Goal: Task Accomplishment & Management: Manage account settings

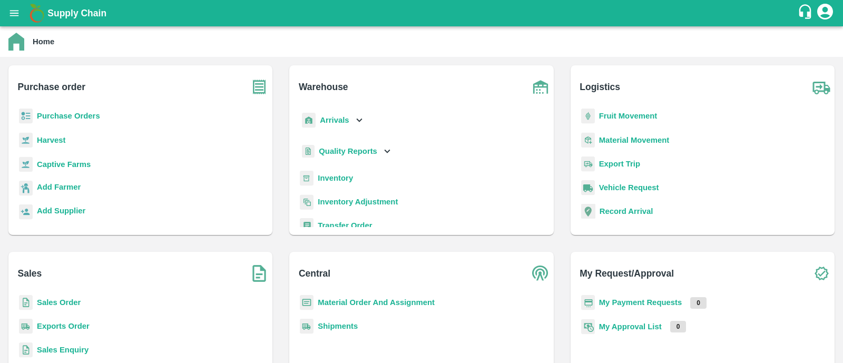
click at [80, 115] on b "Purchase Orders" at bounding box center [68, 116] width 63 height 8
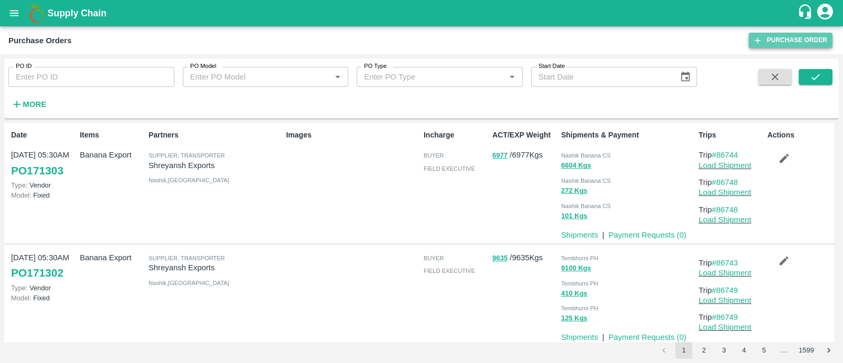
click at [784, 41] on link "Purchase Order" at bounding box center [791, 40] width 84 height 15
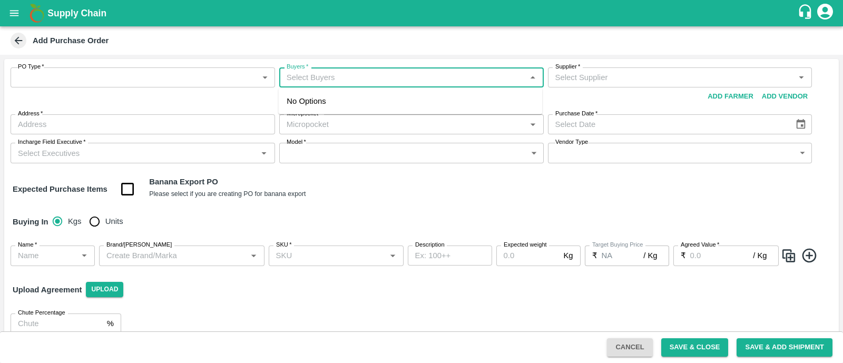
click at [338, 77] on input "Buyers   *" at bounding box center [403, 78] width 241 height 14
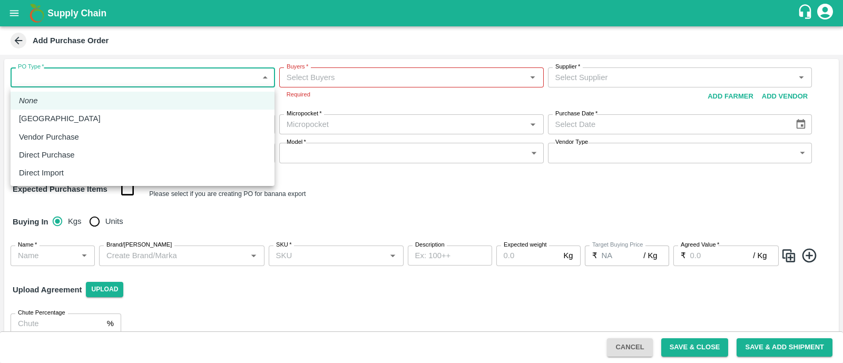
click at [200, 81] on body "Supply Chain Add Purchase Order PO Type   * ​ PO Type Buyers   * Buyers   * Req…" at bounding box center [421, 181] width 843 height 363
click at [118, 117] on div "Farm Gate" at bounding box center [142, 119] width 247 height 12
type input "1"
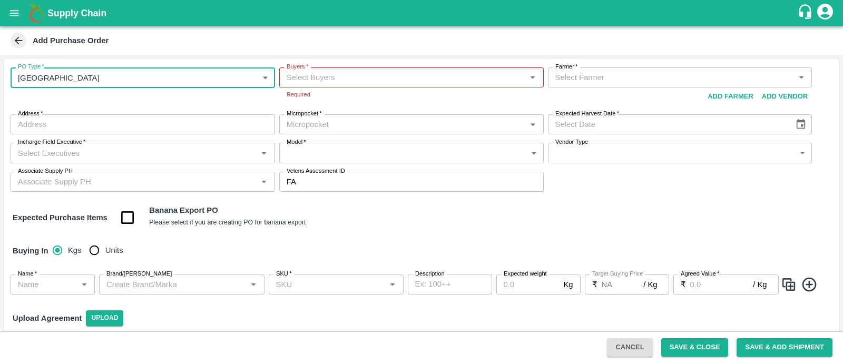
click at [312, 73] on input "Buyers   *" at bounding box center [403, 78] width 241 height 14
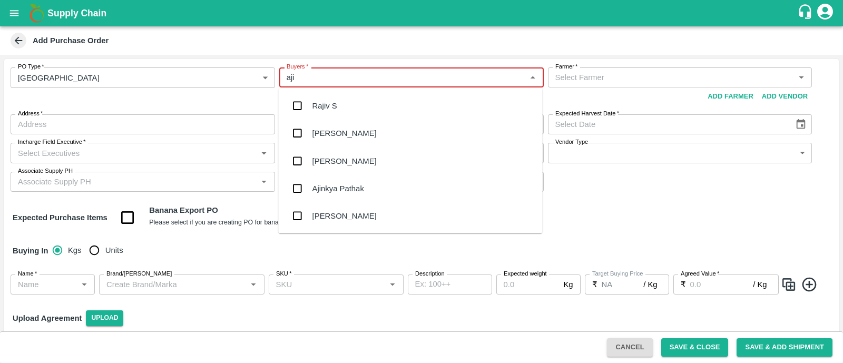
type input "ajit"
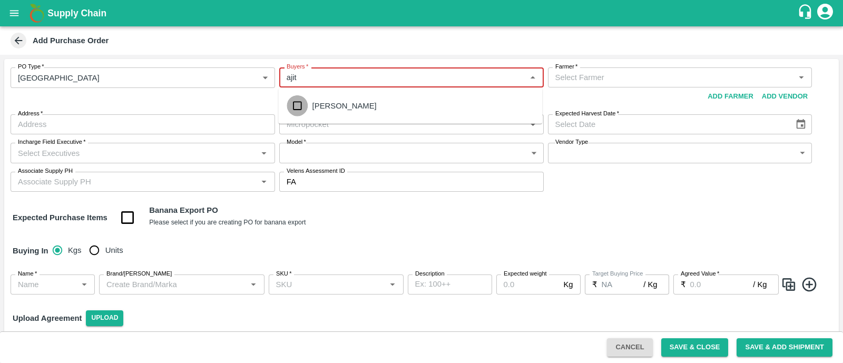
click at [293, 109] on input "checkbox" at bounding box center [297, 105] width 21 height 21
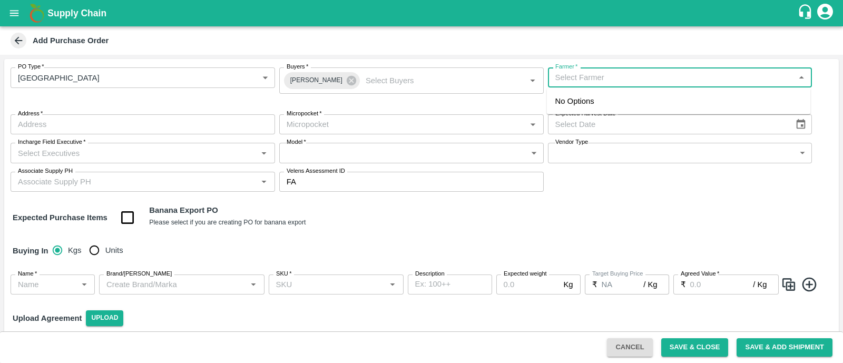
click at [575, 80] on input "Farmer   *" at bounding box center [671, 78] width 241 height 14
type input "dhan"
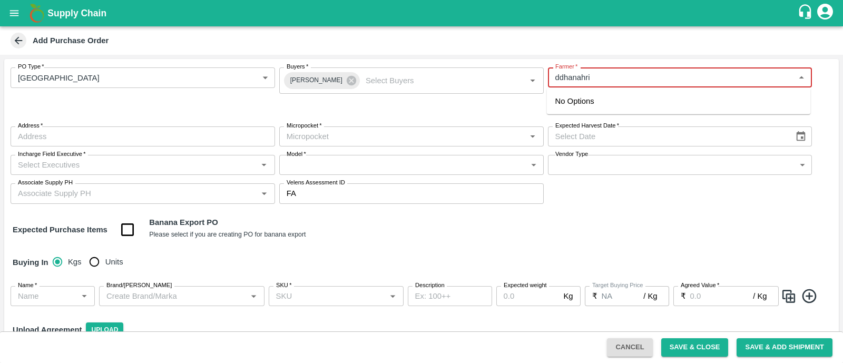
type input "ddhanahri"
click at [558, 75] on input "Farmer   *" at bounding box center [671, 78] width 241 height 14
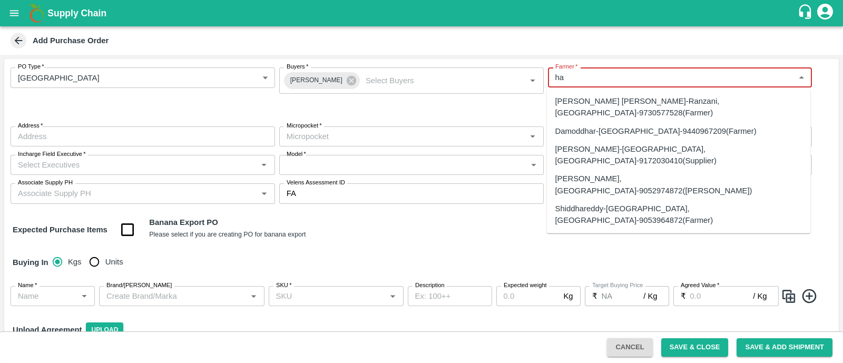
type input "h"
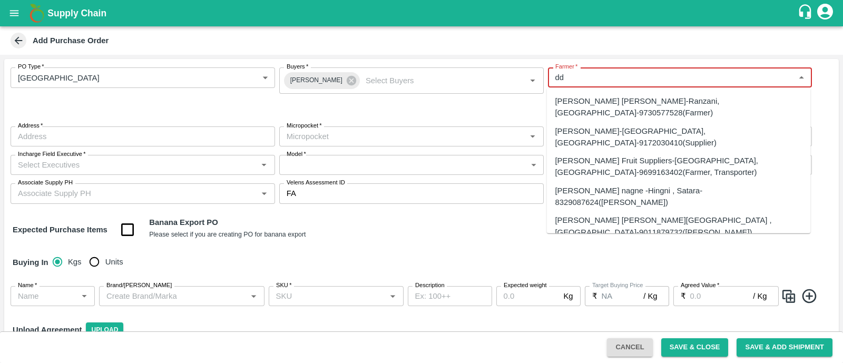
type input "d"
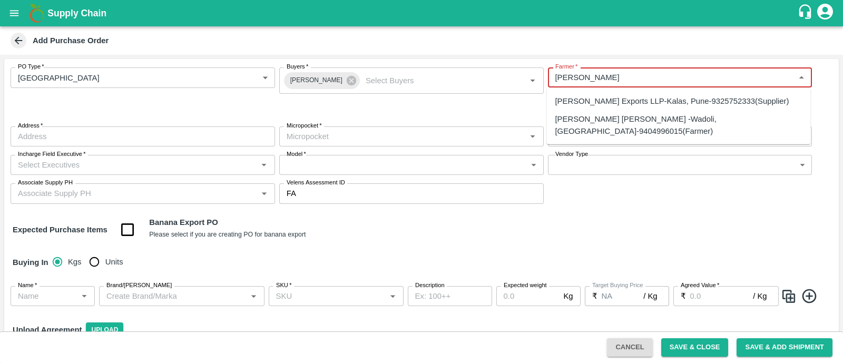
click at [604, 119] on div "Dhanashri Satish Kale -Wadoli, Solapur-9404996015(Farmer)" at bounding box center [679, 125] width 247 height 24
type input "Dhanashri Satish Kale -Wadoli, Solapur-9404996015(Farmer)"
type input "Wadoli, Solapur, Madha , Maharashtra"
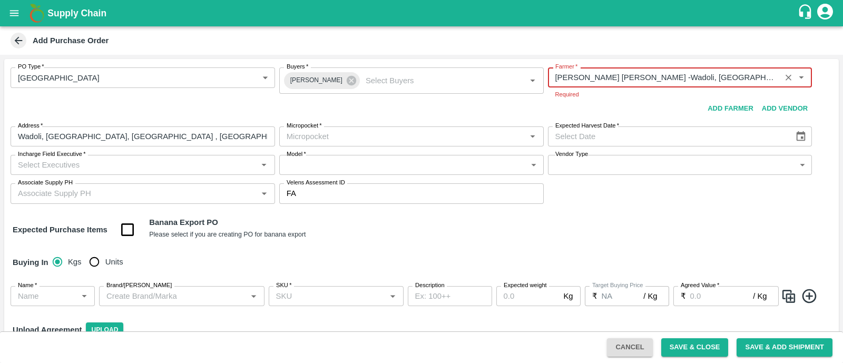
click at [423, 146] on div "Micropocket   *" at bounding box center [411, 137] width 265 height 20
type input "Dhanashri Satish Kale -Wadoli, Solapur-9404996015(Farmer)"
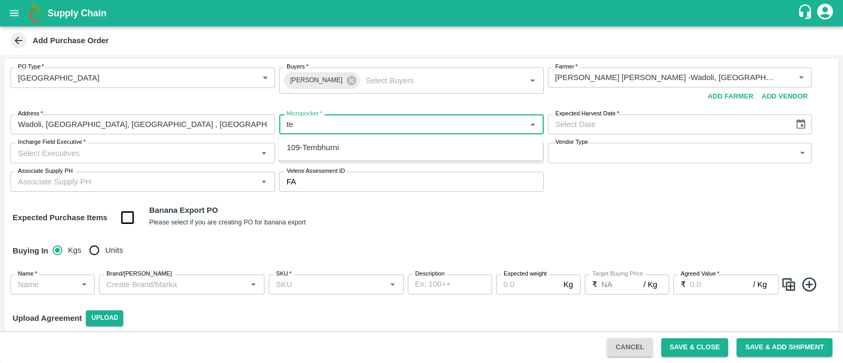
click at [367, 144] on div "109-Tembhurni" at bounding box center [410, 148] width 264 height 18
type input "109-Tembhurni"
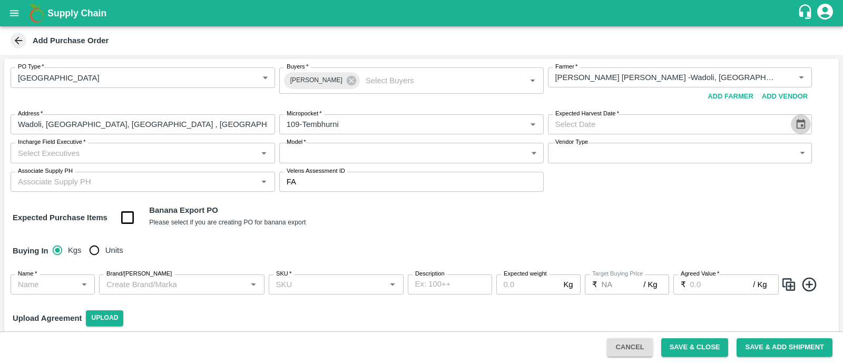
click at [806, 124] on button "Choose date" at bounding box center [801, 124] width 20 height 20
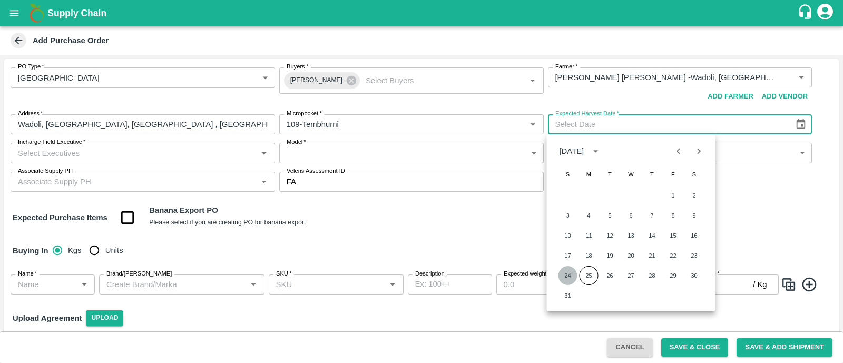
click at [569, 275] on button "24" at bounding box center [568, 275] width 19 height 19
type input "24/08/2025"
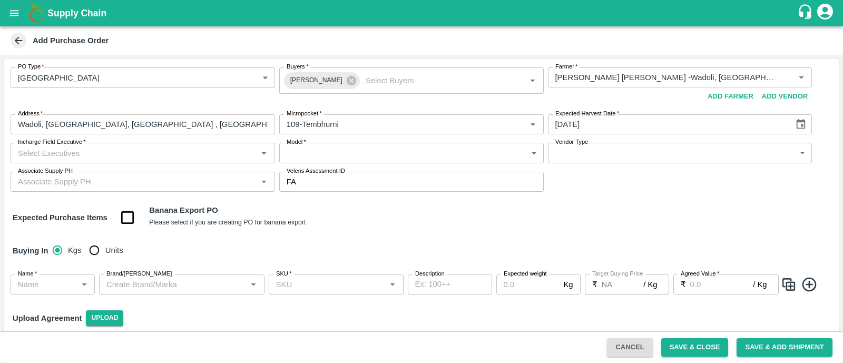
click at [186, 149] on input "Incharge Field Executive   *" at bounding box center [134, 153] width 241 height 14
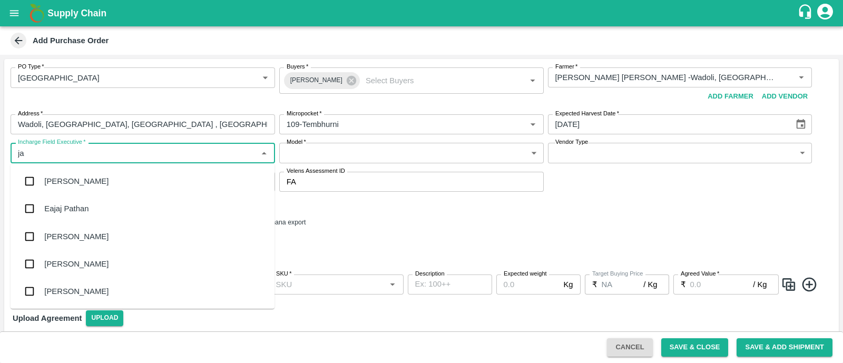
type input "jay"
click at [83, 230] on div "jaydip Tale" at bounding box center [143, 236] width 264 height 27
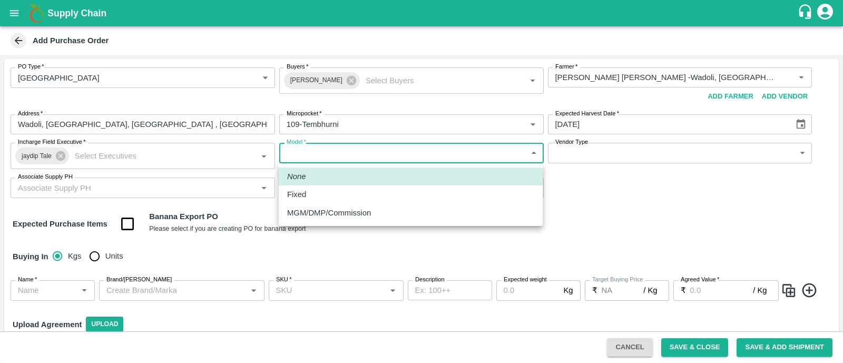
click at [506, 149] on body "Supply Chain Add Purchase Order PO Type   * Farm Gate 1 PO Type Buyers   * Ajit…" at bounding box center [421, 181] width 843 height 363
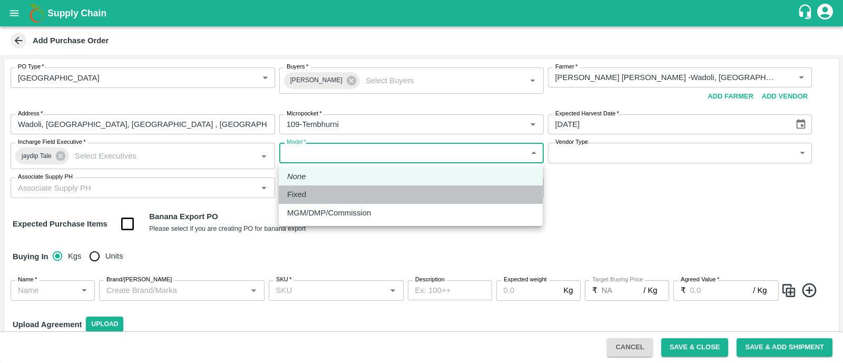
click at [393, 193] on div "Fixed" at bounding box center [410, 195] width 247 height 12
type input "Fixed"
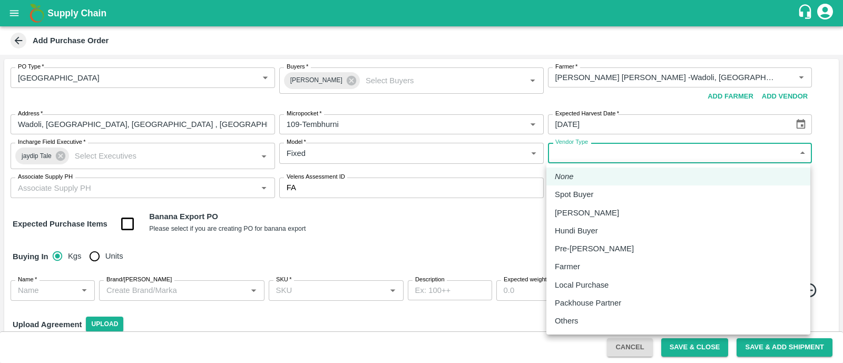
click at [623, 151] on body "Supply Chain Add Purchase Order PO Type   * Farm Gate 1 PO Type Buyers   * Ajit…" at bounding box center [421, 181] width 843 height 363
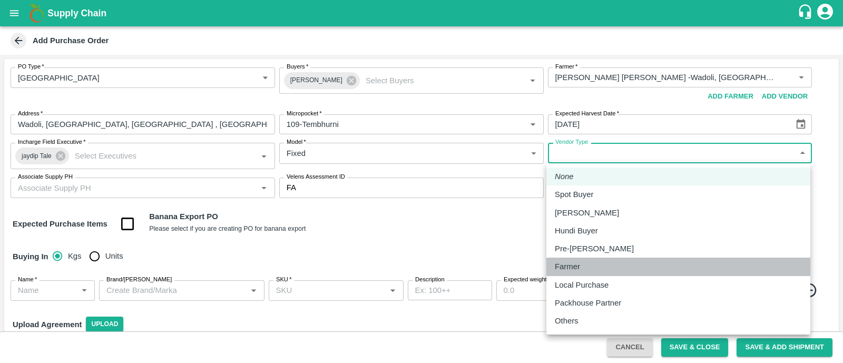
click at [581, 265] on div "Farmer" at bounding box center [570, 267] width 31 height 12
type input "FARMER"
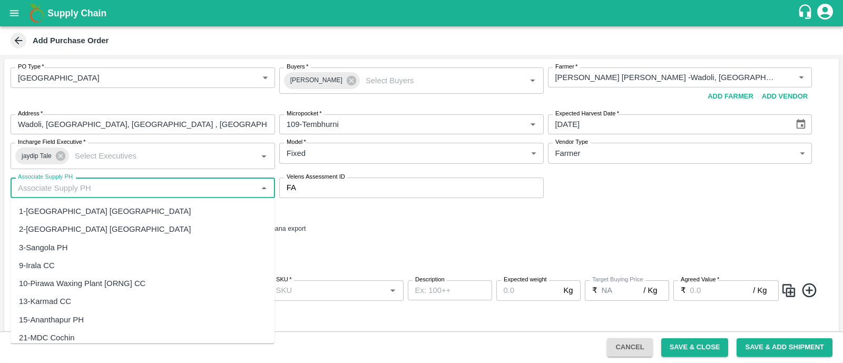
click at [119, 183] on input "Associate Supply PH" at bounding box center [134, 188] width 241 height 14
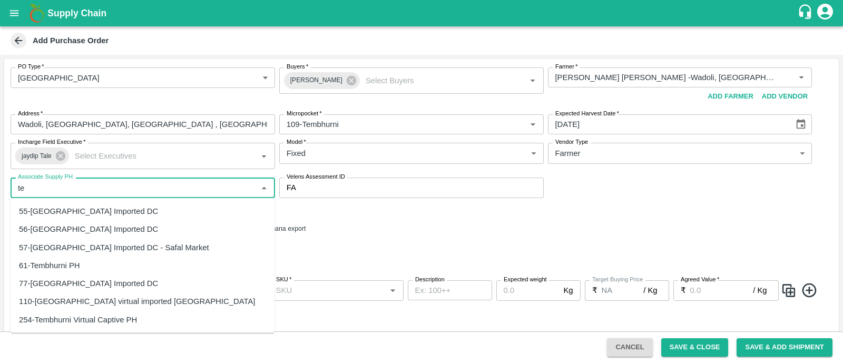
click at [72, 264] on div "61-Tembhurni PH" at bounding box center [49, 266] width 61 height 12
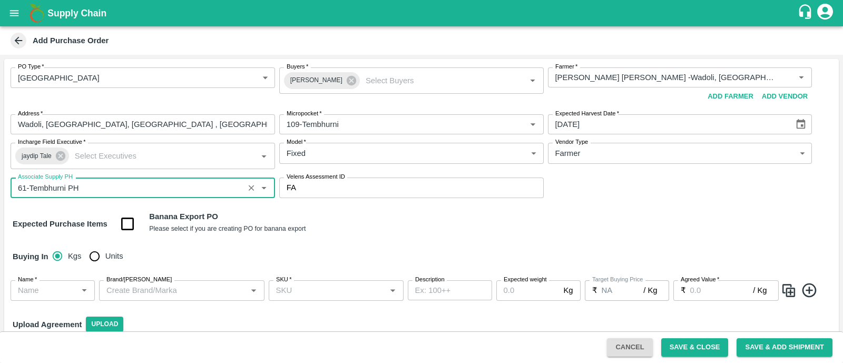
type input "61-Tembhurni PH"
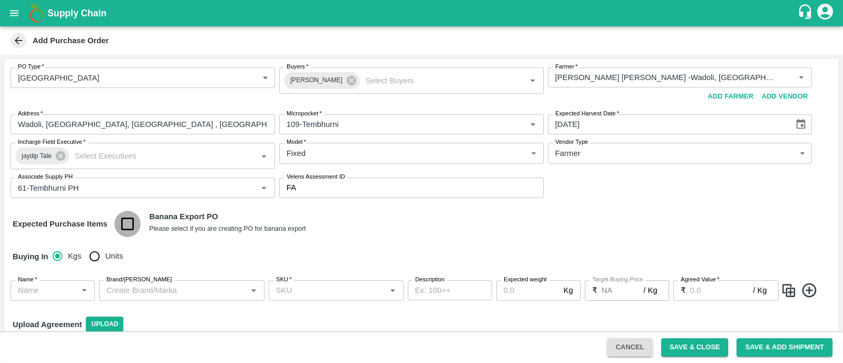
click at [131, 231] on input "checkbox" at bounding box center [127, 224] width 27 height 27
checkbox input "true"
type input "Banana Export"
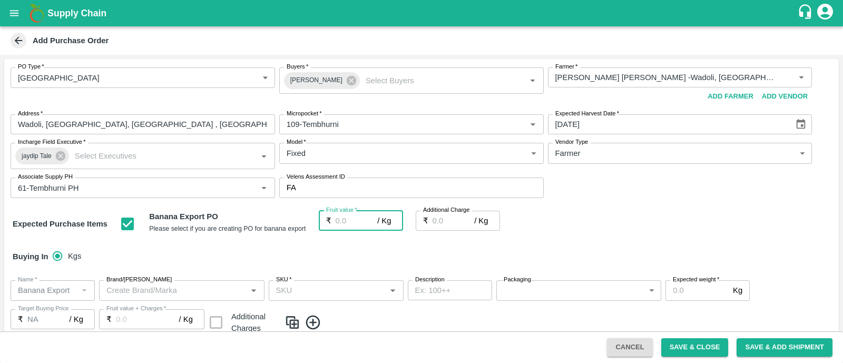
click at [351, 221] on input "Fruit value   *" at bounding box center [357, 221] width 42 height 20
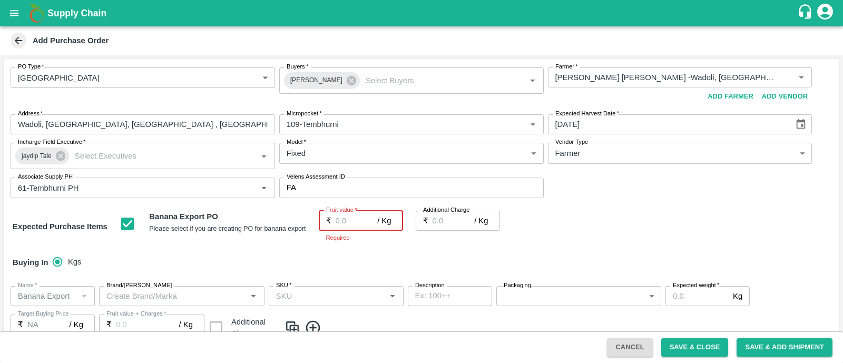
type input "2"
type input "25"
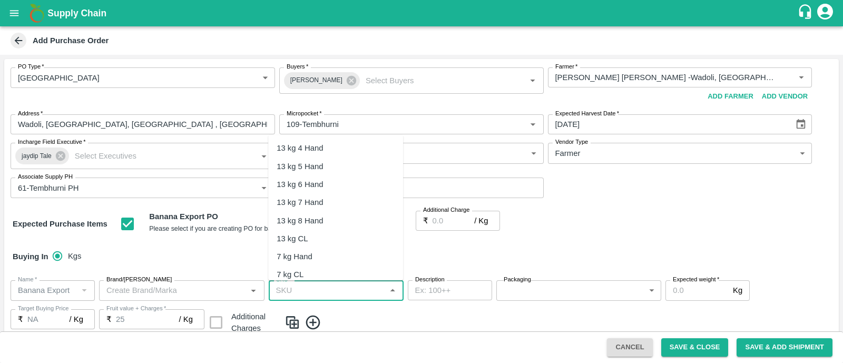
click at [342, 288] on input "SKU   *" at bounding box center [327, 291] width 111 height 14
click at [327, 140] on div "13 kg M N-CHL 4 Hand" at bounding box center [335, 149] width 135 height 18
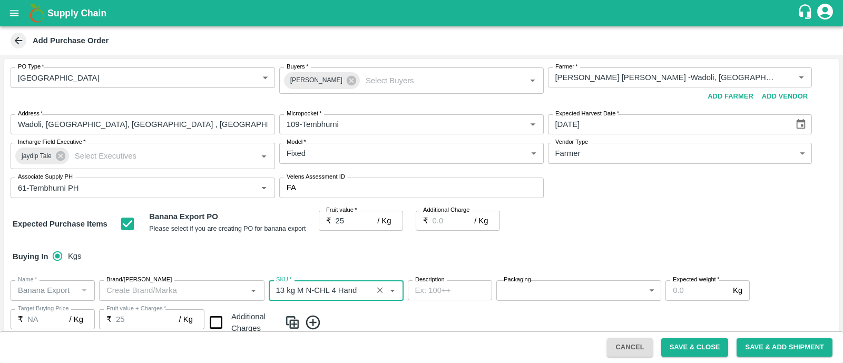
type input "13 kg M N-CHL 4 Hand"
click at [559, 287] on body "Supply Chain Add Purchase Order PO Type   * Farm Gate 1 PO Type Buyers   * Ajit…" at bounding box center [421, 181] width 843 height 363
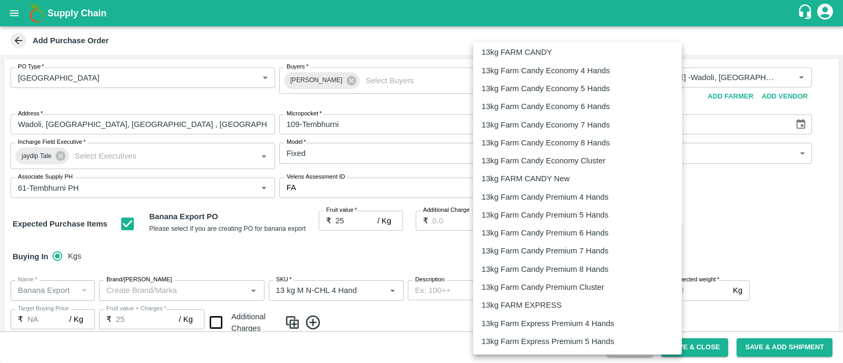
scroll to position [222, 0]
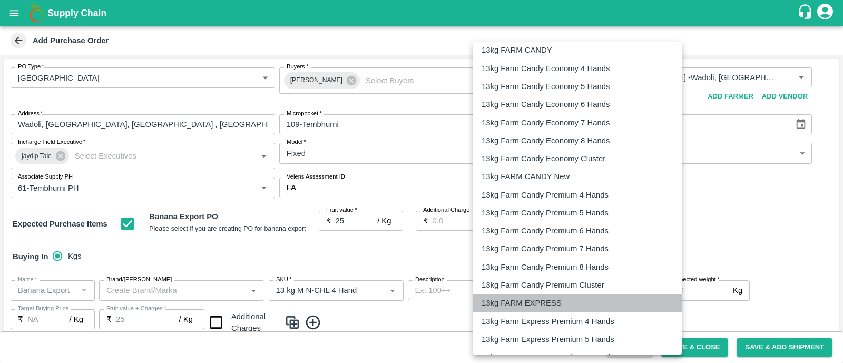
click at [546, 297] on p "13kg FARM EXPRESS" at bounding box center [522, 303] width 80 height 12
type input "468"
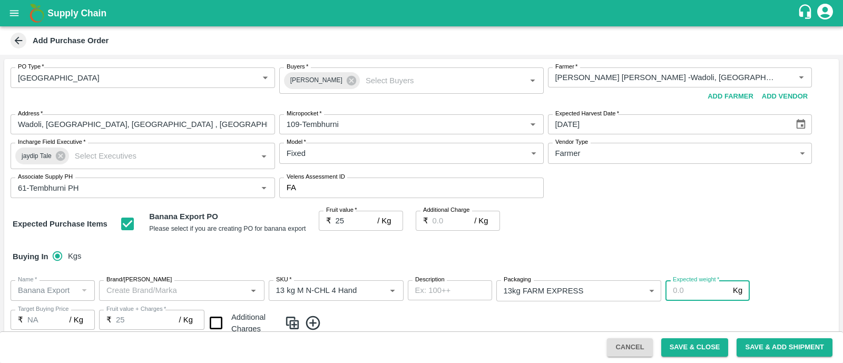
click at [693, 286] on input "Expected weight   *" at bounding box center [697, 290] width 63 height 20
type input "1200"
click at [641, 264] on div "Buying In Kgs" at bounding box center [421, 256] width 835 height 31
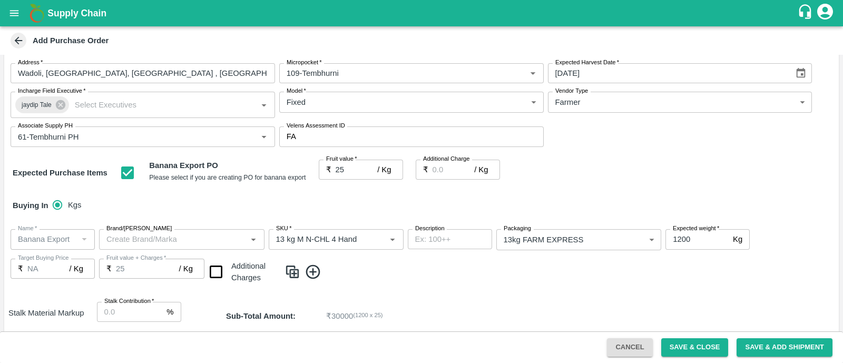
scroll to position [75, 0]
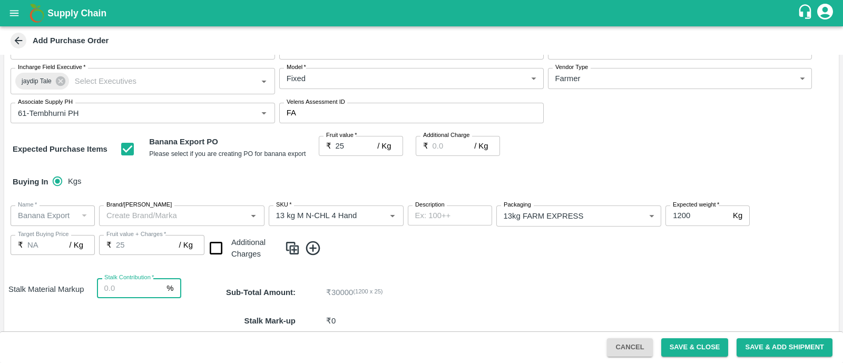
click at [132, 286] on input "Stalk Contribution   *" at bounding box center [130, 288] width 66 height 20
type input "8"
click at [217, 246] on input "checkbox" at bounding box center [216, 248] width 27 height 27
checkbox input "true"
click at [295, 246] on img at bounding box center [293, 248] width 16 height 17
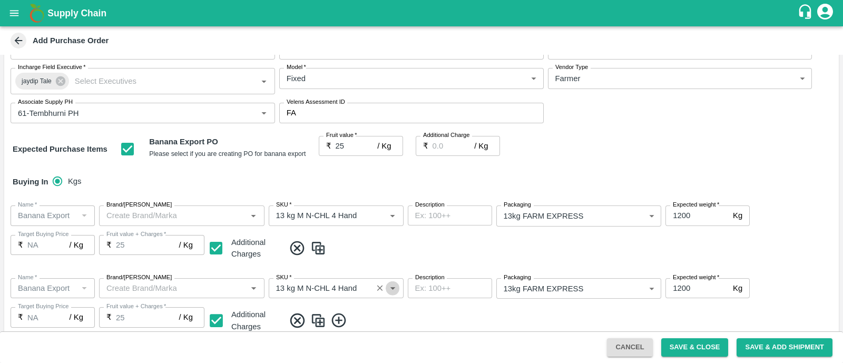
click at [392, 291] on icon "Open" at bounding box center [393, 289] width 12 height 12
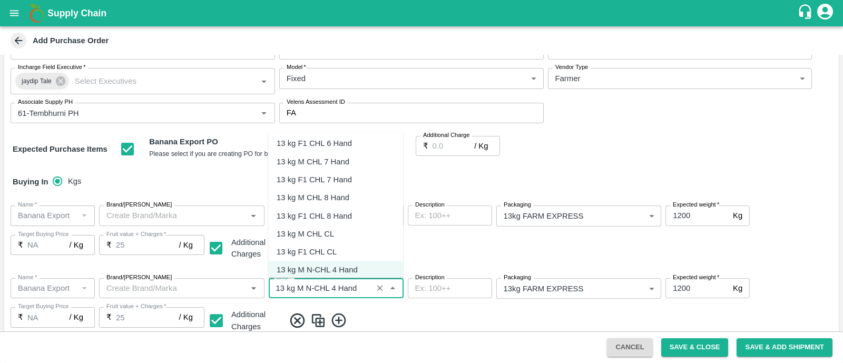
scroll to position [490, 0]
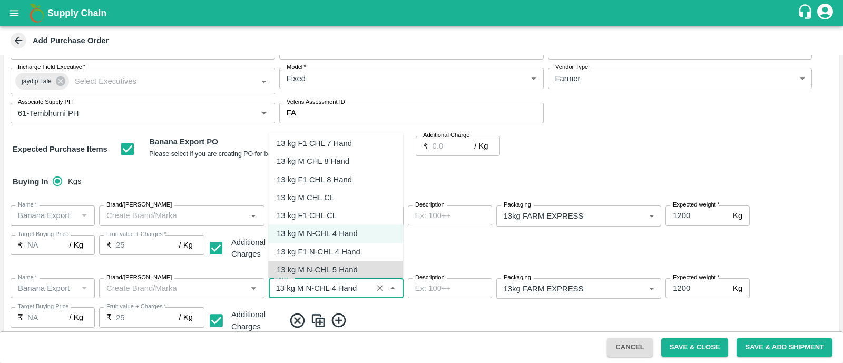
type input "13 kg M N-CHL 5 Hand"
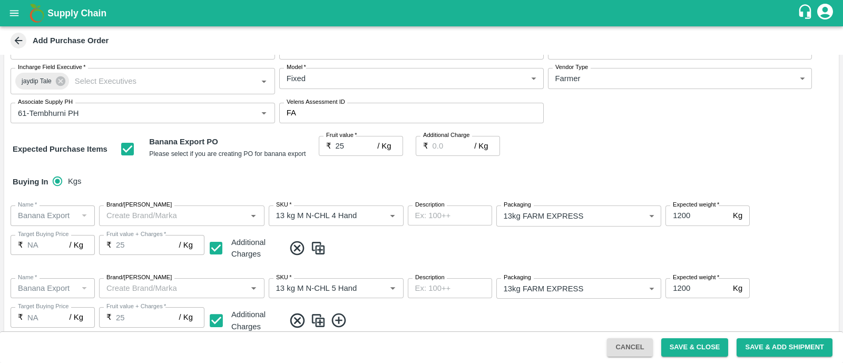
click at [322, 317] on img at bounding box center [319, 320] width 16 height 17
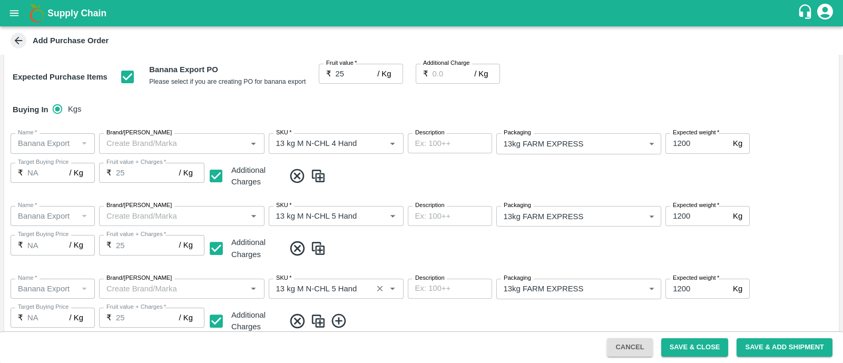
scroll to position [177, 0]
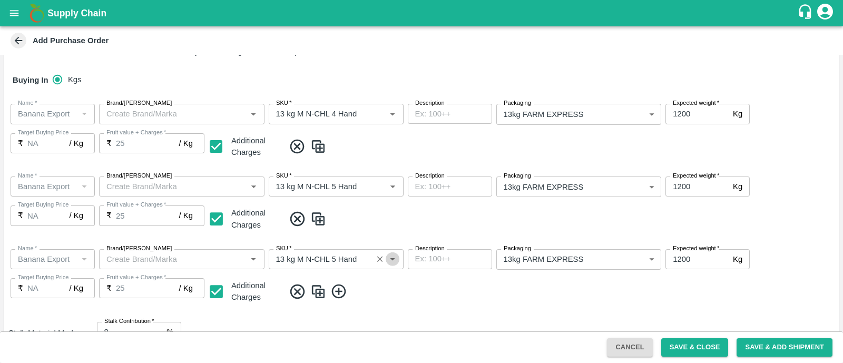
click at [395, 258] on icon "Open" at bounding box center [393, 260] width 12 height 12
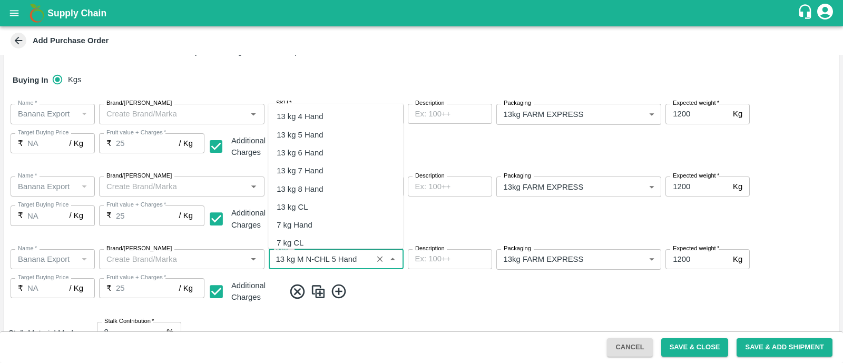
scroll to position [527, 0]
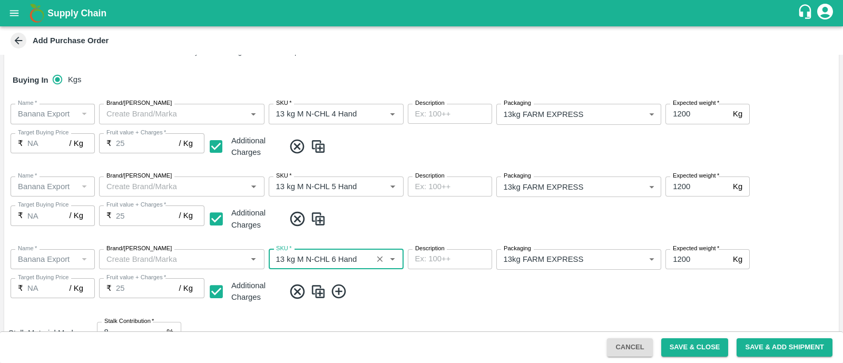
type input "13 kg M N-CHL 6 Hand"
click at [320, 287] on img at bounding box center [319, 291] width 16 height 17
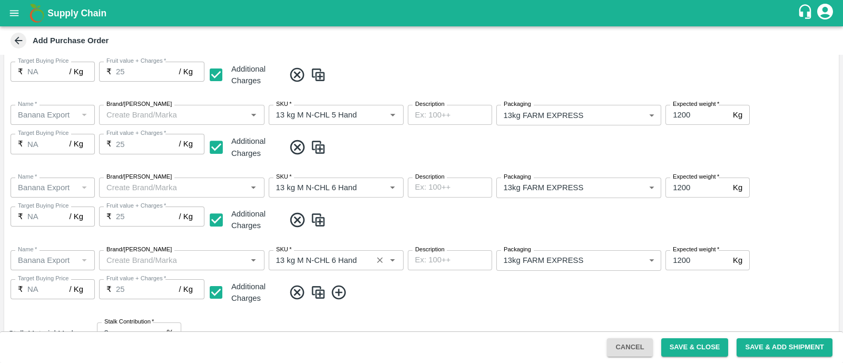
scroll to position [249, 0]
click at [396, 263] on icon "Open" at bounding box center [393, 260] width 12 height 12
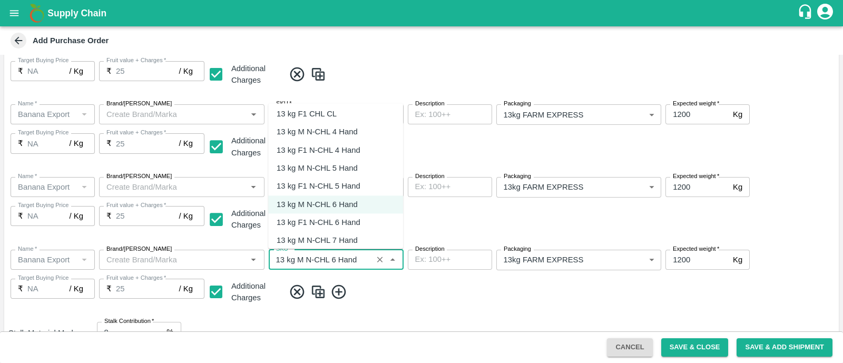
scroll to position [598, 0]
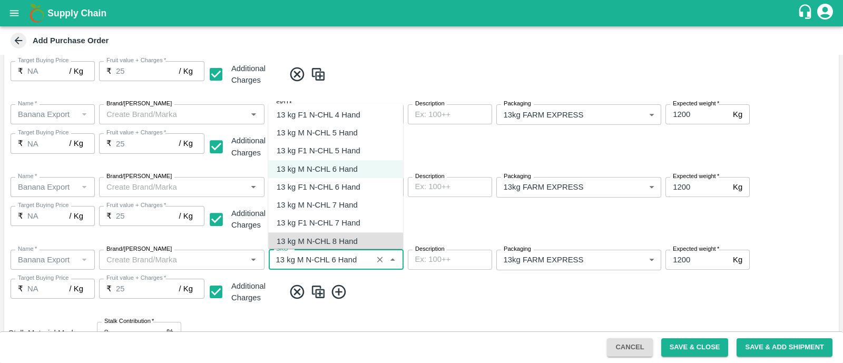
type input "13 kg M N-CHL 8 Hand"
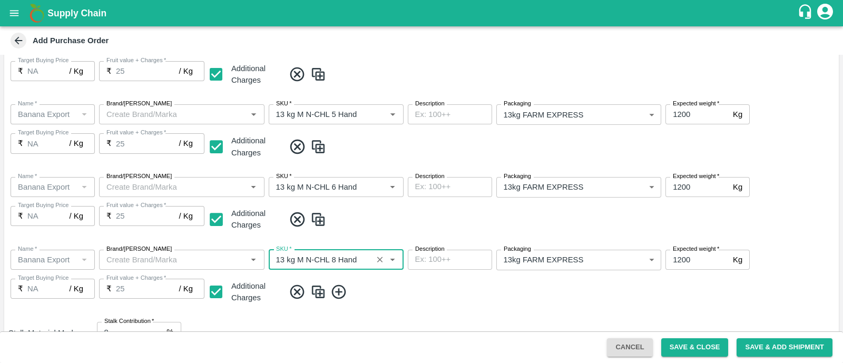
click at [314, 287] on img at bounding box center [319, 292] width 16 height 17
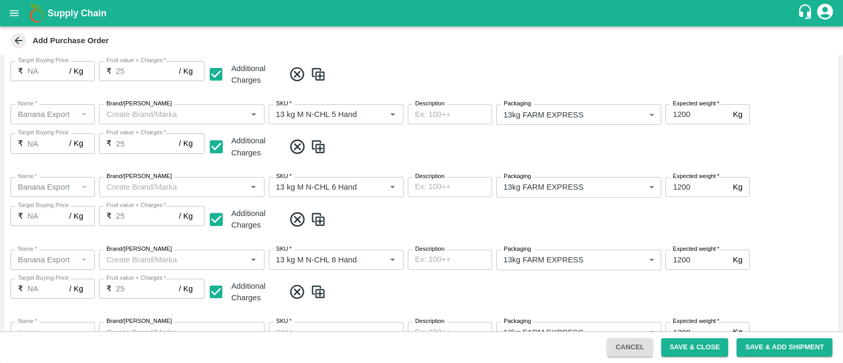
type input "Banana Export"
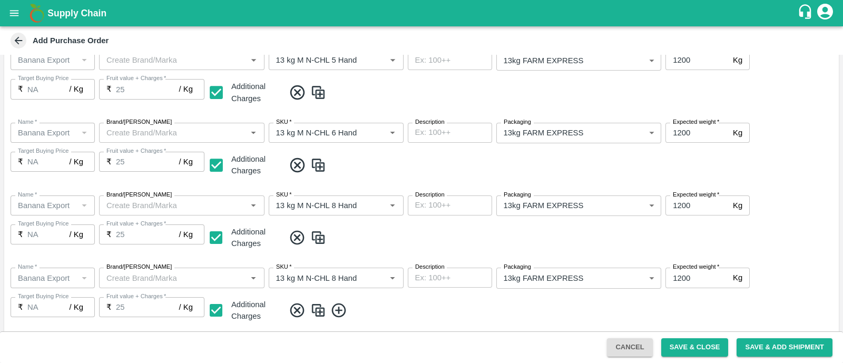
scroll to position [315, 0]
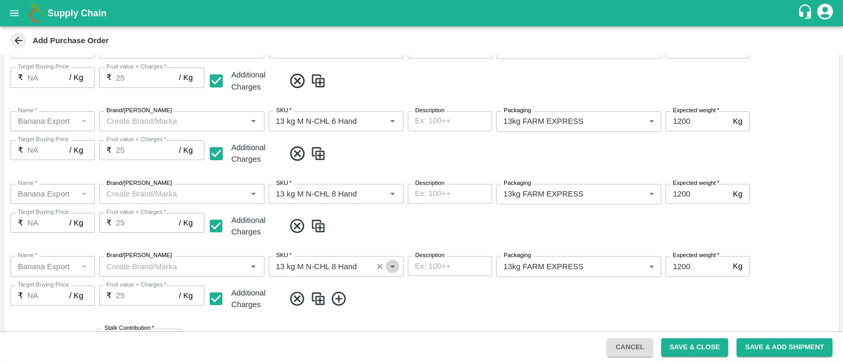
click at [396, 267] on icon "Open" at bounding box center [393, 266] width 12 height 12
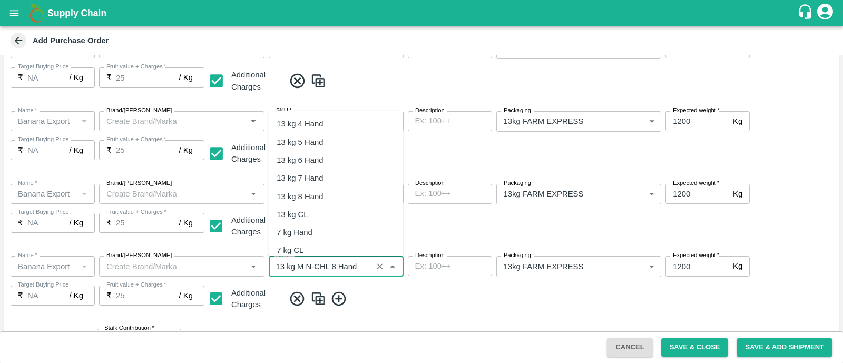
scroll to position [653, 0]
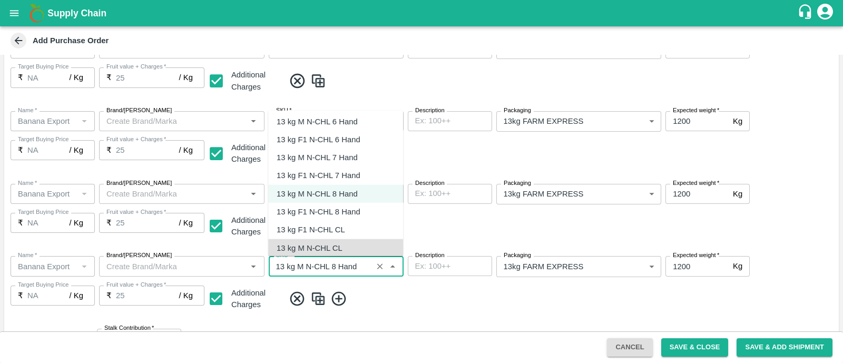
type input "13 kg M N-CHL CL"
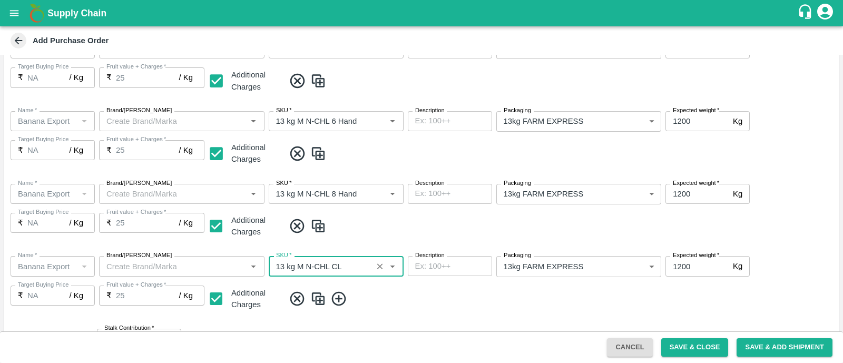
click at [458, 307] on div "Name   * Name   * Brand/Marka Brand/Marka SKU   * SKU   * Description x Descrip…" at bounding box center [421, 284] width 835 height 73
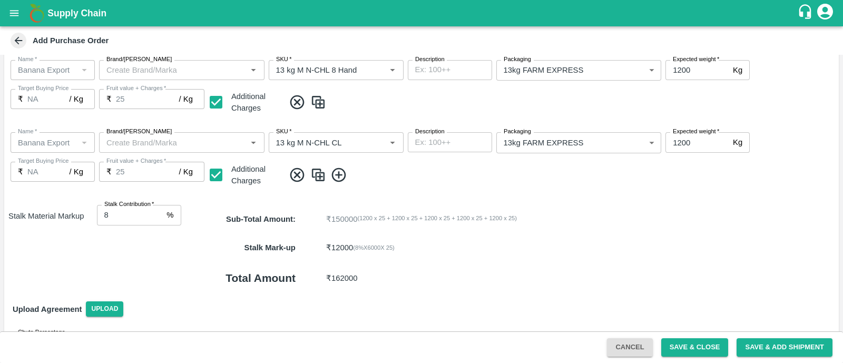
scroll to position [448, 0]
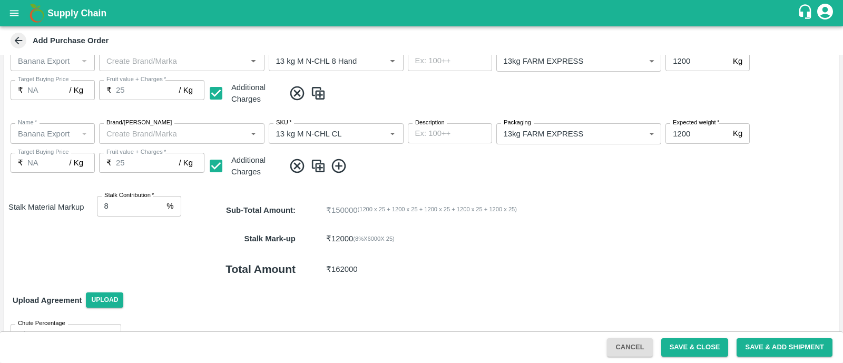
click at [342, 164] on icon at bounding box center [339, 166] width 17 height 17
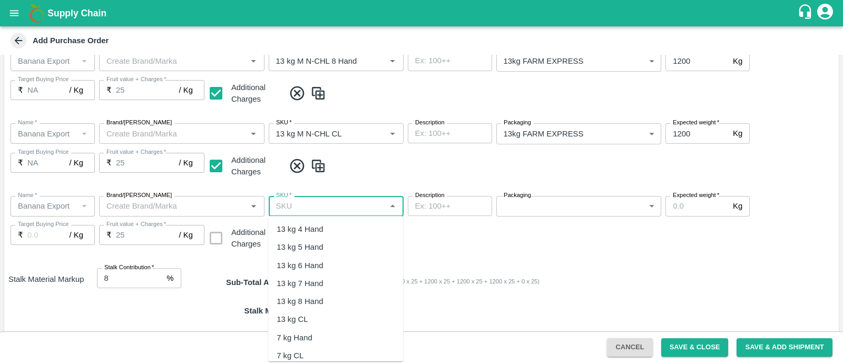
click at [357, 204] on input "SKU   *" at bounding box center [327, 206] width 111 height 14
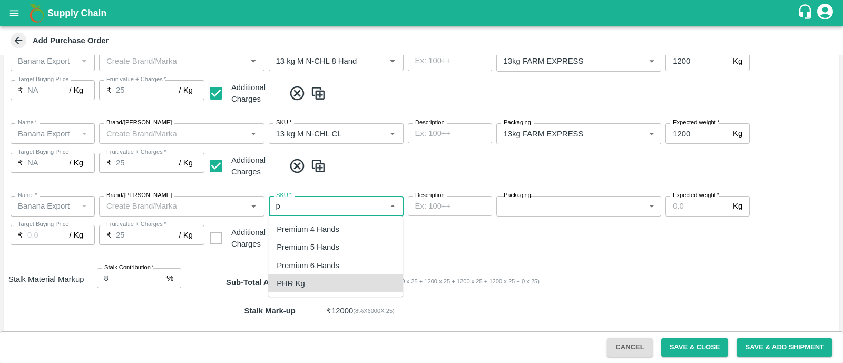
type input "PHR Kg"
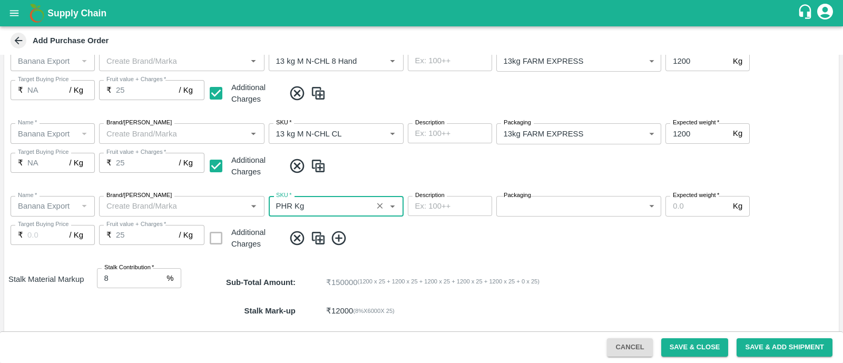
type input "NA"
type input "PHR Kg"
click at [541, 206] on body "Supply Chain Add Purchase Order PO Type   * Farm Gate 1 PO Type Buyers   * Ajit…" at bounding box center [421, 181] width 843 height 363
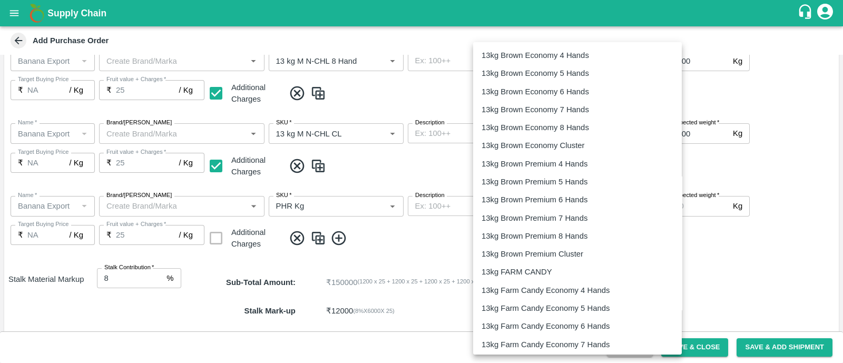
scroll to position [1664, 0]
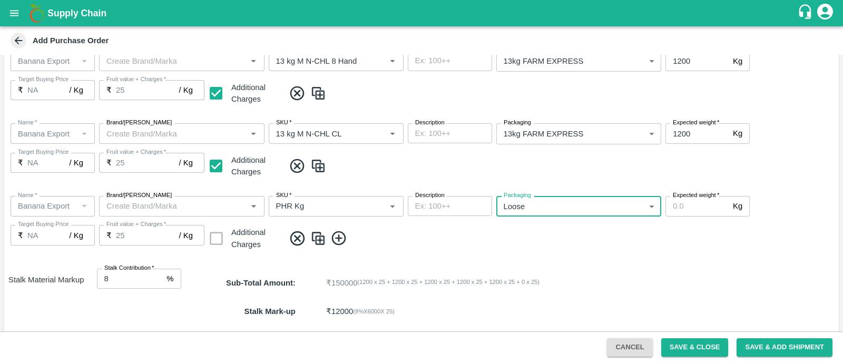
type input "258"
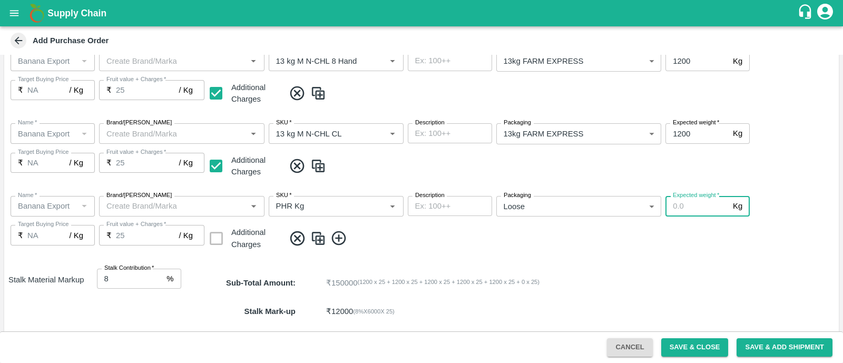
click at [678, 200] on input "Expected weight   *" at bounding box center [697, 206] width 63 height 20
type input "100"
click at [319, 237] on img at bounding box center [319, 238] width 16 height 17
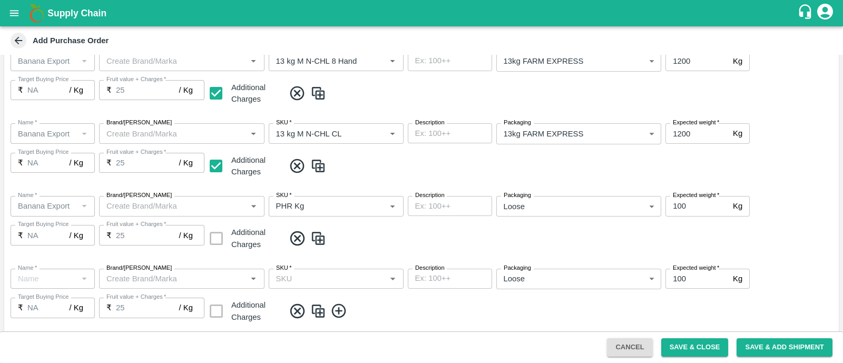
type input "Banana Export"
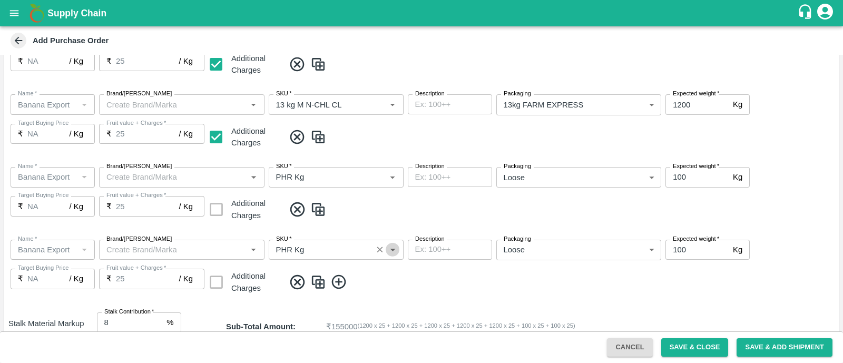
click at [394, 251] on icon "Open" at bounding box center [393, 250] width 12 height 12
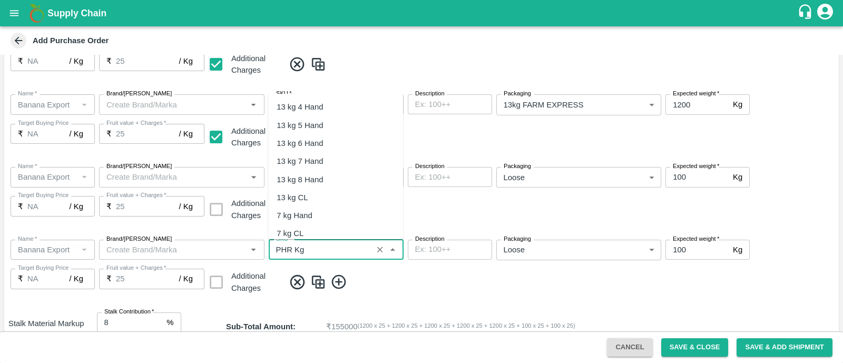
type input "C Class"
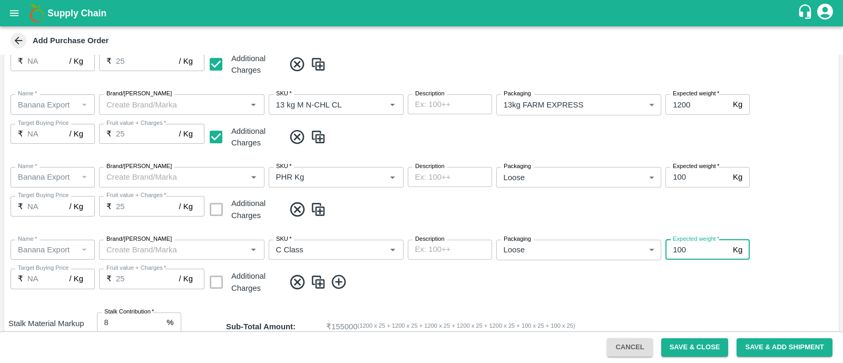
drag, startPoint x: 677, startPoint y: 249, endPoint x: 661, endPoint y: 249, distance: 16.9
click at [661, 249] on div "Name   * Name   * Brand/Marka Brand/Marka SKU   * SKU   * Description x Descrip…" at bounding box center [421, 267] width 835 height 73
type input "300"
click at [670, 282] on span at bounding box center [560, 282] width 550 height 17
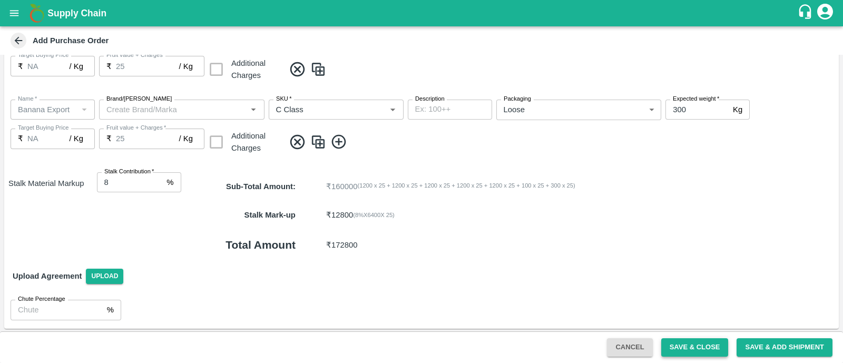
click at [681, 342] on button "Save & Close" at bounding box center [695, 347] width 67 height 18
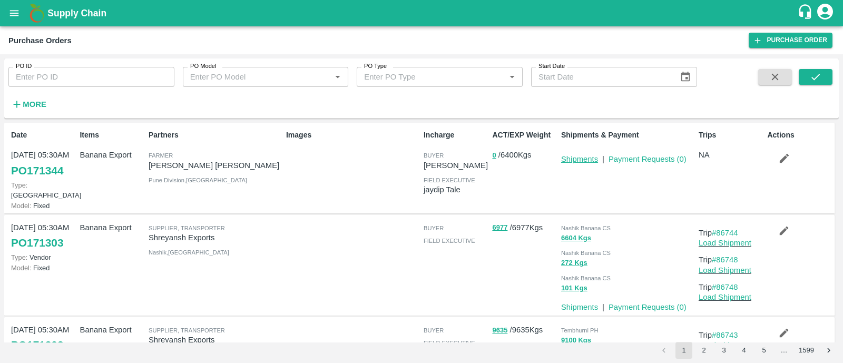
click at [584, 158] on link "Shipments" at bounding box center [579, 159] width 37 height 8
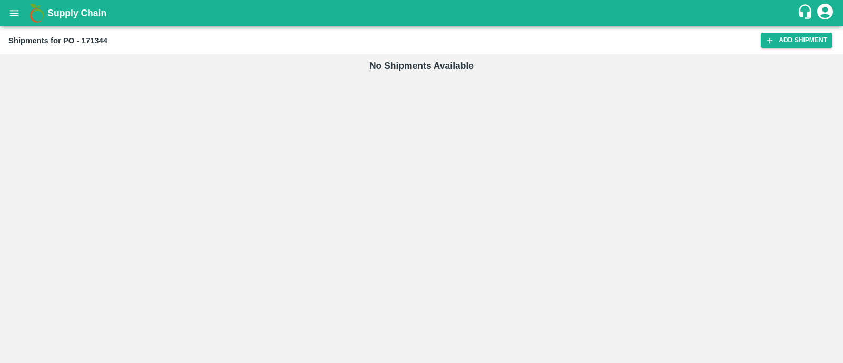
click at [789, 48] on div "Shipments for PO - 171344 Add Shipment" at bounding box center [421, 40] width 843 height 28
click at [801, 41] on link "Add Shipment" at bounding box center [797, 40] width 72 height 15
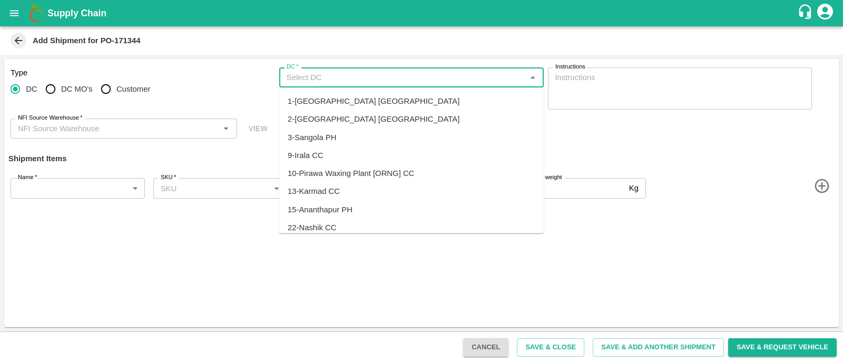
click at [398, 81] on input "DC   *" at bounding box center [403, 78] width 241 height 14
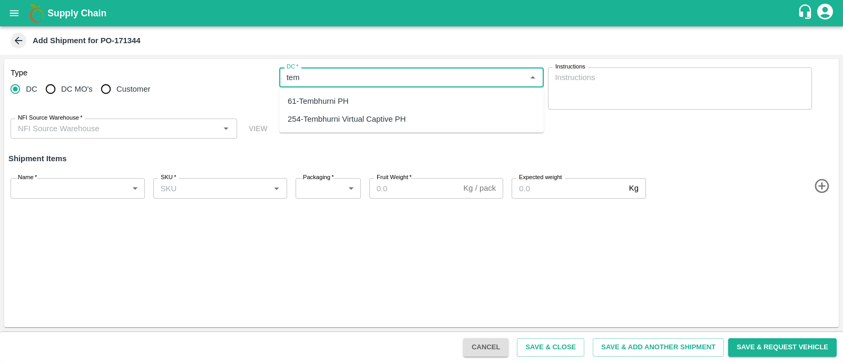
click at [367, 93] on div "61-Tembhurni PH" at bounding box center [411, 101] width 265 height 18
type input "61-Tembhurni PH"
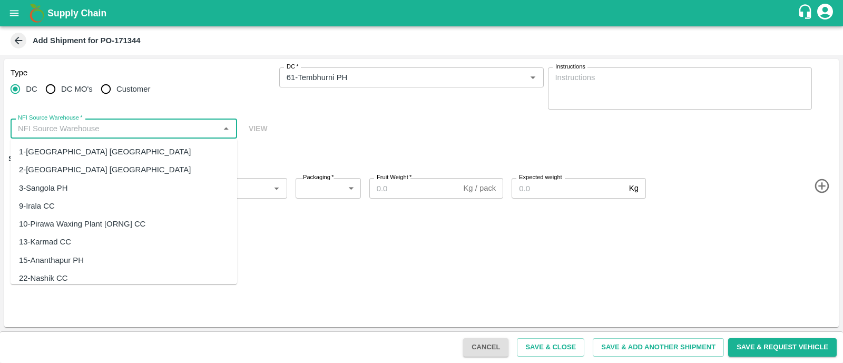
click at [176, 133] on input "NFI Source Warehouse   *" at bounding box center [115, 129] width 203 height 14
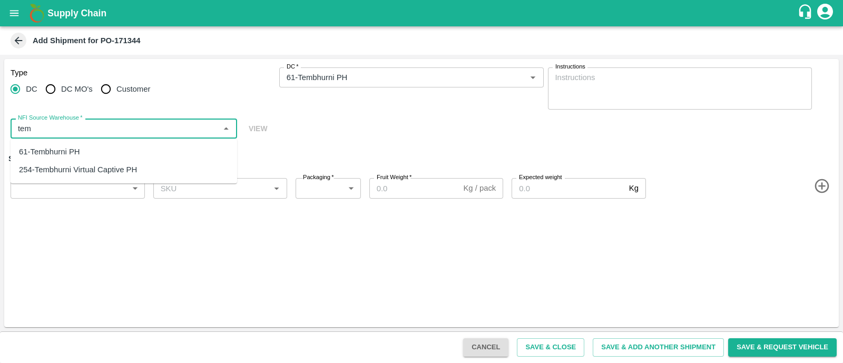
click at [105, 153] on div "61-Tembhurni PH" at bounding box center [124, 152] width 227 height 18
type input "61-Tembhurni PH"
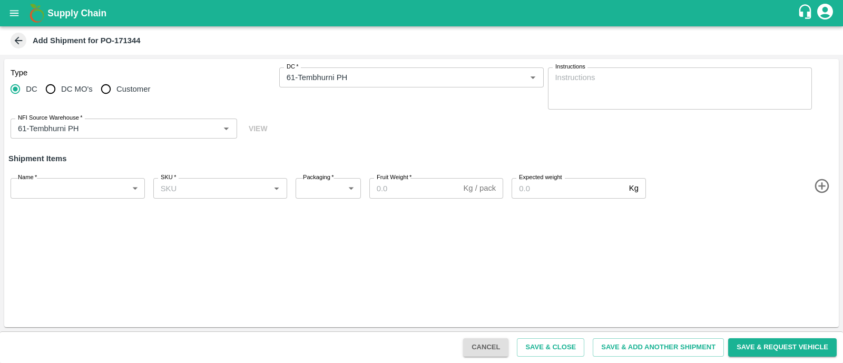
click at [822, 183] on icon "button" at bounding box center [822, 186] width 14 height 14
click at [821, 224] on icon "button" at bounding box center [822, 223] width 14 height 14
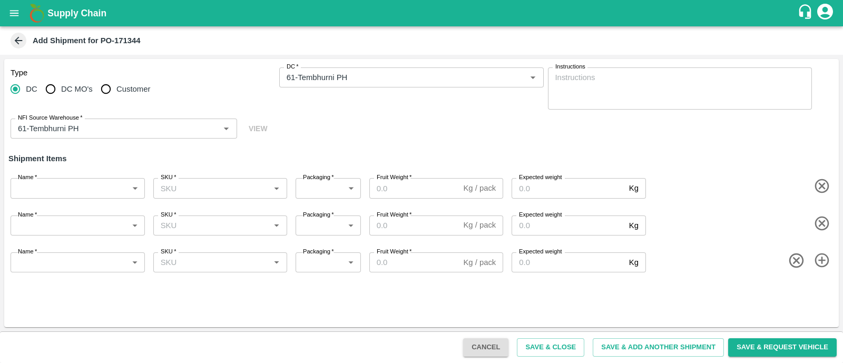
drag, startPoint x: 819, startPoint y: 270, endPoint x: 819, endPoint y: 258, distance: 12.1
click at [819, 258] on div "Name   * ​ Name SKU   * SKU   * Packaging   * ​ Packaging Fruit Weight   * Kg /…" at bounding box center [419, 260] width 839 height 41
click at [819, 258] on icon "button" at bounding box center [822, 260] width 17 height 17
click at [822, 293] on icon "button" at bounding box center [822, 297] width 17 height 17
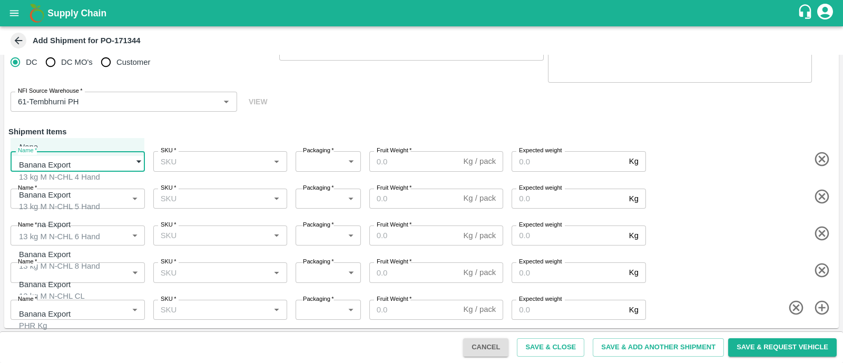
click at [110, 165] on body "Supply Chain Add Shipment for PO-171344 Type DC DC MO's Customer DC   * DC   * …" at bounding box center [421, 181] width 843 height 363
click at [100, 167] on div "Banana Export 13 kg M N-CHL 4 Hand" at bounding box center [59, 171] width 81 height 24
type input "1943780"
type input "468"
type input "1200"
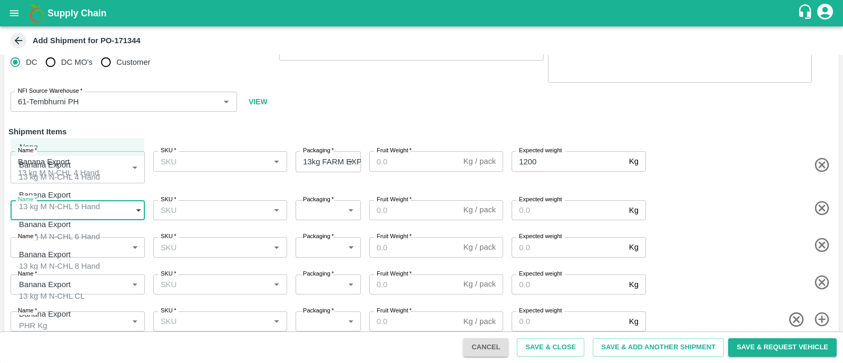
click at [89, 207] on body "Supply Chain Add Shipment for PO-171344 Type DC DC MO's Customer DC   * DC   * …" at bounding box center [421, 181] width 843 height 363
click at [74, 201] on div "13 kg M N-CHL 5 Hand" at bounding box center [59, 207] width 81 height 12
type input "1943781"
type input "468"
type input "1200"
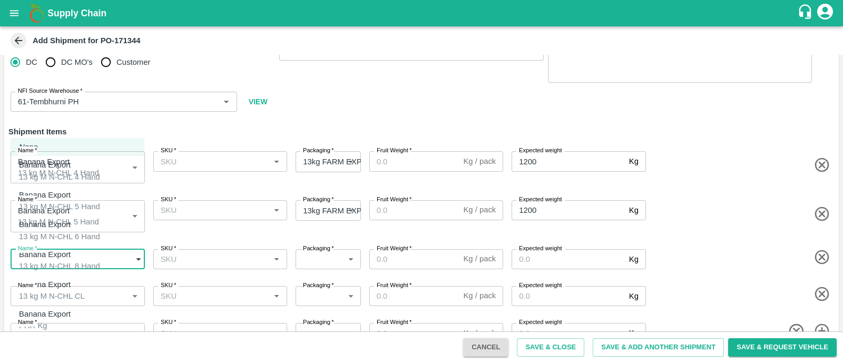
click at [68, 254] on body "Supply Chain Add Shipment for PO-171344 Type DC DC MO's Customer DC   * DC   * …" at bounding box center [421, 181] width 843 height 363
click at [100, 225] on div "Banana Export 13 kg M N-CHL 6 Hand" at bounding box center [59, 231] width 81 height 24
type input "1943782"
type input "468"
type input "1200"
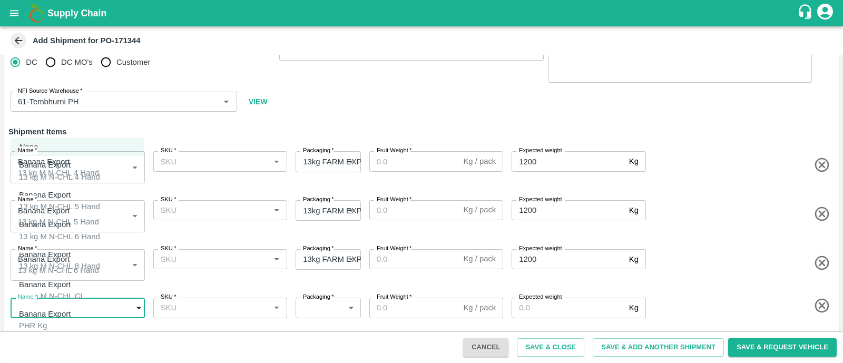
click at [76, 302] on body "Supply Chain Add Shipment for PO-171344 Type DC DC MO's Customer DC   * DC   * …" at bounding box center [421, 181] width 843 height 363
click at [97, 264] on li "Banana Export 13 kg M N-CHL 8 Hand" at bounding box center [78, 261] width 134 height 30
type input "1943783"
type input "468"
type input "1200"
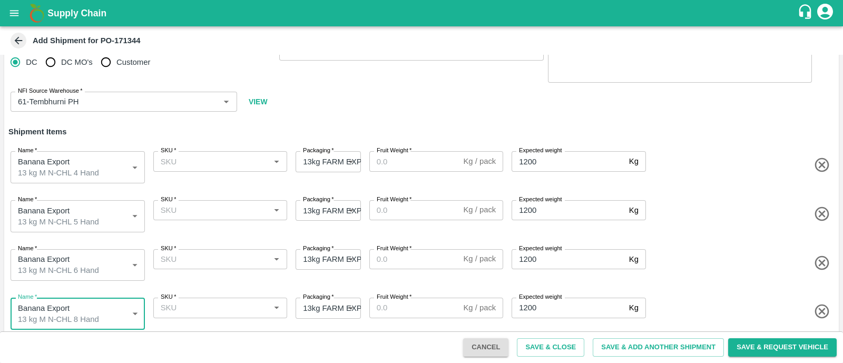
scroll to position [68, 0]
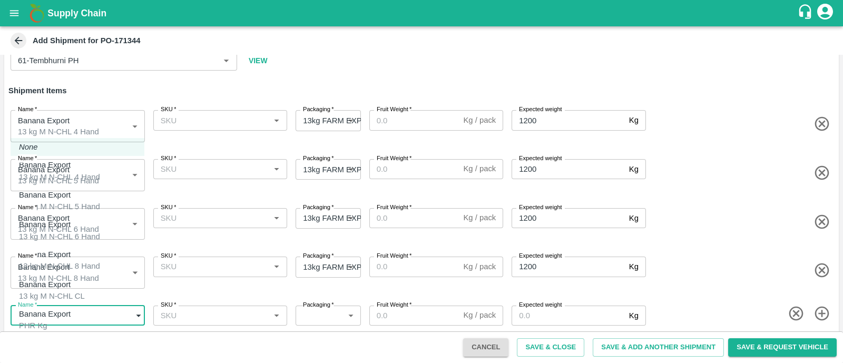
click at [85, 309] on body "Supply Chain Add Shipment for PO-171344 Type DC DC MO's Customer DC   * DC   * …" at bounding box center [421, 181] width 843 height 363
click at [85, 286] on div "Banana Export 13 kg M N-CHL CL" at bounding box center [52, 291] width 66 height 24
type input "1943784"
type input "468"
type input "1200"
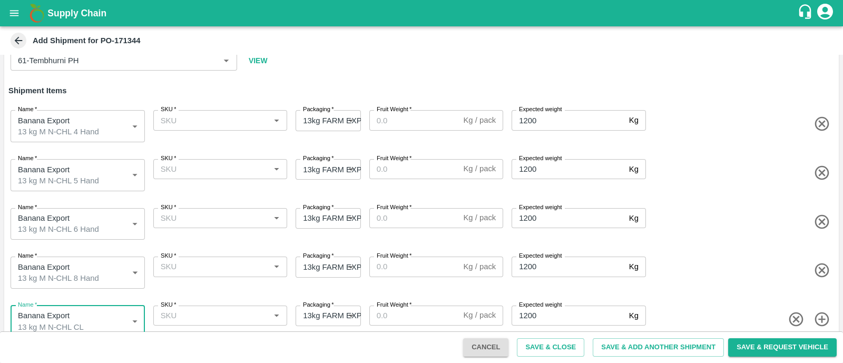
click at [204, 309] on input "SKU   *" at bounding box center [212, 316] width 111 height 14
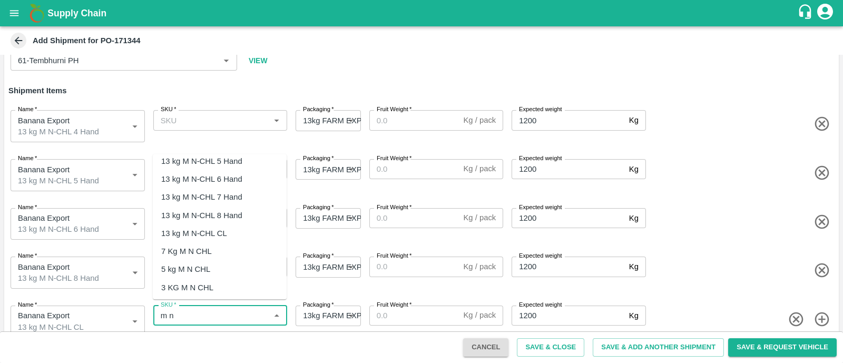
scroll to position [20, 0]
click at [251, 235] on div "13 kg M N-CHL CL" at bounding box center [220, 238] width 134 height 18
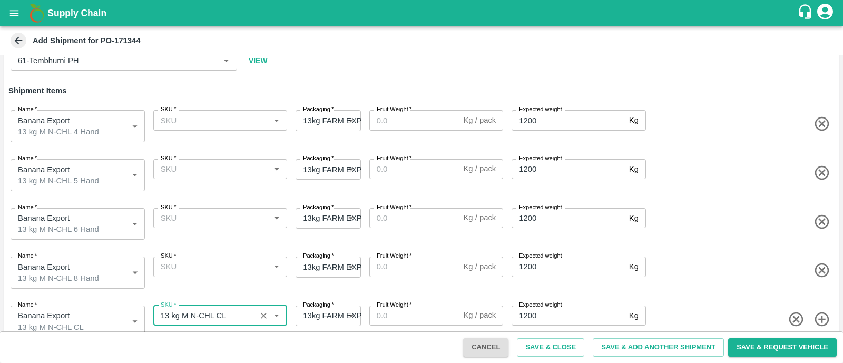
type input "13 kg M N-CHL CL"
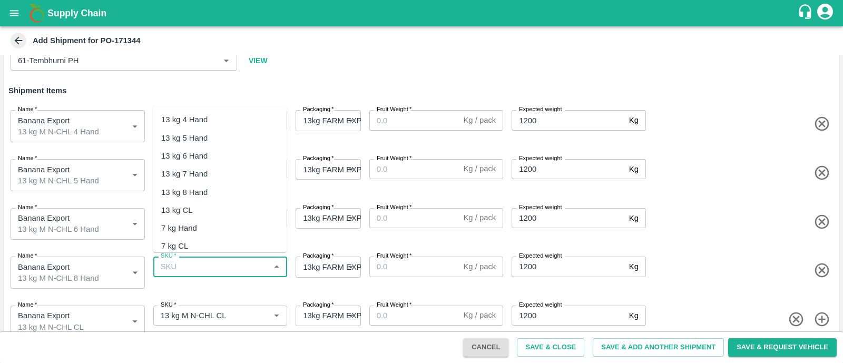
click at [208, 263] on input "SKU   *" at bounding box center [212, 267] width 111 height 14
click at [231, 188] on div "13 kg M N-CHL 8 Hand" at bounding box center [201, 193] width 81 height 12
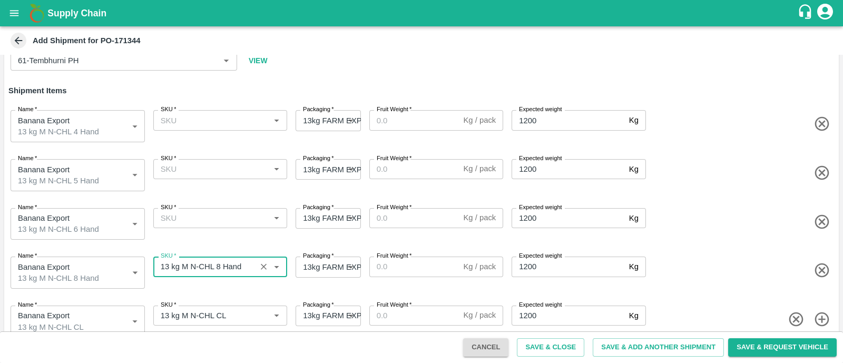
type input "13 kg M N-CHL 8 Hand"
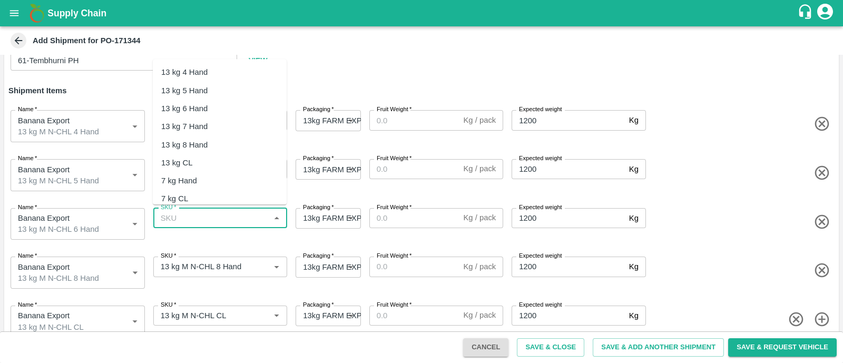
click at [220, 214] on input "SKU   *" at bounding box center [212, 218] width 111 height 14
click at [249, 108] on div "13 kg M N-CHL 6 Hand" at bounding box center [220, 109] width 134 height 18
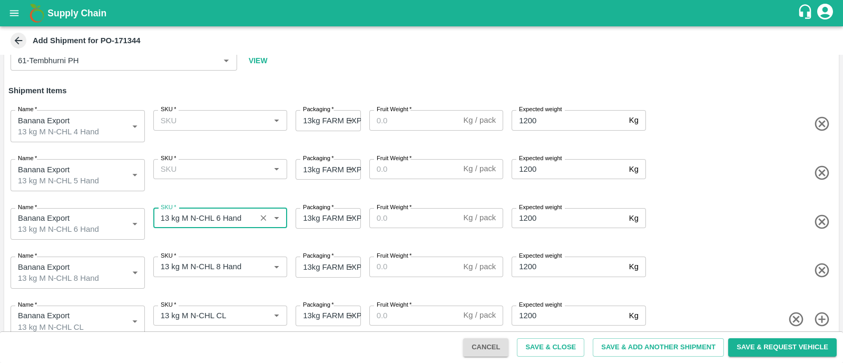
type input "13 kg M N-CHL 6 Hand"
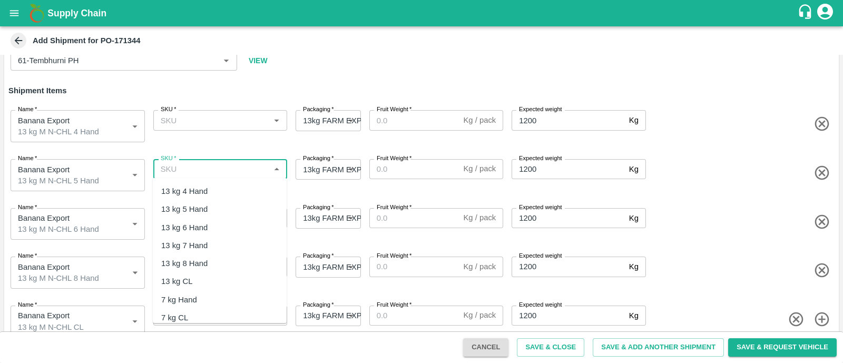
click at [226, 170] on input "SKU   *" at bounding box center [212, 169] width 111 height 14
click at [222, 206] on div "13 kg M N-CHL 5 Hand" at bounding box center [201, 209] width 81 height 12
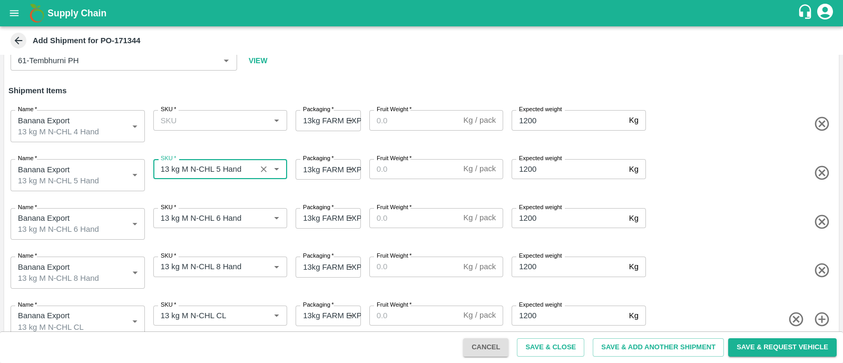
type input "13 kg M N-CHL 5 Hand"
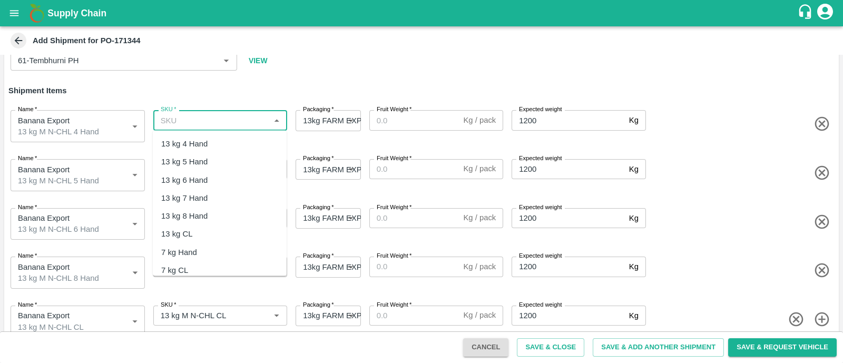
click at [225, 125] on input "SKU   *" at bounding box center [212, 120] width 111 height 14
click at [225, 143] on div "13 kg M N-CHL 4 Hand" at bounding box center [201, 144] width 81 height 12
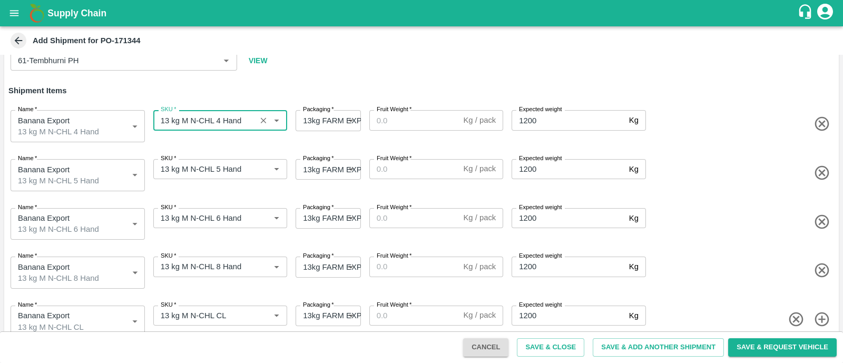
type input "13 kg M N-CHL 4 Hand"
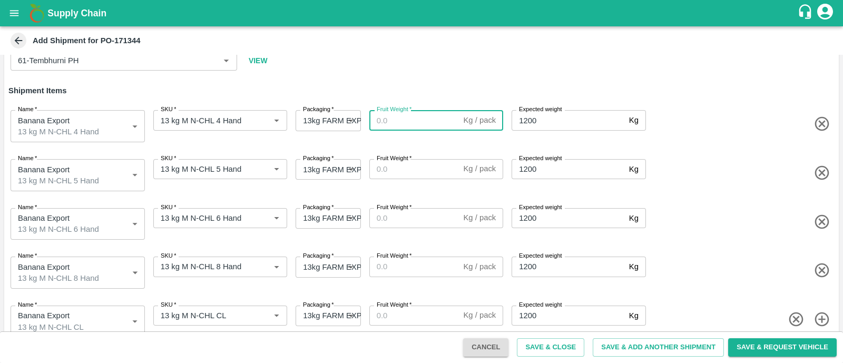
click at [381, 120] on input "Fruit Weight   *" at bounding box center [415, 120] width 90 height 20
type input "13"
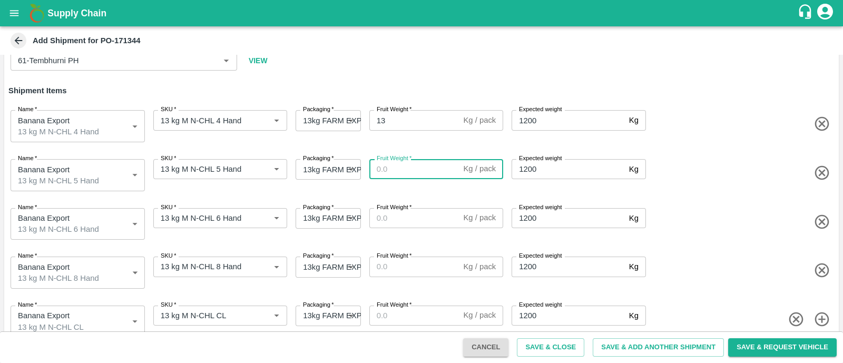
click at [389, 166] on input "Fruit Weight   *" at bounding box center [415, 169] width 90 height 20
type input "13"
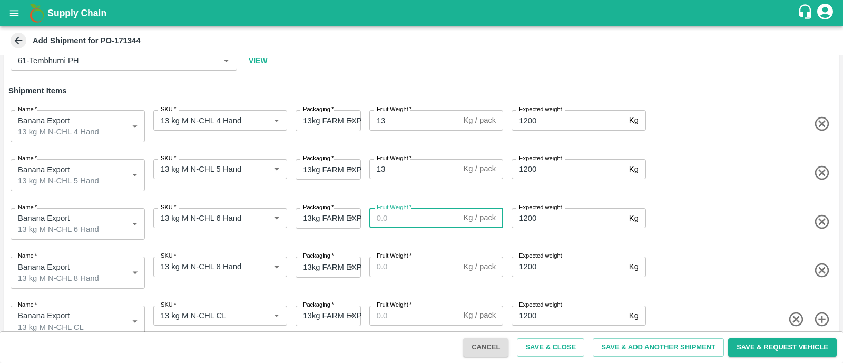
click at [393, 215] on input "Fruit Weight   *" at bounding box center [415, 218] width 90 height 20
type input "13"
click at [390, 260] on input "Fruit Weight   *" at bounding box center [415, 267] width 90 height 20
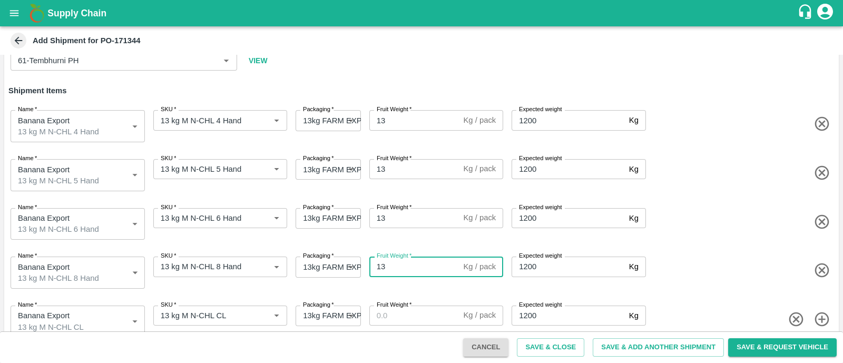
type input "13"
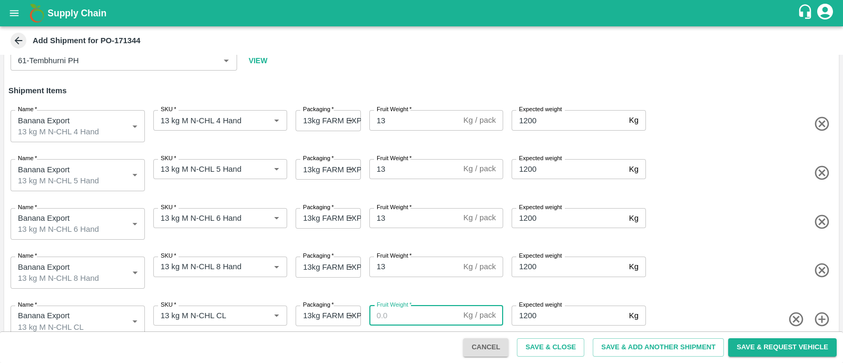
click at [392, 311] on input "Fruit Weight   *" at bounding box center [415, 316] width 90 height 20
type input "13"
click at [672, 276] on div "Name   * Banana Export 13 kg M N-CHL 8 Hand 1943783 Name SKU   * SKU   * Packag…" at bounding box center [419, 270] width 839 height 53
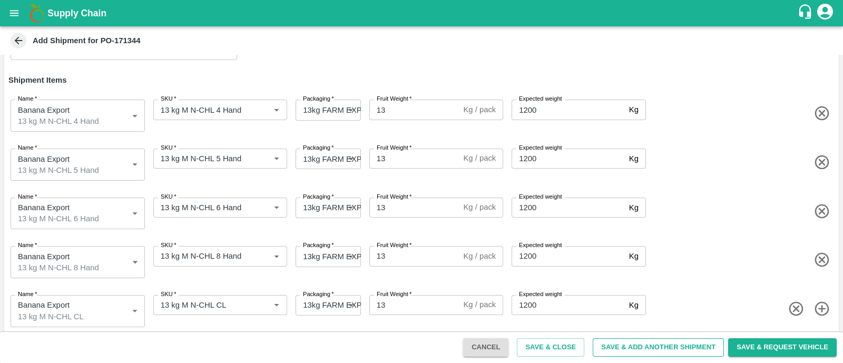
click at [619, 346] on button "Save & Add Another Shipment" at bounding box center [658, 347] width 131 height 18
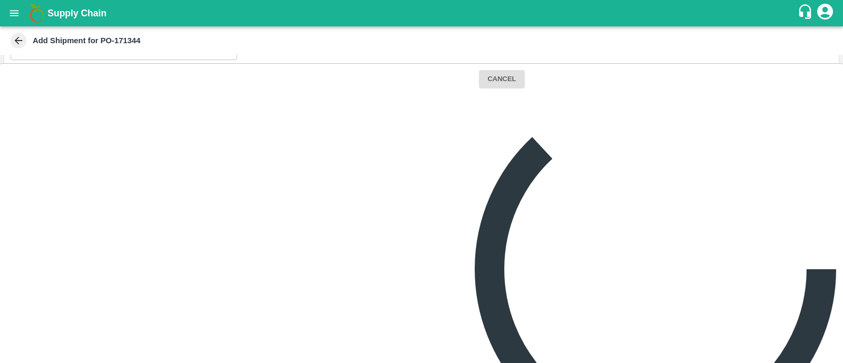
scroll to position [0, 0]
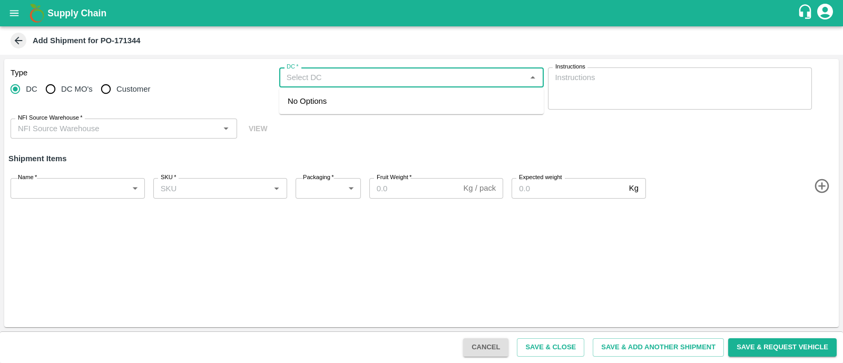
click at [340, 73] on input "DC   *" at bounding box center [403, 78] width 241 height 14
click at [331, 102] on div "61-Tembhurni PH" at bounding box center [318, 101] width 61 height 12
type input "61-Tembhurni PH"
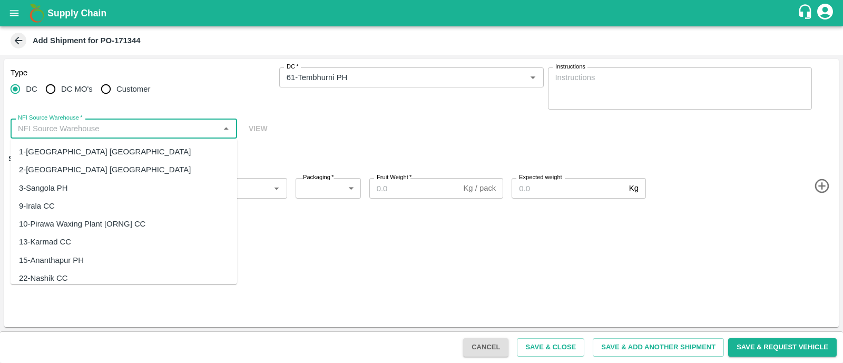
click at [179, 127] on input "NFI Source Warehouse   *" at bounding box center [115, 129] width 203 height 14
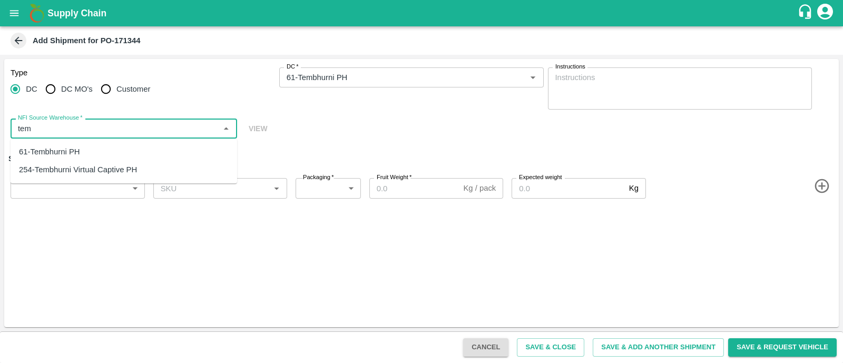
click at [98, 154] on div "61-Tembhurni PH" at bounding box center [124, 152] width 227 height 18
type input "61-Tembhurni PH"
click at [98, 194] on body "Supply Chain Add Shipment for PO-171344 Type DC DC MO's Customer DC   * DC   * …" at bounding box center [421, 181] width 843 height 363
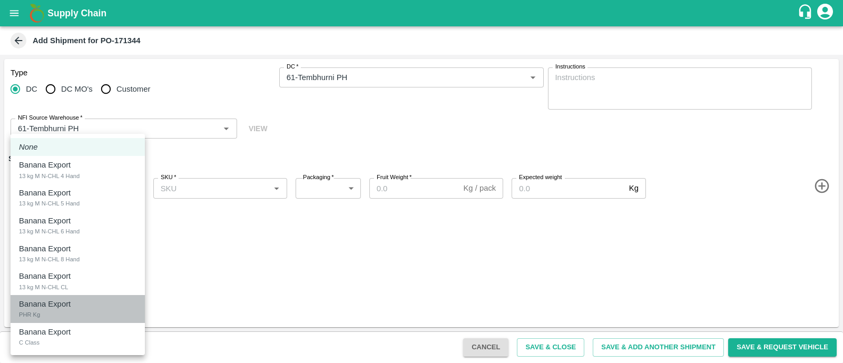
click at [67, 303] on p "Banana Export" at bounding box center [45, 304] width 52 height 12
type input "1943785"
type input "258"
type input "100"
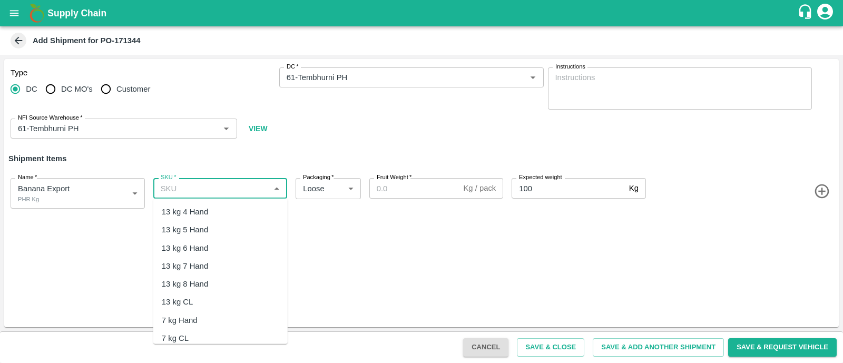
click at [210, 189] on input "SKU   *" at bounding box center [212, 188] width 111 height 14
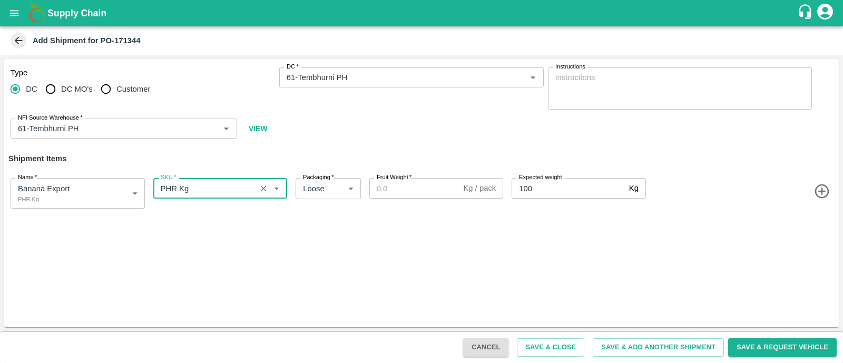
type input "PHR Kg"
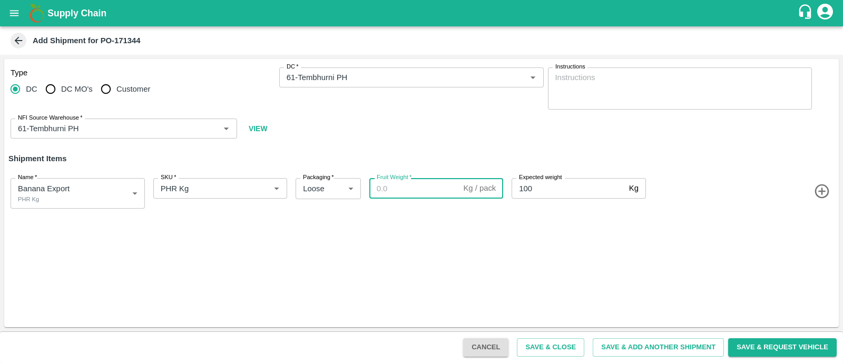
click at [391, 186] on input "Fruit Weight   *" at bounding box center [415, 188] width 90 height 20
type input "20"
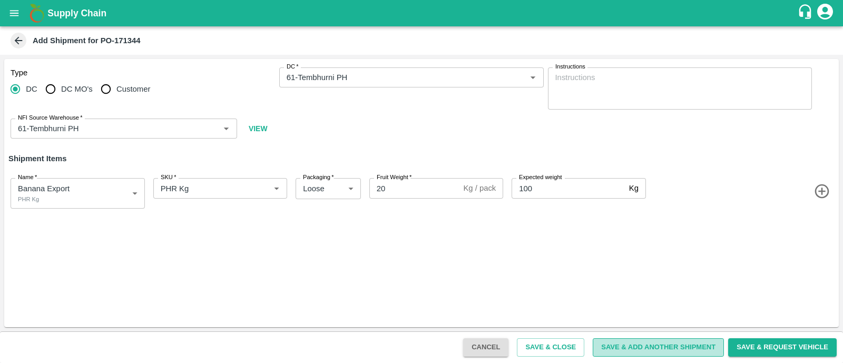
click at [602, 346] on button "Save & Add Another Shipment" at bounding box center [658, 347] width 131 height 18
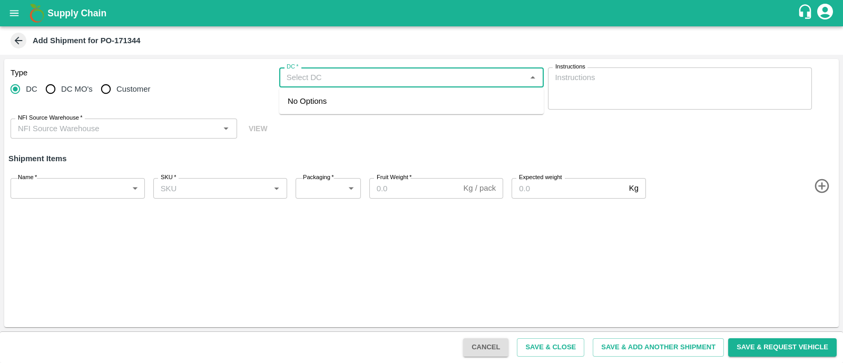
click at [316, 84] on input "DC   *" at bounding box center [403, 78] width 241 height 14
click at [316, 99] on div "61-Tembhurni PH" at bounding box center [318, 101] width 61 height 12
type input "61-Tembhurni PH"
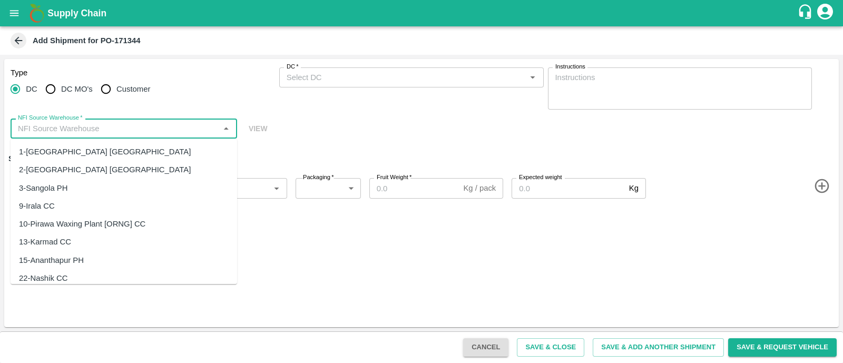
click at [156, 127] on input "NFI Source Warehouse   *" at bounding box center [115, 129] width 203 height 14
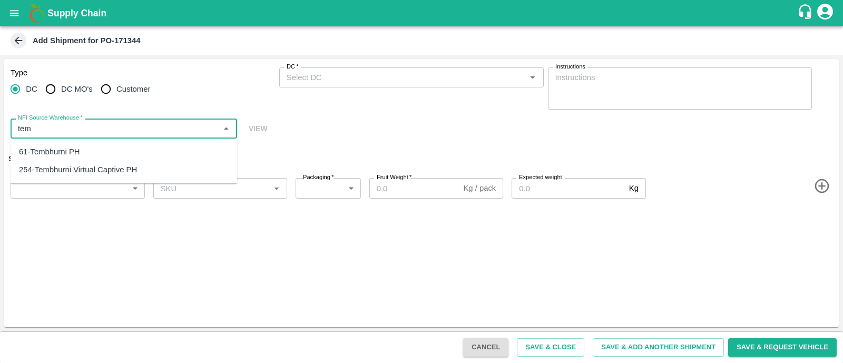
click at [83, 154] on div "61-Tembhurni PH" at bounding box center [124, 152] width 227 height 18
type input "61-Tembhurni PH"
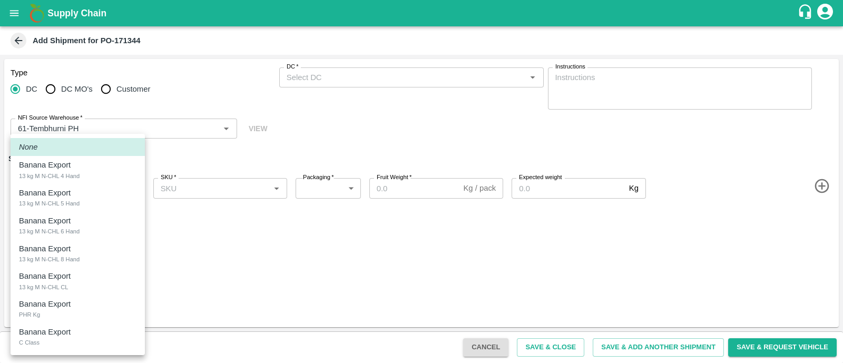
click at [90, 189] on body "Supply Chain Add Shipment for PO-171344 Type DC DC MO's Customer DC   * DC   * …" at bounding box center [421, 181] width 843 height 363
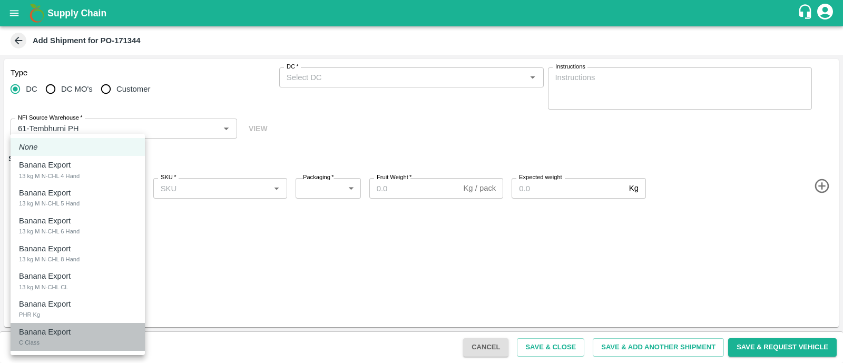
click at [45, 343] on div "Banana Export C Class" at bounding box center [78, 337] width 118 height 22
type input "1943786"
type input "258"
type input "300"
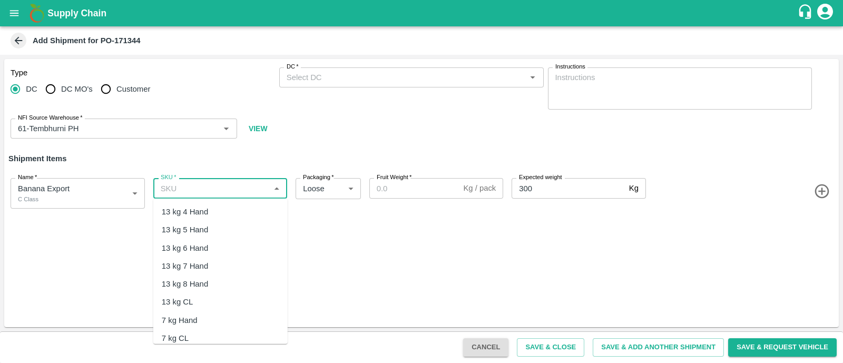
click at [204, 182] on input "SKU   *" at bounding box center [212, 188] width 111 height 14
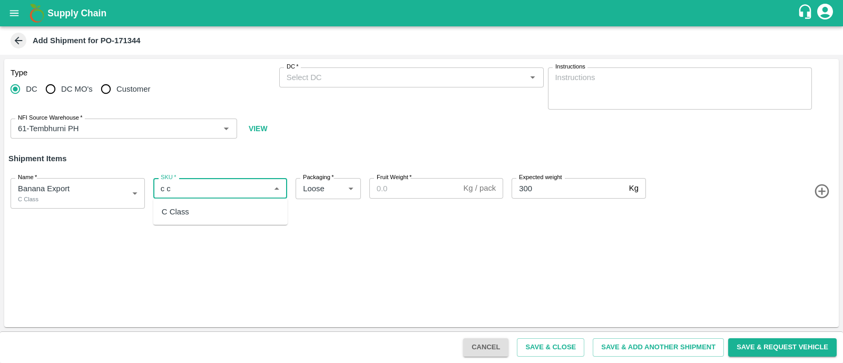
click at [202, 209] on div "C Class" at bounding box center [220, 212] width 134 height 18
type input "C Class"
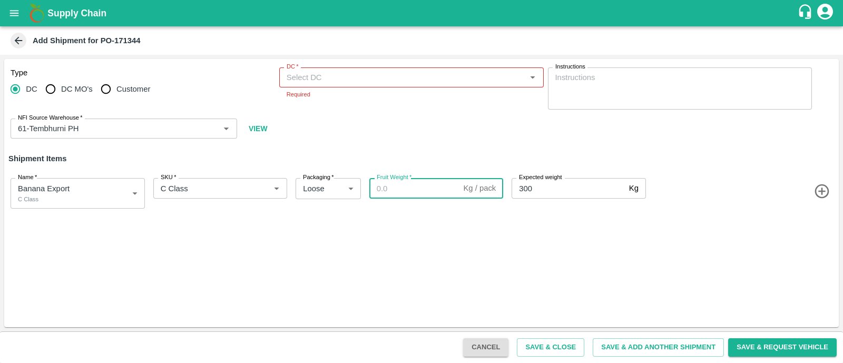
click at [396, 186] on input "Fruit Weight   *" at bounding box center [415, 188] width 90 height 20
click at [312, 69] on div "DC   *" at bounding box center [411, 77] width 265 height 20
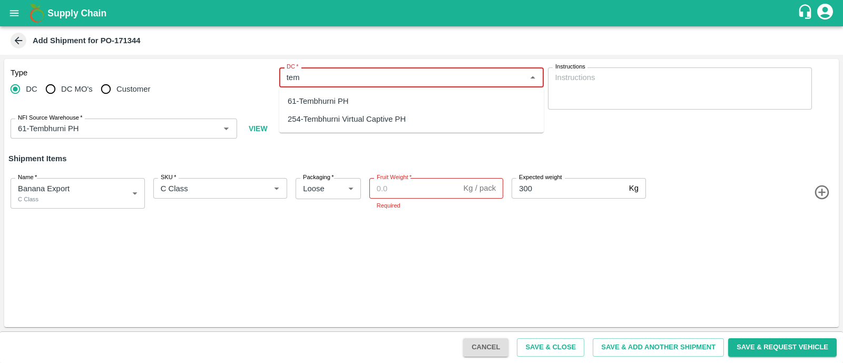
click at [312, 96] on div "61-Tembhurni PH" at bounding box center [318, 101] width 61 height 12
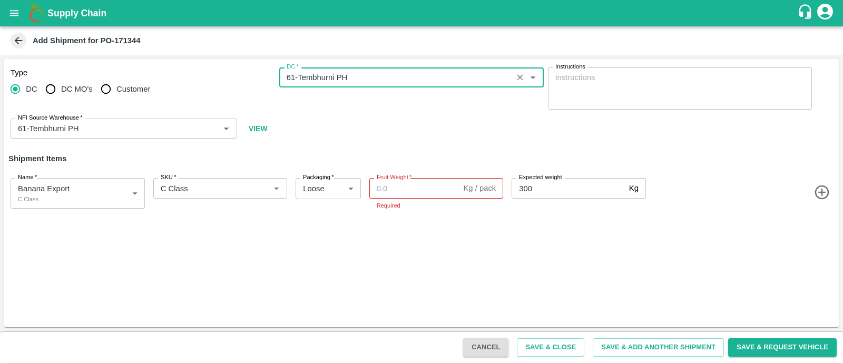
type input "61-Tembhurni PH"
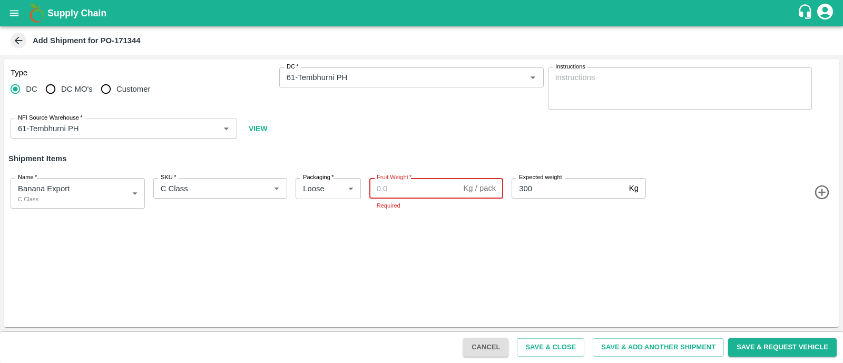
click at [389, 191] on input "Fruit Weight   *" at bounding box center [415, 188] width 90 height 20
type input "280"
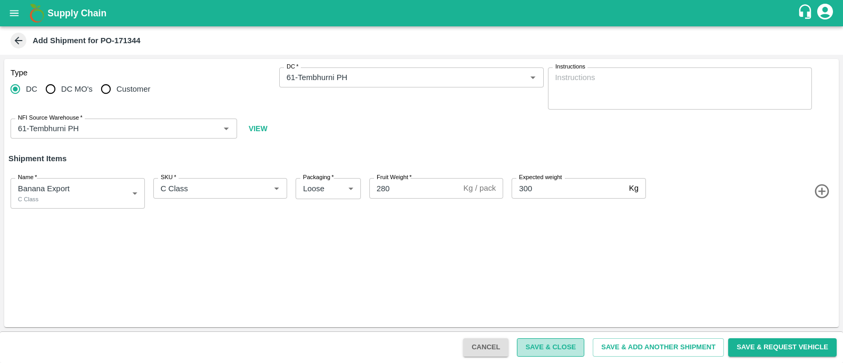
click at [553, 344] on button "Save & Close" at bounding box center [550, 347] width 67 height 18
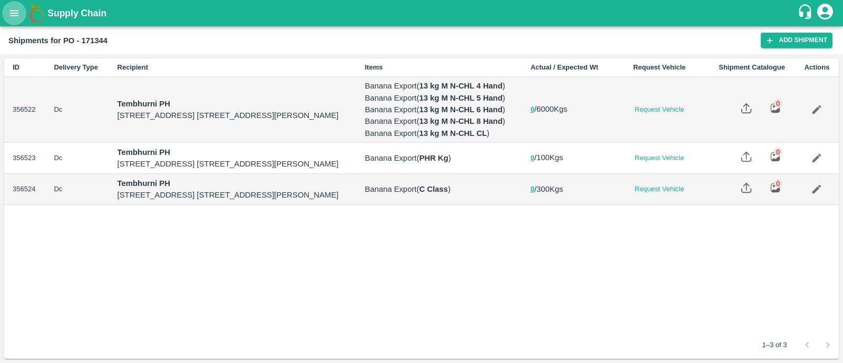
click at [13, 8] on icon "open drawer" at bounding box center [14, 13] width 12 height 12
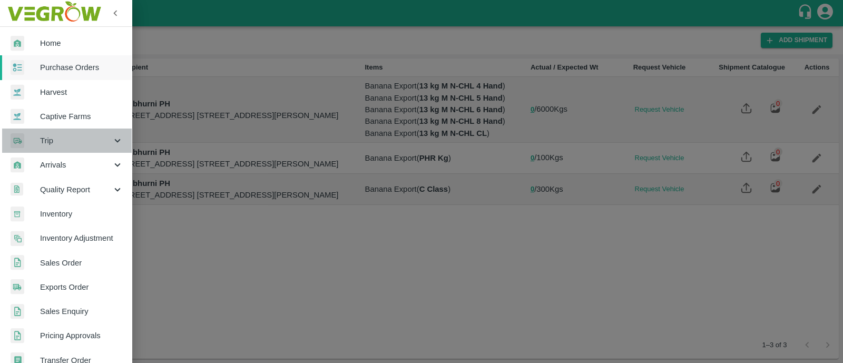
click at [71, 144] on span "Trip" at bounding box center [76, 141] width 72 height 12
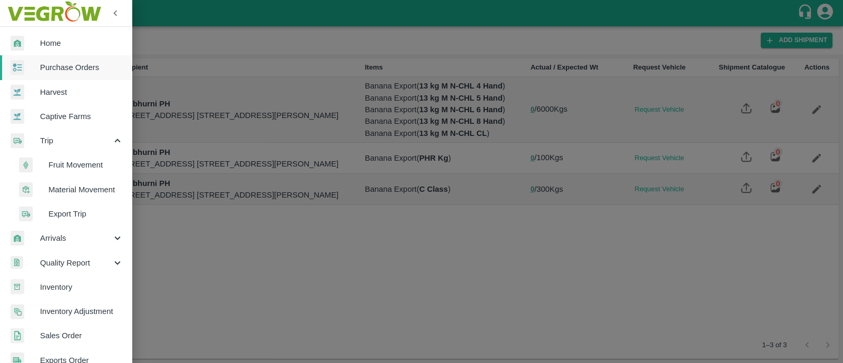
click at [86, 161] on span "Fruit Movement" at bounding box center [86, 165] width 75 height 12
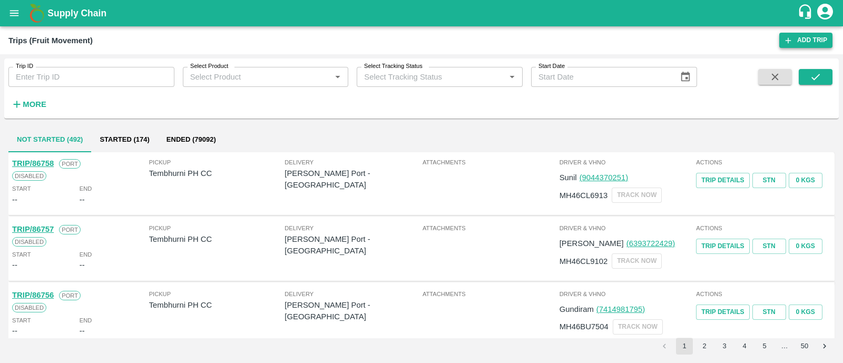
click at [813, 41] on link "Add Trip" at bounding box center [806, 40] width 53 height 15
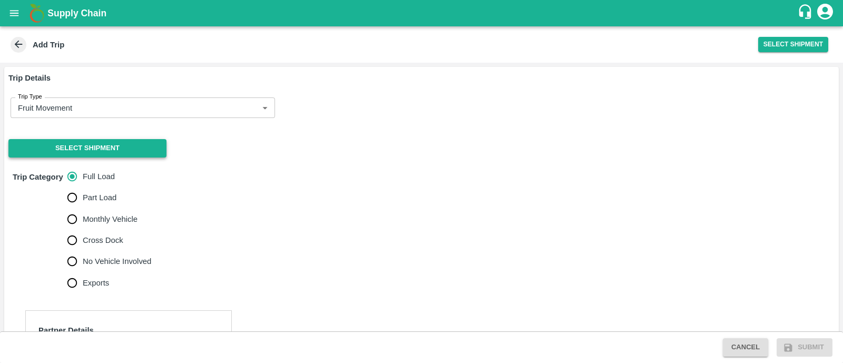
click at [104, 146] on button "Select Shipment" at bounding box center [87, 148] width 158 height 18
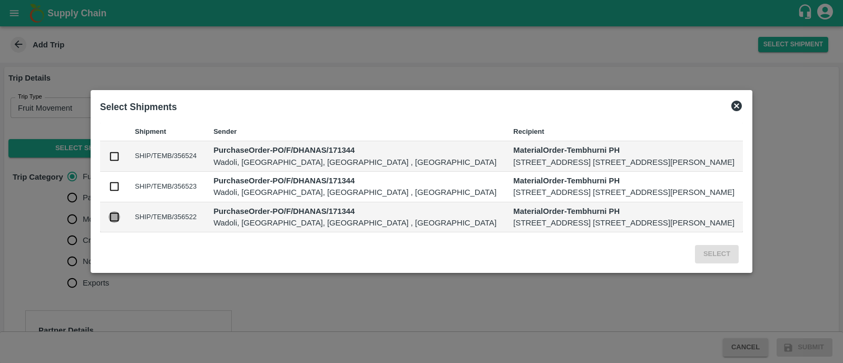
click at [109, 223] on input "checkbox" at bounding box center [115, 217] width 12 height 12
checkbox input "true"
click at [739, 264] on button "Select" at bounding box center [717, 254] width 44 height 18
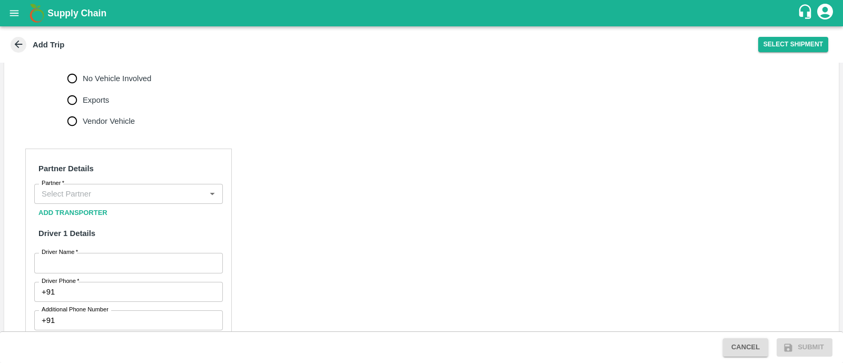
scroll to position [404, 0]
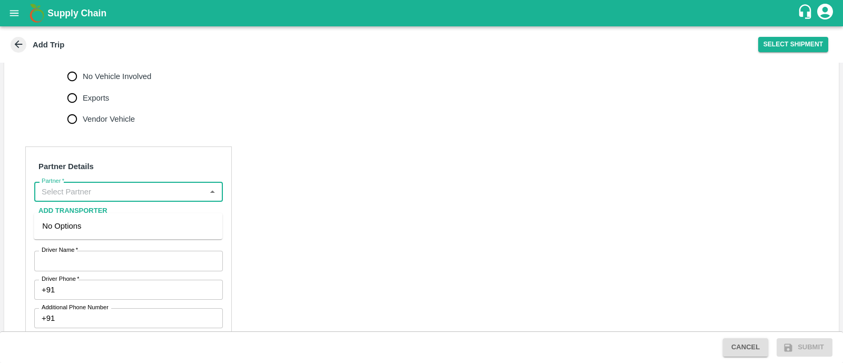
click at [113, 199] on input "Partner   *" at bounding box center [119, 192] width 165 height 14
click at [47, 199] on input "Partner   *" at bounding box center [119, 192] width 165 height 14
click at [76, 202] on div "Partner" at bounding box center [128, 192] width 189 height 20
click at [70, 199] on input "Partner   *" at bounding box center [119, 192] width 165 height 14
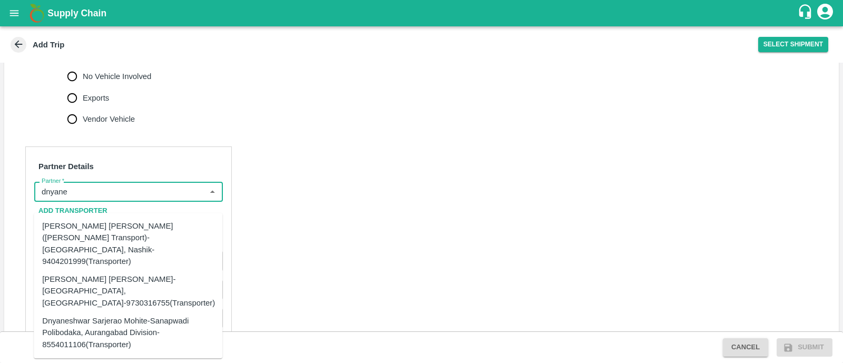
click at [98, 274] on div "Dnyaneshwar Vitthal Godse-Kandar, Solapur-9730316755(Transporter)" at bounding box center [128, 291] width 173 height 35
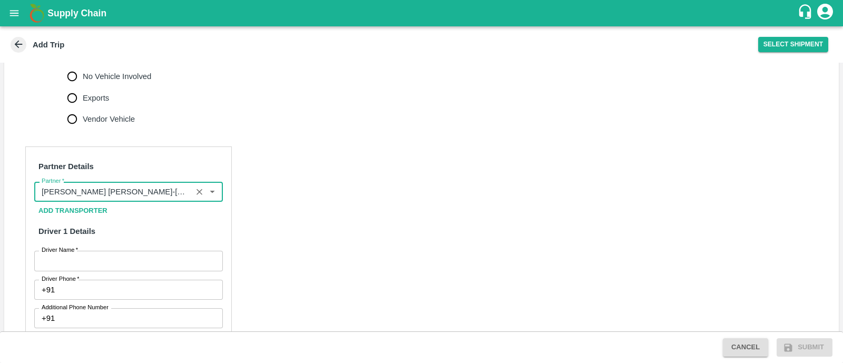
type input "Dnyaneshwar Vitthal Godse-Kandar, Solapur-9730316755(Transporter)"
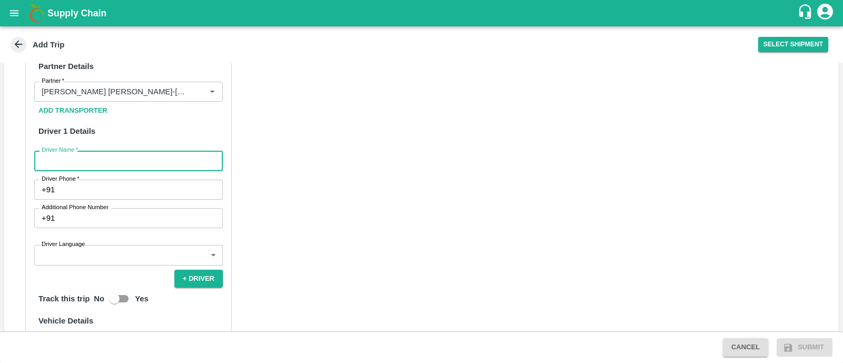
click at [128, 171] on input "Driver Name   *" at bounding box center [128, 161] width 189 height 20
click at [55, 169] on input "goddse" at bounding box center [128, 161] width 189 height 20
click at [86, 171] on input "godse" at bounding box center [128, 161] width 189 height 20
type input "Godse"
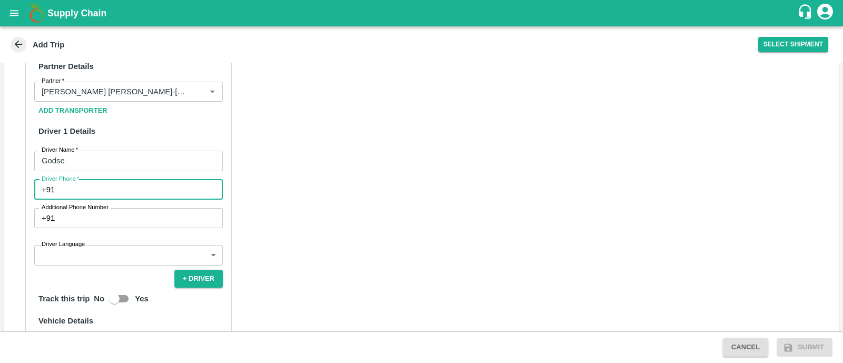
click at [112, 200] on input "Driver Phone   *" at bounding box center [141, 190] width 164 height 20
type input "9975280177"
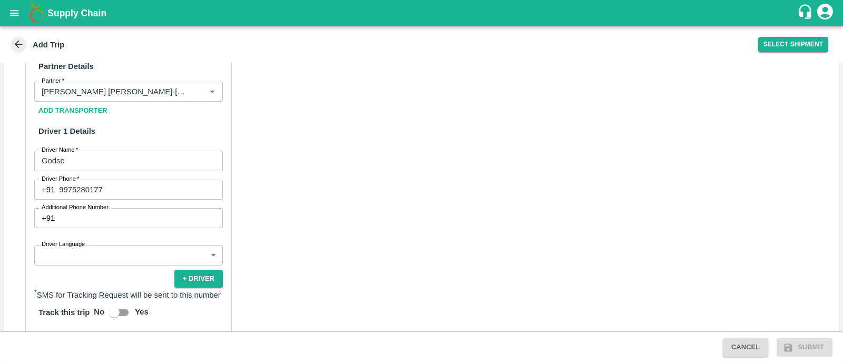
click at [297, 186] on div "Partner Details Partner   * Partner Add Transporter Driver 1 Details Driver Nam…" at bounding box center [421, 292] width 835 height 517
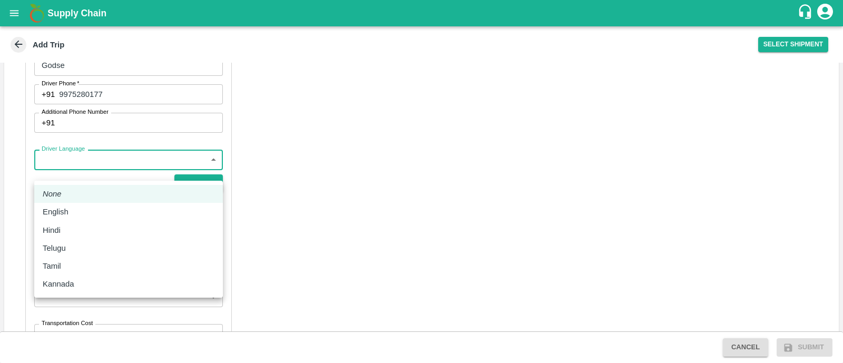
click at [115, 178] on body "Supply Chain Add Trip Select Shipment Trip Details Trip Type Fruit Movement 1 T…" at bounding box center [421, 181] width 843 height 363
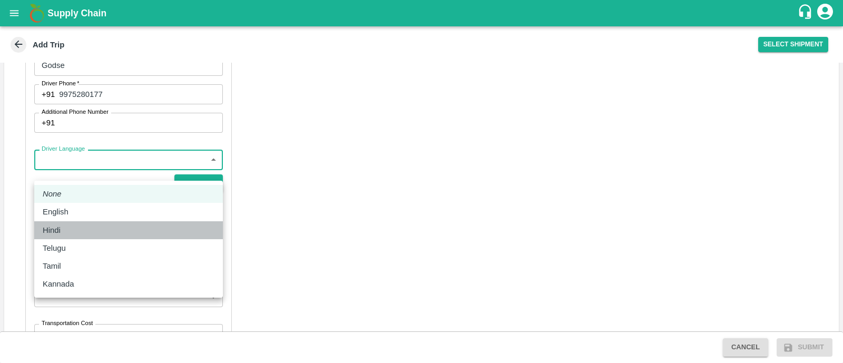
click at [90, 226] on div "Hindi" at bounding box center [129, 231] width 172 height 12
type input "hi"
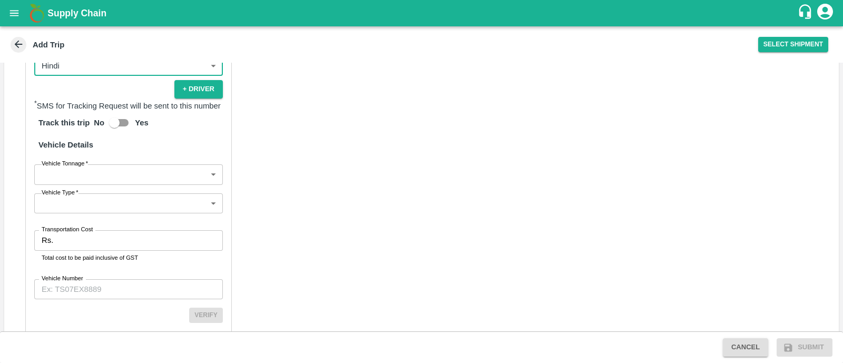
scroll to position [694, 0]
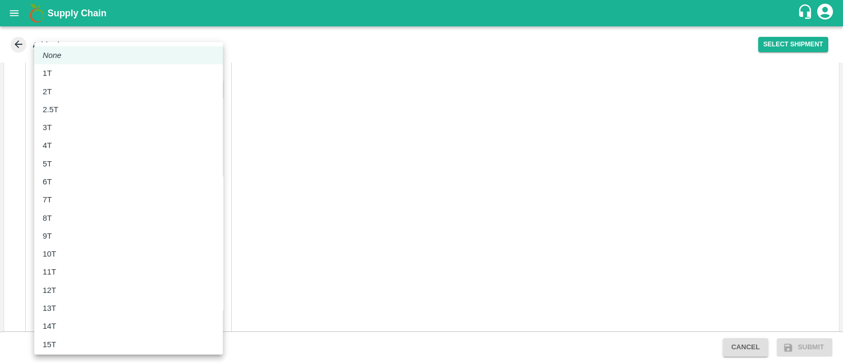
click at [100, 192] on body "Supply Chain Add Trip Select Shipment Trip Details Trip Type Fruit Movement 1 T…" at bounding box center [421, 181] width 843 height 363
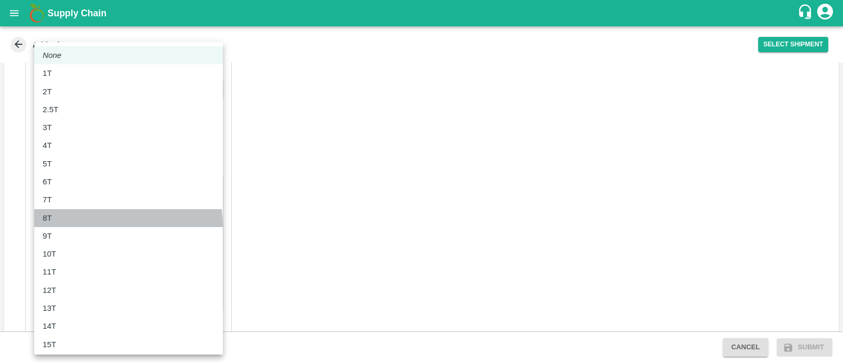
click at [91, 226] on li "8T" at bounding box center [128, 218] width 189 height 18
type input "8000"
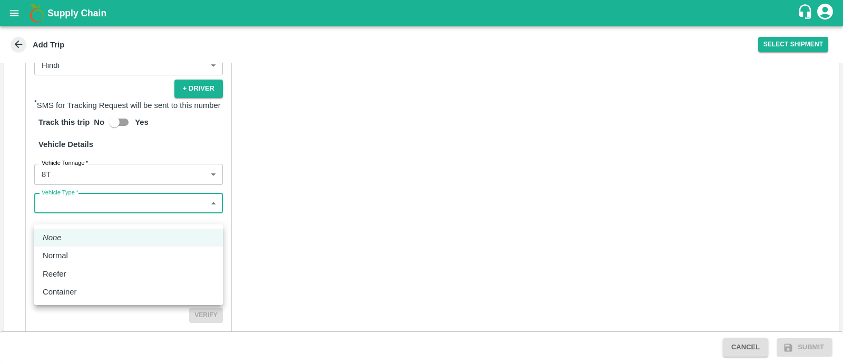
click at [84, 213] on body "Supply Chain Add Trip Select Shipment Trip Details Trip Type Fruit Movement 1 T…" at bounding box center [421, 181] width 843 height 363
click at [79, 257] on div "Normal" at bounding box center [129, 256] width 172 height 12
type input "Normal"
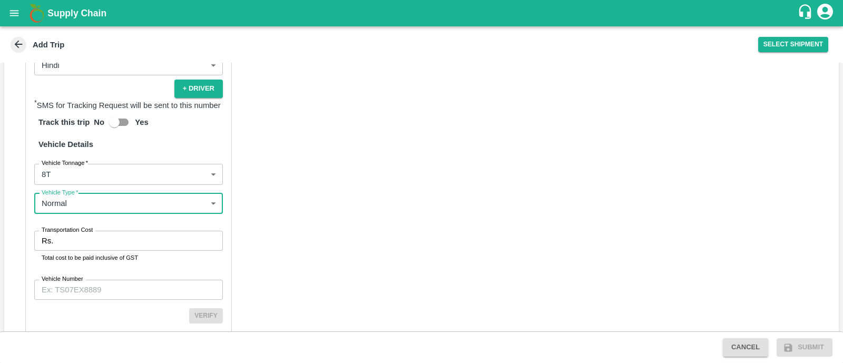
scroll to position [714, 0]
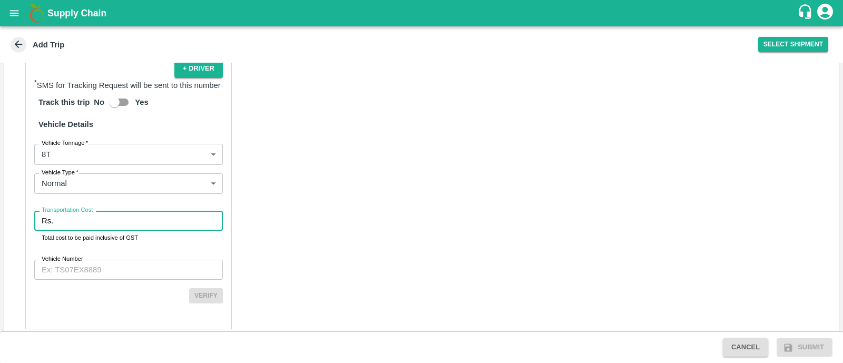
click at [94, 231] on input "Transportation Cost" at bounding box center [140, 221] width 166 height 20
click at [70, 229] on input "52332" at bounding box center [140, 221] width 166 height 20
type input "5232"
click at [112, 280] on input "Vehicle Number" at bounding box center [128, 270] width 189 height 20
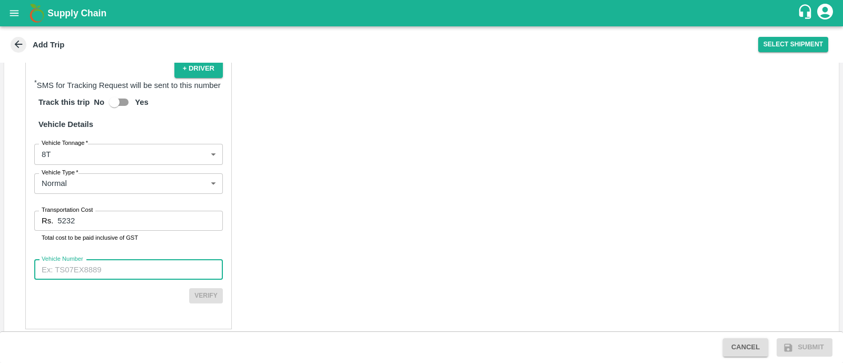
click at [119, 280] on input "Vehicle Number" at bounding box center [128, 270] width 189 height 20
type input "MH10Z3780"
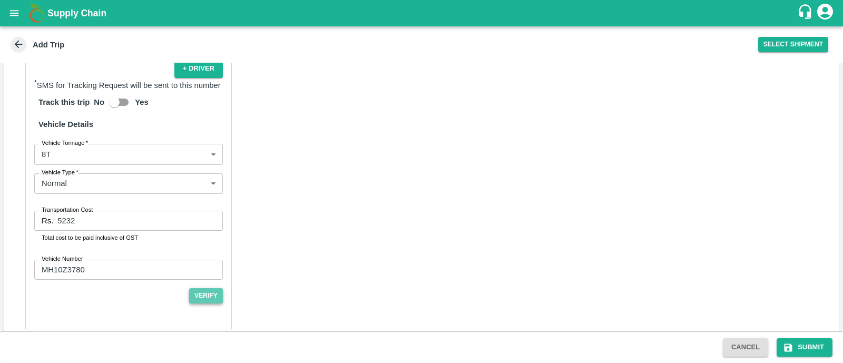
click at [203, 304] on button "Verify" at bounding box center [206, 295] width 34 height 15
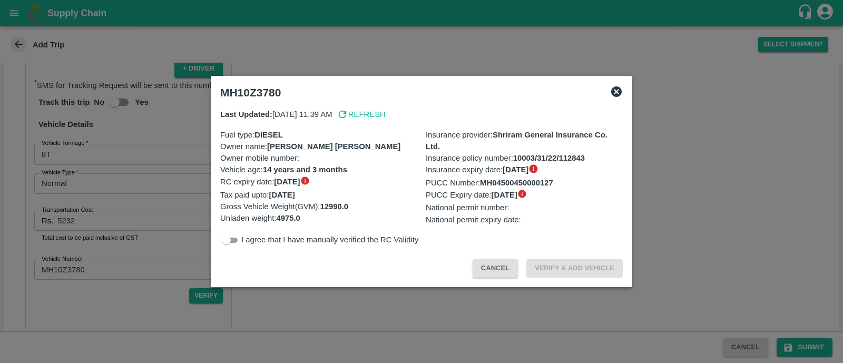
click at [233, 239] on input "checkbox" at bounding box center [227, 240] width 38 height 13
checkbox input "true"
click at [548, 259] on button "Verify & Add Vehicle" at bounding box center [575, 268] width 96 height 18
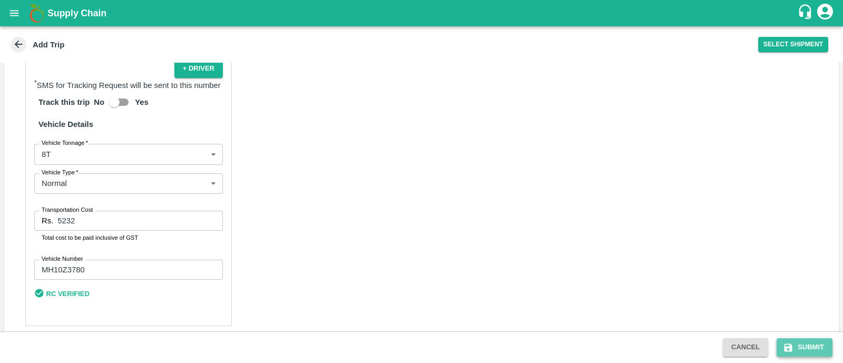
click at [794, 344] on button "Submit" at bounding box center [805, 347] width 56 height 18
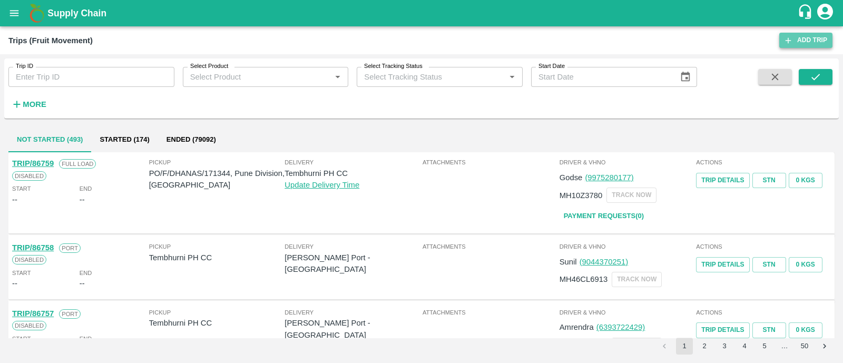
click at [793, 38] on icon at bounding box center [788, 40] width 9 height 9
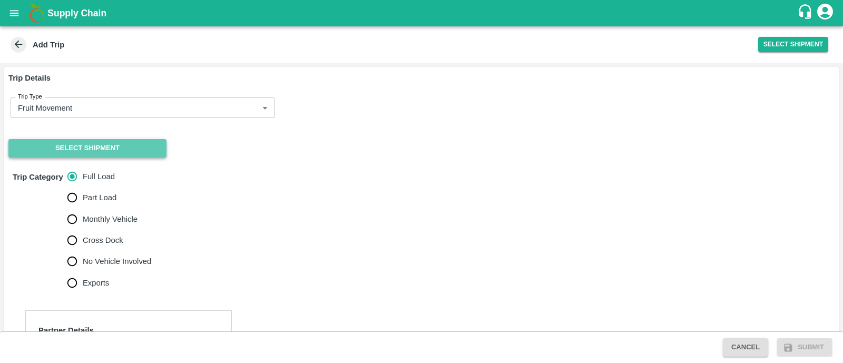
click at [117, 144] on button "Select Shipment" at bounding box center [87, 148] width 158 height 18
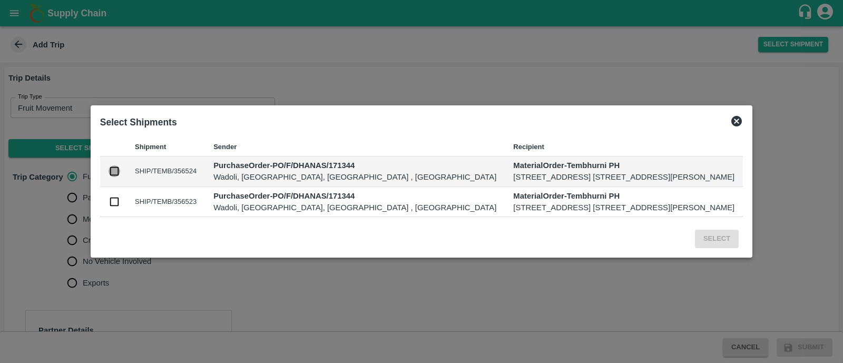
click at [109, 168] on input "checkbox" at bounding box center [115, 172] width 12 height 12
checkbox input "true"
click at [109, 208] on input "checkbox" at bounding box center [115, 202] width 12 height 12
checkbox input "true"
click at [739, 247] on button "Select" at bounding box center [717, 239] width 44 height 18
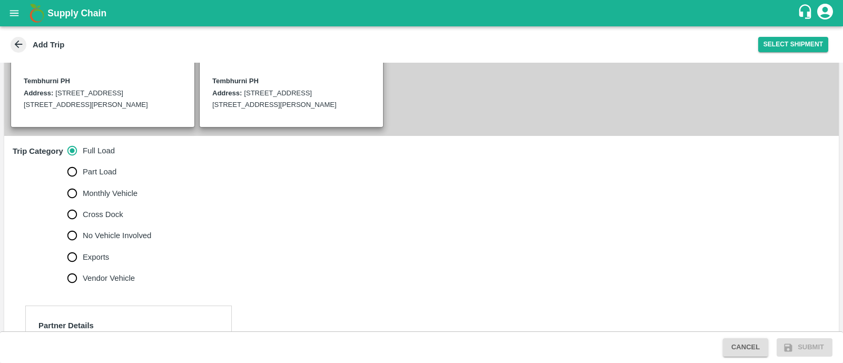
scroll to position [246, 0]
click at [83, 240] on span "No Vehicle Involved" at bounding box center [117, 235] width 69 height 12
click at [83, 241] on input "No Vehicle Involved" at bounding box center [72, 234] width 21 height 21
radio input "true"
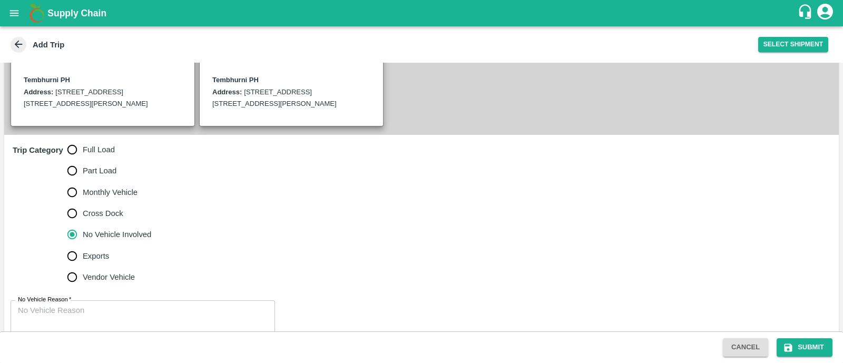
scroll to position [280, 0]
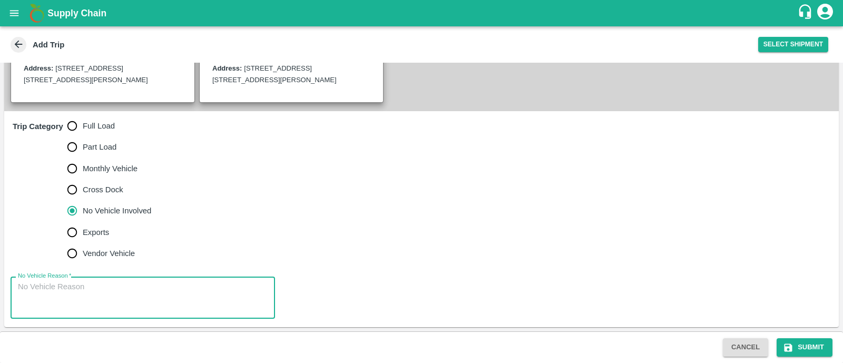
click at [79, 283] on textarea "No Vehicle Reason   *" at bounding box center [143, 298] width 250 height 33
type textarea "Field Dump"
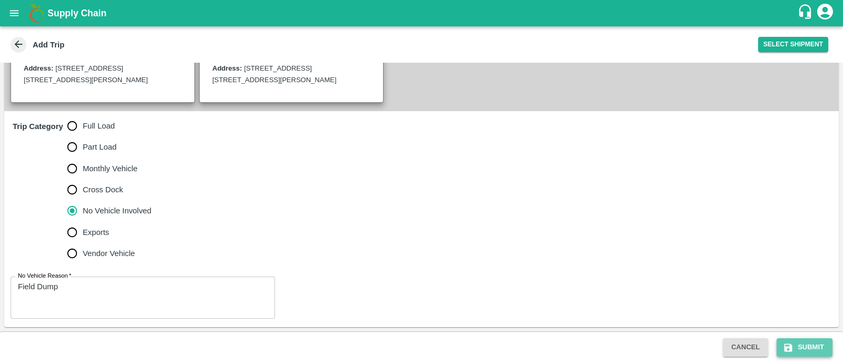
click at [814, 344] on button "Submit" at bounding box center [805, 347] width 56 height 18
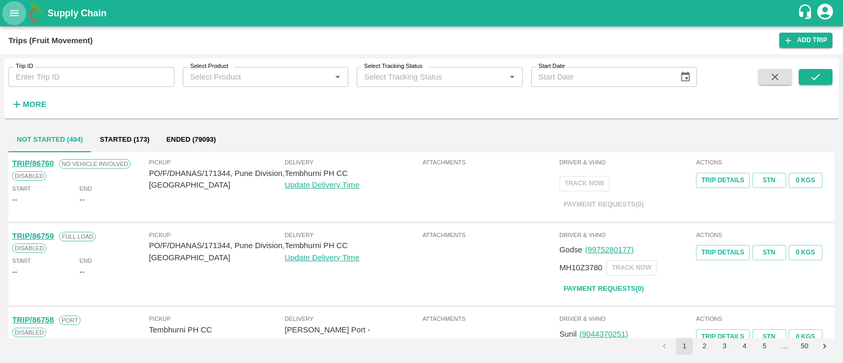
click at [13, 16] on icon "open drawer" at bounding box center [14, 13] width 9 height 6
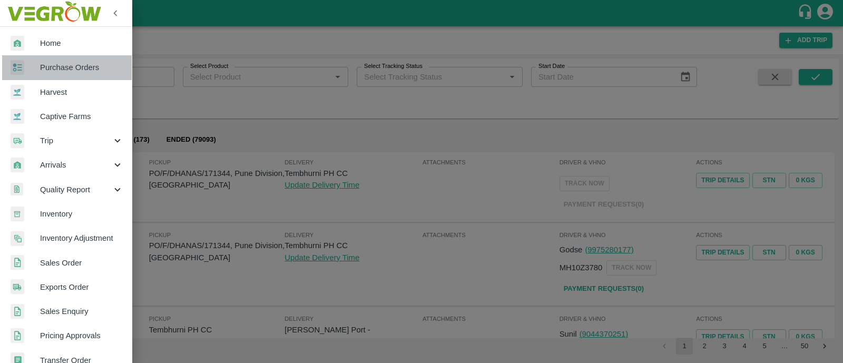
click at [70, 71] on span "Purchase Orders" at bounding box center [81, 68] width 83 height 12
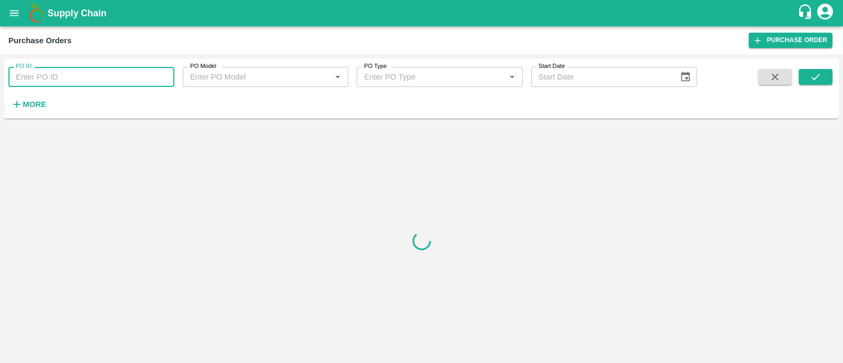
click at [70, 76] on input "PO ID" at bounding box center [91, 77] width 166 height 20
click at [803, 75] on button "submit" at bounding box center [816, 77] width 34 height 16
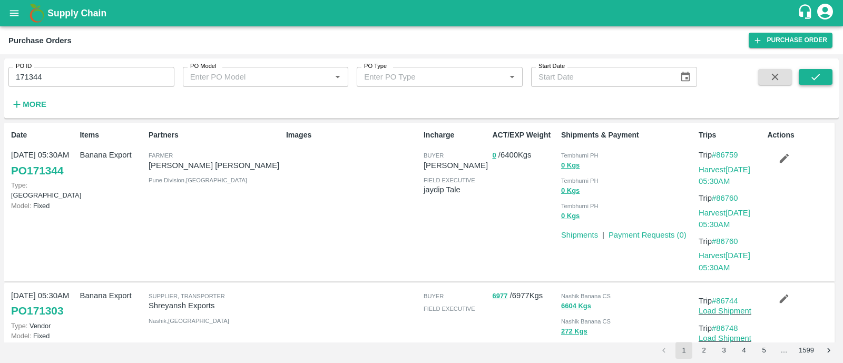
click at [816, 76] on icon "submit" at bounding box center [816, 77] width 12 height 12
click at [709, 171] on link "Harvest [DATE] 05:30AM" at bounding box center [725, 176] width 52 height 20
click at [818, 77] on icon "submit" at bounding box center [816, 77] width 12 height 12
click at [723, 173] on link "Harvest [DATE] 05:30AM" at bounding box center [725, 176] width 52 height 20
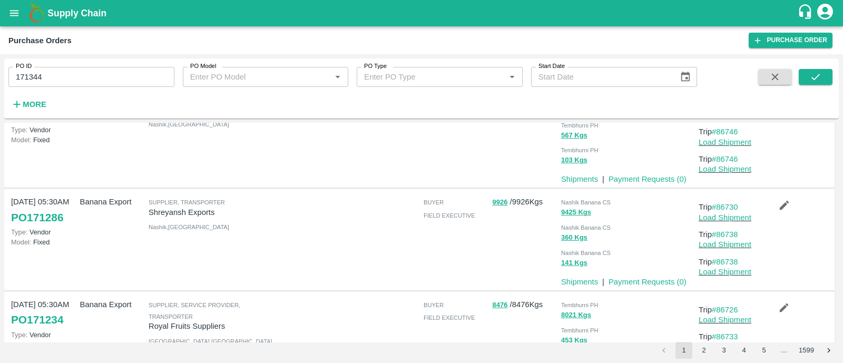
scroll to position [869, 0]
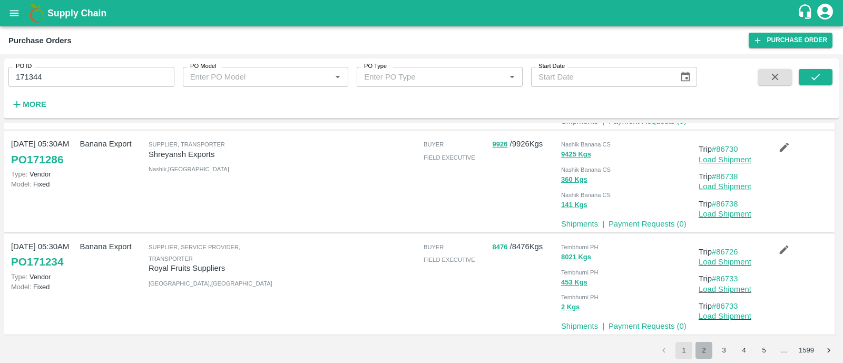
click at [704, 351] on button "2" at bounding box center [704, 350] width 17 height 17
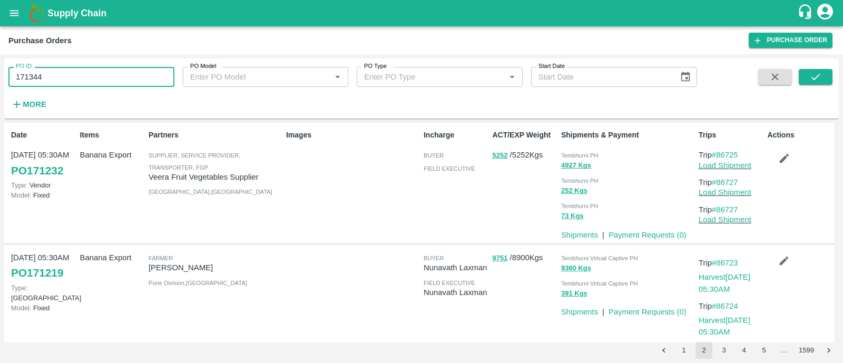
click at [81, 72] on input "171344" at bounding box center [91, 77] width 166 height 20
paste input "23"
type input "171234"
click at [814, 71] on icon "submit" at bounding box center [816, 77] width 12 height 12
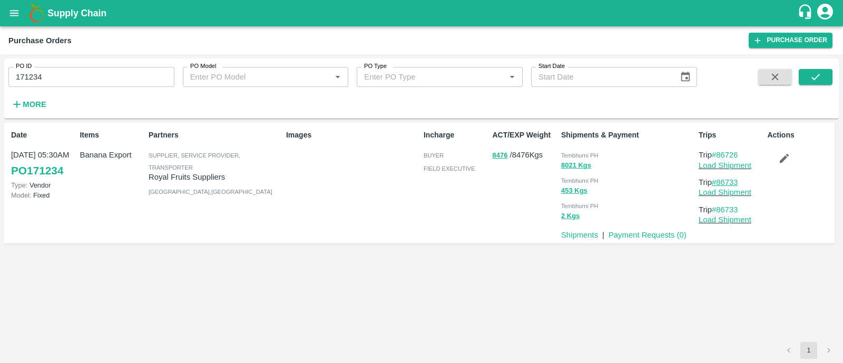
drag, startPoint x: 745, startPoint y: 179, endPoint x: 719, endPoint y: 179, distance: 26.9
click at [719, 179] on p "Trip #86733" at bounding box center [731, 183] width 64 height 12
copy link "86733"
drag, startPoint x: 743, startPoint y: 155, endPoint x: 720, endPoint y: 152, distance: 23.9
click at [720, 152] on p "Trip #86726" at bounding box center [731, 155] width 64 height 12
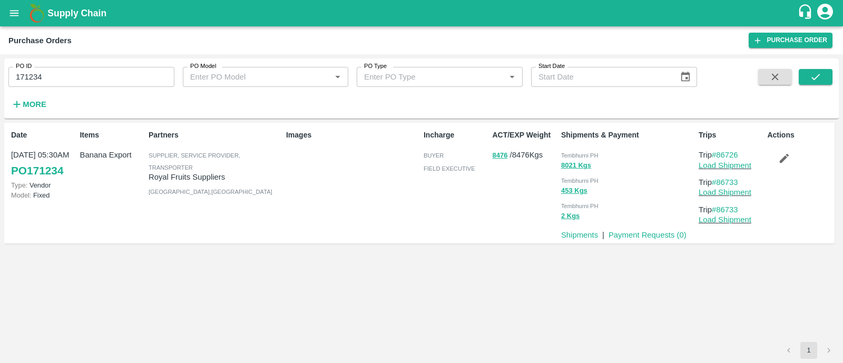
copy link "86726"
click at [731, 164] on link "Load Shipment" at bounding box center [725, 165] width 53 height 8
click at [780, 162] on icon "button" at bounding box center [785, 158] width 12 height 12
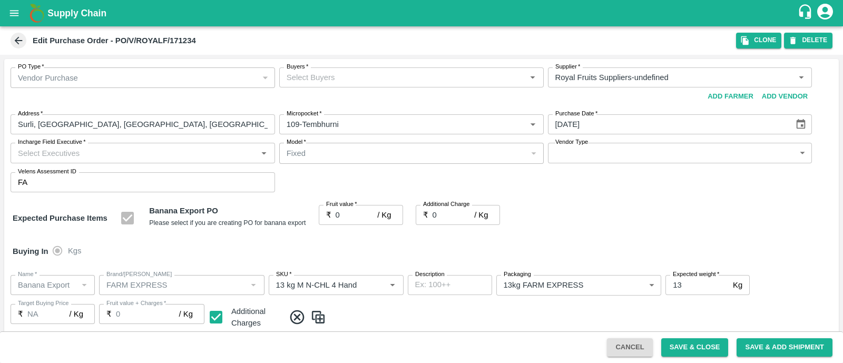
click at [357, 77] on input "Buyers   *" at bounding box center [403, 78] width 241 height 14
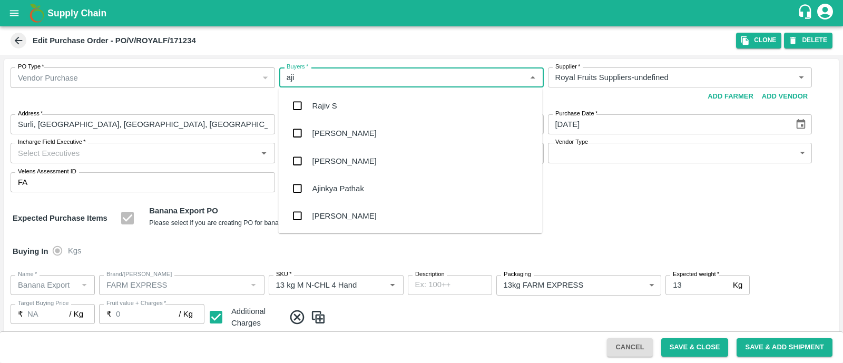
type input "ajit"
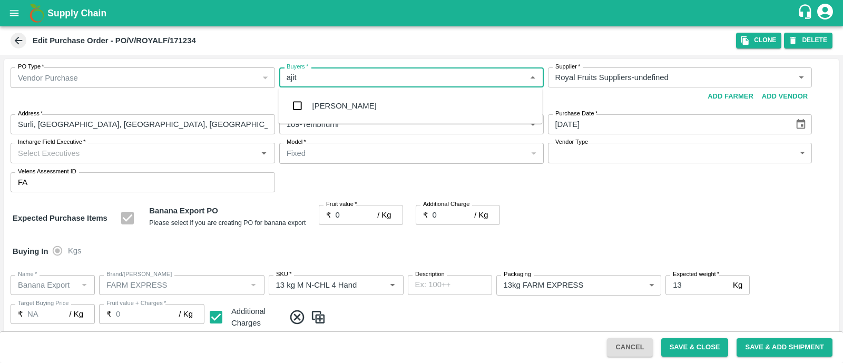
click at [328, 95] on div "Ajit Otari" at bounding box center [410, 105] width 264 height 27
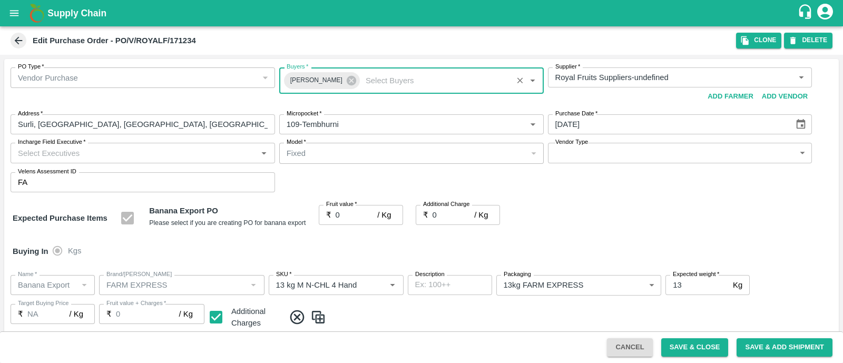
click at [168, 153] on input "Incharge Field Executive   *" at bounding box center [134, 153] width 241 height 14
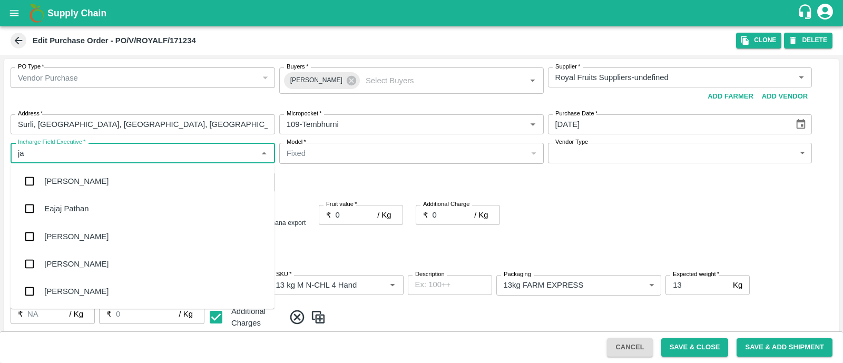
type input "jay"
click at [74, 229] on div "jaydip Tale" at bounding box center [143, 236] width 264 height 27
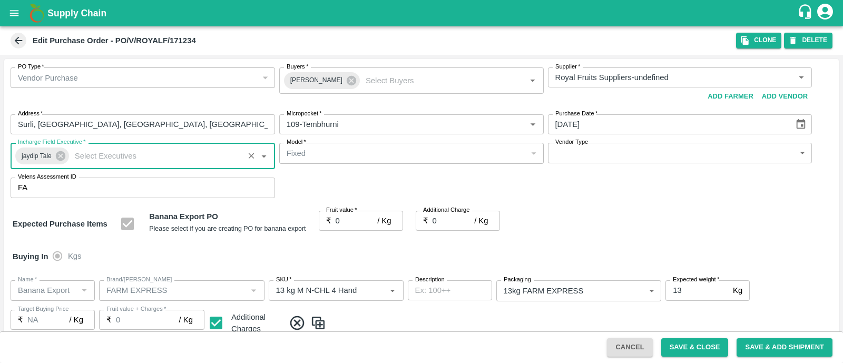
click at [636, 153] on body "Supply Chain Edit Purchase Order - PO/V/ROYALF/171234 Clone DELETE PO Type   * …" at bounding box center [421, 181] width 843 height 363
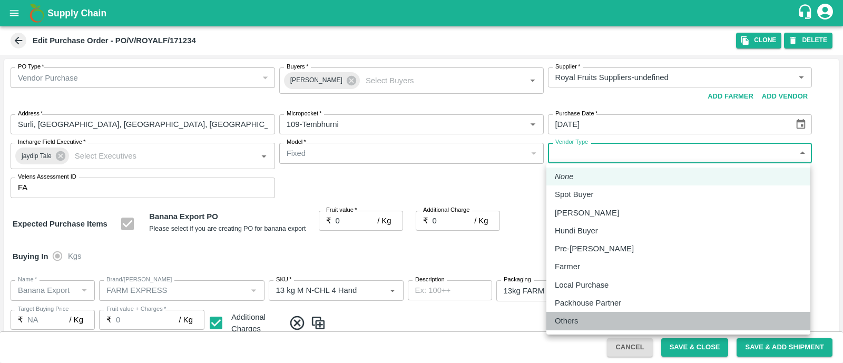
click at [582, 313] on li "Others" at bounding box center [679, 321] width 264 height 18
type input "OTHER"
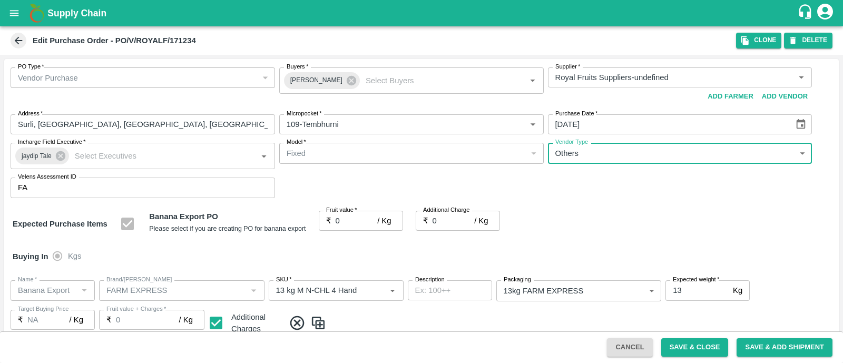
click at [345, 225] on input "0" at bounding box center [357, 221] width 42 height 20
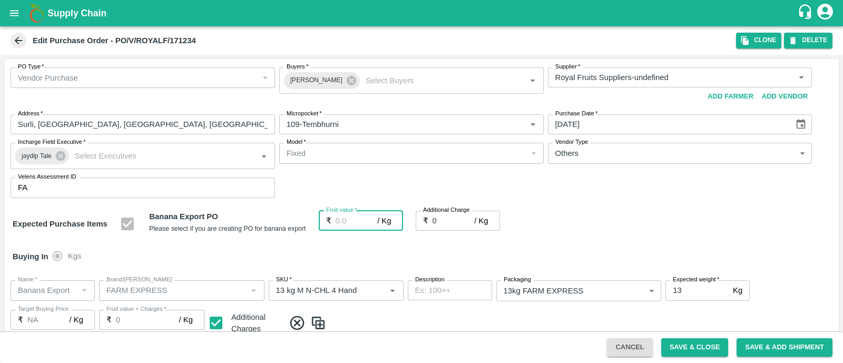
type input "2"
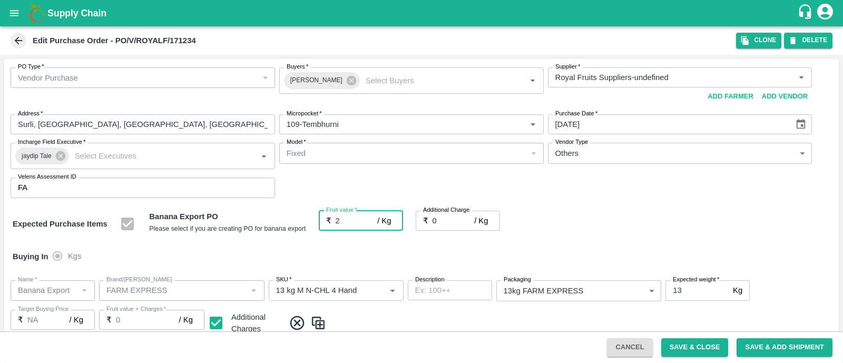
type input "2"
type input "25"
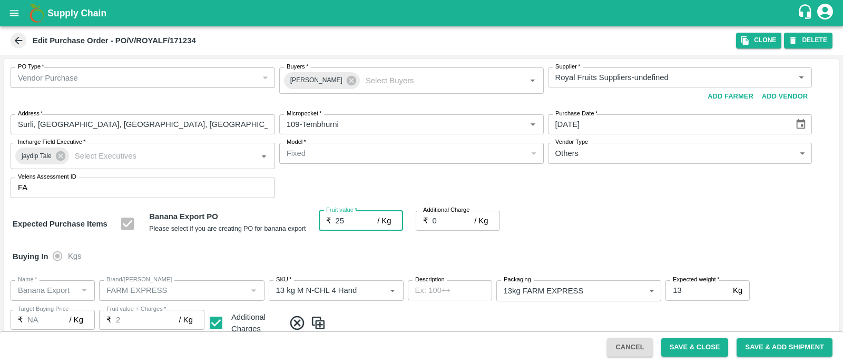
type input "25"
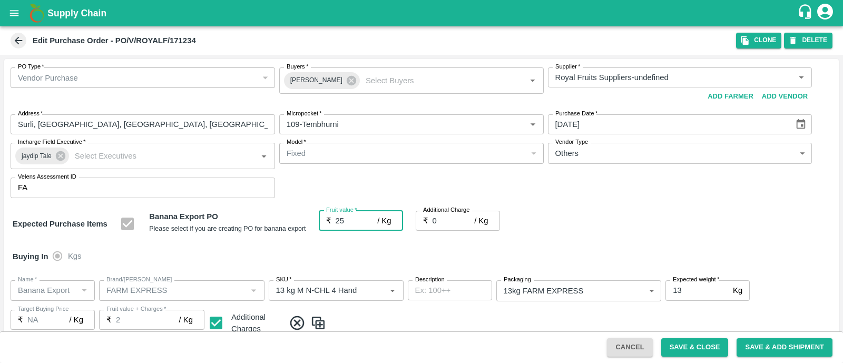
type input "25"
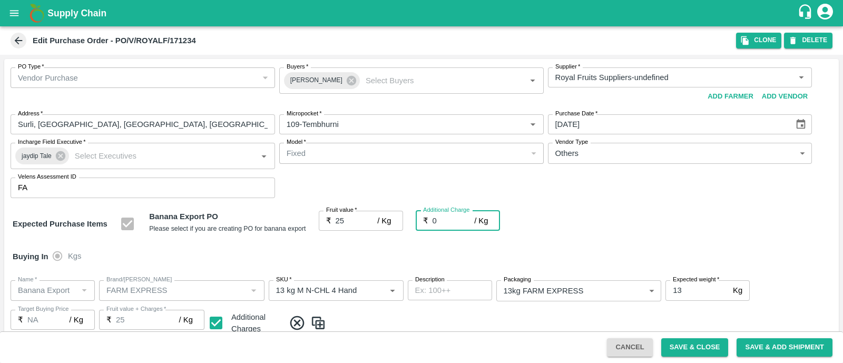
type input "2"
type input "27"
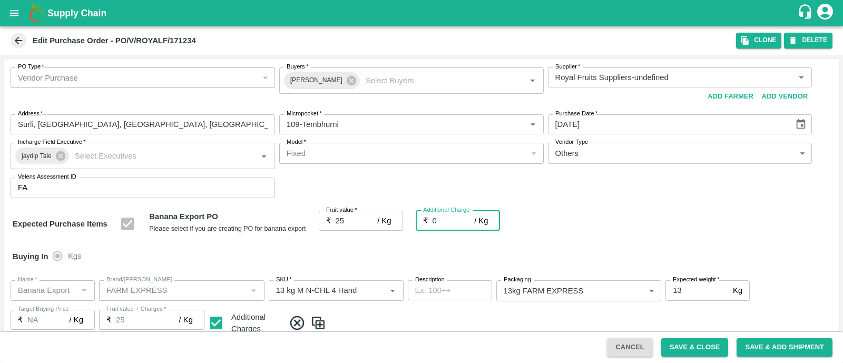
type input "27"
type input "2.7"
type input "27.7"
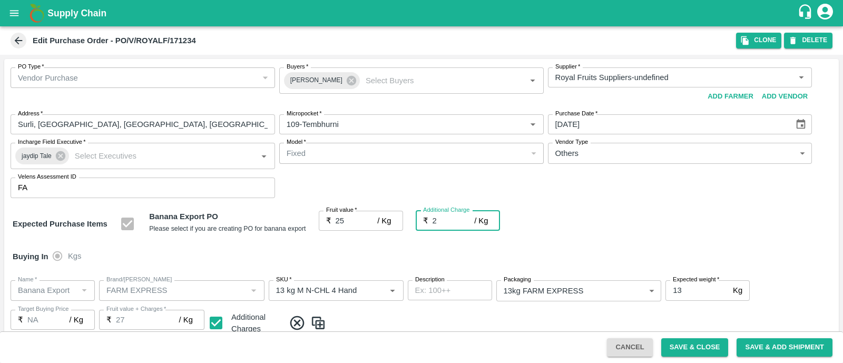
type input "27.7"
type input "2.75"
type input "27.75"
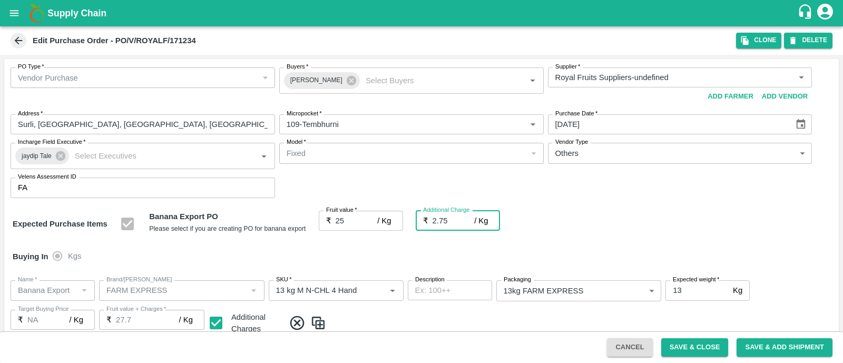
type input "27.75"
type input "2.75"
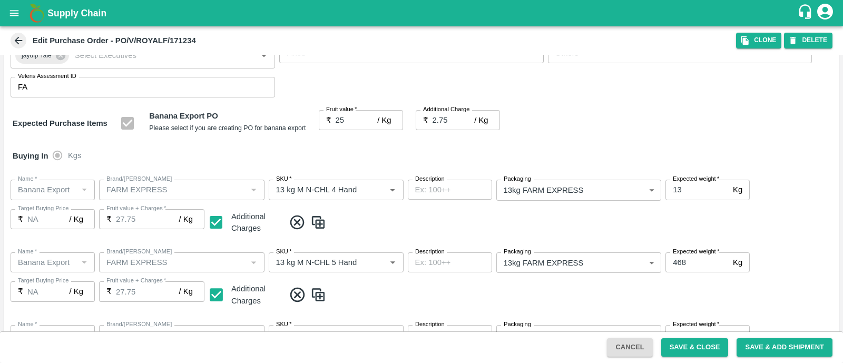
scroll to position [580, 0]
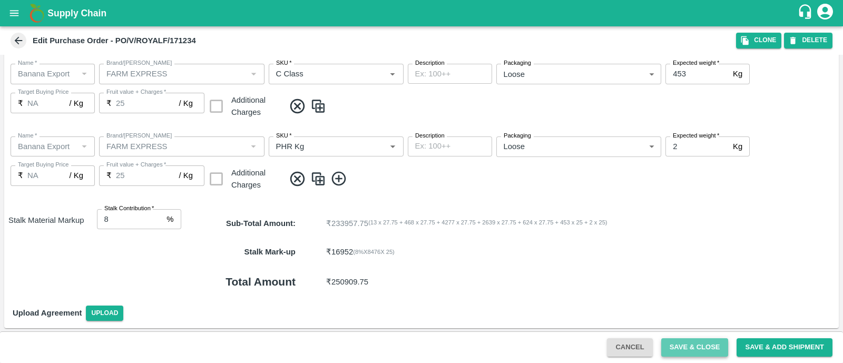
click at [690, 346] on button "Save & Close" at bounding box center [695, 347] width 67 height 18
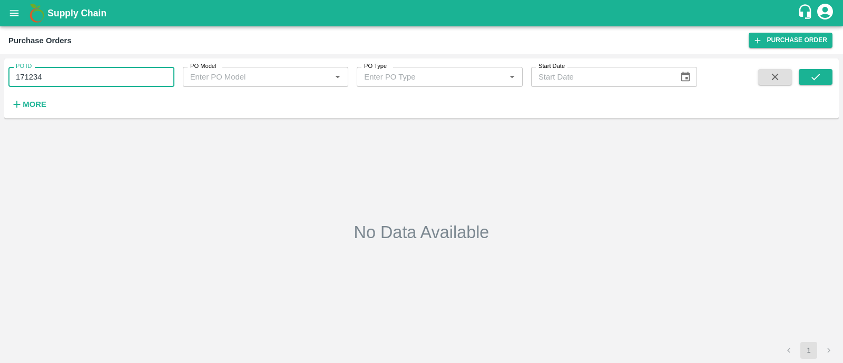
click at [93, 80] on input "171234" at bounding box center [91, 77] width 166 height 20
paste input "text"
type input "171344"
click at [819, 74] on icon "submit" at bounding box center [816, 77] width 12 height 12
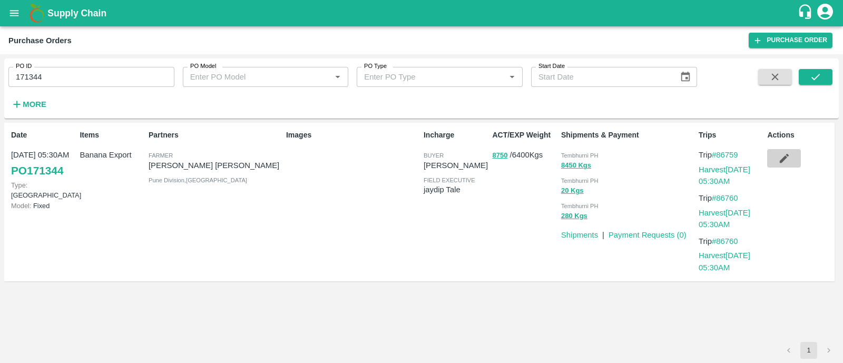
click at [780, 160] on icon "button" at bounding box center [785, 158] width 12 height 12
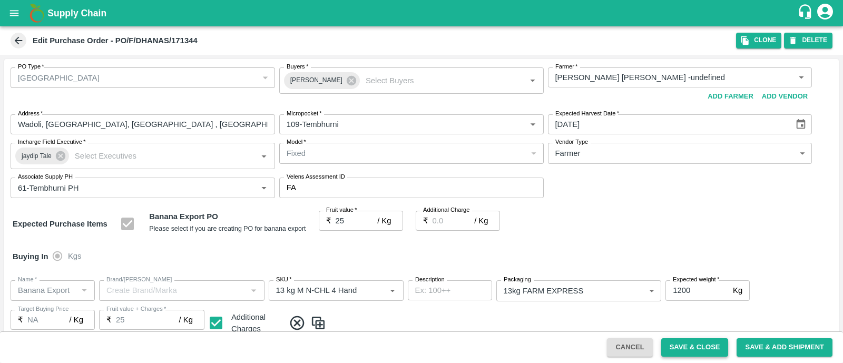
click at [701, 346] on button "Save & Close" at bounding box center [695, 347] width 67 height 18
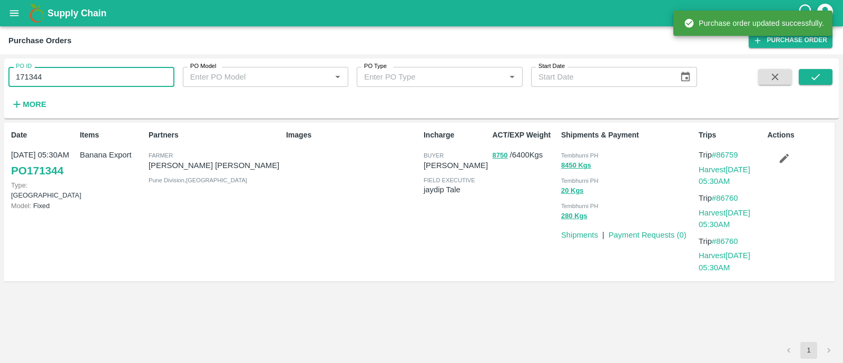
click at [118, 72] on input "171344" at bounding box center [91, 77] width 166 height 20
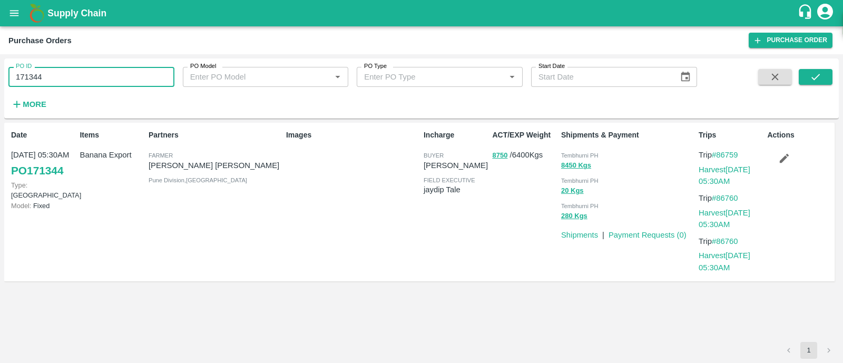
click at [118, 72] on input "171344" at bounding box center [91, 77] width 166 height 20
paste input "text"
type input "171232"
click at [810, 80] on icon "submit" at bounding box center [816, 77] width 12 height 12
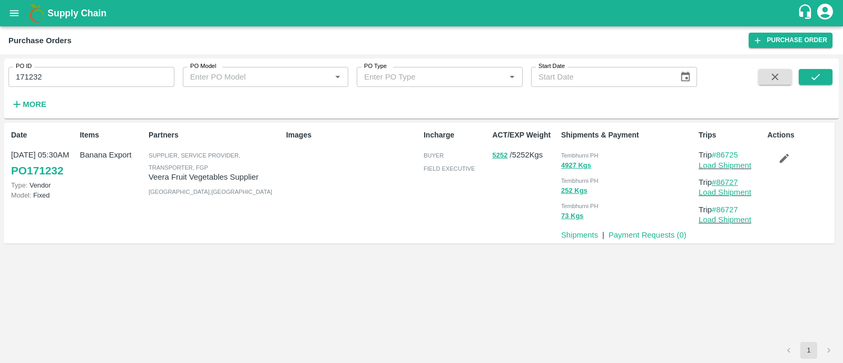
drag, startPoint x: 744, startPoint y: 181, endPoint x: 717, endPoint y: 181, distance: 26.9
click at [717, 181] on p "Trip #86727" at bounding box center [731, 183] width 64 height 12
click at [748, 166] on link "Load Shipment" at bounding box center [725, 165] width 53 height 8
click at [789, 156] on icon "button" at bounding box center [785, 158] width 12 height 12
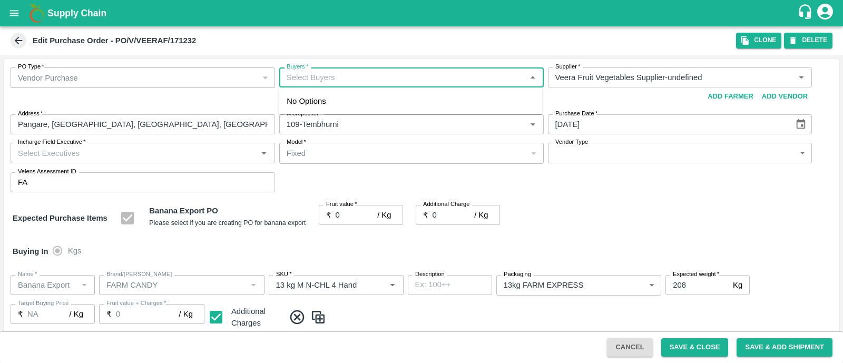
click at [343, 80] on input "Buyers   *" at bounding box center [403, 78] width 241 height 14
type input "ajit"
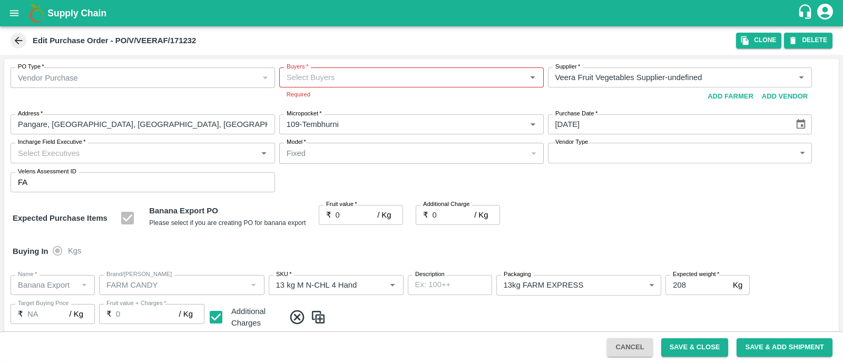
click at [326, 183] on div "PO Type   * Vendor Purchase 2 PO Type Buyers   * Buyers   * Required Supplier  …" at bounding box center [421, 130] width 835 height 142
click at [336, 77] on input "Buyers   *" at bounding box center [403, 78] width 241 height 14
click at [345, 70] on div "Buyers   *" at bounding box center [411, 77] width 265 height 20
click at [343, 82] on input "Buyers   *" at bounding box center [403, 78] width 241 height 14
drag, startPoint x: 343, startPoint y: 82, endPoint x: 266, endPoint y: 82, distance: 76.4
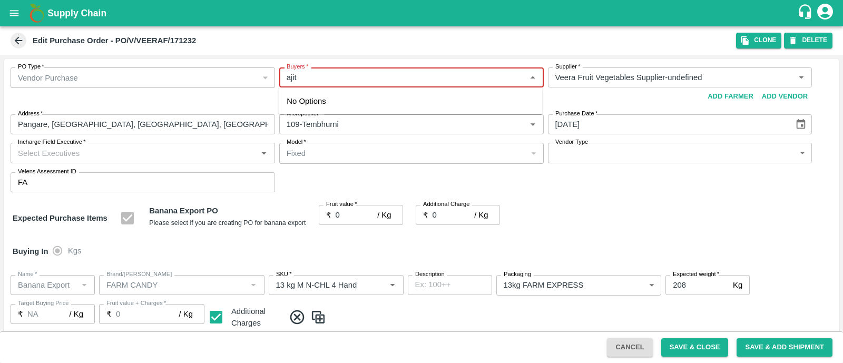
click at [266, 82] on div "PO Type   * Vendor Purchase 2 PO Type Buyers   * Buyers   * Required Supplier  …" at bounding box center [421, 130] width 835 height 142
click at [366, 98] on div "No Options" at bounding box center [410, 101] width 264 height 26
click at [334, 82] on input "Buyers   *" at bounding box center [403, 78] width 241 height 14
type input "ajit"
click at [321, 173] on div "PO Type   * Vendor Purchase 2 PO Type Buyers   * Buyers   * Required Supplier  …" at bounding box center [421, 130] width 835 height 142
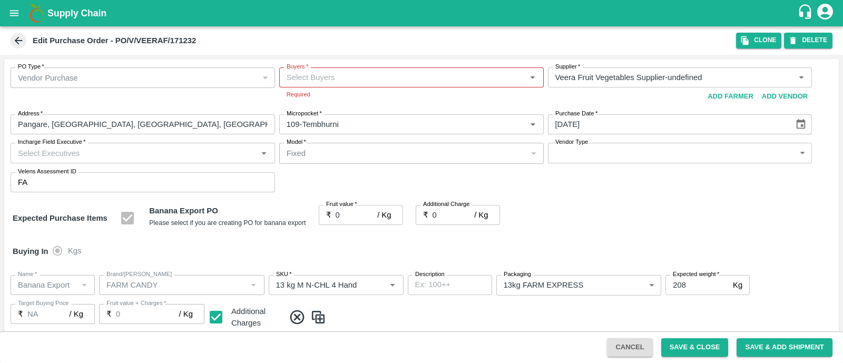
click at [340, 75] on input "Buyers   *" at bounding box center [403, 78] width 241 height 14
type input "ajit"
click at [229, 152] on input "Incharge Field Executive   *" at bounding box center [134, 153] width 241 height 14
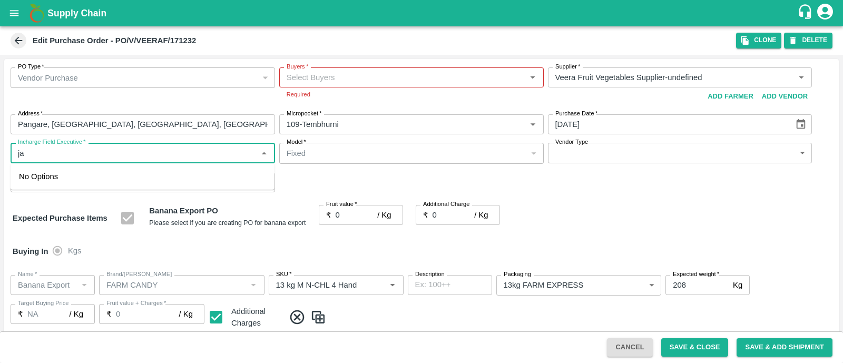
type input "jay"
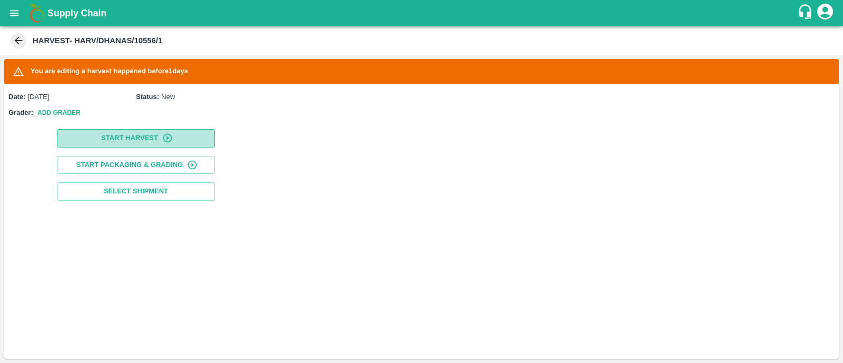
click at [89, 138] on button "Start Harvest" at bounding box center [136, 138] width 158 height 18
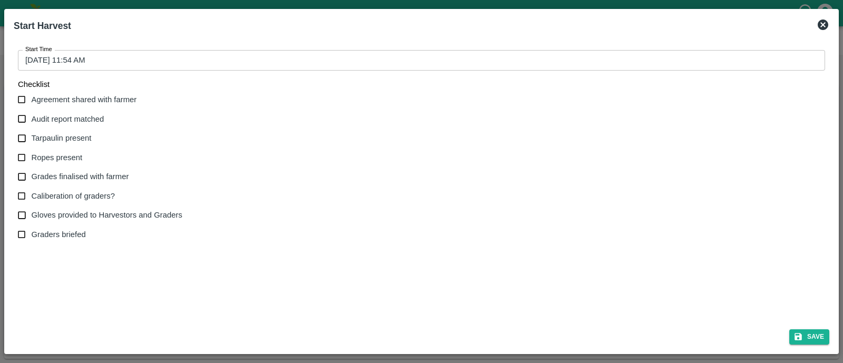
click at [87, 104] on span "Agreement shared with farmer" at bounding box center [84, 100] width 105 height 12
click at [32, 104] on input "Agreement shared with farmer" at bounding box center [22, 100] width 20 height 20
checkbox input "true"
click at [84, 112] on label "Audit report matched" at bounding box center [97, 119] width 170 height 20
click at [32, 112] on input "Audit report matched" at bounding box center [22, 119] width 20 height 20
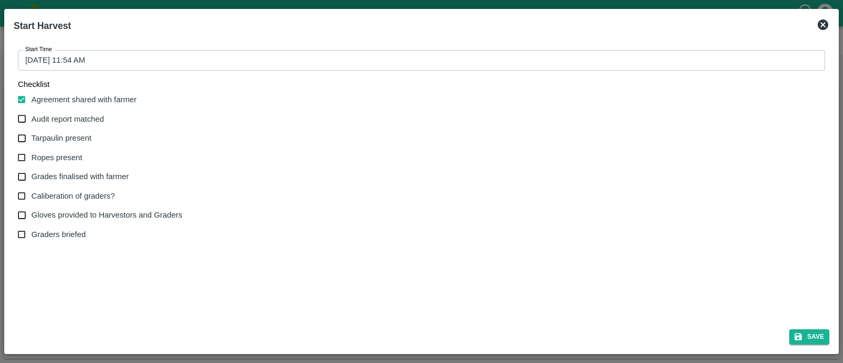
checkbox input "true"
click at [79, 135] on span "Tarpaulin present" at bounding box center [62, 138] width 60 height 12
click at [32, 135] on input "Tarpaulin present" at bounding box center [22, 139] width 20 height 20
checkbox input "true"
click at [47, 163] on label "Ropes present" at bounding box center [97, 158] width 170 height 20
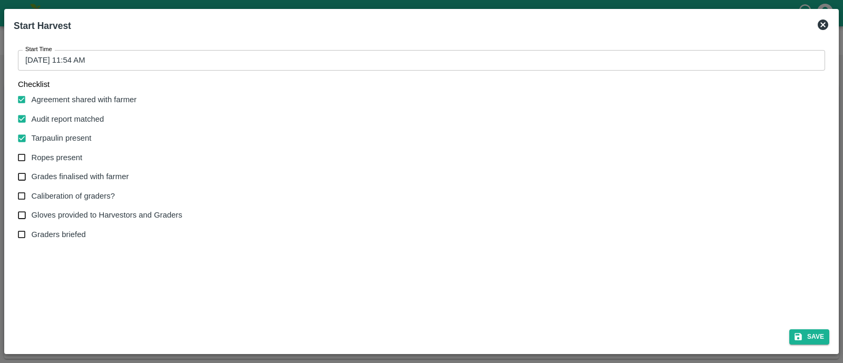
click at [32, 163] on input "Ropes present" at bounding box center [22, 158] width 20 height 20
checkbox input "true"
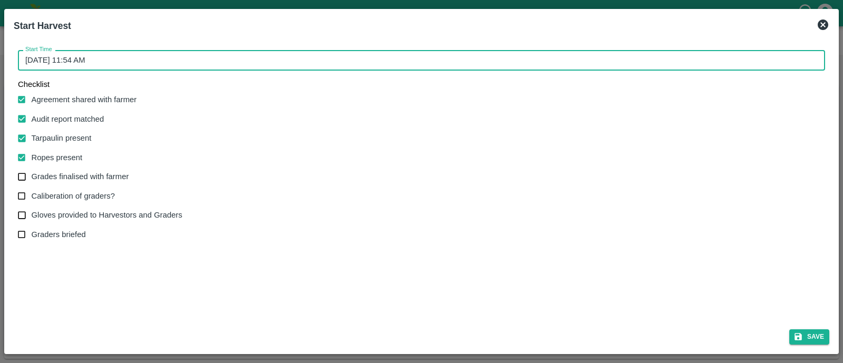
click at [132, 55] on input "[DATE] 11:54 AM" at bounding box center [418, 60] width 800 height 20
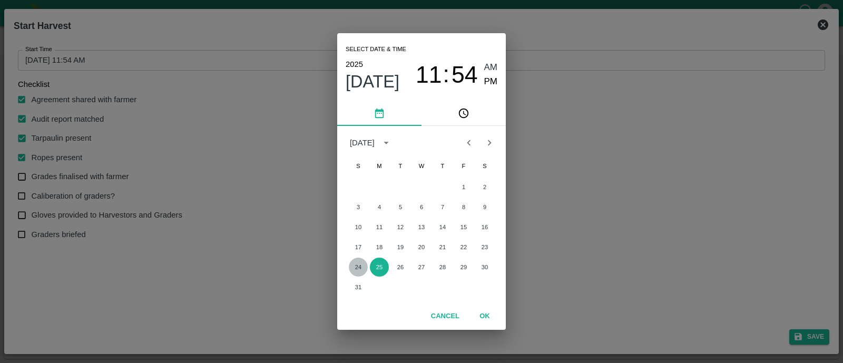
click at [358, 262] on button "24" at bounding box center [358, 267] width 19 height 19
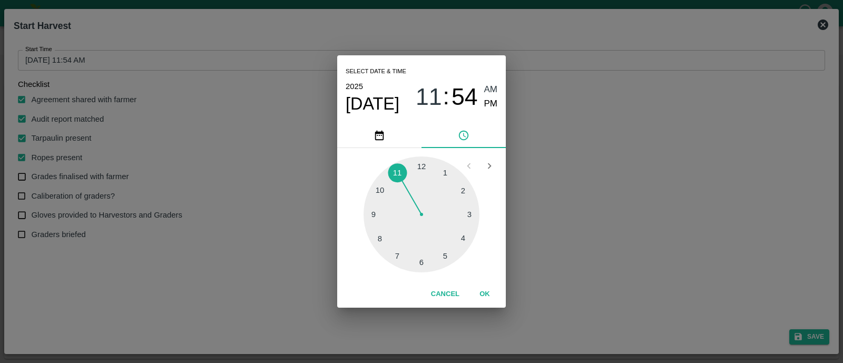
click at [382, 189] on div at bounding box center [422, 215] width 116 height 116
click at [419, 170] on div at bounding box center [422, 215] width 116 height 116
type input "[DATE] 10:00 AM"
click at [478, 296] on button "OK" at bounding box center [485, 294] width 34 height 18
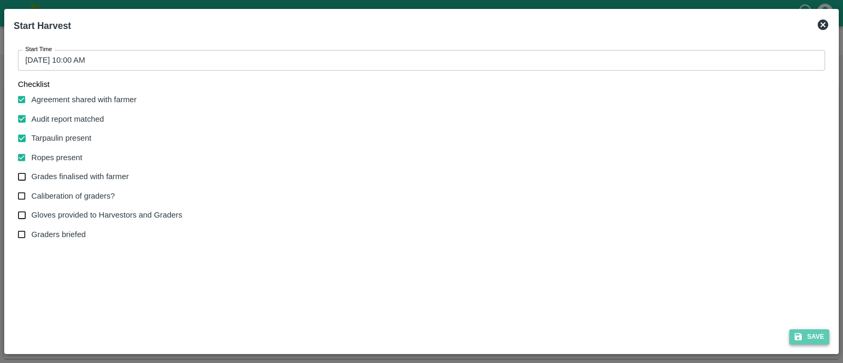
click at [821, 338] on button "Save" at bounding box center [810, 336] width 40 height 15
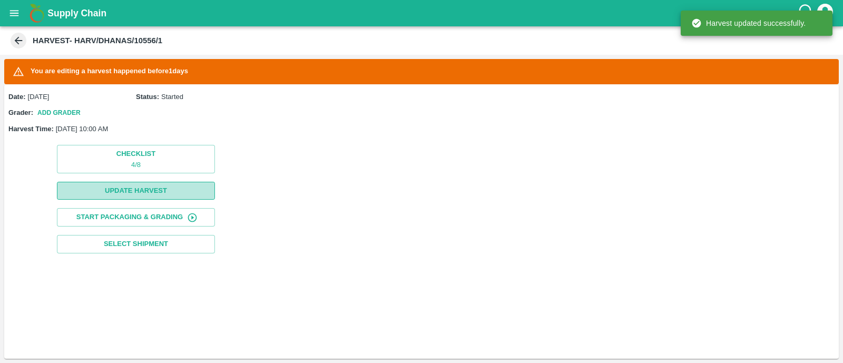
click at [134, 195] on button "Update Harvest" at bounding box center [136, 191] width 158 height 18
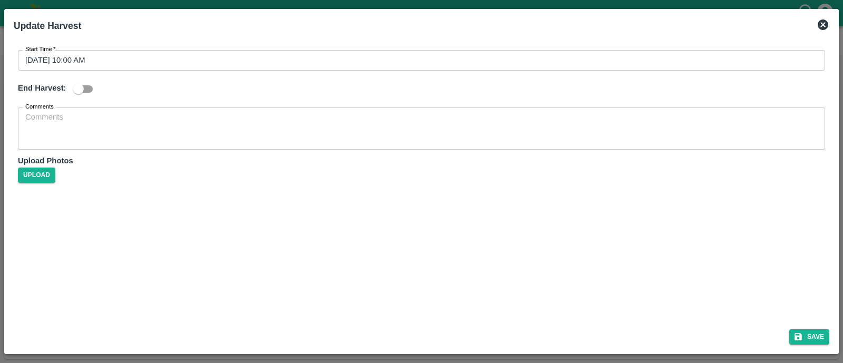
click at [90, 88] on input "checkbox" at bounding box center [79, 89] width 60 height 20
checkbox input "true"
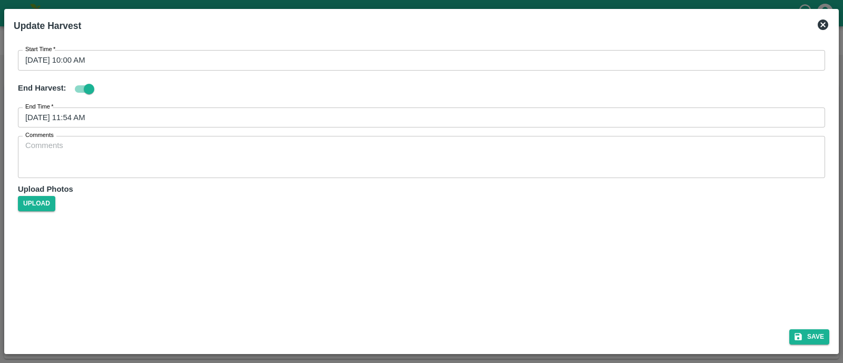
click at [113, 120] on input "[DATE] 11:54 AM" at bounding box center [418, 118] width 800 height 20
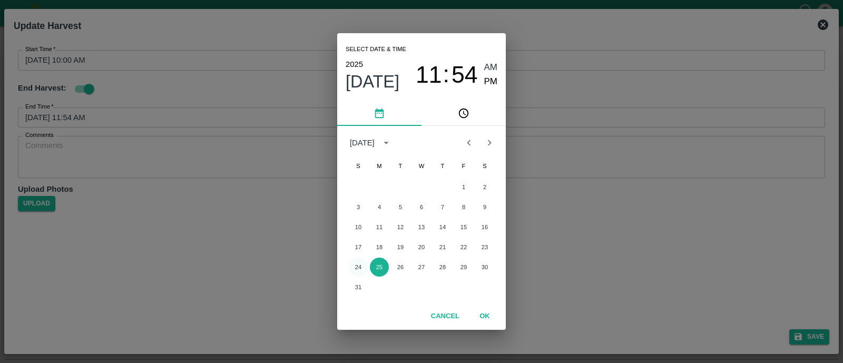
click at [357, 266] on button "24" at bounding box center [358, 267] width 19 height 19
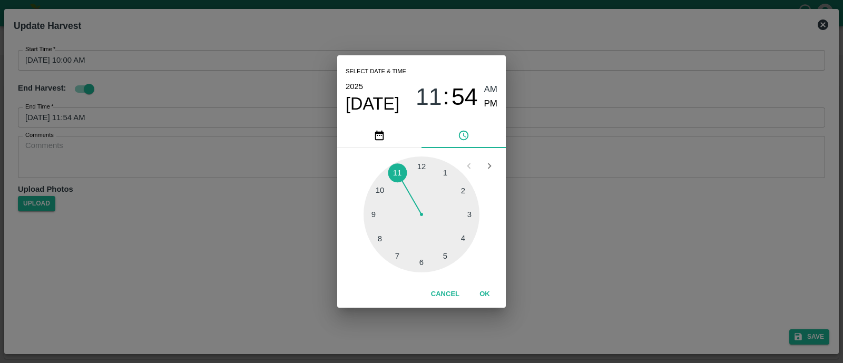
click at [445, 254] on div at bounding box center [422, 215] width 116 height 116
click at [495, 287] on button "OK" at bounding box center [485, 294] width 34 height 18
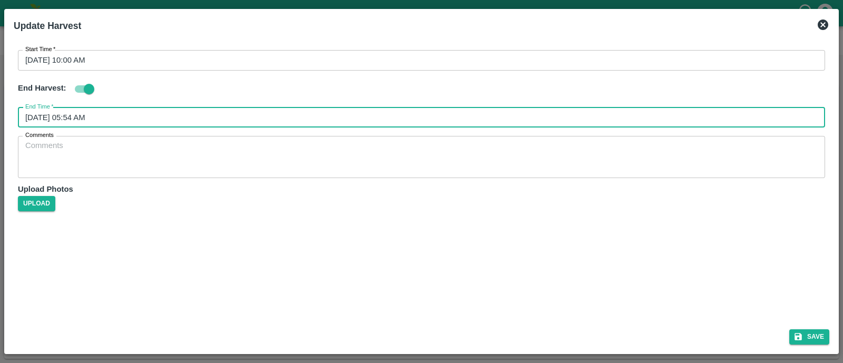
click at [375, 122] on input "24/08/2025 05:54 AM" at bounding box center [418, 118] width 800 height 20
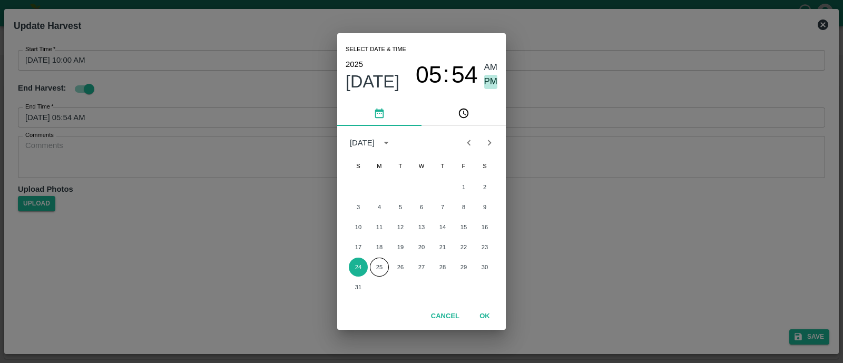
click at [493, 84] on span "PM" at bounding box center [491, 82] width 14 height 14
type input "24/08/2025 05:54 PM"
click at [486, 313] on button "OK" at bounding box center [485, 316] width 34 height 18
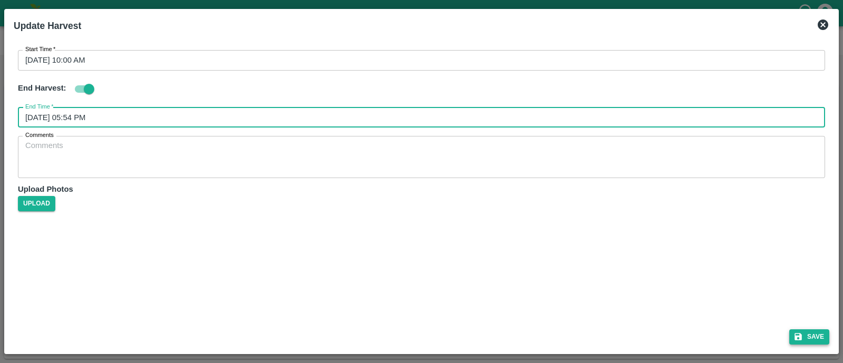
click at [804, 332] on button "Save" at bounding box center [810, 336] width 40 height 15
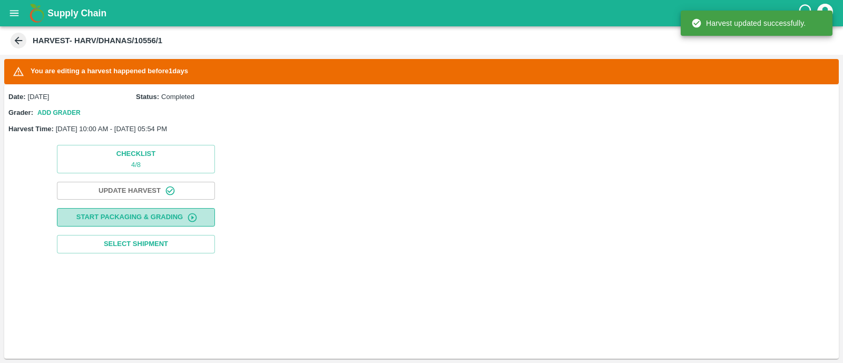
click at [169, 208] on button "Start Packaging & Grading" at bounding box center [136, 217] width 158 height 18
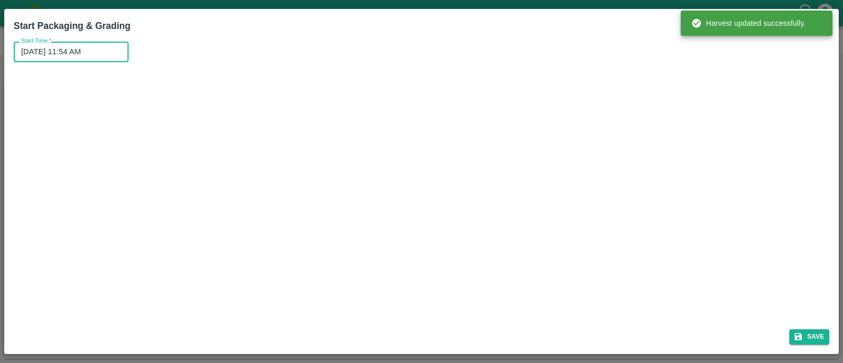
click at [93, 50] on input "25/08/2025 11:54 AM" at bounding box center [68, 52] width 108 height 20
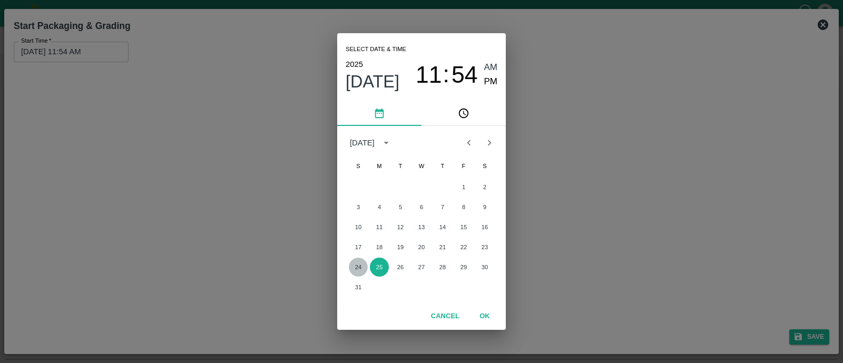
click at [354, 261] on button "24" at bounding box center [358, 267] width 19 height 19
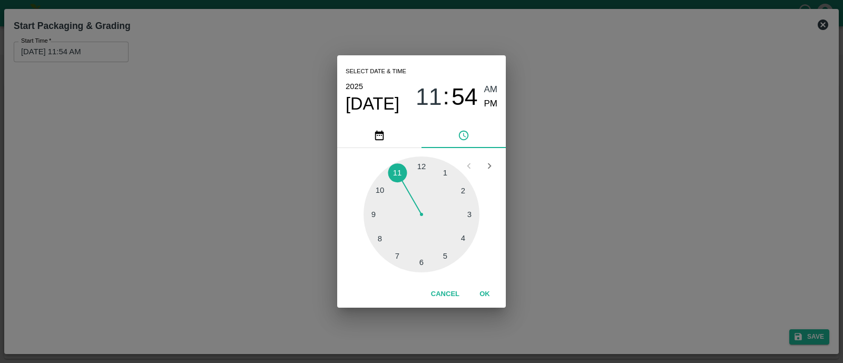
click at [380, 193] on div at bounding box center [422, 215] width 116 height 116
click at [421, 164] on div at bounding box center [422, 215] width 116 height 116
type input "24/08/2025 10:00 AM"
click at [485, 289] on button "OK" at bounding box center [485, 294] width 34 height 18
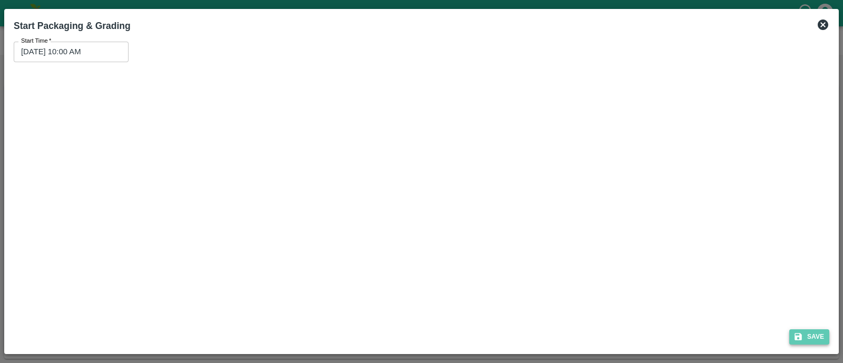
click at [820, 336] on button "Save" at bounding box center [810, 336] width 40 height 15
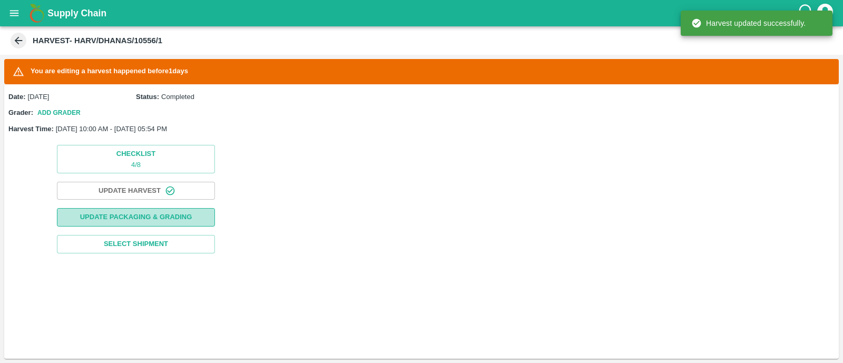
click at [117, 217] on button "Update Packaging & Grading" at bounding box center [136, 217] width 158 height 18
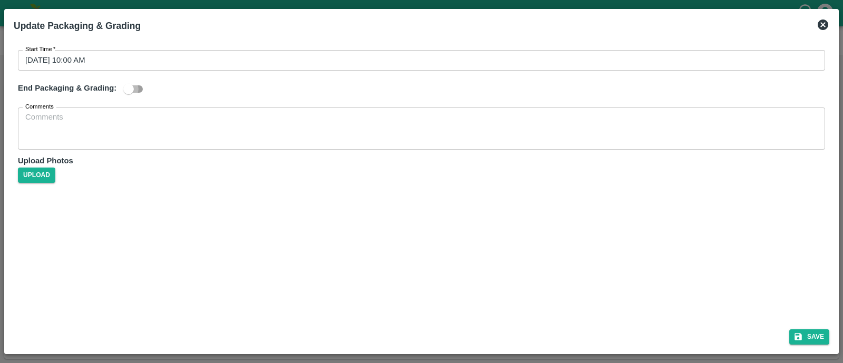
click at [139, 93] on input "checkbox" at bounding box center [129, 89] width 60 height 20
checkbox input "true"
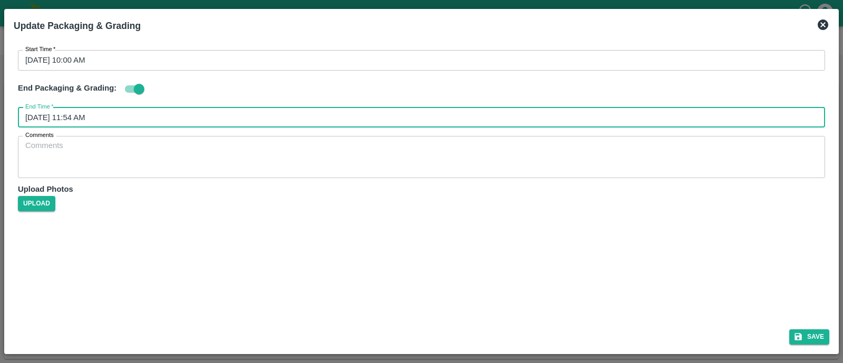
click at [135, 117] on input "25/08/2025 11:54 AM" at bounding box center [418, 118] width 800 height 20
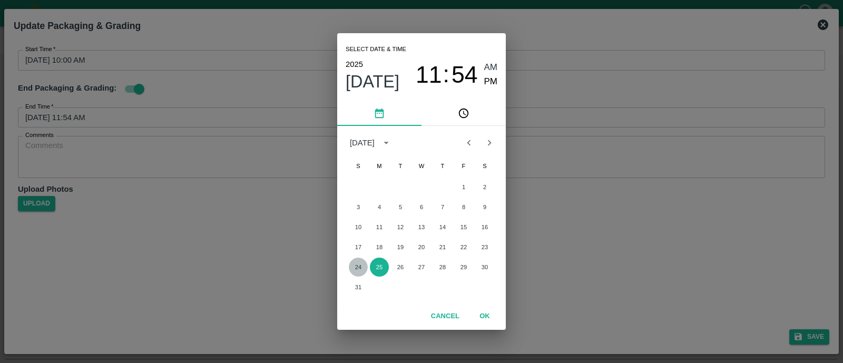
click at [360, 265] on button "24" at bounding box center [358, 267] width 19 height 19
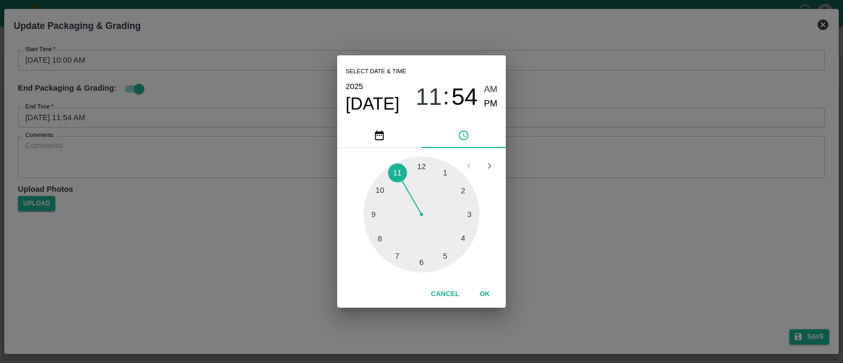
click at [444, 256] on div at bounding box center [422, 215] width 116 height 116
click at [493, 113] on div "2025 Aug 24 05 : 54 AM PM" at bounding box center [422, 97] width 152 height 35
click at [491, 103] on span "PM" at bounding box center [491, 104] width 14 height 14
type input "24/08/2025 05:54 PM"
click at [485, 287] on button "OK" at bounding box center [485, 294] width 34 height 18
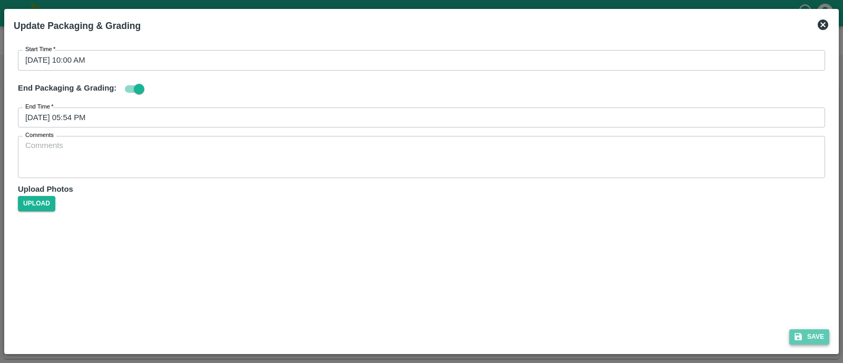
click at [811, 336] on button "Save" at bounding box center [810, 336] width 40 height 15
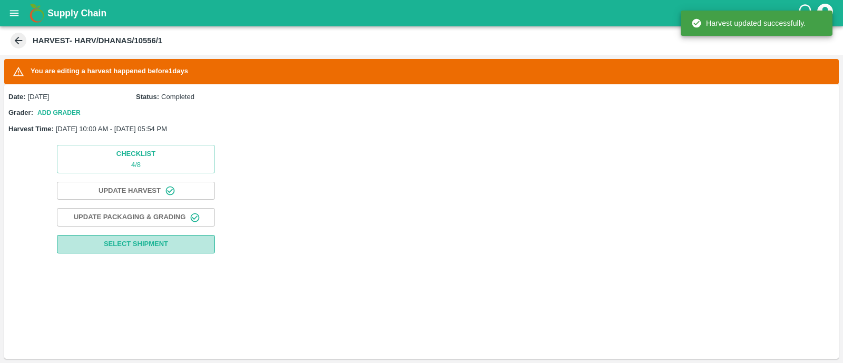
click at [169, 239] on button "Select Shipment" at bounding box center [136, 244] width 158 height 18
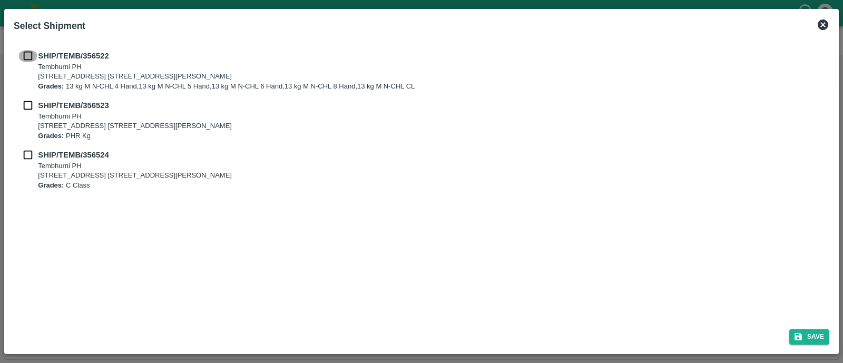
click at [29, 60] on input "checkbox" at bounding box center [28, 56] width 20 height 12
checkbox input "true"
click at [26, 109] on input "checkbox" at bounding box center [28, 106] width 20 height 12
checkbox input "true"
click at [28, 152] on input "checkbox" at bounding box center [28, 155] width 20 height 12
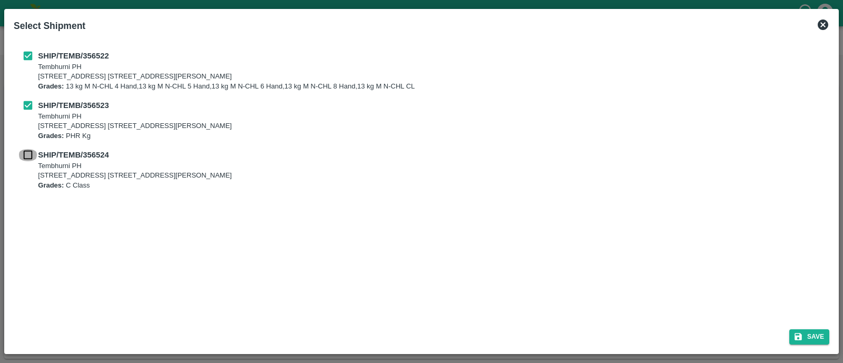
checkbox input "true"
click at [820, 333] on button "Save" at bounding box center [810, 336] width 40 height 15
click at [807, 338] on button "Save" at bounding box center [810, 336] width 40 height 15
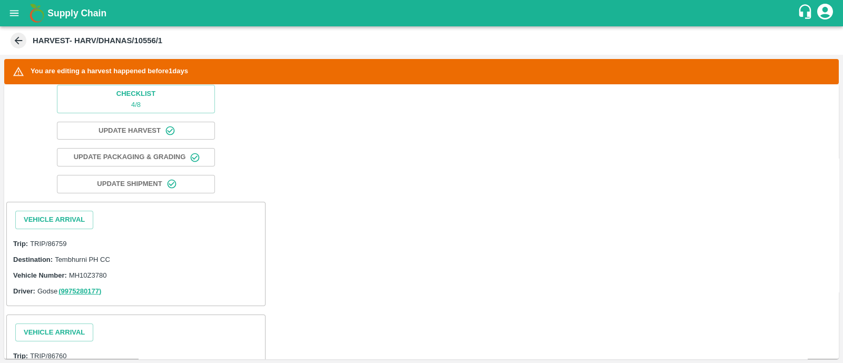
scroll to position [60, 0]
click at [79, 217] on button "Vehicle Arrival" at bounding box center [54, 220] width 78 height 18
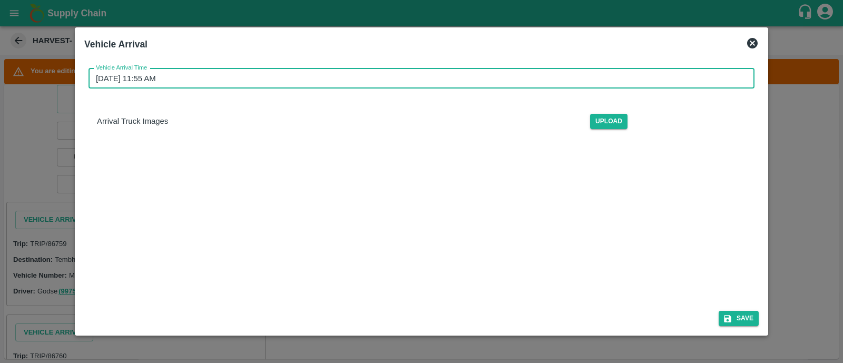
click at [261, 74] on input "25/08/2025 11:55 AM" at bounding box center [418, 79] width 659 height 20
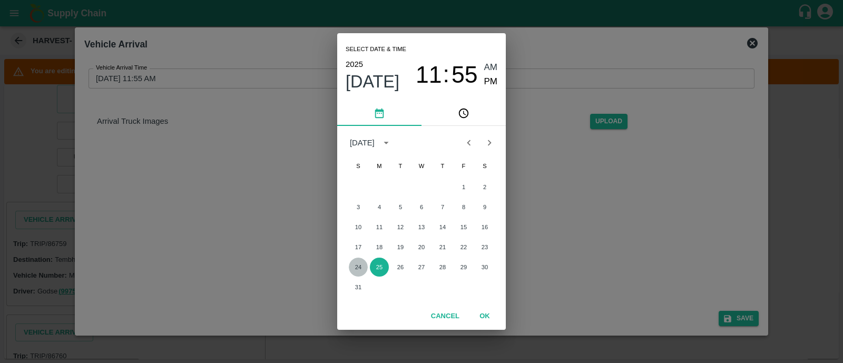
click at [361, 259] on button "24" at bounding box center [358, 267] width 19 height 19
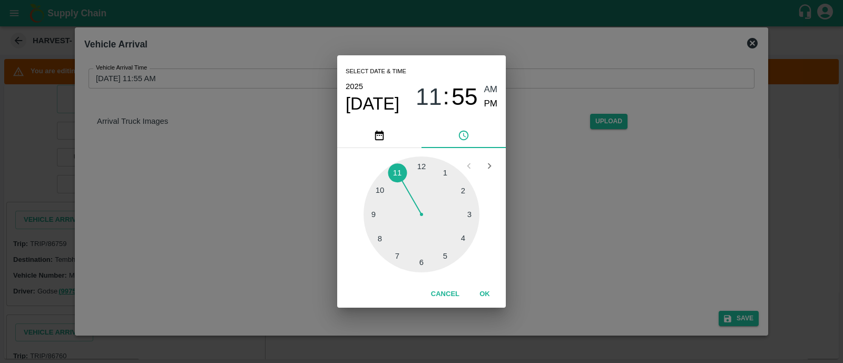
click at [381, 193] on div at bounding box center [422, 215] width 116 height 116
click at [422, 163] on div at bounding box center [422, 215] width 116 height 116
click at [485, 108] on span "PM" at bounding box center [491, 104] width 14 height 14
type input "24/08/2025 10:00 PM"
click at [482, 287] on button "OK" at bounding box center [485, 294] width 34 height 18
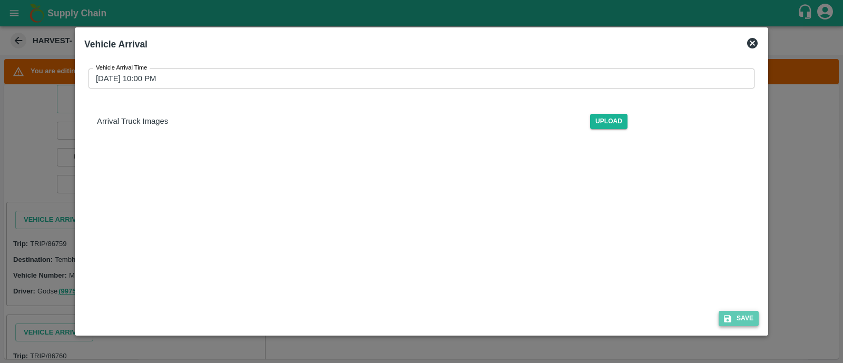
click at [732, 312] on button "Save" at bounding box center [739, 318] width 40 height 15
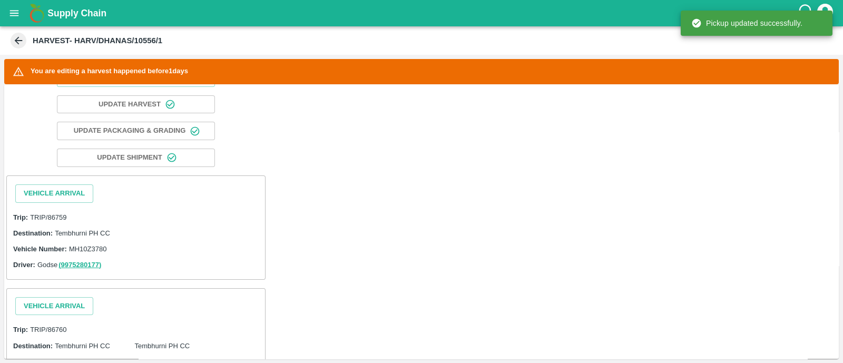
scroll to position [93, 0]
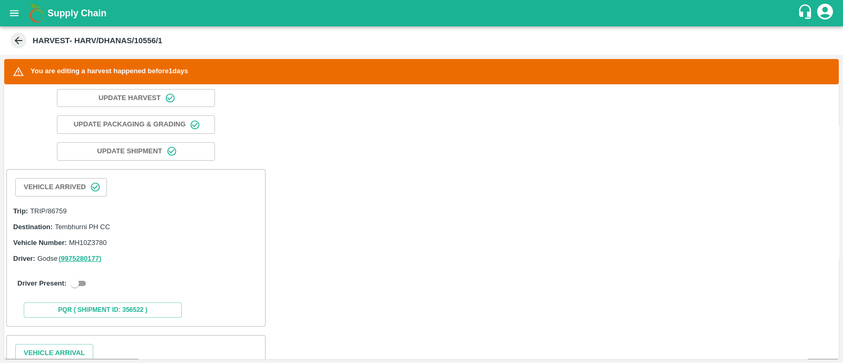
click at [79, 283] on input "checkbox" at bounding box center [75, 283] width 38 height 13
checkbox input "true"
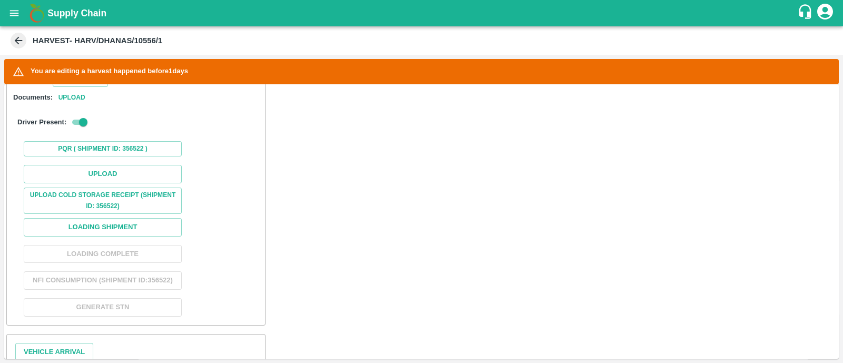
scroll to position [309, 0]
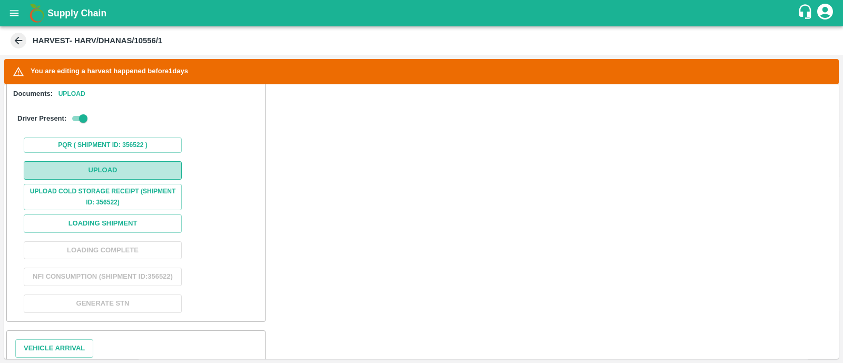
click at [121, 171] on button "Upload" at bounding box center [103, 170] width 158 height 18
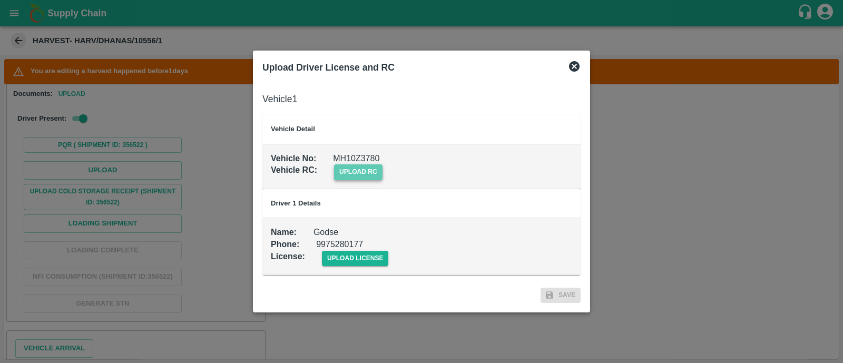
click at [360, 177] on span "upload rc" at bounding box center [358, 171] width 49 height 15
click at [0, 0] on input "upload rc" at bounding box center [0, 0] width 0 height 0
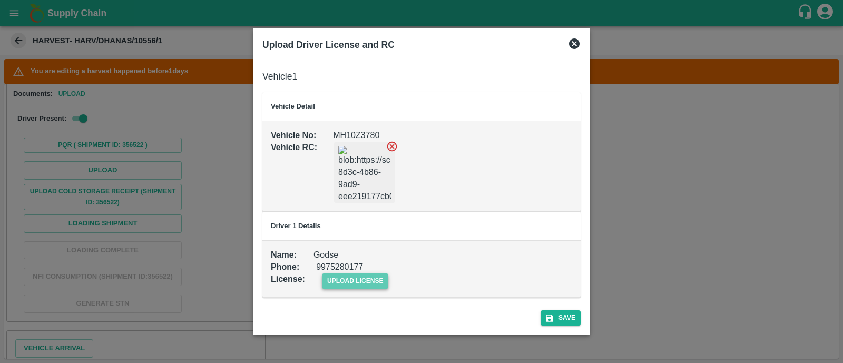
click at [358, 283] on span "upload license" at bounding box center [355, 281] width 67 height 15
click at [0, 0] on input "upload license" at bounding box center [0, 0] width 0 height 0
click at [566, 312] on button "Save" at bounding box center [561, 318] width 40 height 15
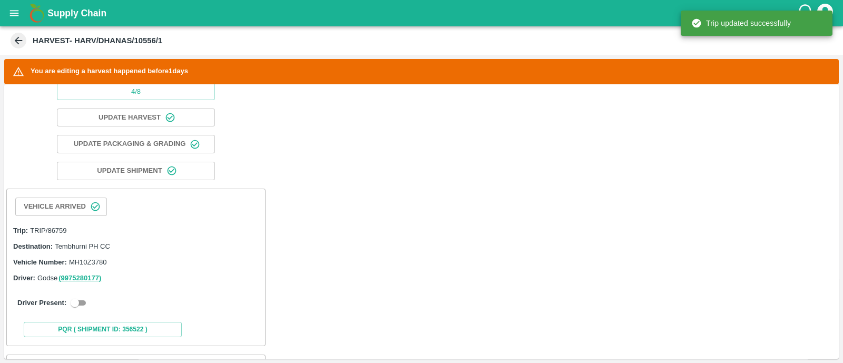
scroll to position [134, 0]
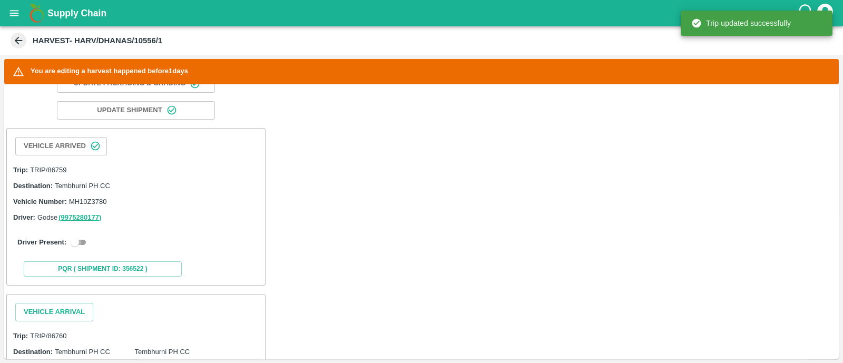
click at [81, 237] on input "checkbox" at bounding box center [75, 242] width 38 height 13
checkbox input "true"
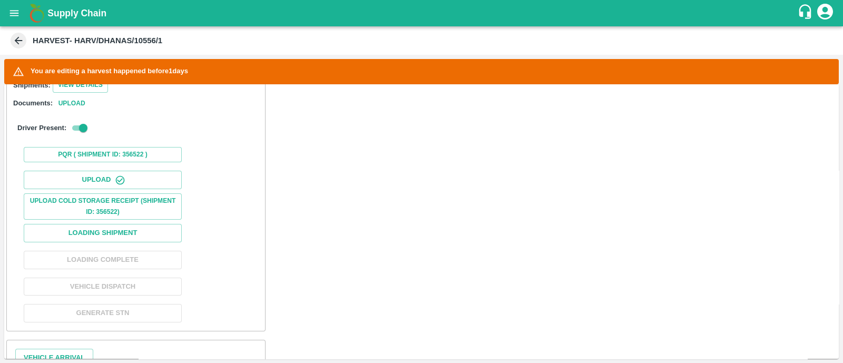
scroll to position [317, 0]
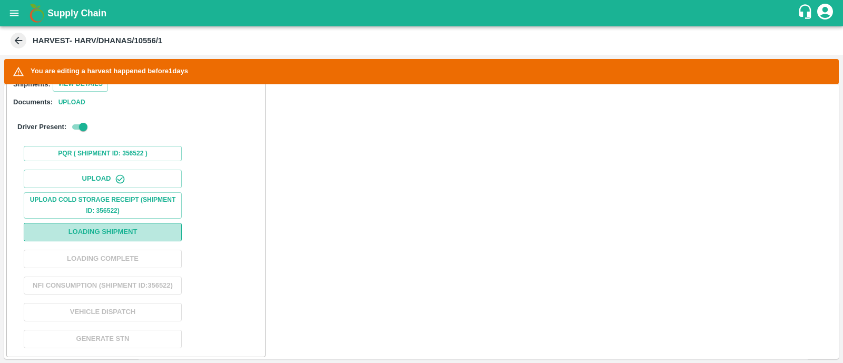
click at [111, 233] on button "Loading Shipment" at bounding box center [103, 232] width 158 height 18
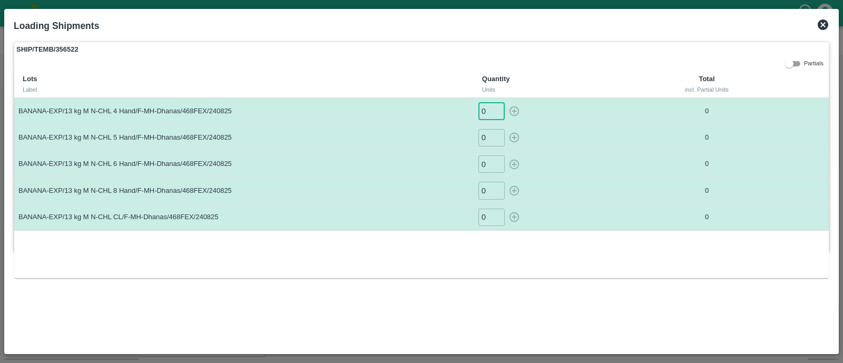
click at [490, 112] on input "0" at bounding box center [492, 110] width 26 height 17
type input "5"
type input "350"
type input "256"
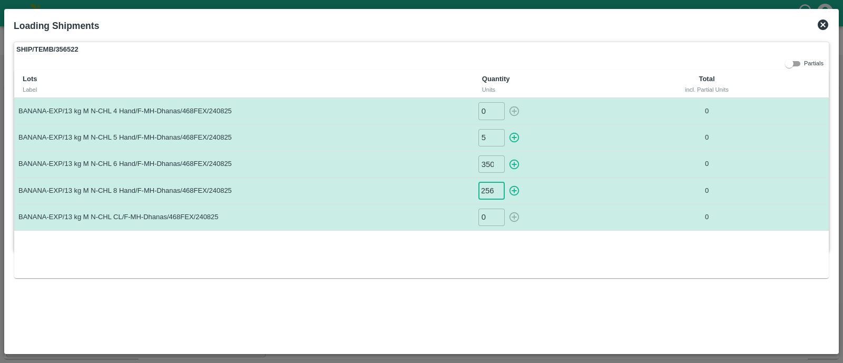
scroll to position [0, 0]
type input "39"
click at [506, 209] on button "button" at bounding box center [514, 217] width 17 height 17
type input "0"
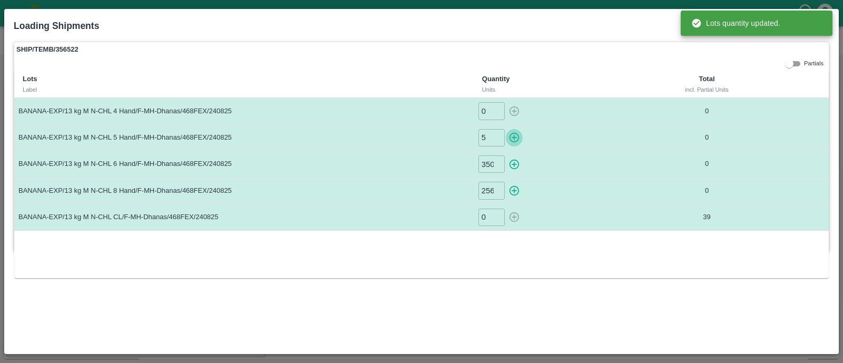
click at [506, 129] on button "button" at bounding box center [514, 137] width 17 height 17
type input "0"
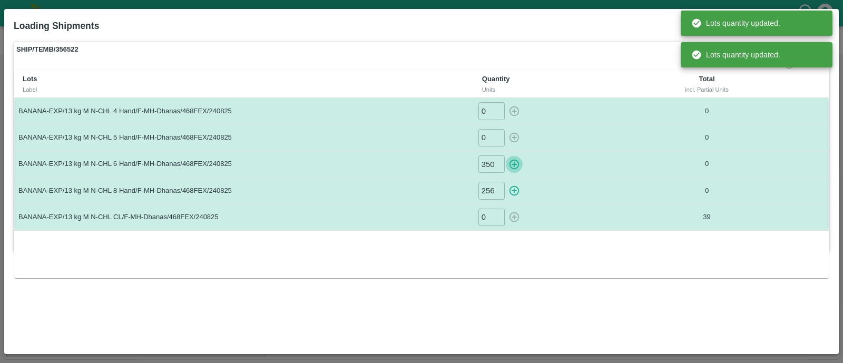
click at [506, 156] on button "button" at bounding box center [514, 164] width 17 height 17
type input "0"
click at [506, 182] on button "button" at bounding box center [514, 190] width 17 height 17
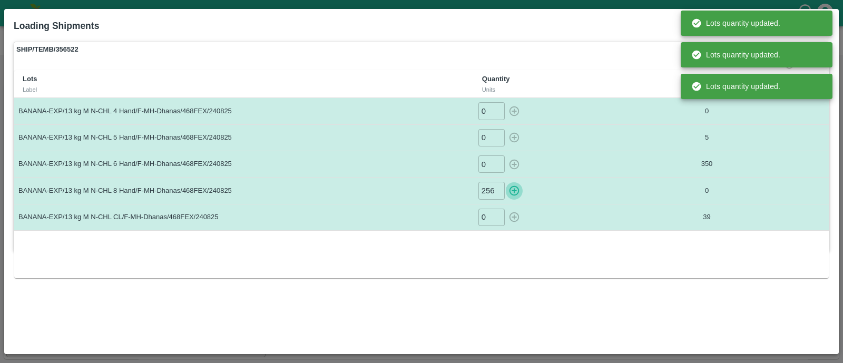
type input "0"
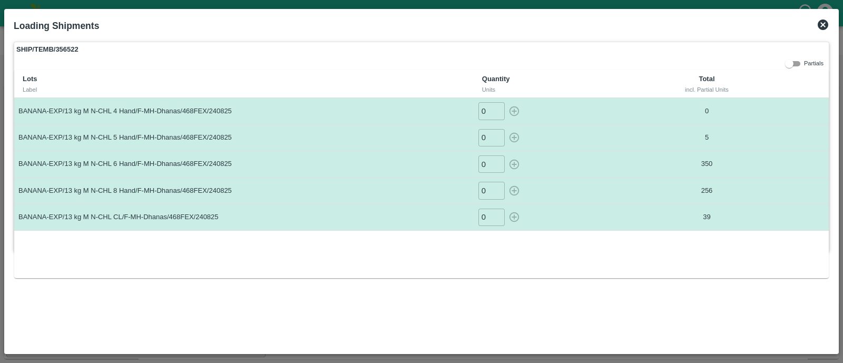
click at [820, 26] on icon at bounding box center [823, 25] width 11 height 11
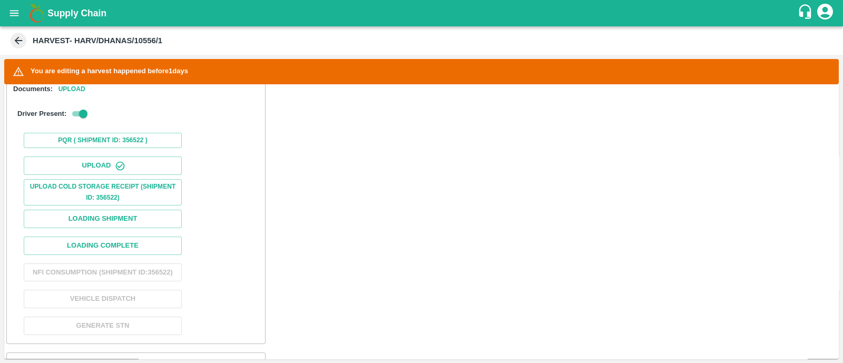
scroll to position [337, 0]
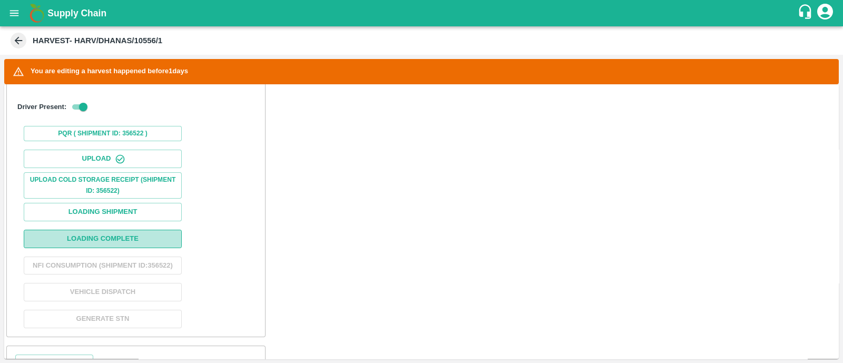
click at [113, 235] on button "Loading Complete" at bounding box center [103, 239] width 158 height 18
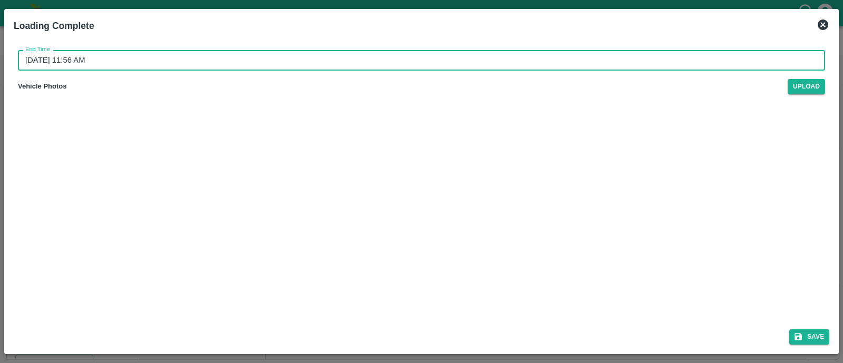
click at [134, 62] on input "25/08/2025 11:56 AM" at bounding box center [418, 60] width 800 height 20
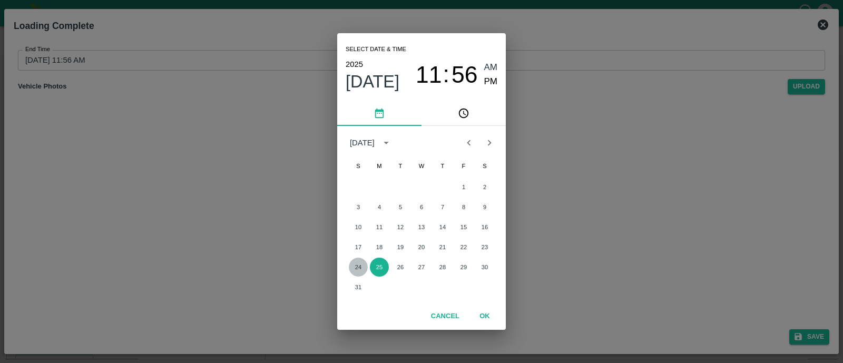
click at [356, 270] on button "24" at bounding box center [358, 267] width 19 height 19
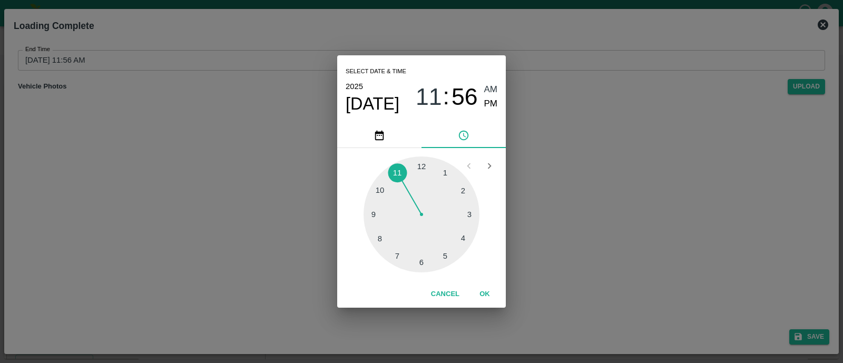
click at [445, 258] on div at bounding box center [422, 215] width 116 height 116
click at [489, 111] on span "PM" at bounding box center [491, 104] width 14 height 14
click at [486, 296] on button "OK" at bounding box center [485, 294] width 34 height 18
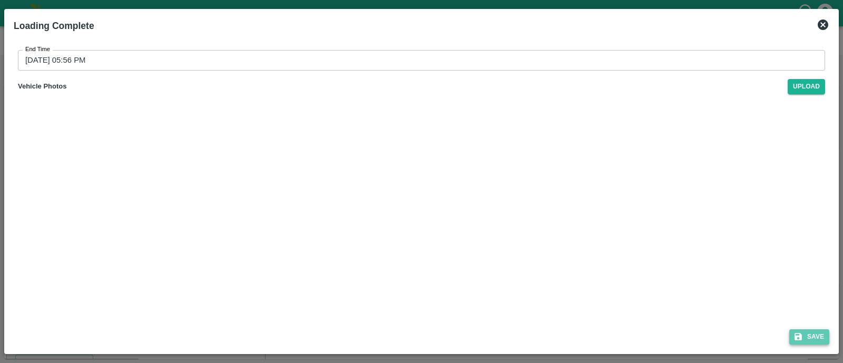
click at [803, 333] on icon "submit" at bounding box center [798, 336] width 9 height 9
type input "25/08/2025 11:57 AM"
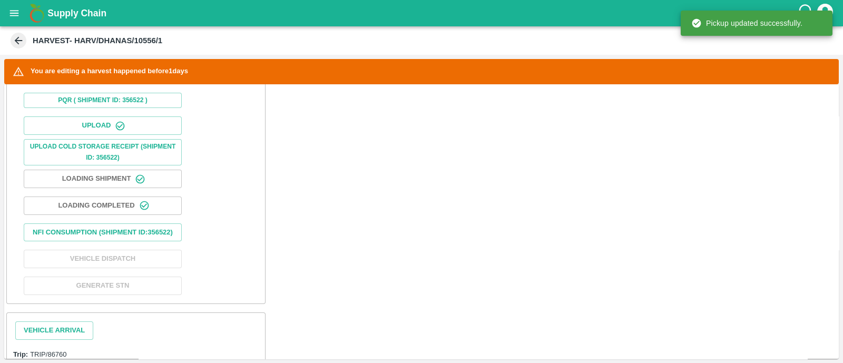
scroll to position [373, 0]
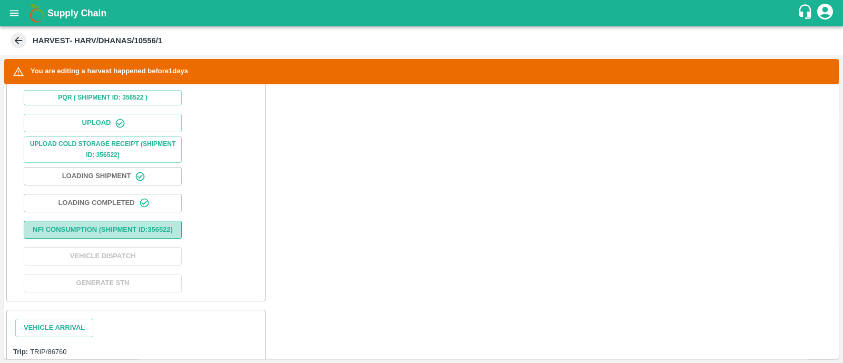
click at [131, 226] on button "Nfi Consumption (SHIPMENT ID: 356522 )" at bounding box center [103, 230] width 158 height 18
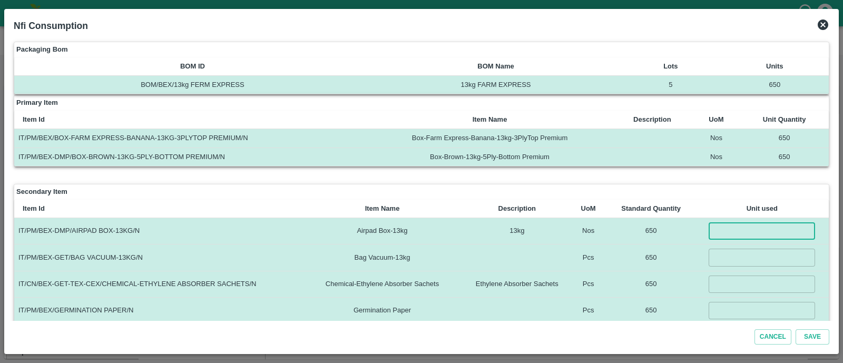
click at [732, 233] on input "number" at bounding box center [762, 230] width 106 height 17
type input "650"
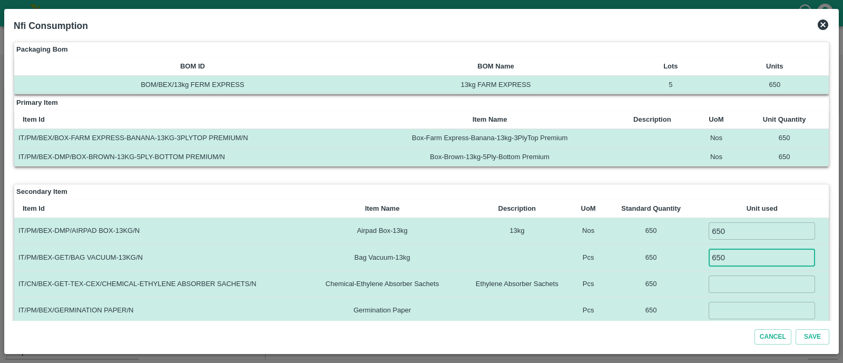
type input "650"
type input "7"
type input "650"
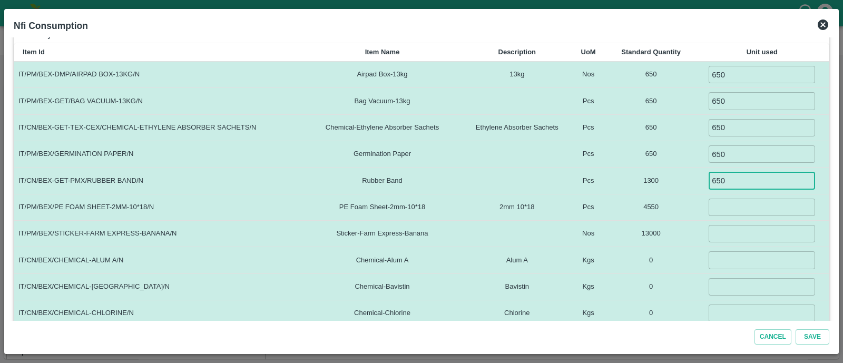
type input "650"
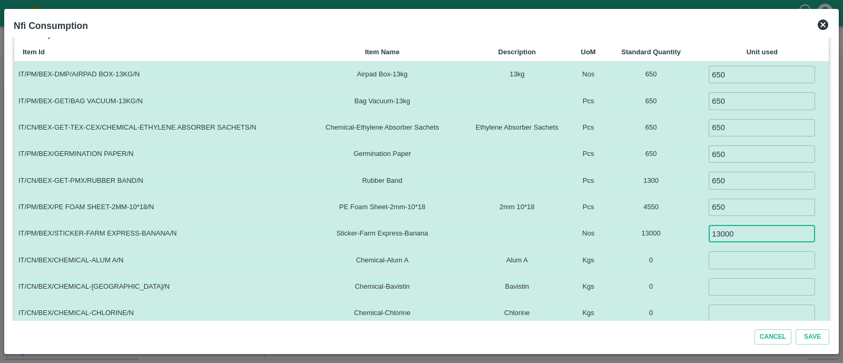
type input "13000"
type input "5"
type input "1.5"
type input "0.1"
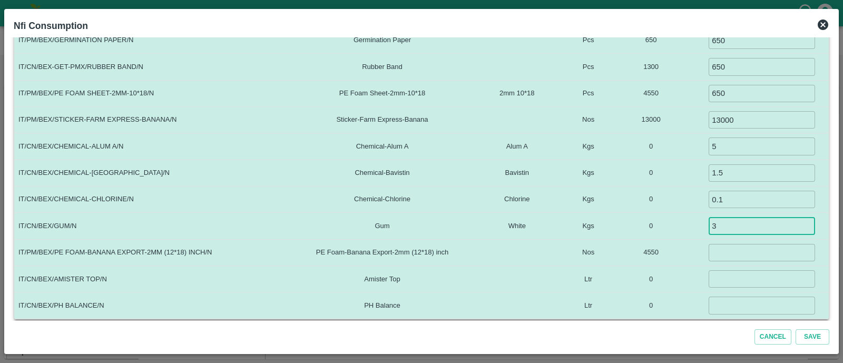
type input "3"
click at [684, 221] on td "0" at bounding box center [651, 226] width 89 height 26
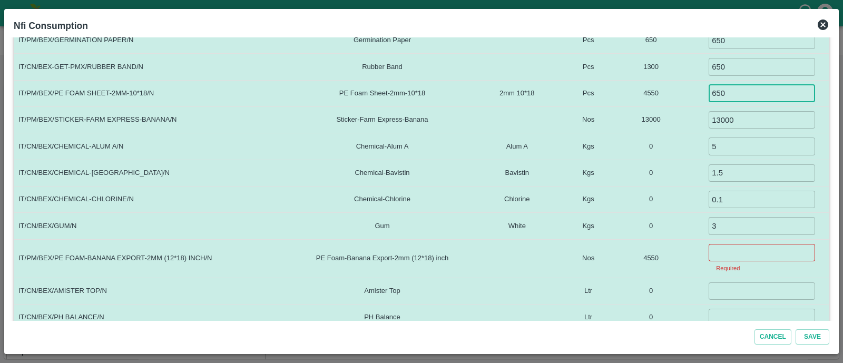
drag, startPoint x: 732, startPoint y: 93, endPoint x: 712, endPoint y: 92, distance: 20.1
click at [712, 92] on input "650" at bounding box center [762, 93] width 106 height 17
type input "4550"
click at [694, 292] on td "0" at bounding box center [651, 291] width 89 height 26
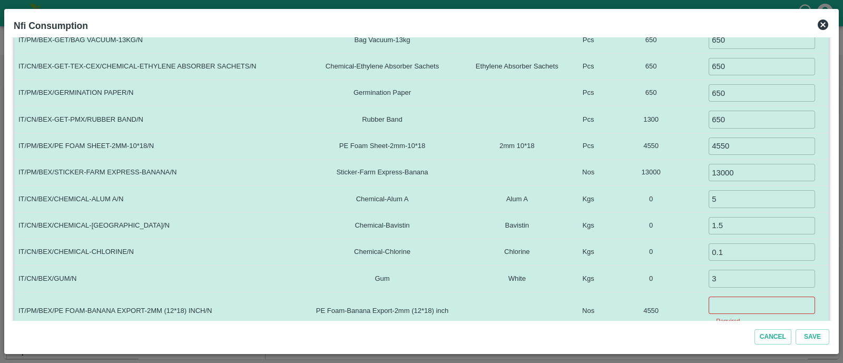
scroll to position [216, 0]
drag, startPoint x: 740, startPoint y: 119, endPoint x: 699, endPoint y: 122, distance: 41.3
click at [699, 122] on td "650 ​" at bounding box center [762, 122] width 133 height 26
type input "1300"
click at [691, 122] on td "1300" at bounding box center [651, 122] width 89 height 26
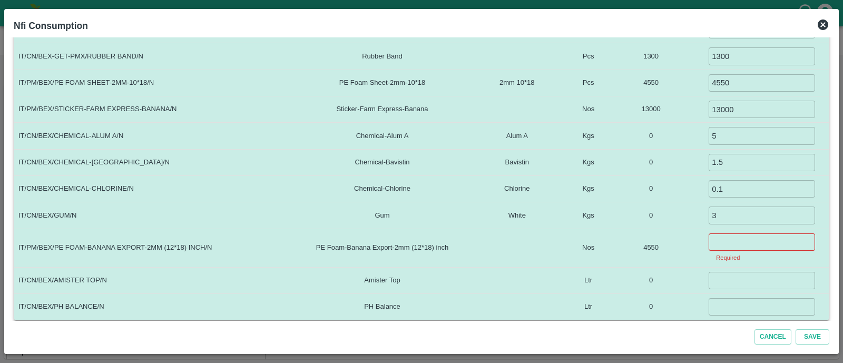
scroll to position [282, 0]
click at [733, 235] on input "number" at bounding box center [762, 240] width 106 height 17
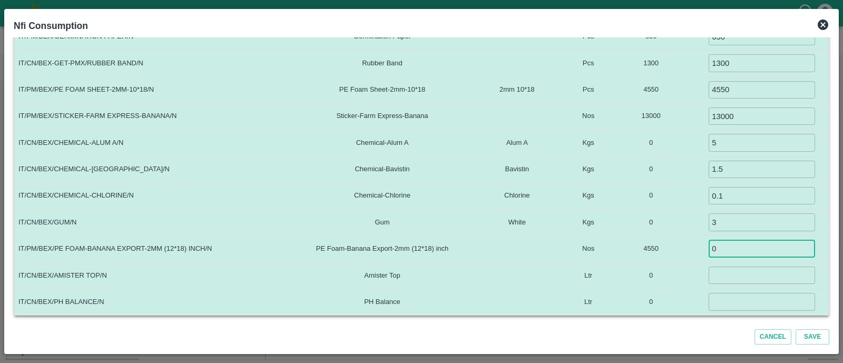
type input "0"
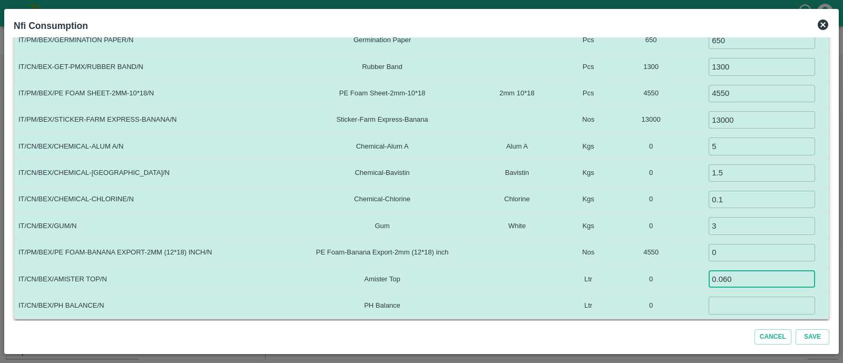
type input "0.060"
type input "0.035"
click at [685, 286] on td "0" at bounding box center [651, 279] width 89 height 26
click at [810, 329] on button "Save" at bounding box center [813, 336] width 34 height 15
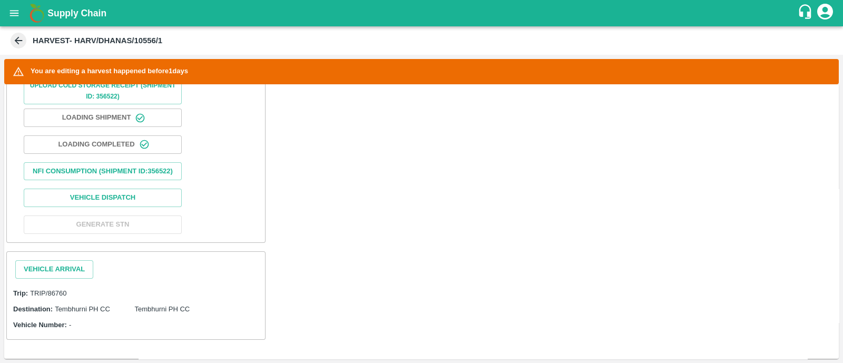
scroll to position [440, 0]
click at [51, 260] on button "Vehicle Arrival" at bounding box center [54, 269] width 78 height 18
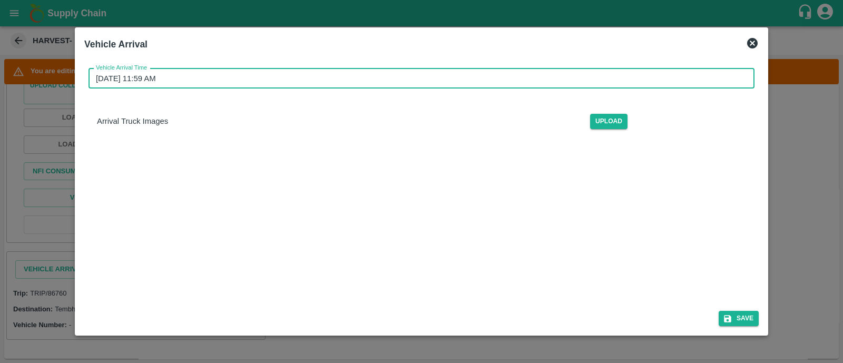
click at [233, 72] on input "25/08/2025 11:59 AM" at bounding box center [418, 79] width 659 height 20
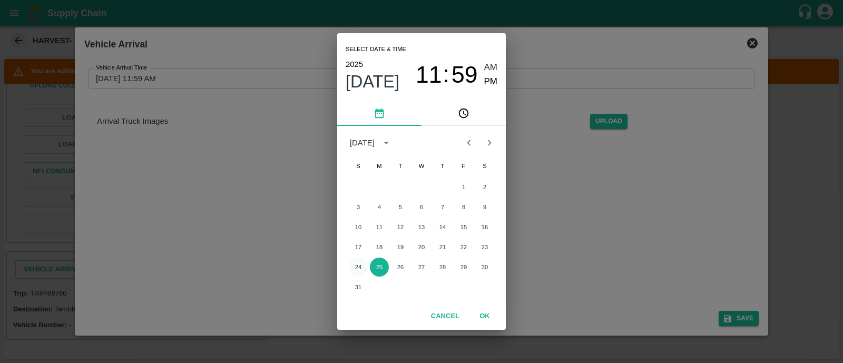
click at [363, 268] on button "24" at bounding box center [358, 267] width 19 height 19
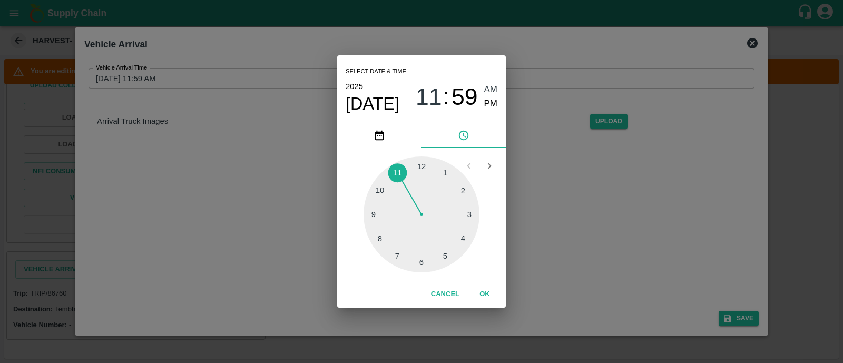
click at [380, 190] on div at bounding box center [422, 215] width 116 height 116
click at [422, 165] on div at bounding box center [422, 215] width 116 height 116
click at [489, 104] on span "PM" at bounding box center [491, 104] width 14 height 14
type input "24/08/2025 10:00 PM"
click at [486, 289] on button "OK" at bounding box center [485, 294] width 34 height 18
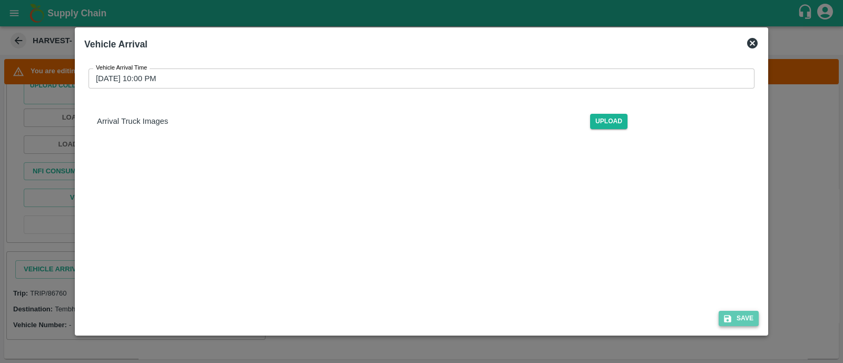
click at [752, 319] on button "Save" at bounding box center [739, 318] width 40 height 15
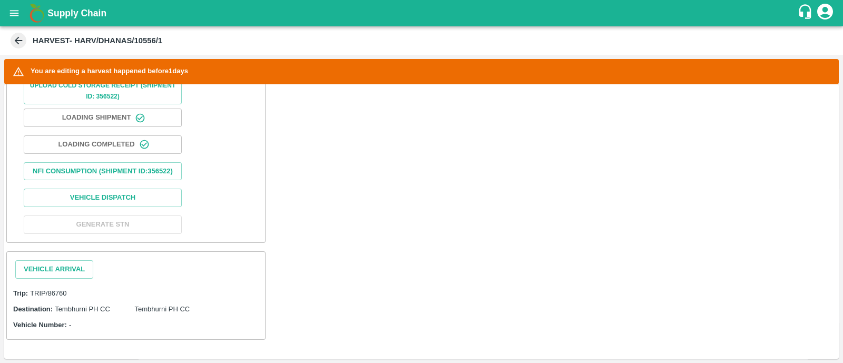
click at [158, 288] on div "Trip: TRIP/86760" at bounding box center [136, 293] width 246 height 12
click at [65, 270] on button "Vehicle Arrival" at bounding box center [54, 269] width 78 height 18
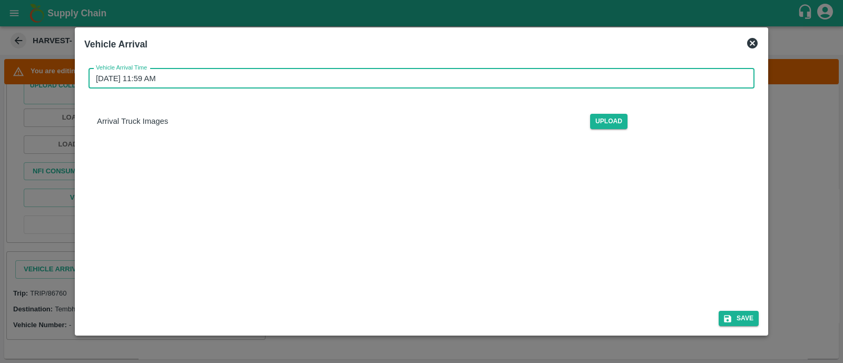
click at [212, 77] on input "25/08/2025 11:59 AM" at bounding box center [418, 79] width 659 height 20
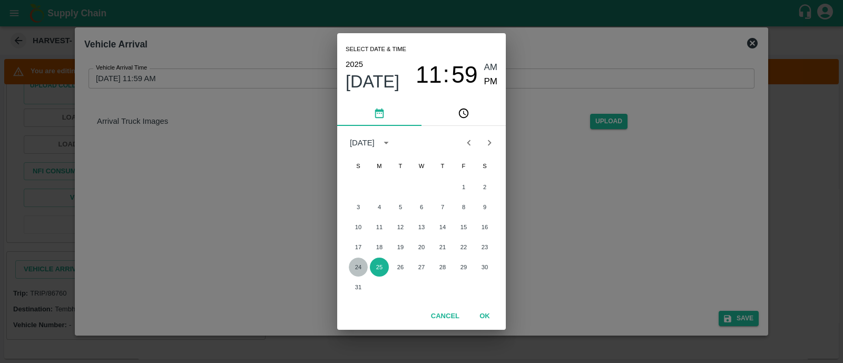
click at [357, 272] on button "24" at bounding box center [358, 267] width 19 height 19
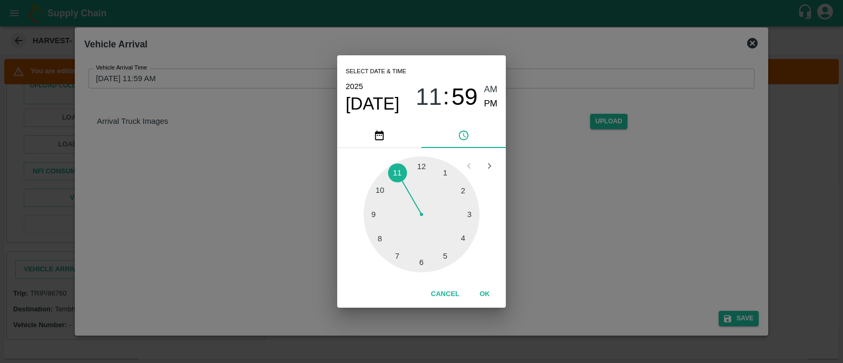
click at [385, 191] on div at bounding box center [422, 215] width 116 height 116
click at [424, 161] on div at bounding box center [422, 215] width 116 height 116
type input "24/08/2025 10:00 AM"
click at [486, 292] on button "OK" at bounding box center [485, 294] width 34 height 18
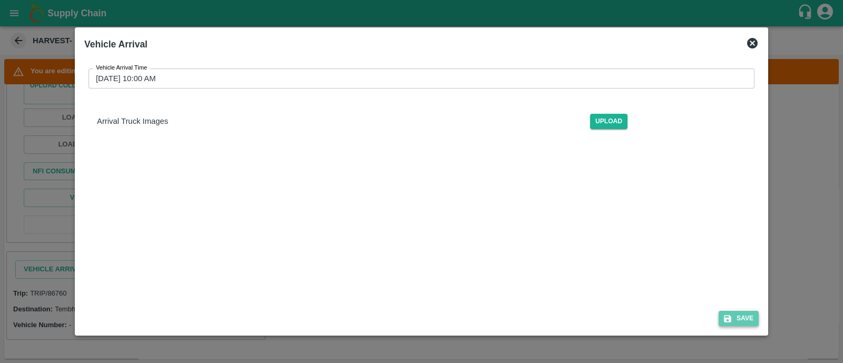
click at [744, 317] on button "Save" at bounding box center [739, 318] width 40 height 15
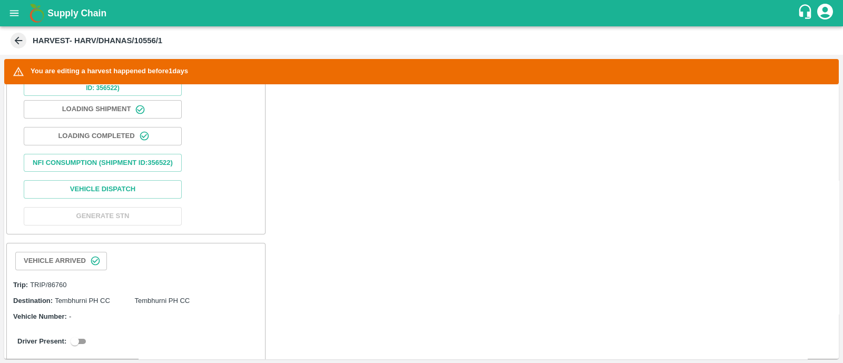
scroll to position [516, 0]
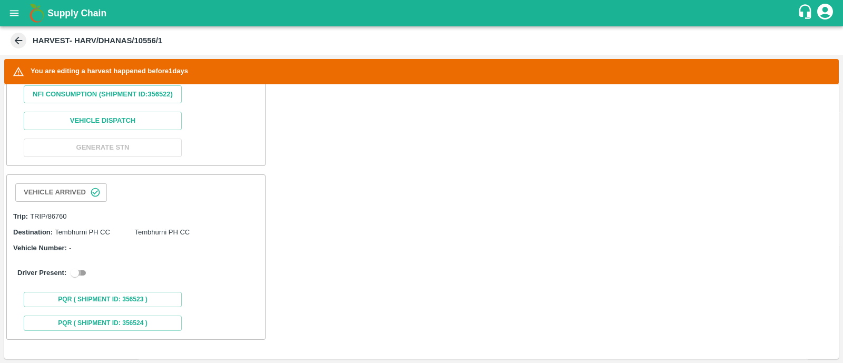
click at [83, 271] on input "checkbox" at bounding box center [75, 273] width 38 height 13
checkbox input "true"
click at [82, 275] on input "checkbox" at bounding box center [75, 273] width 38 height 13
checkbox input "true"
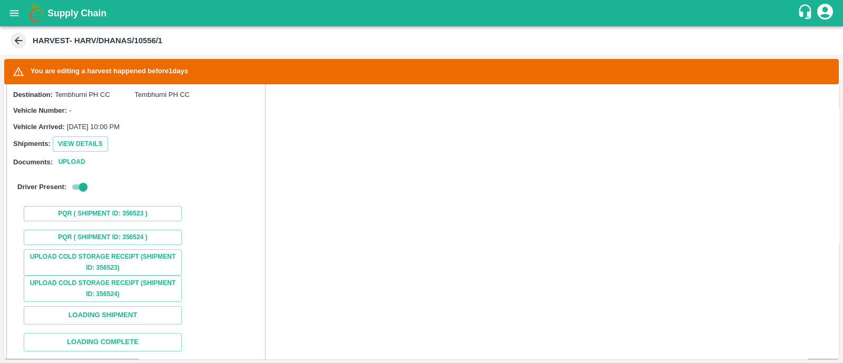
scroll to position [726, 0]
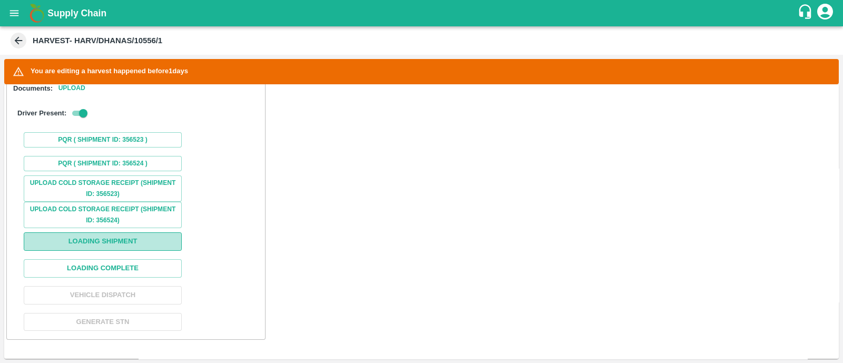
click at [122, 247] on button "Loading Shipment" at bounding box center [103, 241] width 158 height 18
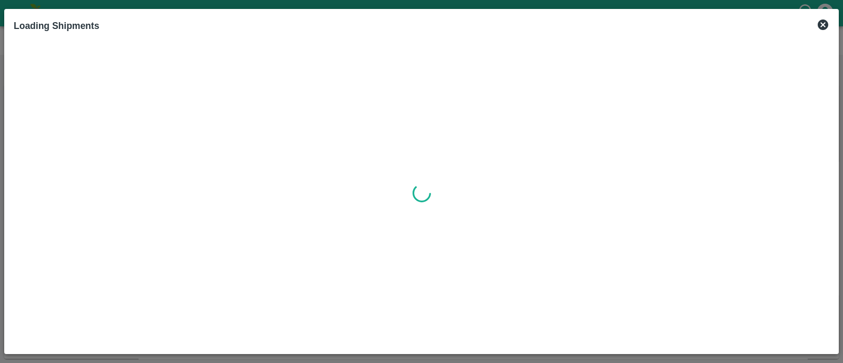
scroll to position [742, 0]
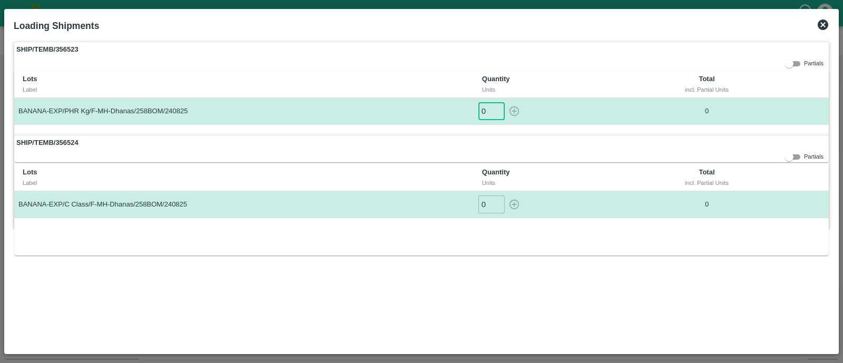
click at [493, 109] on input "0" at bounding box center [492, 110] width 26 height 17
click at [524, 108] on div "01 ​" at bounding box center [554, 110] width 153 height 17
click at [517, 110] on icon "button" at bounding box center [515, 111] width 12 height 12
type input "0"
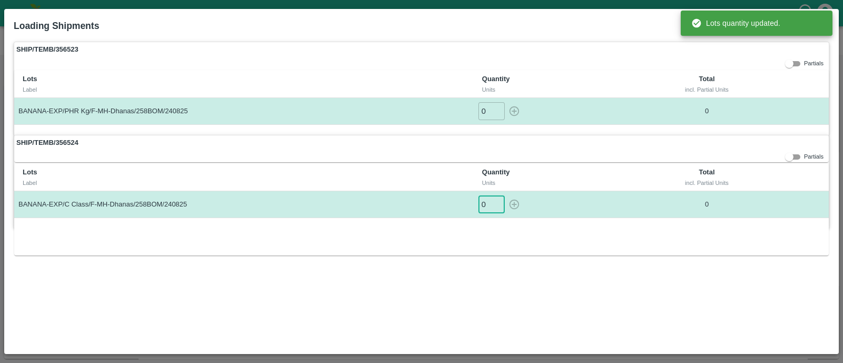
click at [489, 199] on input "0" at bounding box center [492, 204] width 26 height 17
click at [517, 206] on icon "button" at bounding box center [515, 205] width 12 height 12
type input "0"
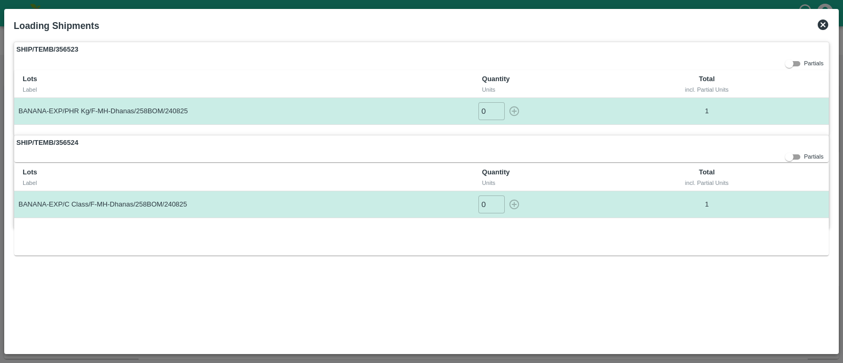
click at [823, 24] on icon at bounding box center [823, 25] width 11 height 11
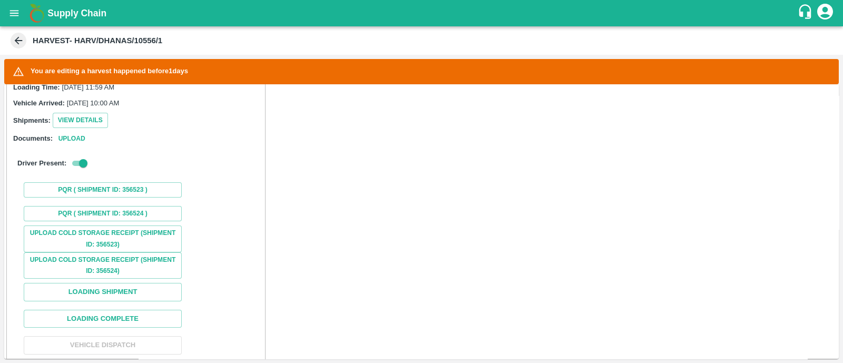
scroll to position [704, 0]
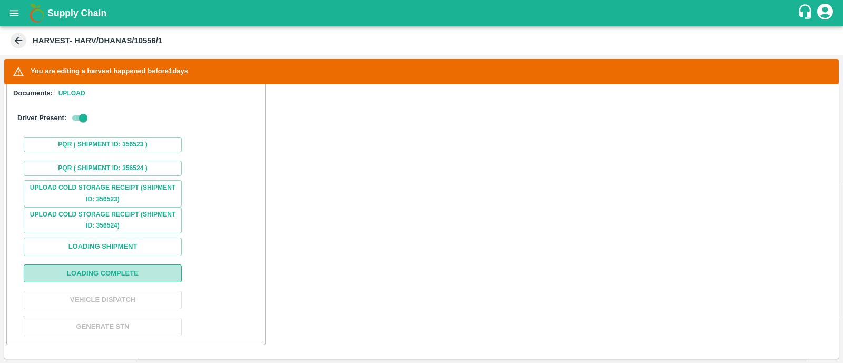
click at [144, 265] on button "Loading Complete" at bounding box center [103, 274] width 158 height 18
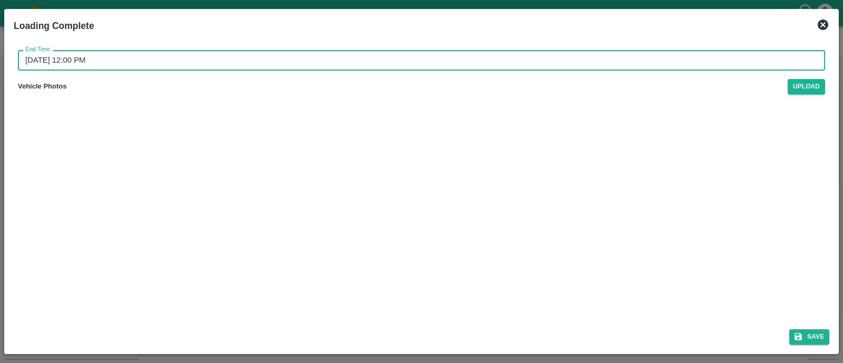
click at [290, 64] on input "25/08/2025 12:00 PM" at bounding box center [418, 60] width 800 height 20
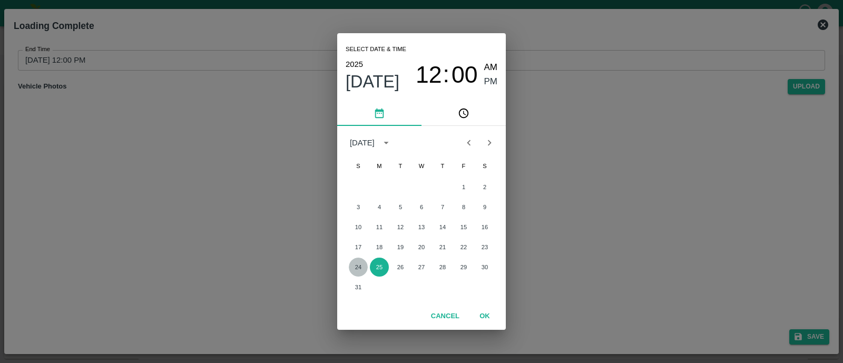
click at [362, 266] on button "24" at bounding box center [358, 267] width 19 height 19
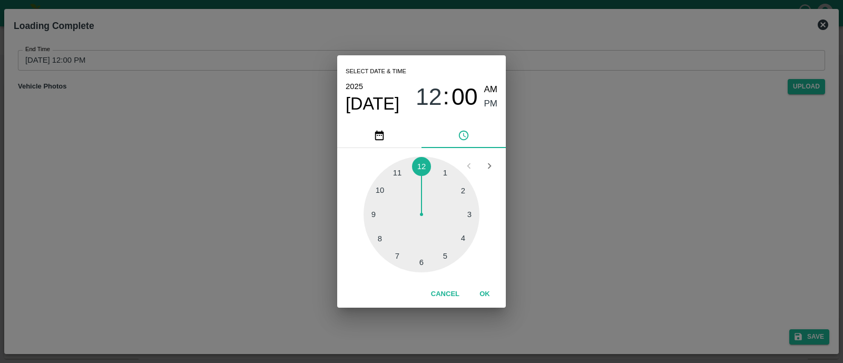
click at [443, 259] on div at bounding box center [422, 215] width 116 height 116
click at [406, 171] on div at bounding box center [422, 215] width 116 height 116
click at [484, 292] on button "OK" at bounding box center [485, 294] width 34 height 18
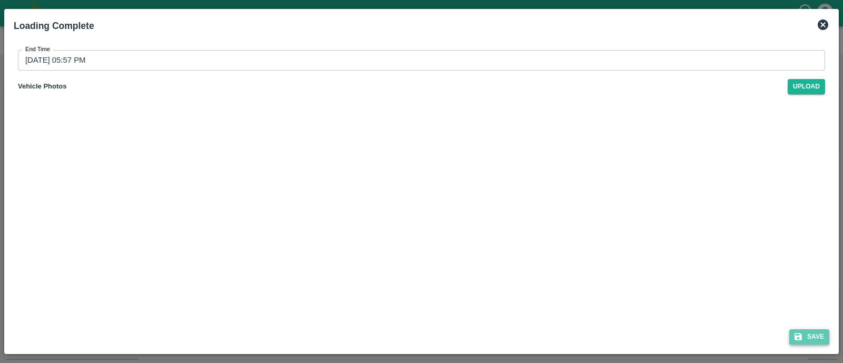
click at [802, 334] on icon "submit" at bounding box center [798, 336] width 9 height 9
type input "25/08/2025 12:00 PM"
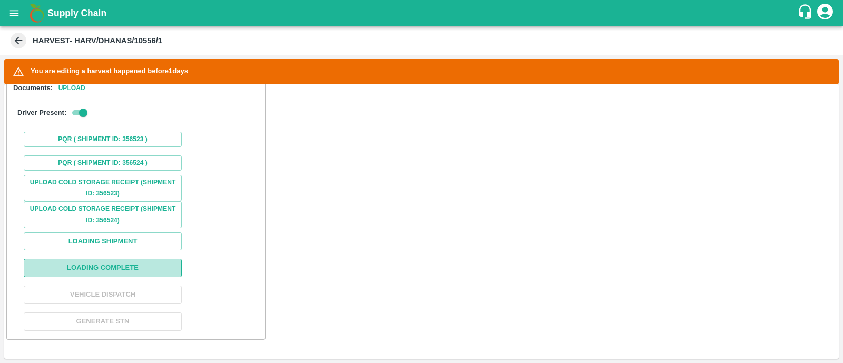
click at [137, 268] on button "Loading Complete" at bounding box center [103, 268] width 158 height 18
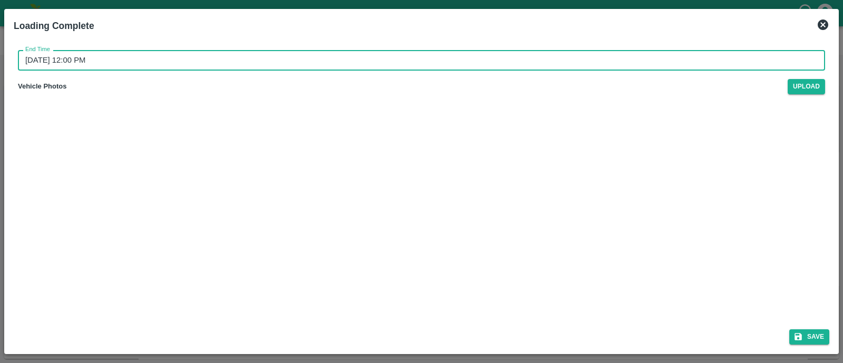
click at [145, 64] on input "25/08/2025 12:00 PM" at bounding box center [418, 60] width 800 height 20
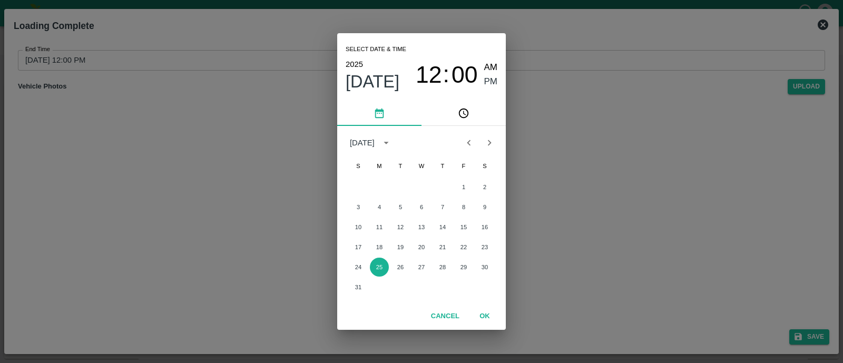
type input "24/08/2025 05:57 PM"
click at [486, 320] on button "OK" at bounding box center [485, 316] width 34 height 18
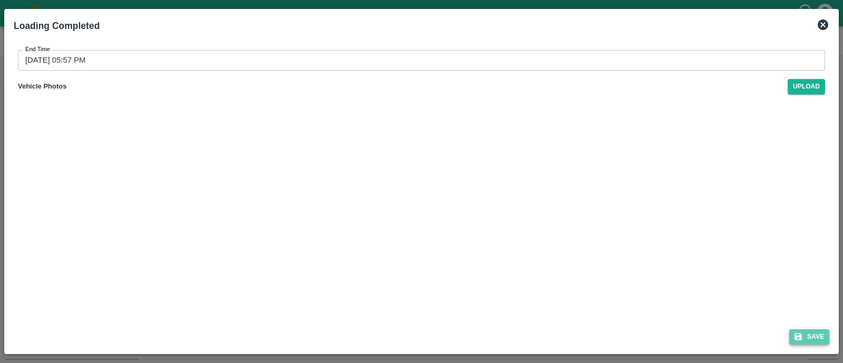
click at [813, 338] on button "Save" at bounding box center [810, 336] width 40 height 15
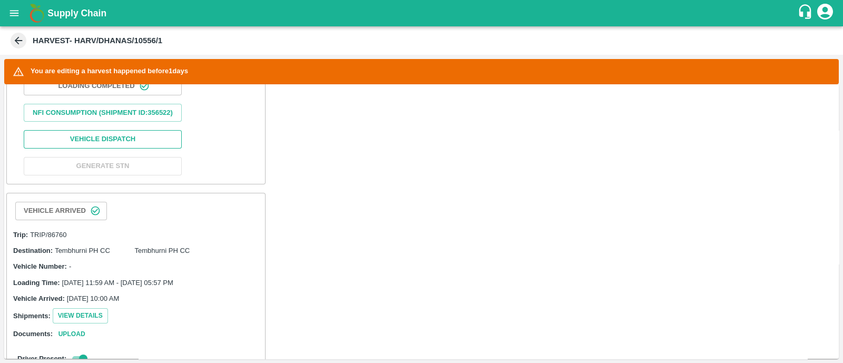
scroll to position [493, 0]
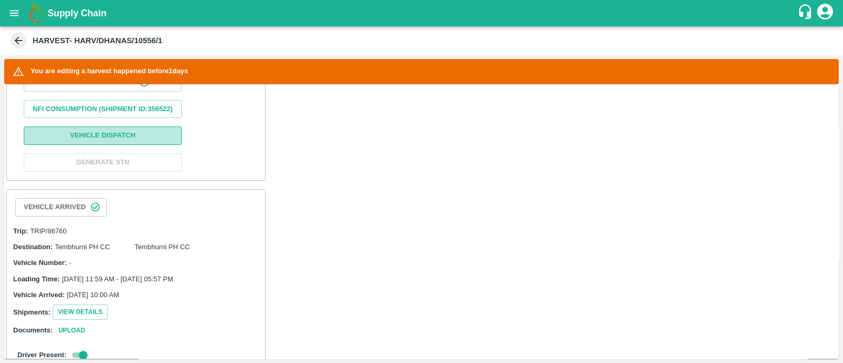
click at [134, 145] on button "Vehicle Dispatch" at bounding box center [103, 136] width 158 height 18
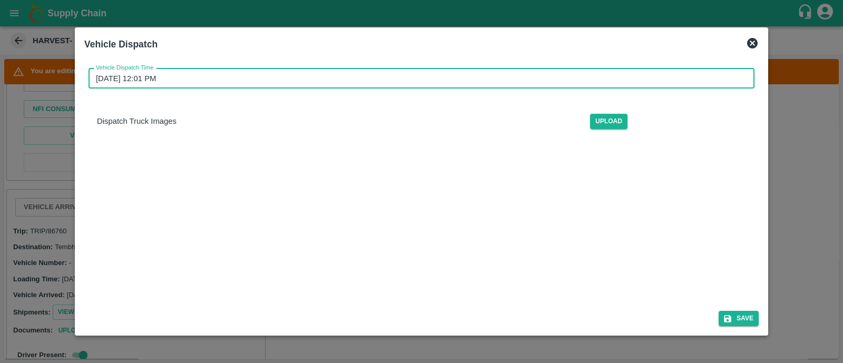
click at [237, 75] on input "[DATE] 12:01 PM" at bounding box center [418, 79] width 659 height 20
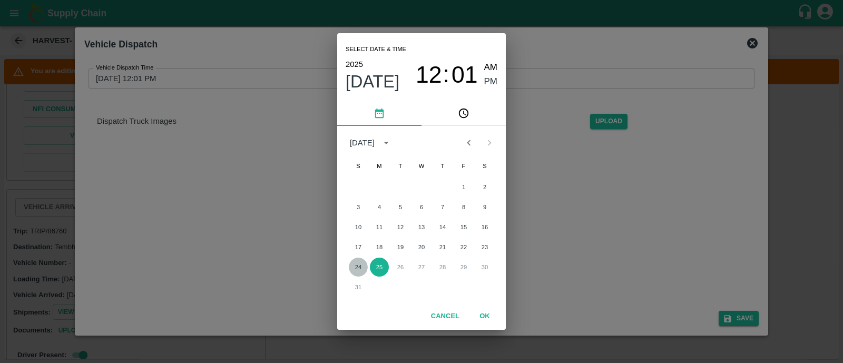
click at [361, 265] on button "24" at bounding box center [358, 267] width 19 height 19
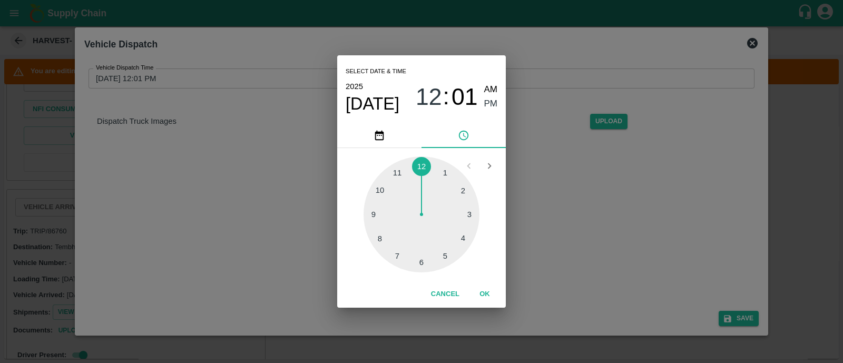
click at [423, 264] on div at bounding box center [422, 215] width 116 height 116
type input "[DATE] 06:01 PM"
click at [493, 297] on button "OK" at bounding box center [485, 294] width 34 height 18
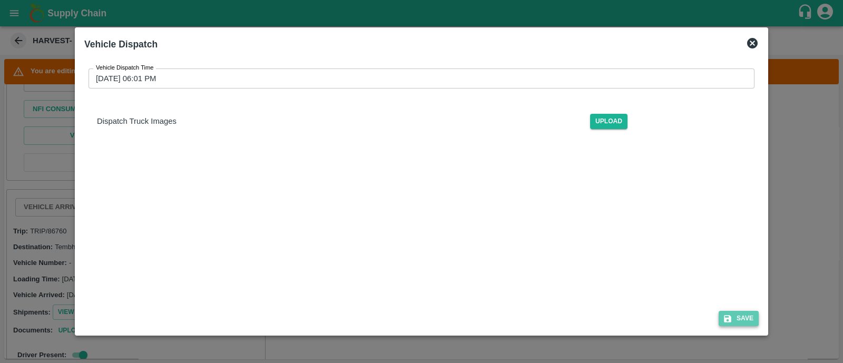
click at [741, 325] on button "Save" at bounding box center [739, 318] width 40 height 15
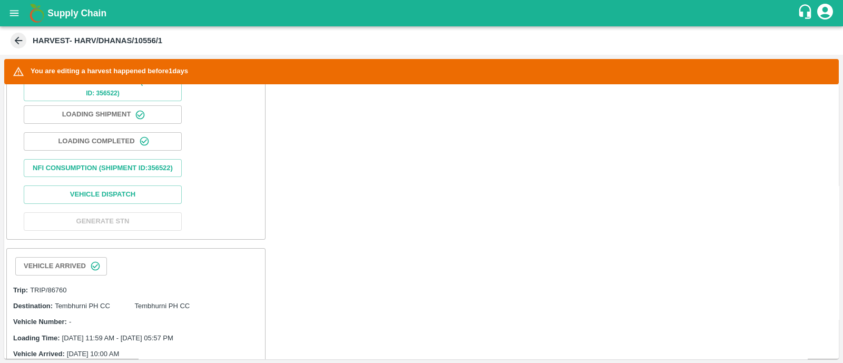
scroll to position [432, 0]
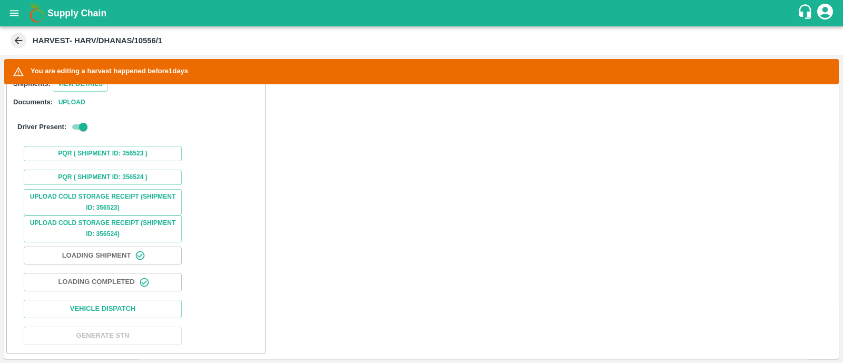
scroll to position [743, 0]
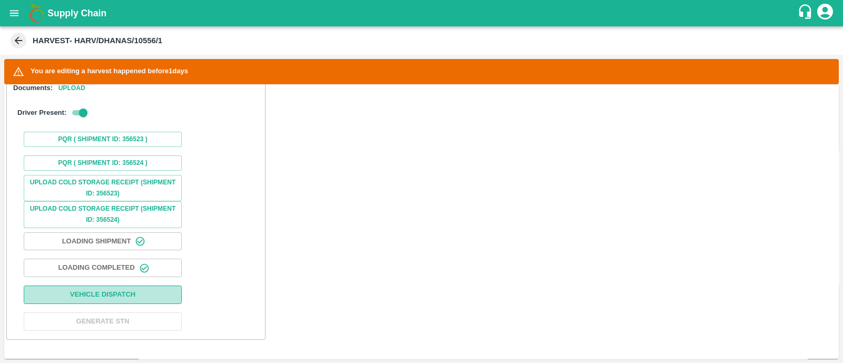
click at [141, 286] on button "Vehicle Dispatch" at bounding box center [103, 295] width 158 height 18
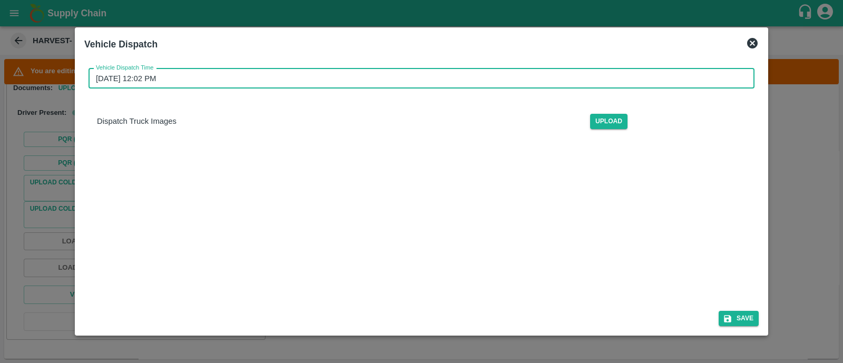
click at [182, 80] on input "[DATE] 12:02 PM" at bounding box center [418, 79] width 659 height 20
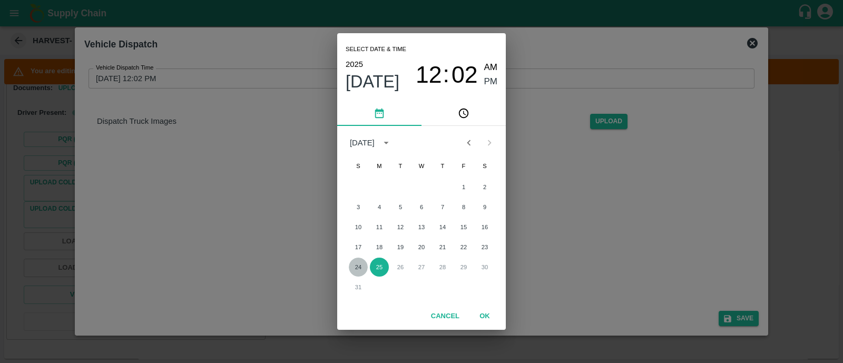
click at [360, 269] on button "24" at bounding box center [358, 267] width 19 height 19
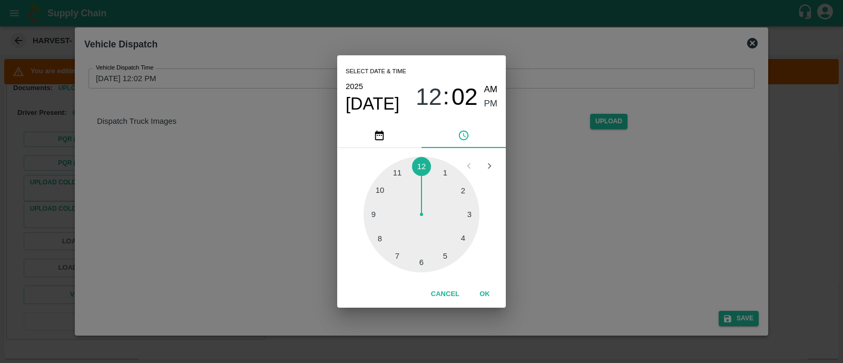
click at [425, 260] on div at bounding box center [422, 215] width 116 height 116
type input "[DATE] 06:02 PM"
click at [487, 297] on button "OK" at bounding box center [485, 294] width 34 height 18
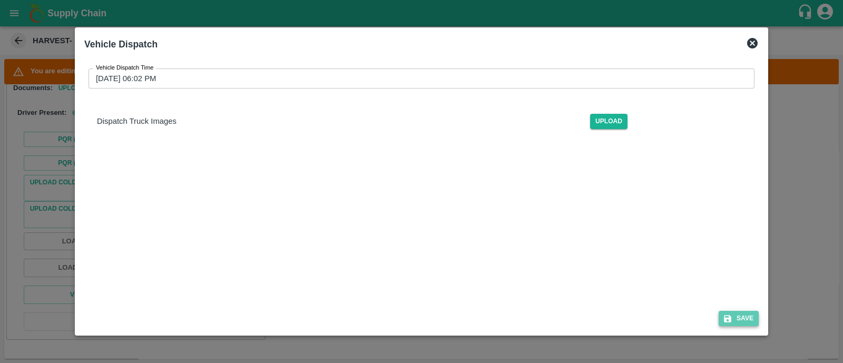
click at [744, 319] on button "Save" at bounding box center [739, 318] width 40 height 15
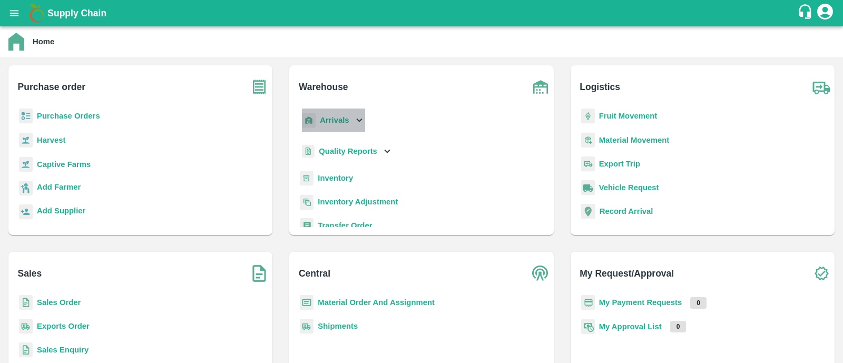
click at [330, 114] on p "Arrivals" at bounding box center [334, 120] width 29 height 12
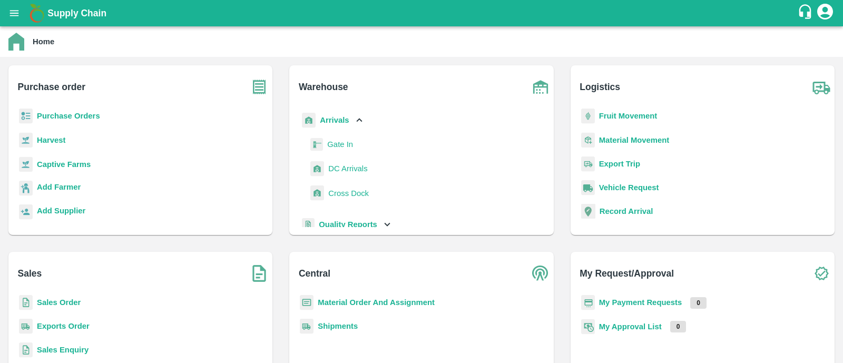
click at [341, 167] on span "DC Arrivals" at bounding box center [347, 169] width 39 height 12
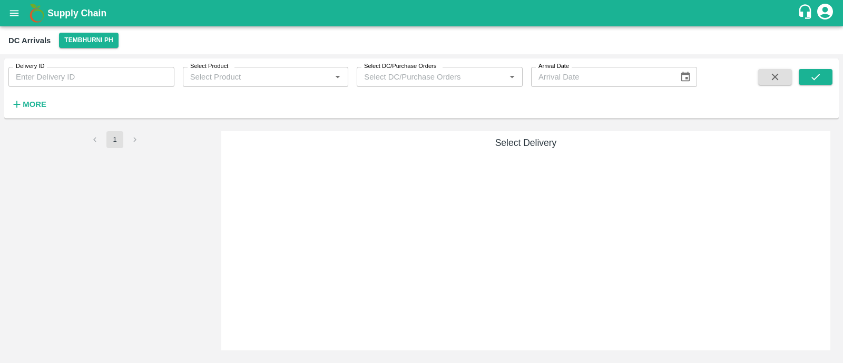
drag, startPoint x: 51, startPoint y: 106, endPoint x: 39, endPoint y: 104, distance: 11.9
click at [39, 104] on div "Delivery ID Delivery ID Select Product Select Product   * Select DC/Purchase Or…" at bounding box center [348, 86] width 697 height 55
click at [39, 104] on strong "More" at bounding box center [35, 104] width 24 height 8
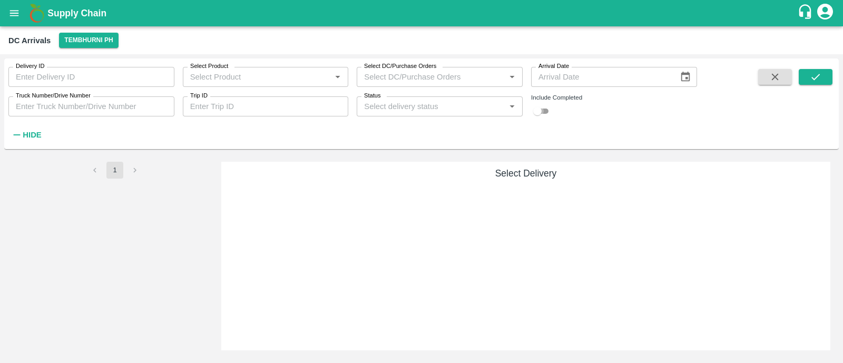
click at [540, 112] on input "checkbox" at bounding box center [538, 111] width 38 height 13
checkbox input "true"
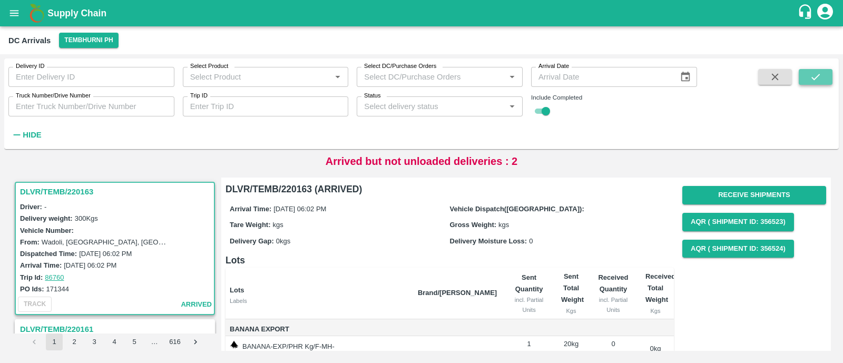
click at [829, 75] on button "submit" at bounding box center [816, 77] width 34 height 16
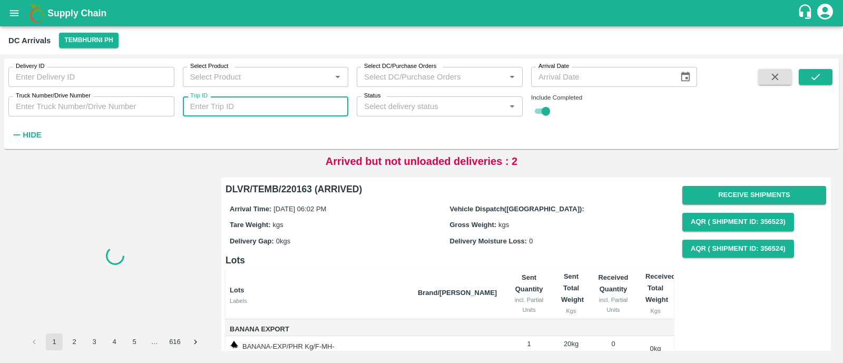
click at [276, 105] on input "Trip ID" at bounding box center [266, 106] width 166 height 20
paste input "86733"
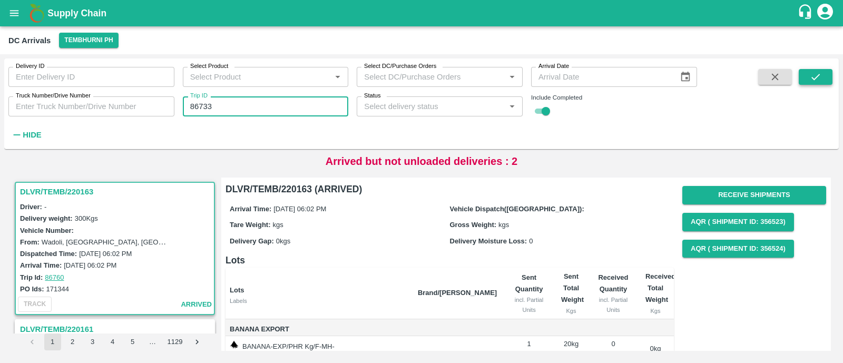
type input "86733"
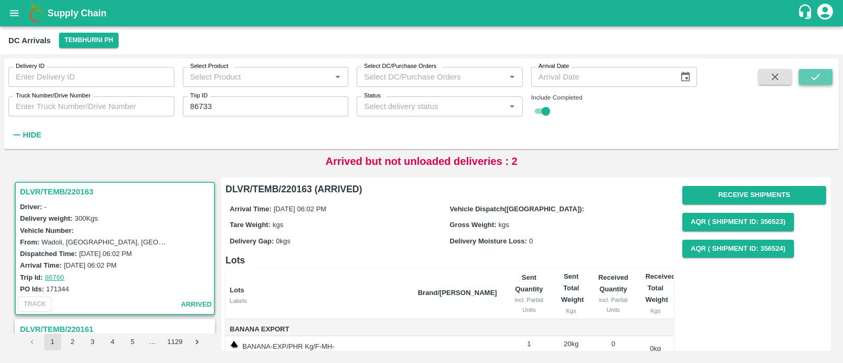
click at [815, 83] on button "submit" at bounding box center [816, 77] width 34 height 16
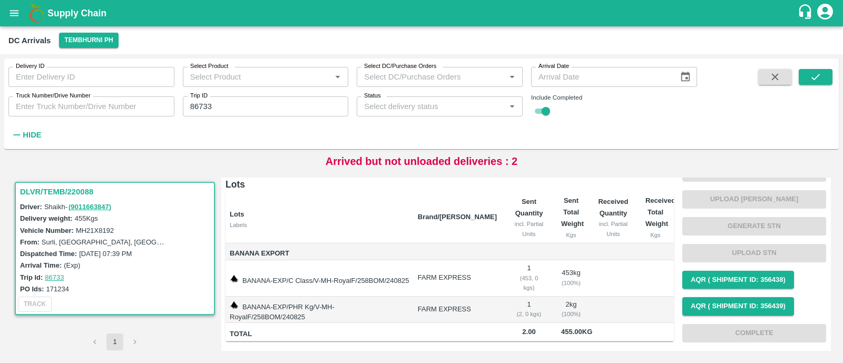
scroll to position [3, 0]
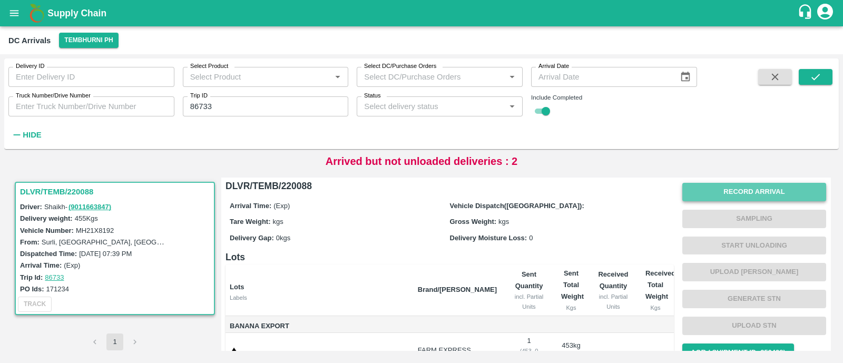
click at [724, 191] on button "Record Arrival" at bounding box center [755, 192] width 144 height 18
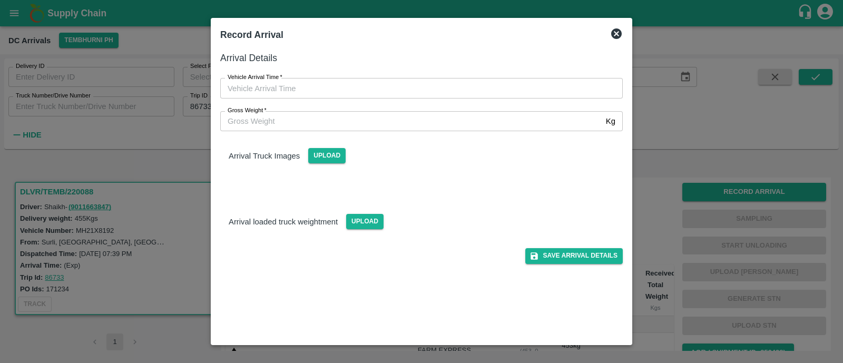
type input "DD/MM/YYYY hh:mm aa"
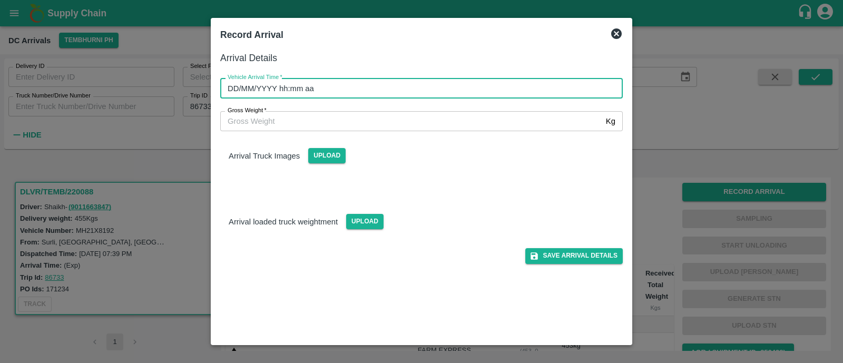
click at [254, 86] on input "DD/MM/YYYY hh:mm aa" at bounding box center [417, 88] width 395 height 20
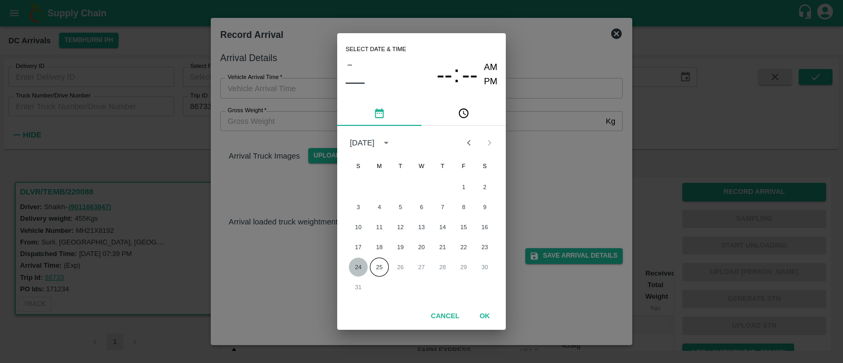
click at [356, 261] on button "24" at bounding box center [358, 267] width 19 height 19
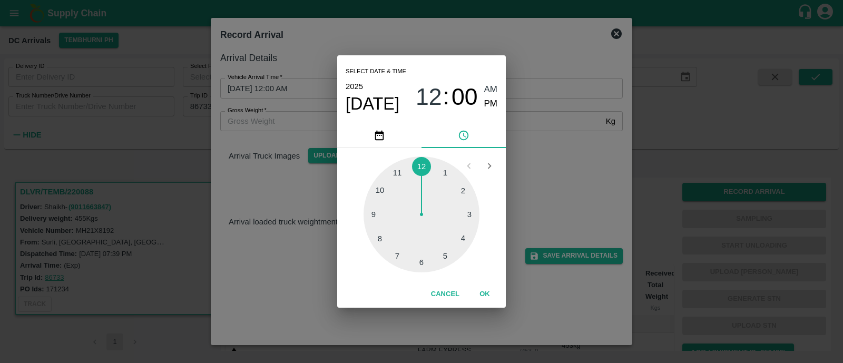
click at [374, 215] on div at bounding box center [422, 215] width 116 height 116
click at [489, 104] on span "PM" at bounding box center [491, 104] width 14 height 14
type input "24/08/2025 09:00 PM"
click at [490, 294] on button "OK" at bounding box center [485, 294] width 34 height 18
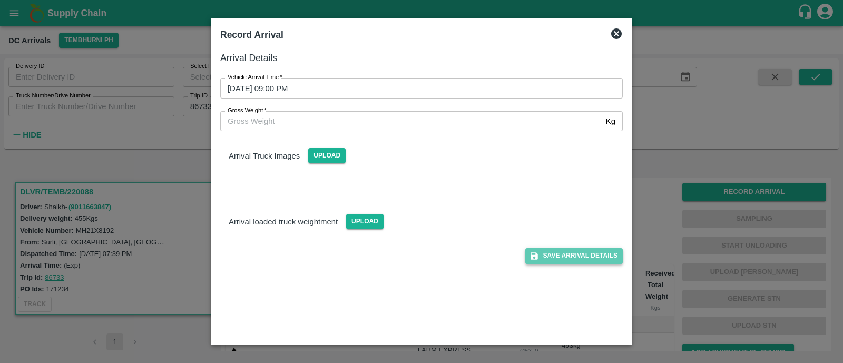
click at [605, 254] on button "Save Arrival Details" at bounding box center [575, 255] width 98 height 15
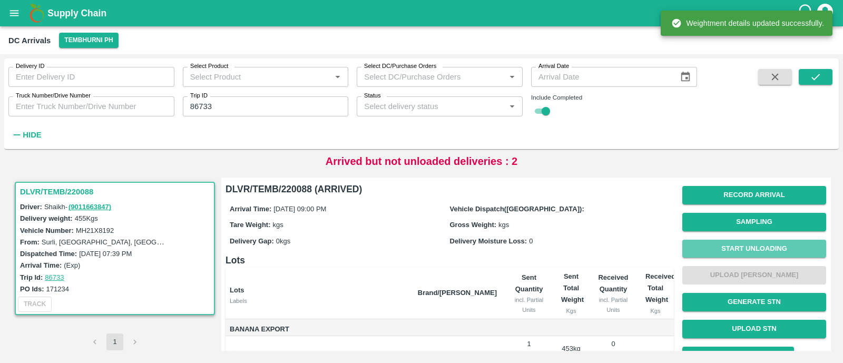
click at [746, 246] on button "Start Unloading" at bounding box center [755, 249] width 144 height 18
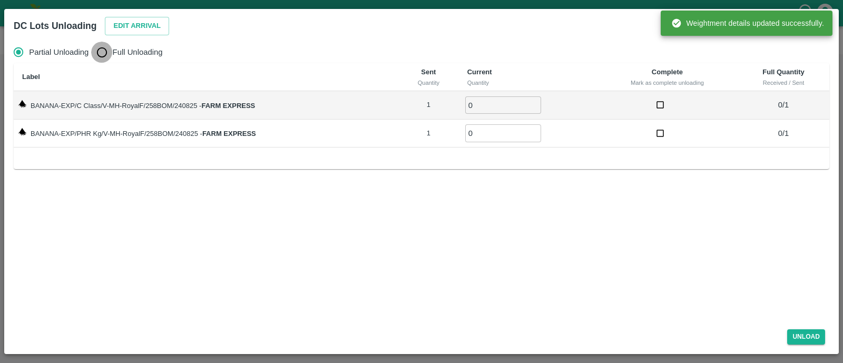
click at [109, 49] on input "Full Unloading" at bounding box center [101, 52] width 21 height 21
radio input "true"
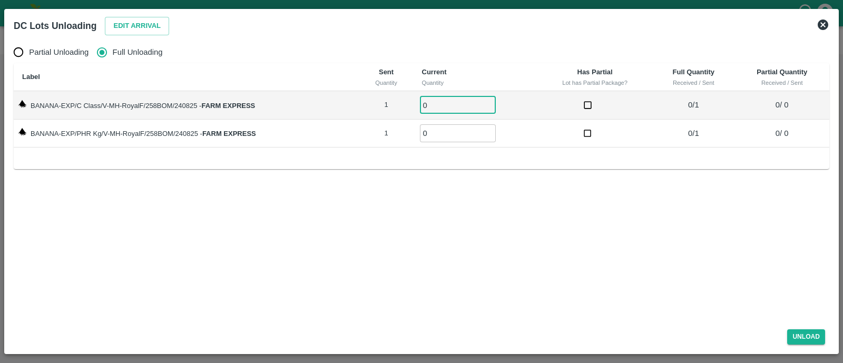
click at [441, 101] on input "0" at bounding box center [458, 104] width 76 height 17
type input "01"
click at [435, 138] on input "0" at bounding box center [458, 132] width 76 height 17
type input "01"
click at [800, 335] on button "Unload" at bounding box center [807, 336] width 38 height 15
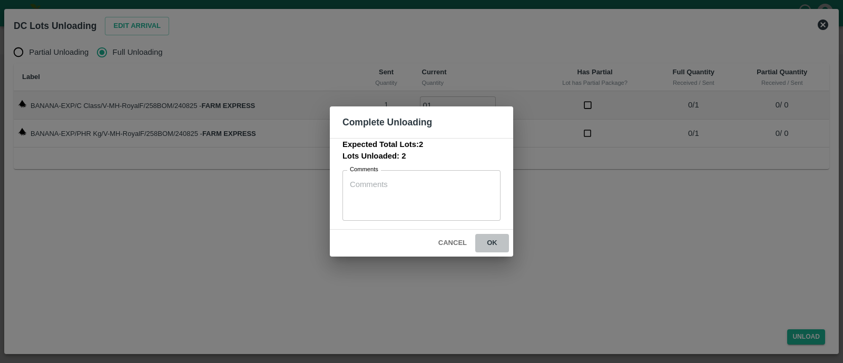
click at [497, 244] on button "ok" at bounding box center [493, 243] width 34 height 18
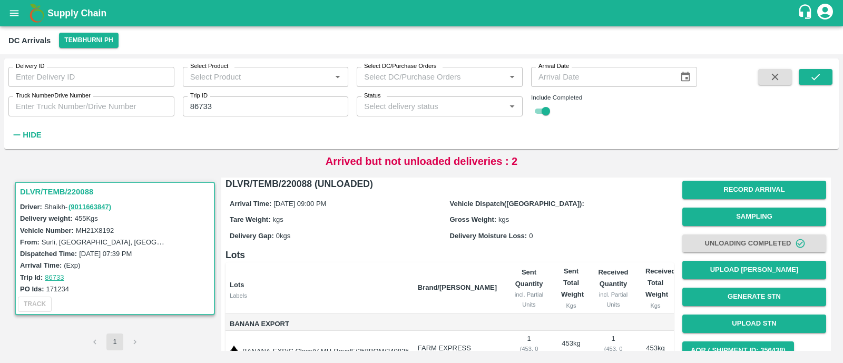
scroll to position [76, 0]
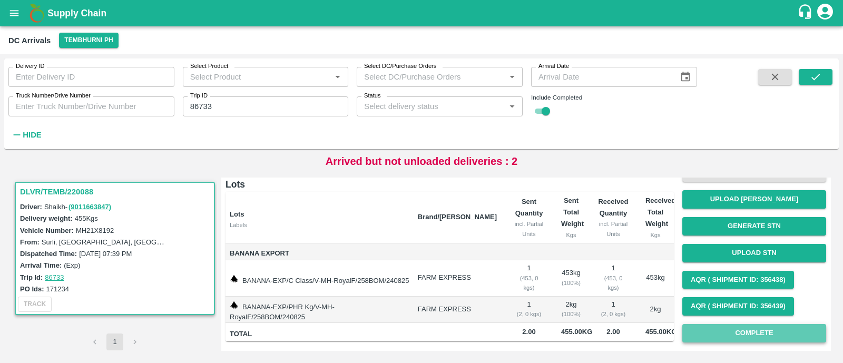
click at [743, 336] on button "Complete" at bounding box center [755, 333] width 144 height 18
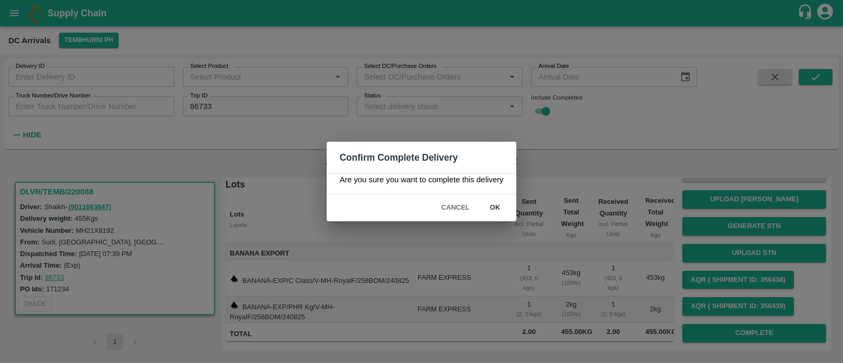
click at [501, 217] on div "Cancel ok" at bounding box center [421, 208] width 189 height 27
click at [497, 211] on button "ok" at bounding box center [496, 208] width 34 height 18
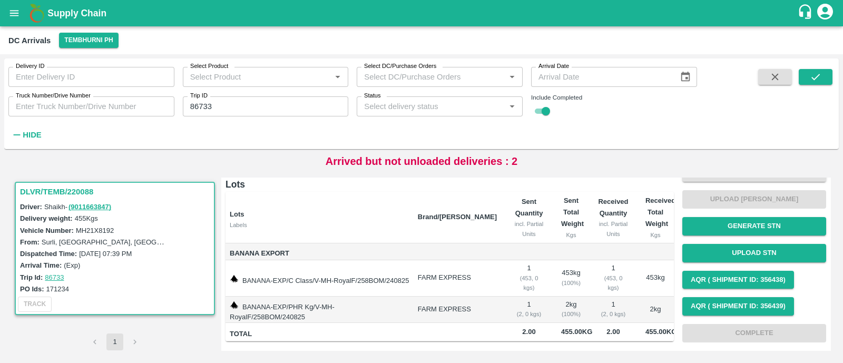
click at [316, 112] on input "86733" at bounding box center [266, 106] width 166 height 20
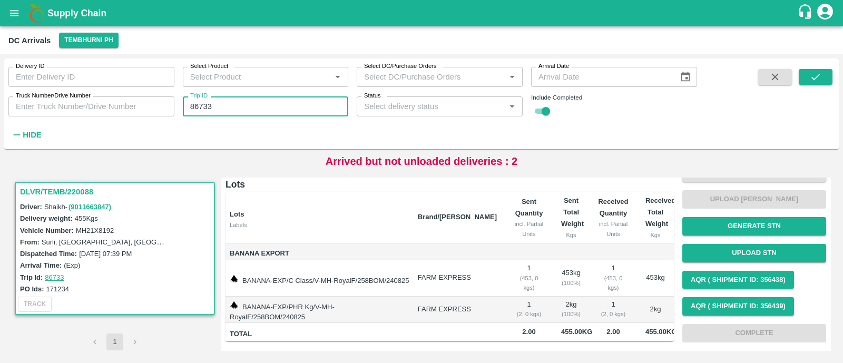
paste input "text"
click at [316, 112] on input "171232" at bounding box center [266, 106] width 166 height 20
click at [231, 102] on input "171232" at bounding box center [266, 106] width 166 height 20
drag, startPoint x: 231, startPoint y: 102, endPoint x: 158, endPoint y: 104, distance: 72.8
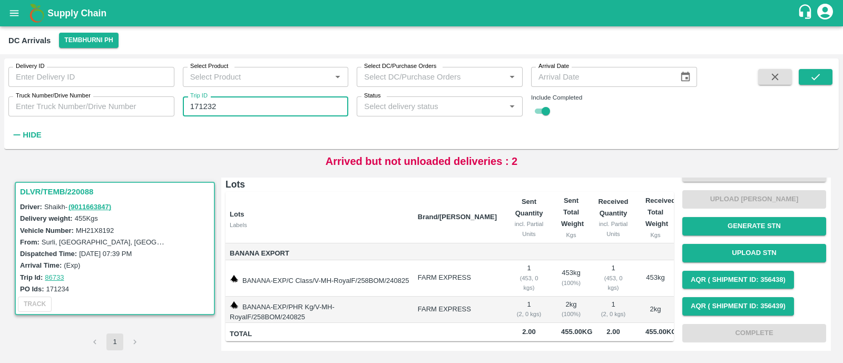
click at [158, 104] on div "Delivery ID Delivery ID Select Product Select Product   * Select DC/Purchase Or…" at bounding box center [348, 101] width 697 height 85
type input "86727"
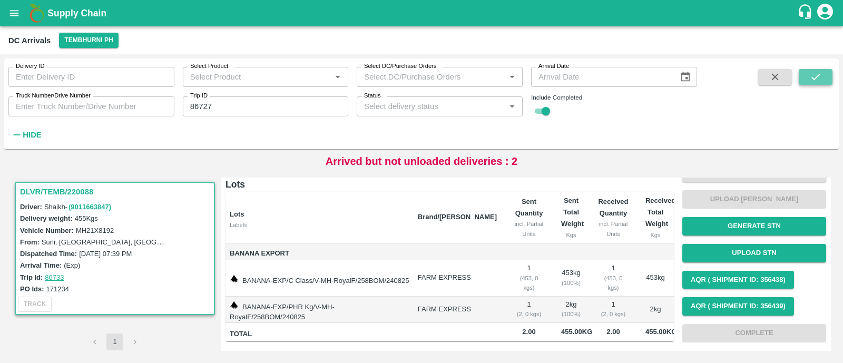
click at [822, 83] on button "submit" at bounding box center [816, 77] width 34 height 16
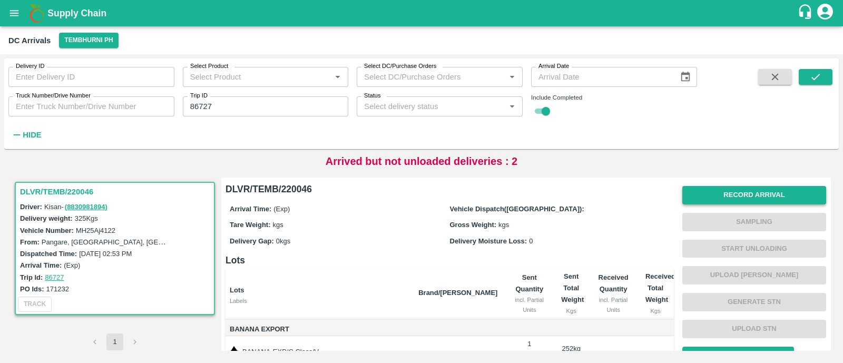
click at [749, 193] on button "Record Arrival" at bounding box center [755, 195] width 144 height 18
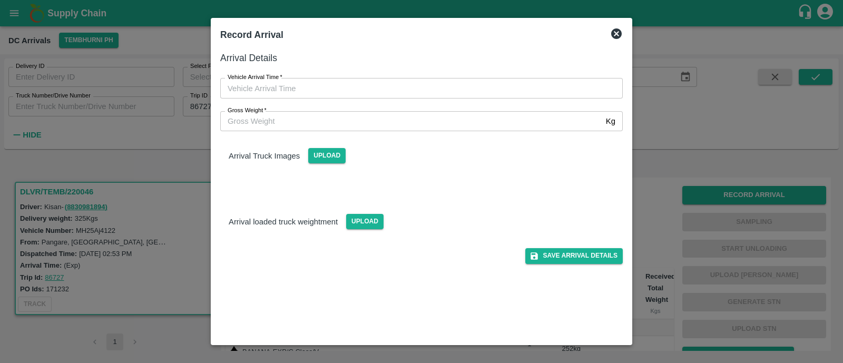
type input "DD/MM/YYYY hh:mm aa"
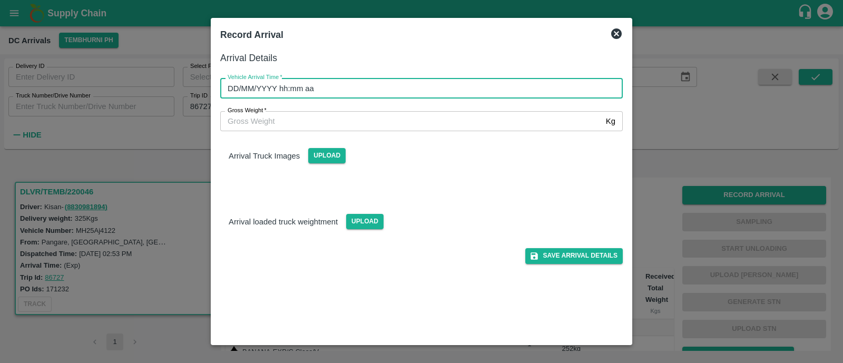
click at [322, 90] on input "DD/MM/YYYY hh:mm aa" at bounding box center [417, 88] width 395 height 20
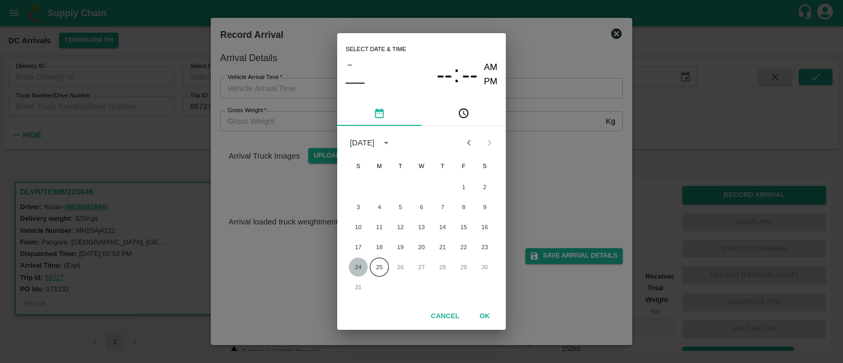
click at [362, 265] on button "24" at bounding box center [358, 267] width 19 height 19
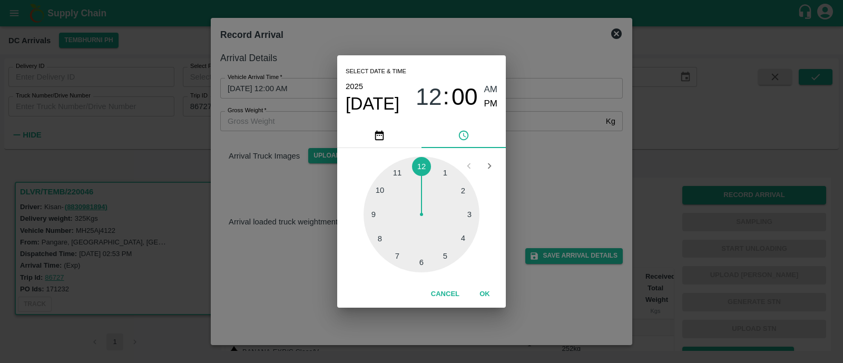
click at [382, 192] on div at bounding box center [422, 215] width 116 height 116
click at [493, 102] on span "PM" at bounding box center [491, 104] width 14 height 14
type input "24/08/2025 10:00 PM"
click at [483, 293] on button "OK" at bounding box center [485, 294] width 34 height 18
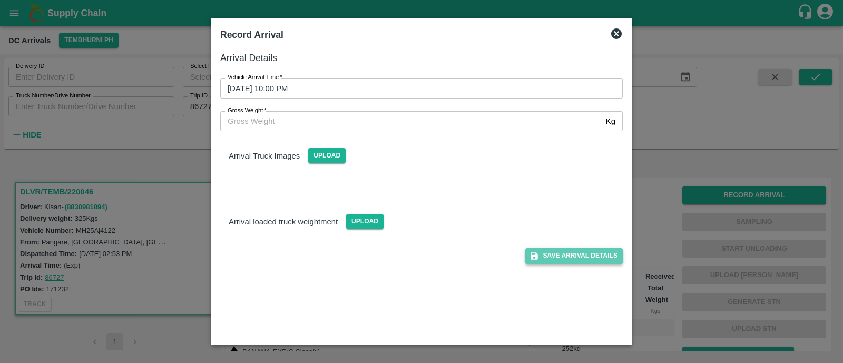
click at [590, 248] on button "Save Arrival Details" at bounding box center [575, 255] width 98 height 15
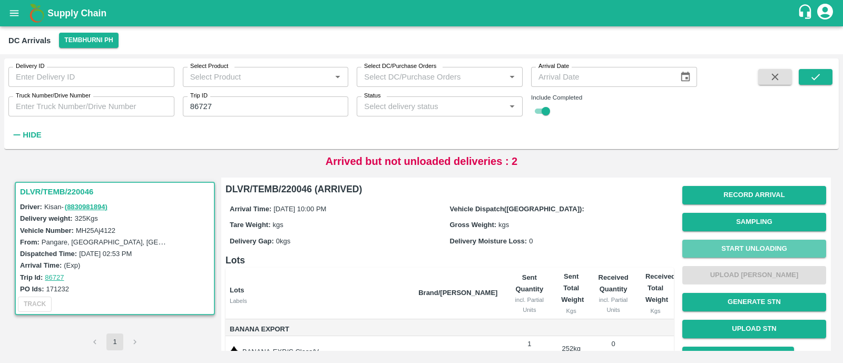
click at [758, 244] on button "Start Unloading" at bounding box center [755, 249] width 144 height 18
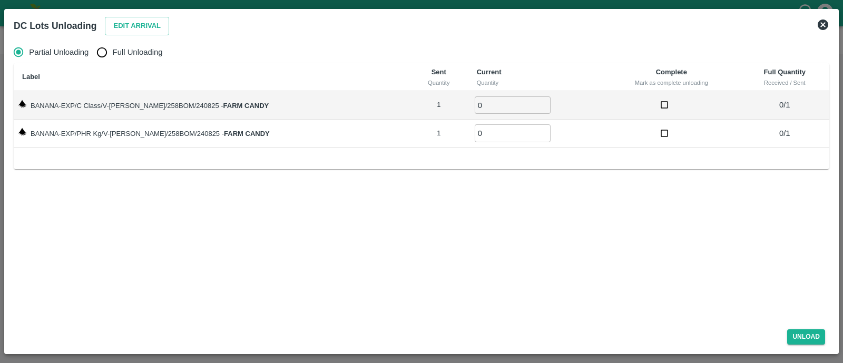
click at [110, 55] on input "Full Unloading" at bounding box center [101, 52] width 21 height 21
radio input "true"
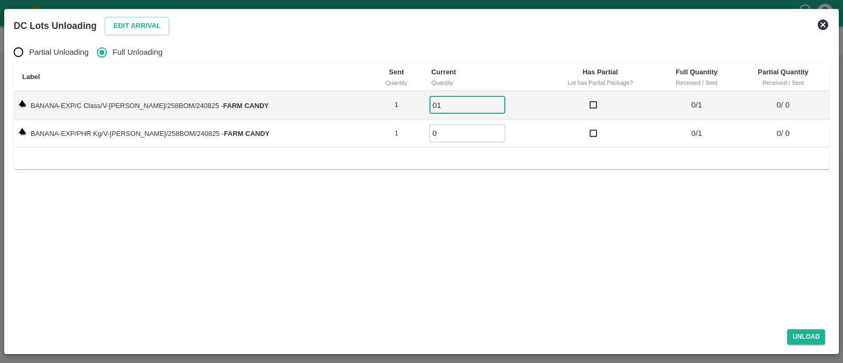
click at [430, 109] on input "01" at bounding box center [468, 104] width 76 height 17
type input "01"
click at [430, 138] on input "01" at bounding box center [468, 132] width 76 height 17
type input "01"
click at [807, 334] on button "Unload" at bounding box center [807, 336] width 38 height 15
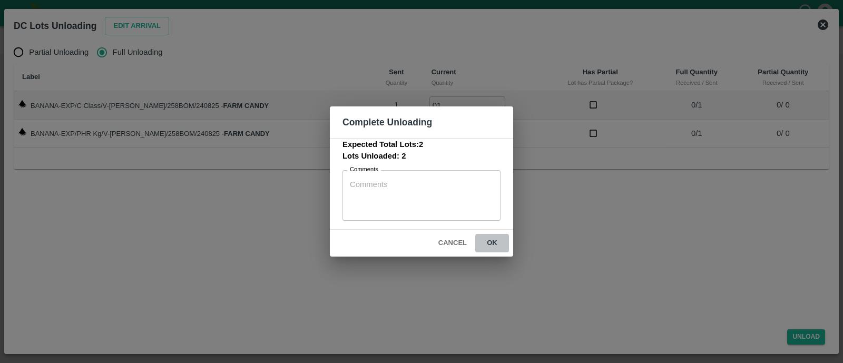
click at [500, 249] on button "ok" at bounding box center [493, 243] width 34 height 18
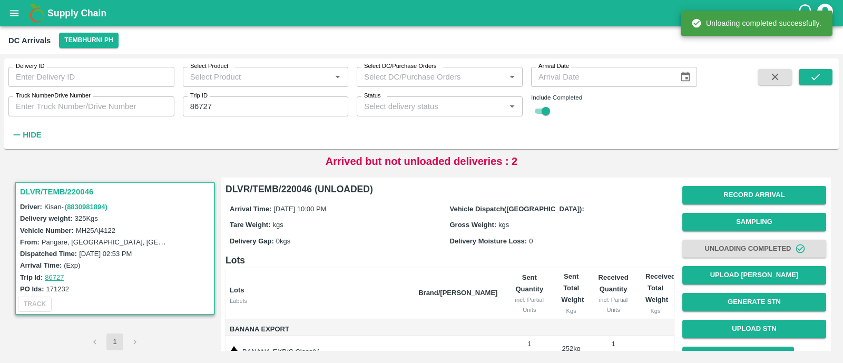
scroll to position [76, 0]
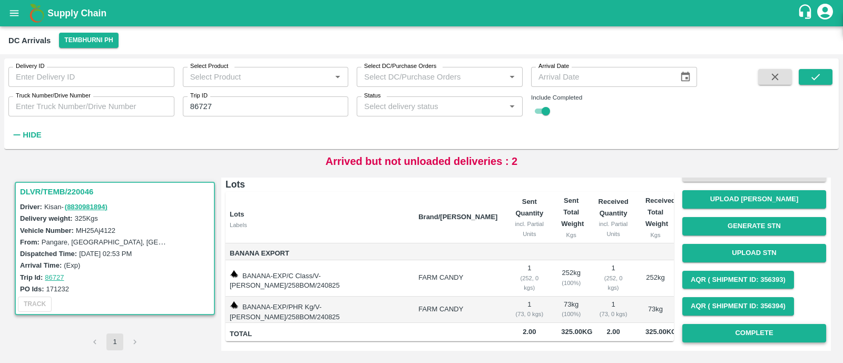
click at [710, 334] on button "Complete" at bounding box center [755, 333] width 144 height 18
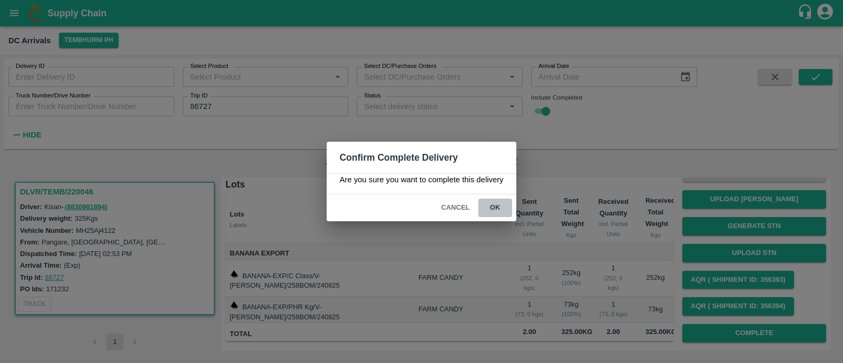
click at [501, 201] on button "ok" at bounding box center [496, 208] width 34 height 18
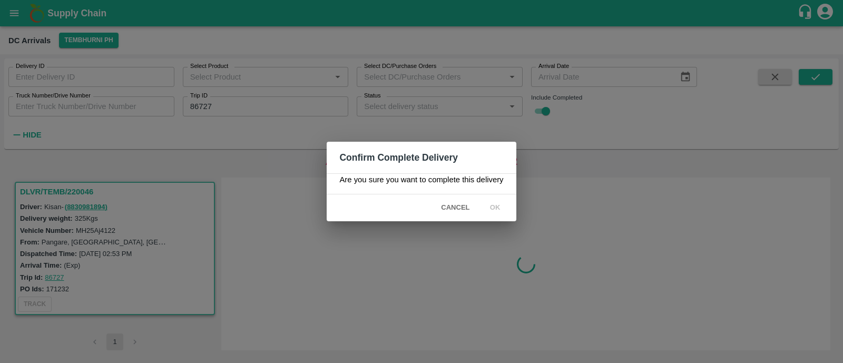
scroll to position [0, 0]
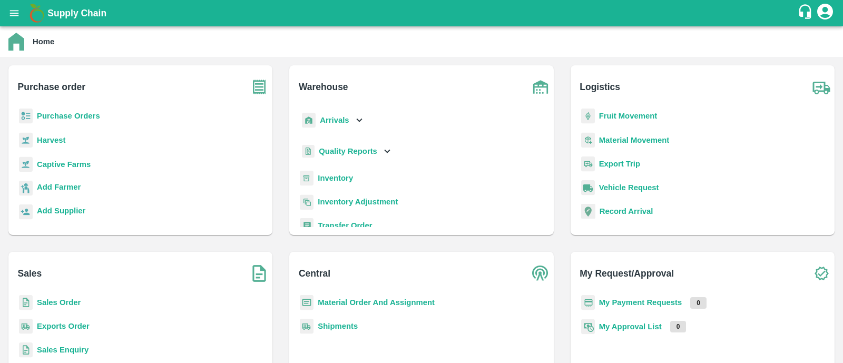
click at [622, 113] on b "Fruit Movement" at bounding box center [628, 116] width 59 height 8
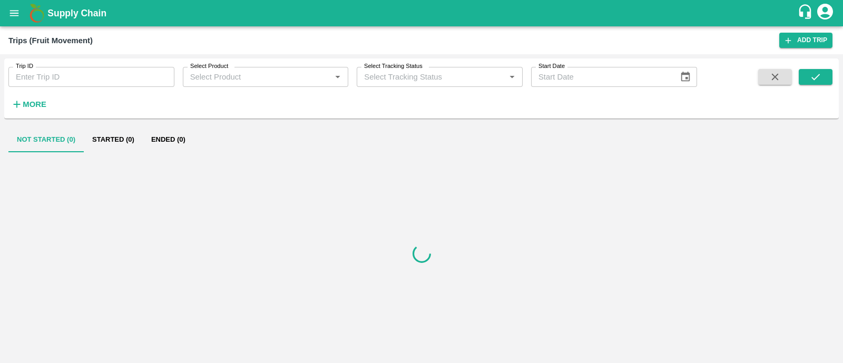
click at [145, 77] on input "Trip ID" at bounding box center [91, 77] width 166 height 20
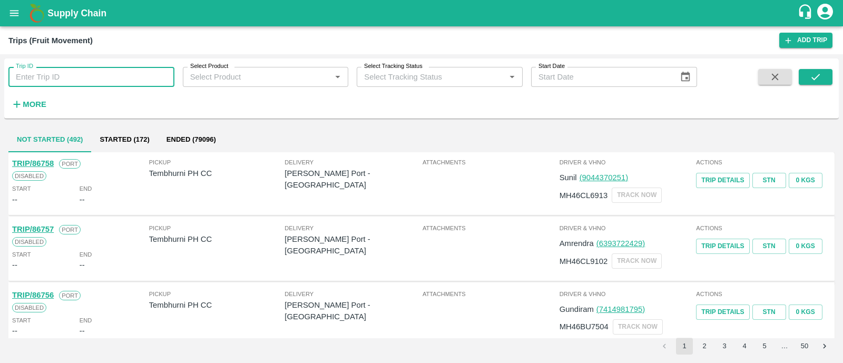
paste input "86733"
type input "86733"
click at [823, 81] on button "submit" at bounding box center [816, 77] width 34 height 16
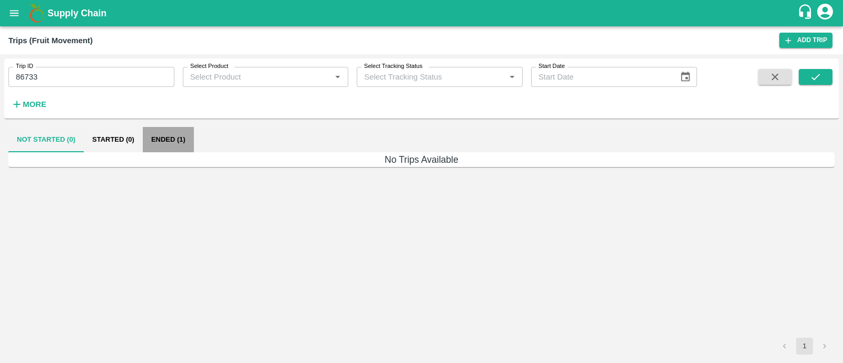
click at [169, 149] on button "Ended (1)" at bounding box center [168, 139] width 51 height 25
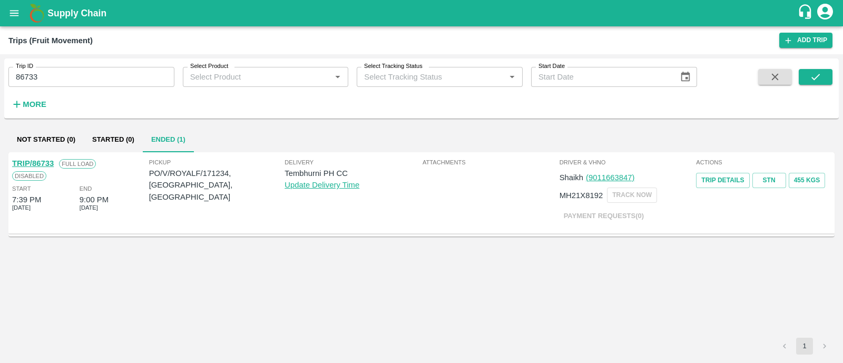
click at [44, 166] on link "TRIP/86733" at bounding box center [33, 163] width 42 height 8
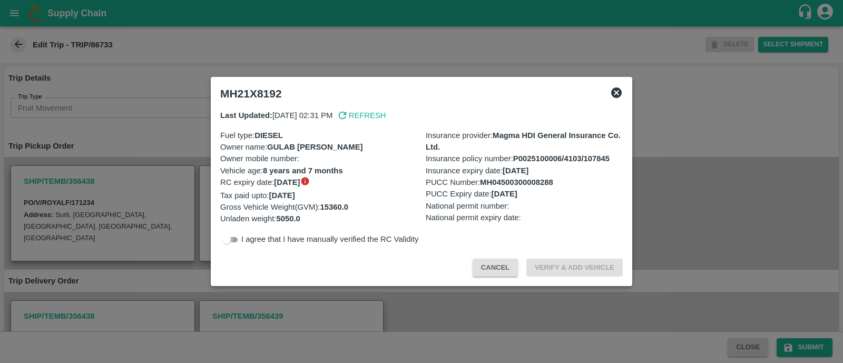
click at [235, 238] on input "checkbox" at bounding box center [227, 240] width 38 height 13
checkbox input "true"
click at [562, 272] on button "Verify & Add Vehicle" at bounding box center [575, 268] width 96 height 18
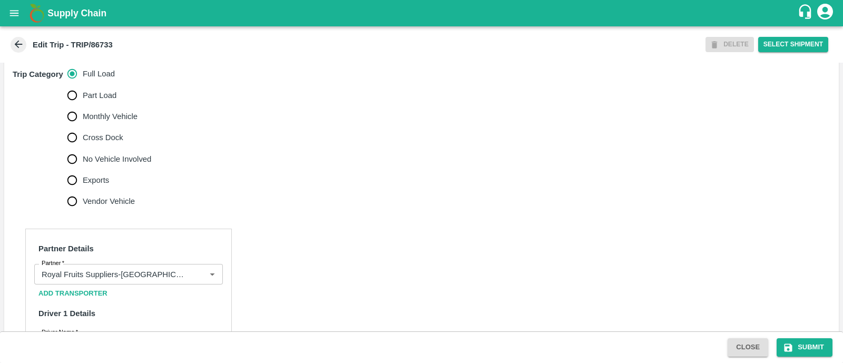
scroll to position [335, 0]
click at [72, 157] on input "No Vehicle Involved" at bounding box center [72, 157] width 21 height 21
radio input "true"
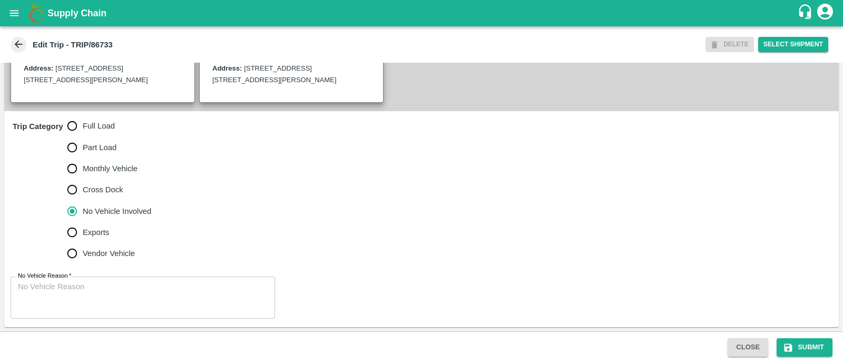
scroll to position [280, 0]
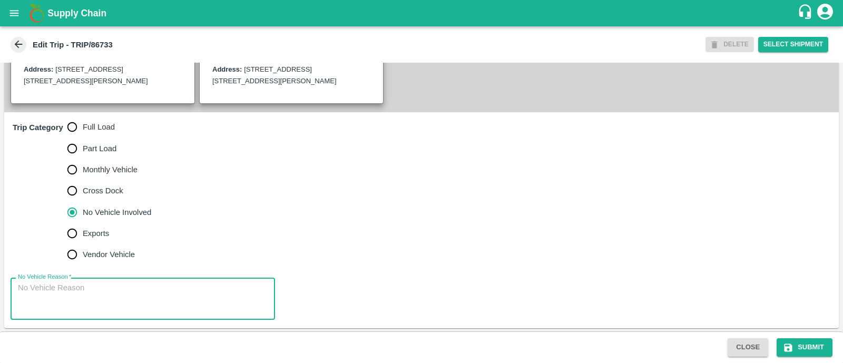
click at [87, 292] on textarea "No Vehicle Reason   *" at bounding box center [143, 299] width 250 height 33
type textarea "Field Dump"
click at [793, 349] on icon "submit" at bounding box center [788, 348] width 11 height 11
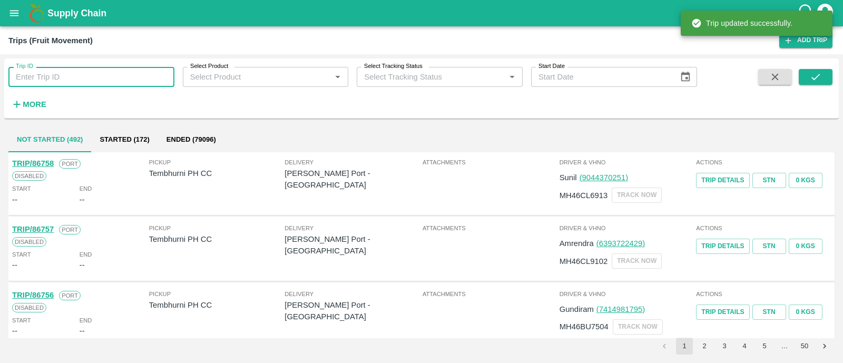
click at [122, 70] on input "Trip ID" at bounding box center [91, 77] width 166 height 20
paste input "86733"
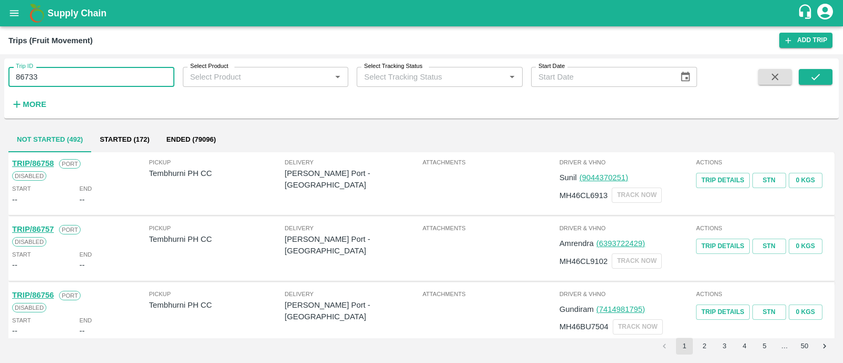
click at [68, 75] on input "86733" at bounding box center [91, 77] width 166 height 20
paste input "text"
type input "86726"
click at [810, 74] on icon "submit" at bounding box center [816, 77] width 12 height 12
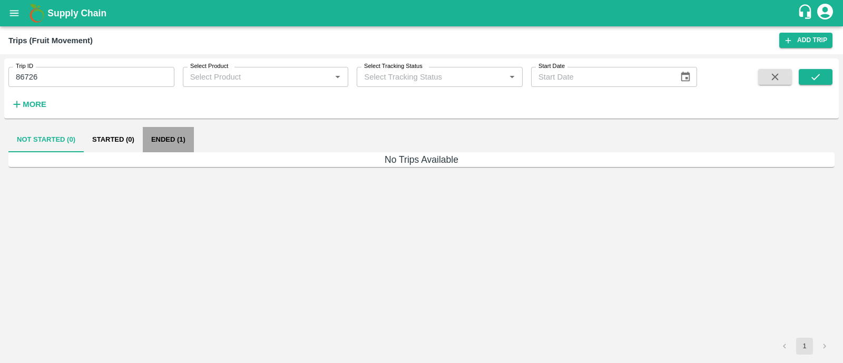
click at [163, 147] on button "Ended (1)" at bounding box center [168, 139] width 51 height 25
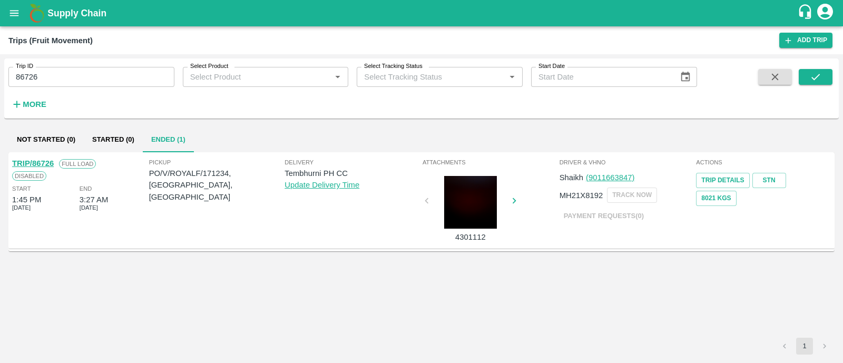
click at [45, 163] on link "TRIP/86726" at bounding box center [33, 163] width 42 height 8
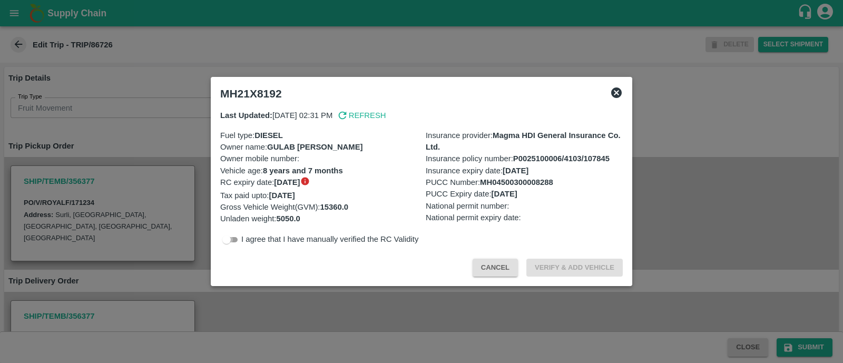
click at [236, 240] on input "checkbox" at bounding box center [227, 240] width 38 height 13
checkbox input "true"
click at [594, 267] on button "Verify & Add Vehicle" at bounding box center [575, 268] width 96 height 18
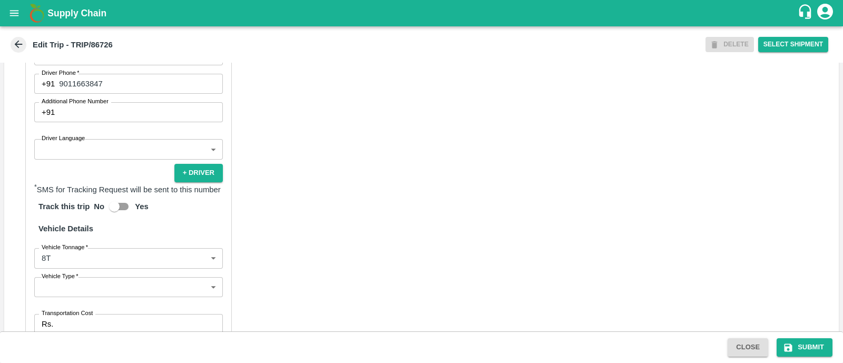
scroll to position [658, 0]
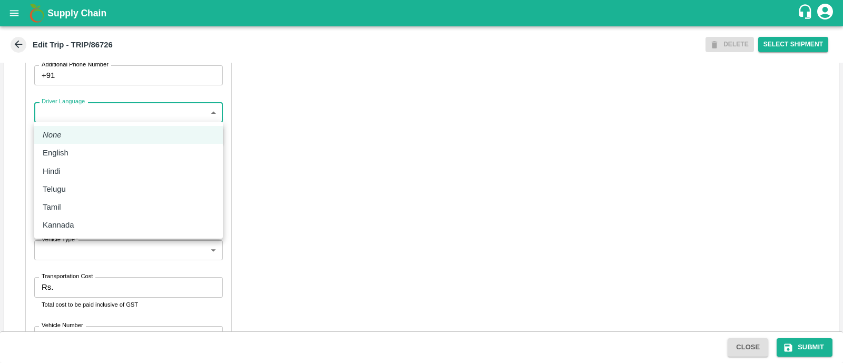
click at [80, 109] on body "Supply Chain Edit Trip - TRIP/86726 DELETE Select Shipment Trip Details Trip Ty…" at bounding box center [421, 181] width 843 height 363
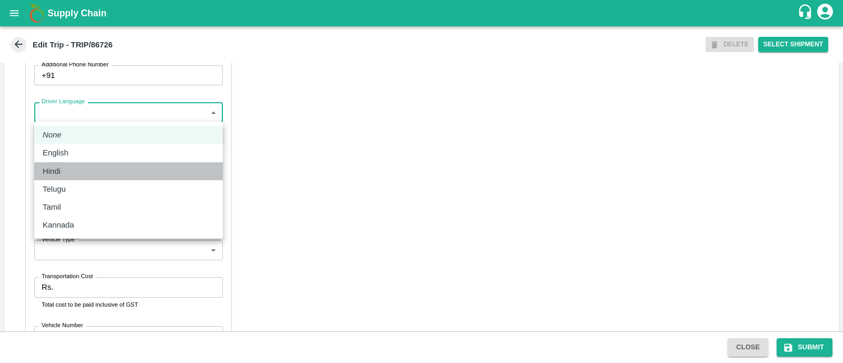
click at [72, 167] on div "Hindi" at bounding box center [129, 172] width 172 height 12
type input "hi"
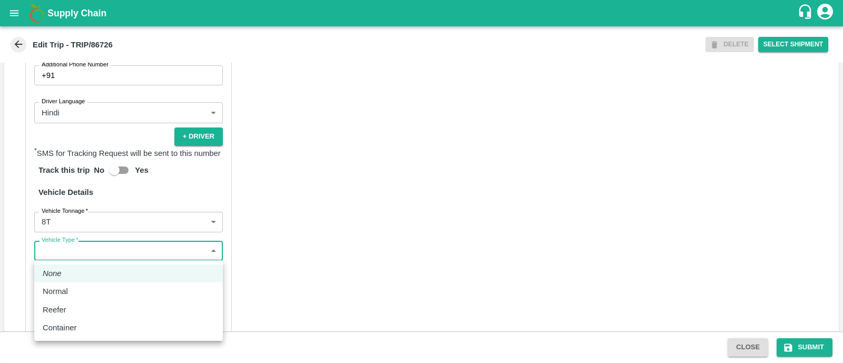
click at [73, 251] on body "Supply Chain Edit Trip - TRIP/86726 DELETE Select Shipment Trip Details Trip Ty…" at bounding box center [421, 181] width 843 height 363
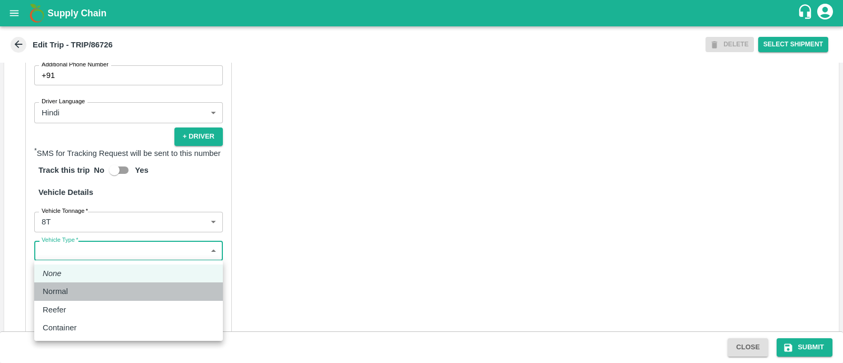
click at [66, 295] on p "Normal" at bounding box center [55, 292] width 25 height 12
type input "Normal"
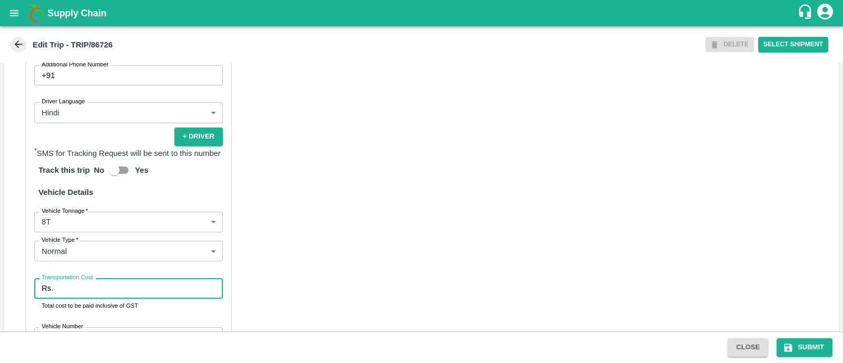
click at [90, 285] on input "Transportation Cost" at bounding box center [140, 288] width 166 height 20
type input "4000"
click at [489, 141] on div "Partner Details Partner   * Partner Add Transporter Driver 1 Details Driver Nam…" at bounding box center [421, 149] width 835 height 516
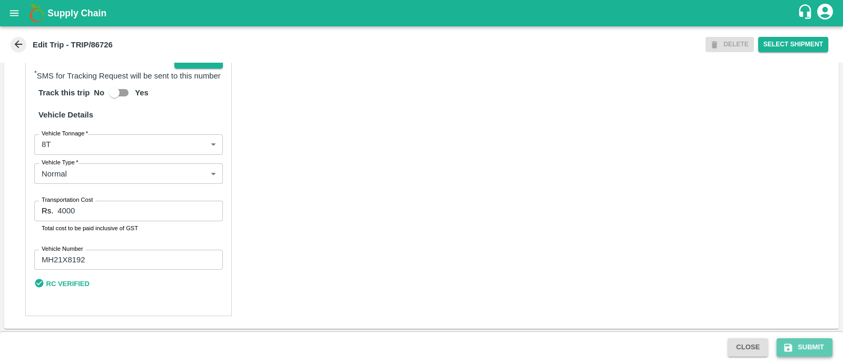
click at [785, 348] on icon "submit" at bounding box center [789, 348] width 8 height 8
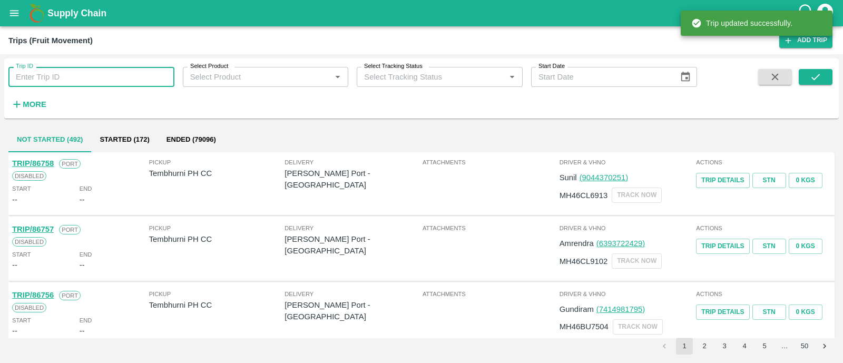
click at [95, 72] on input "Trip ID" at bounding box center [91, 77] width 166 height 20
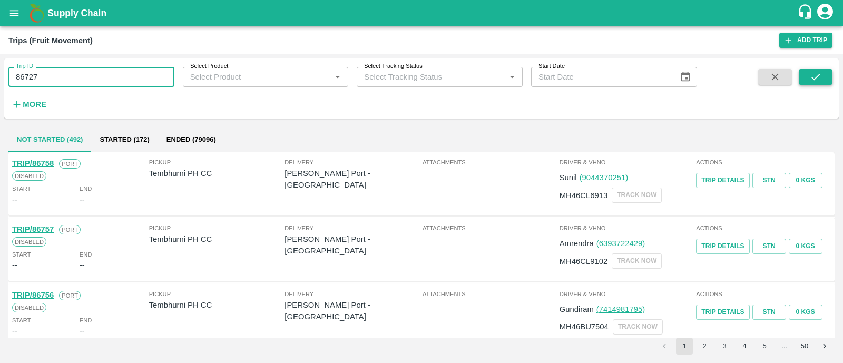
type input "86727"
click at [821, 72] on icon "submit" at bounding box center [816, 77] width 12 height 12
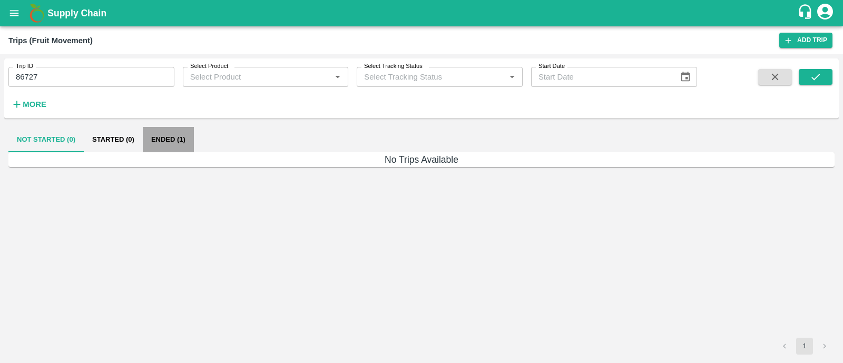
click at [150, 128] on button "Ended (1)" at bounding box center [168, 139] width 51 height 25
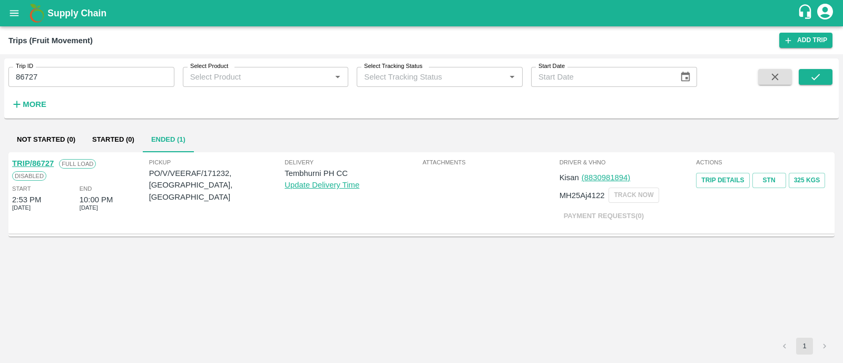
click at [45, 165] on link "TRIP/86727" at bounding box center [33, 163] width 42 height 8
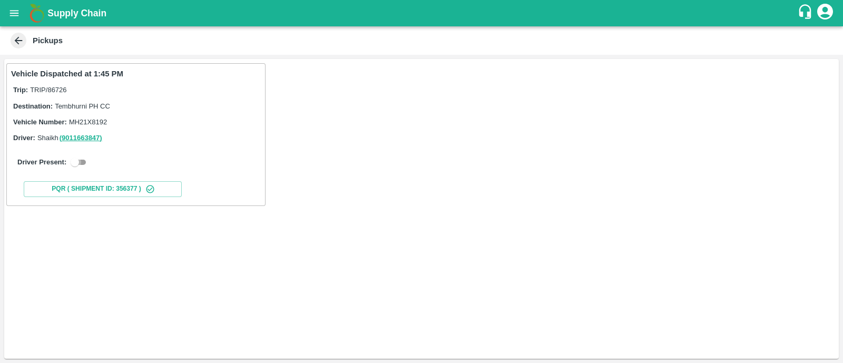
click at [80, 163] on input "checkbox" at bounding box center [75, 162] width 38 height 13
checkbox input "true"
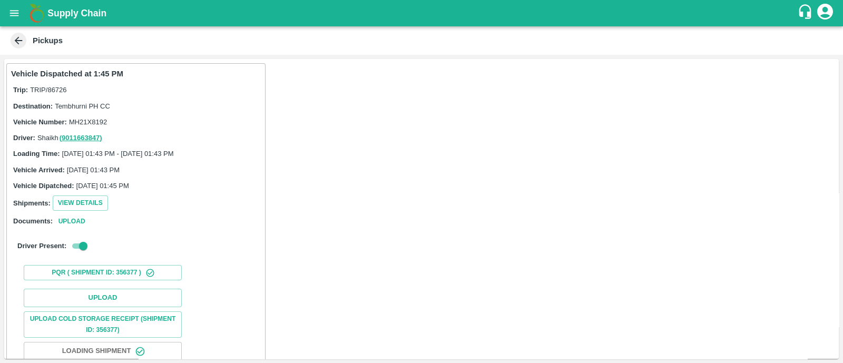
scroll to position [66, 0]
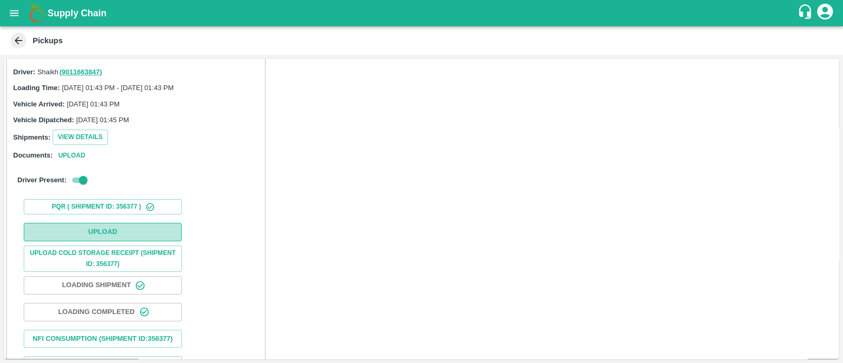
click at [94, 231] on button "Upload" at bounding box center [103, 232] width 158 height 18
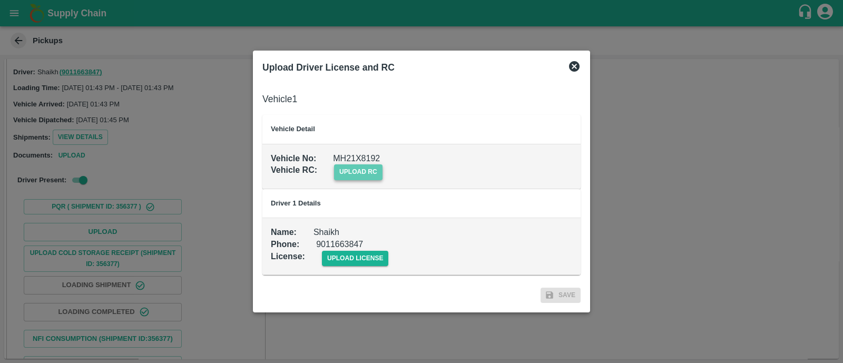
click at [361, 173] on span "upload rc" at bounding box center [358, 171] width 49 height 15
click at [0, 0] on input "upload rc" at bounding box center [0, 0] width 0 height 0
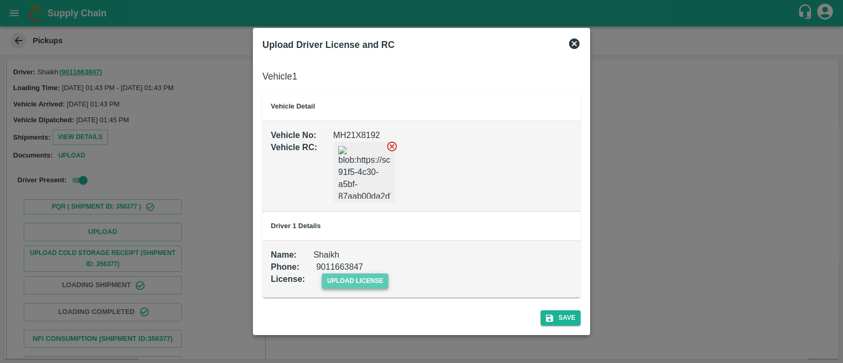
click at [374, 283] on span "upload license" at bounding box center [355, 281] width 67 height 15
click at [0, 0] on input "upload license" at bounding box center [0, 0] width 0 height 0
click at [570, 313] on button "Save" at bounding box center [561, 318] width 40 height 15
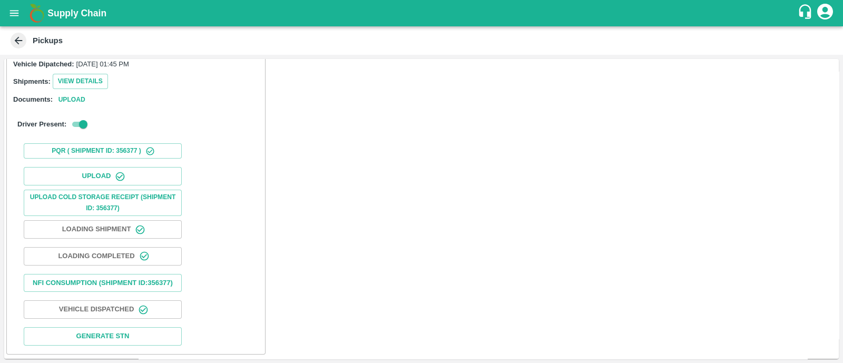
scroll to position [0, 0]
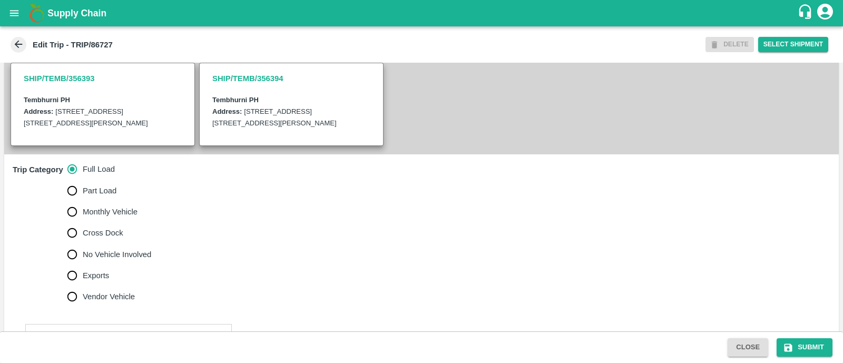
scroll to position [263, 0]
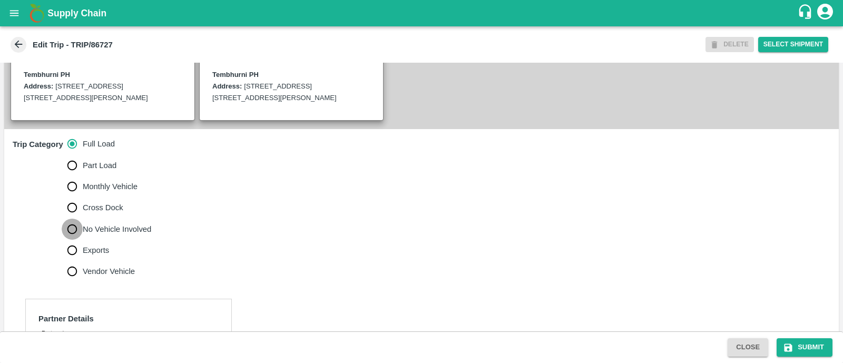
click at [77, 237] on input "No Vehicle Involved" at bounding box center [72, 229] width 21 height 21
radio input "true"
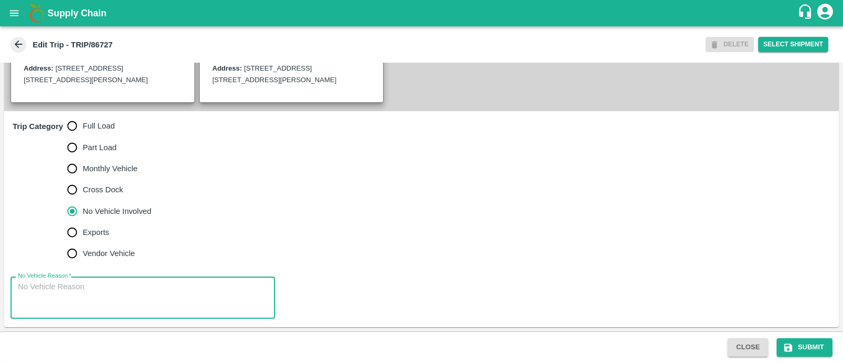
click at [69, 293] on textarea "No Vehicle Reason   *" at bounding box center [143, 298] width 250 height 33
click at [69, 293] on textarea "Field" at bounding box center [143, 298] width 250 height 33
type textarea "Field Dump"
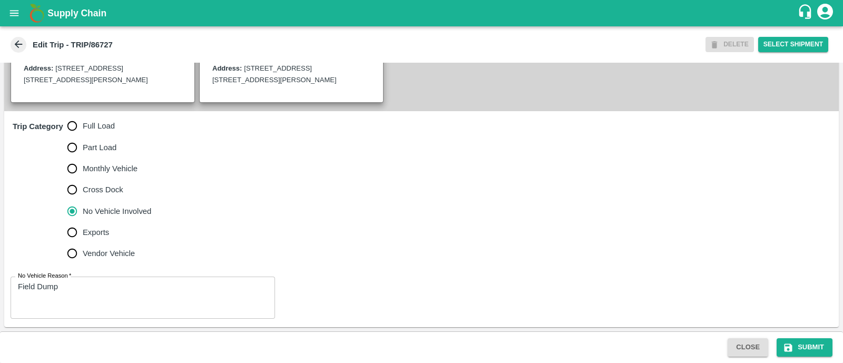
click at [792, 336] on div "Close Submit" at bounding box center [421, 348] width 843 height 32
click at [796, 344] on button "Submit" at bounding box center [805, 347] width 56 height 18
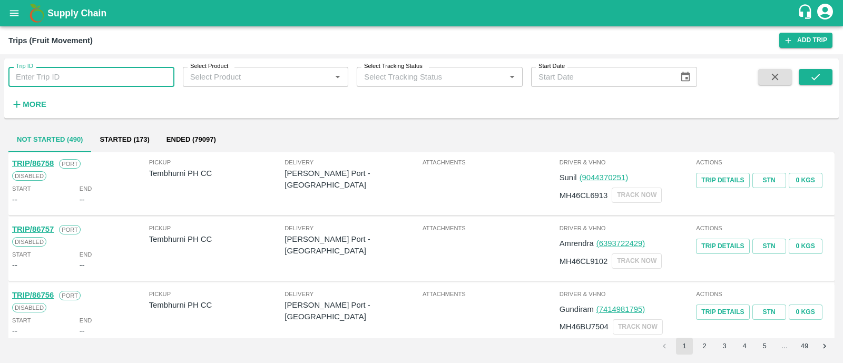
click at [98, 74] on input "Trip ID" at bounding box center [91, 77] width 166 height 20
type input "86725"
click at [803, 80] on button "submit" at bounding box center [816, 77] width 34 height 16
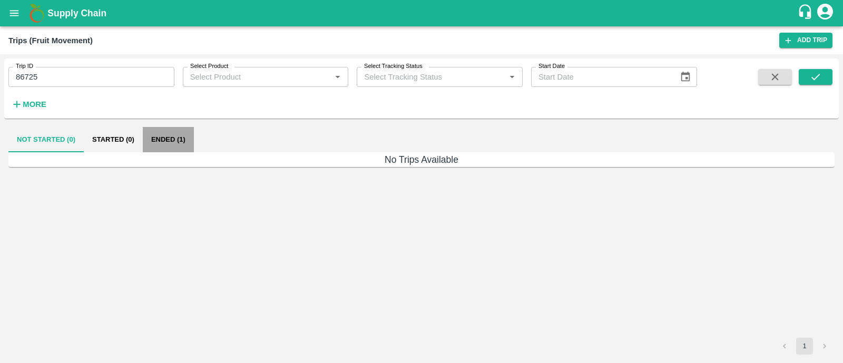
click at [169, 130] on button "Ended (1)" at bounding box center [168, 139] width 51 height 25
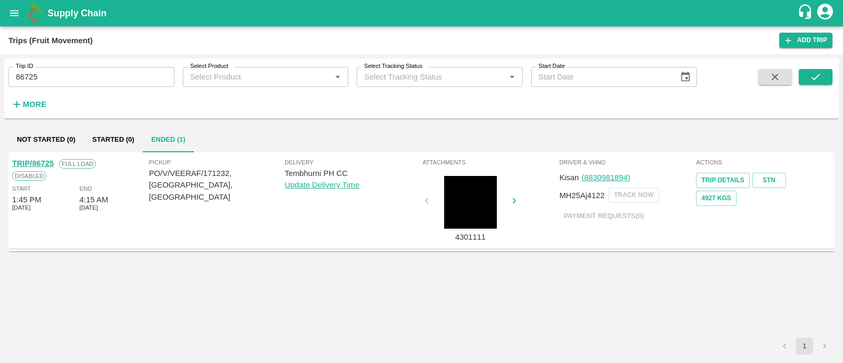
click at [46, 166] on link "TRIP/86725" at bounding box center [33, 163] width 42 height 8
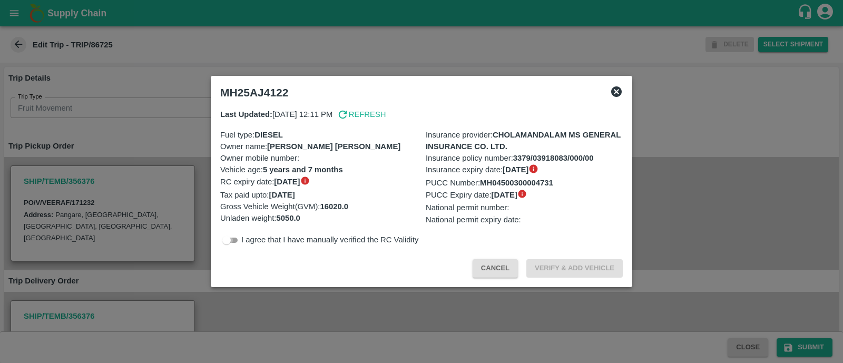
click at [221, 244] on input "checkbox" at bounding box center [227, 240] width 38 height 13
checkbox input "true"
click at [583, 273] on button "Verify & Add Vehicle" at bounding box center [575, 268] width 96 height 18
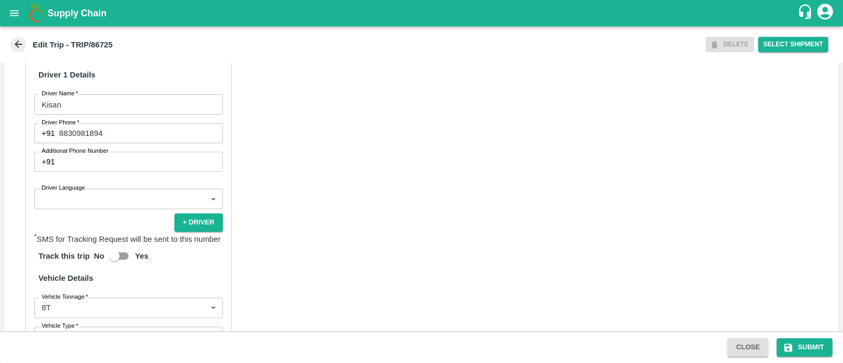
scroll to position [591, 0]
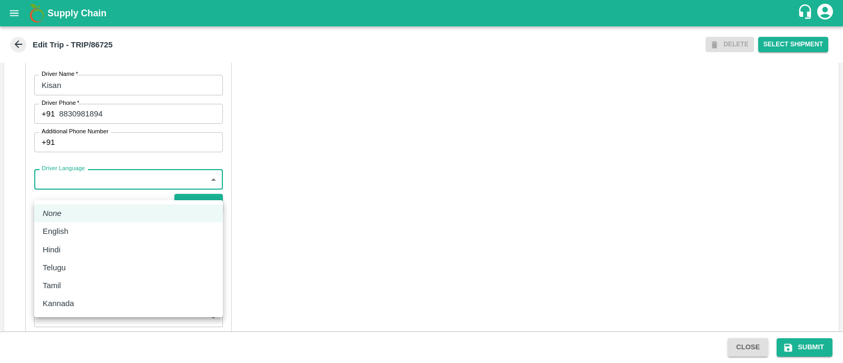
click at [123, 198] on body "Supply Chain Edit Trip - TRIP/86725 DELETE Select Shipment Trip Details Trip Ty…" at bounding box center [421, 181] width 843 height 363
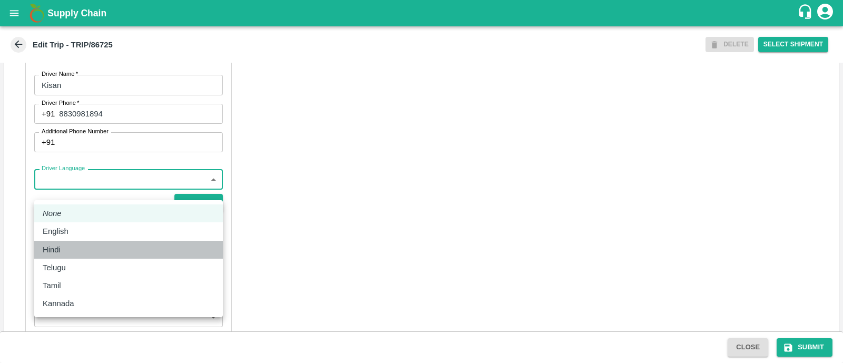
click at [95, 245] on div "Hindi" at bounding box center [129, 250] width 172 height 12
type input "hi"
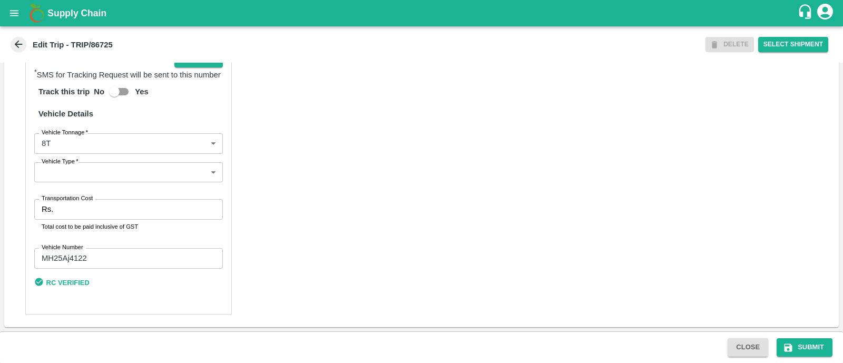
scroll to position [748, 0]
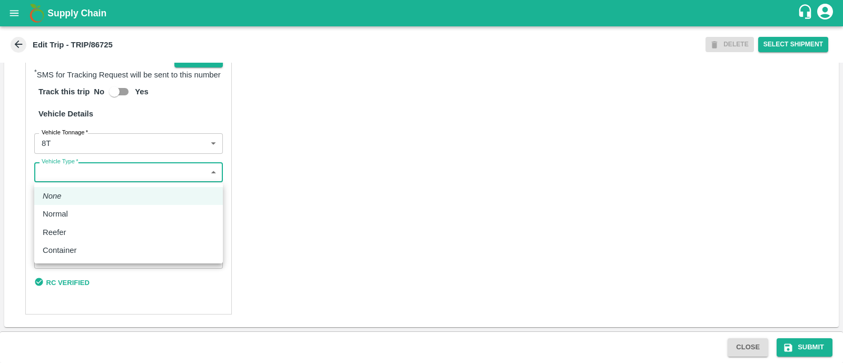
click at [95, 174] on body "Supply Chain Edit Trip - TRIP/86725 DELETE Select Shipment Trip Details Trip Ty…" at bounding box center [421, 181] width 843 height 363
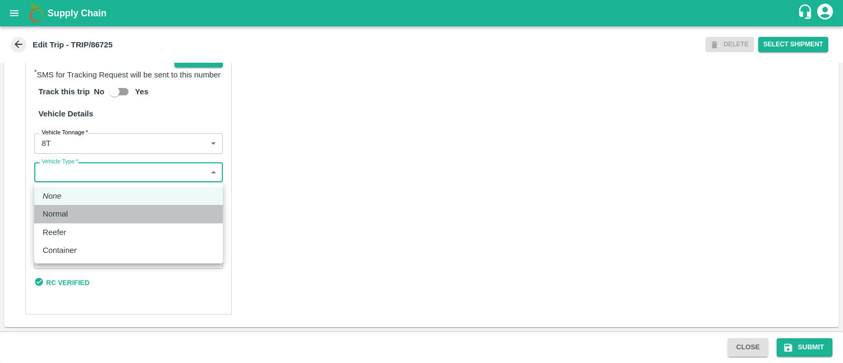
click at [84, 210] on div "Normal" at bounding box center [129, 214] width 172 height 12
type input "Normal"
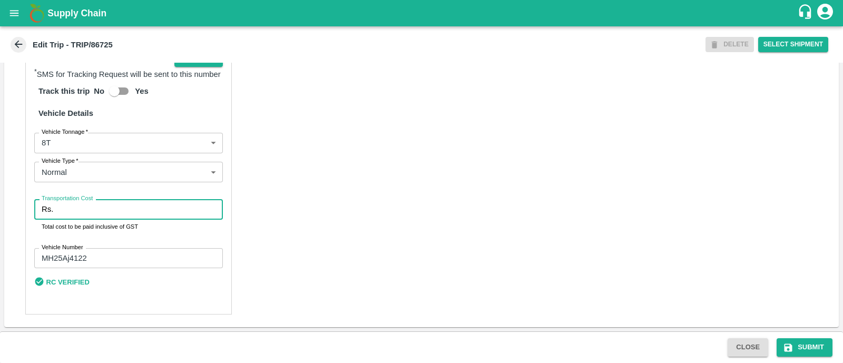
click at [84, 210] on input "Transportation Cost" at bounding box center [140, 209] width 166 height 20
type input "5000"
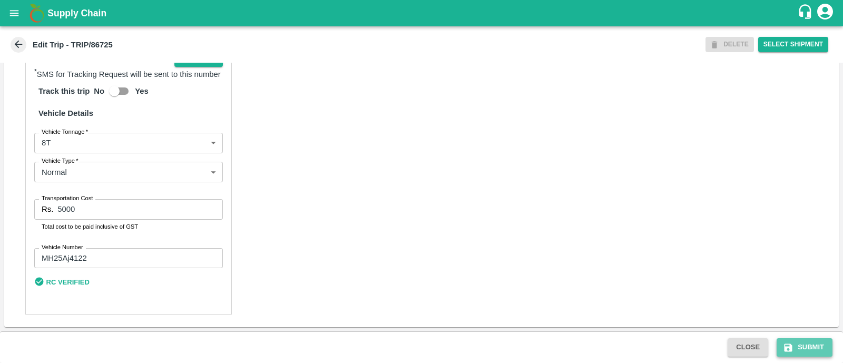
click at [794, 351] on button "Submit" at bounding box center [805, 347] width 56 height 18
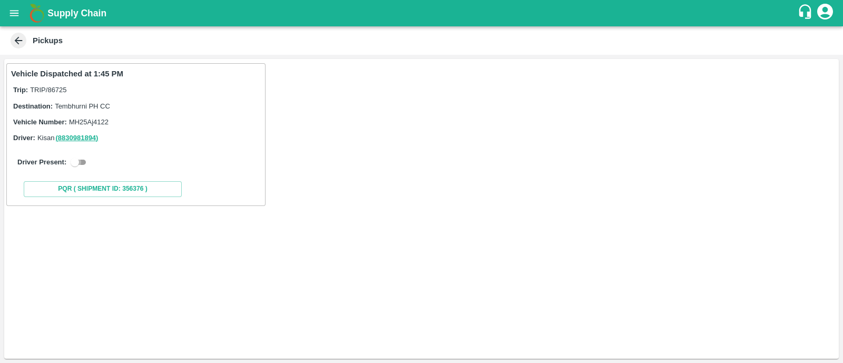
click at [80, 164] on input "checkbox" at bounding box center [75, 162] width 38 height 13
checkbox input "true"
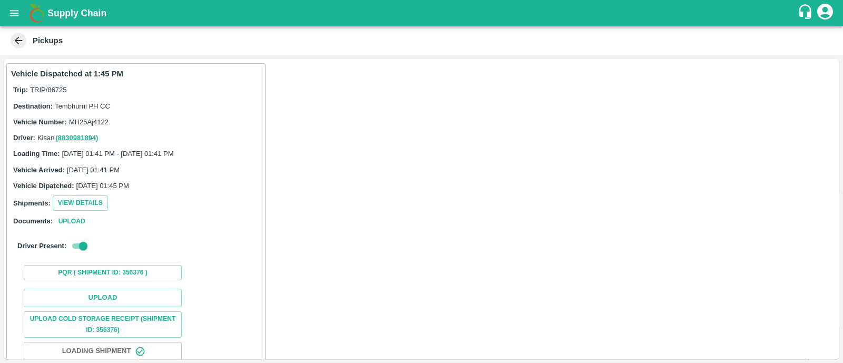
scroll to position [66, 0]
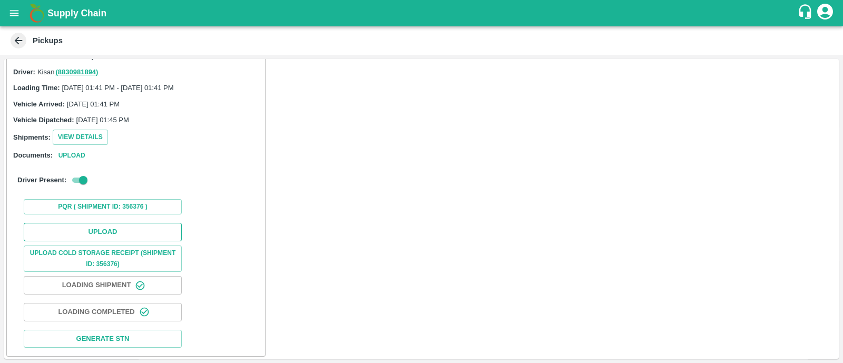
click at [88, 223] on button "Upload" at bounding box center [103, 232] width 158 height 18
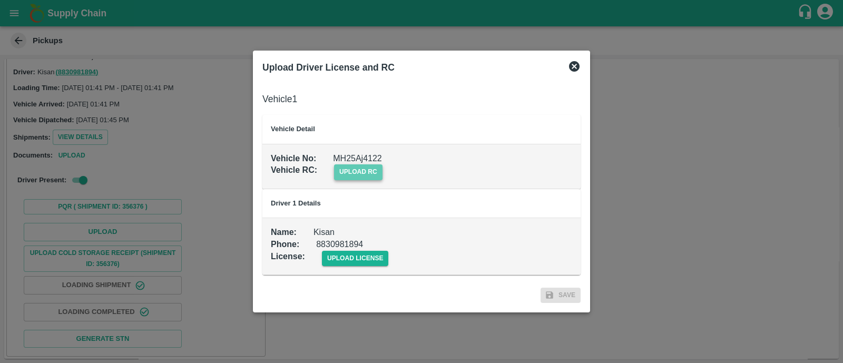
click at [372, 166] on span "upload rc" at bounding box center [358, 171] width 49 height 15
click at [0, 0] on input "upload rc" at bounding box center [0, 0] width 0 height 0
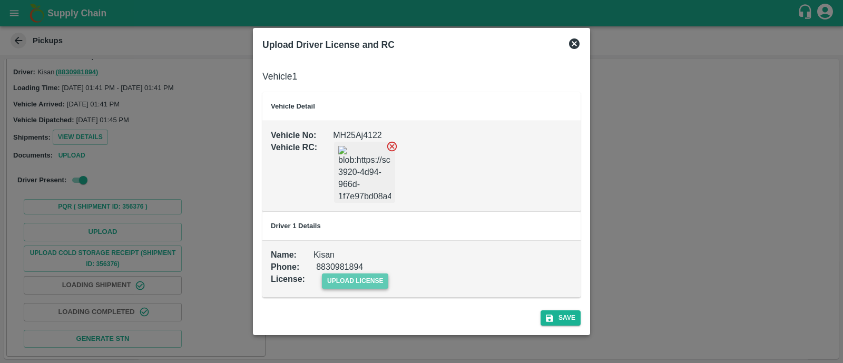
click at [344, 283] on span "upload license" at bounding box center [355, 281] width 67 height 15
click at [0, 0] on input "upload license" at bounding box center [0, 0] width 0 height 0
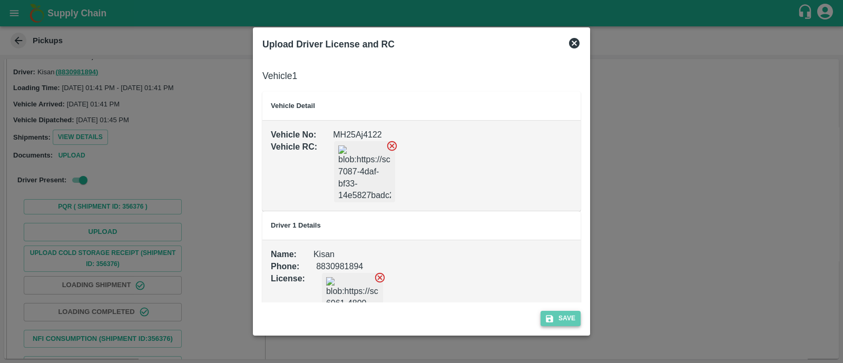
click at [550, 315] on icon "submit" at bounding box center [549, 318] width 9 height 9
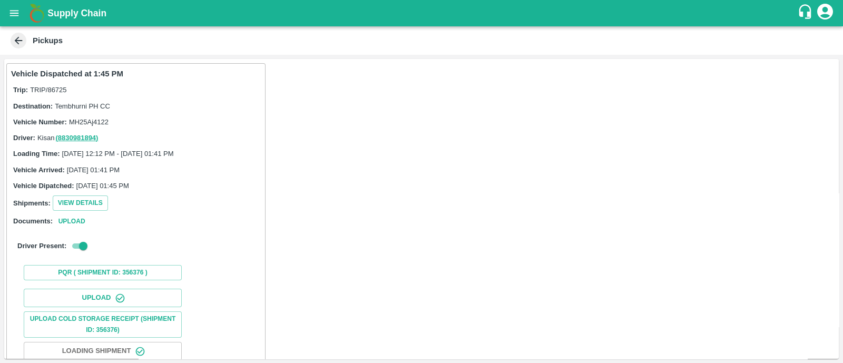
scroll to position [93, 0]
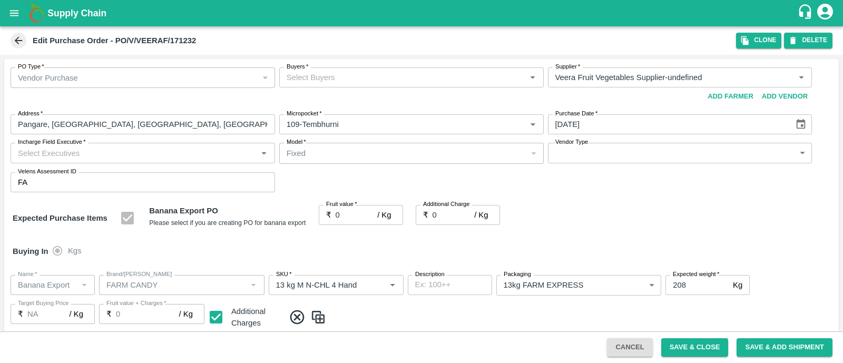
click at [309, 69] on div "Buyers   *" at bounding box center [411, 77] width 265 height 20
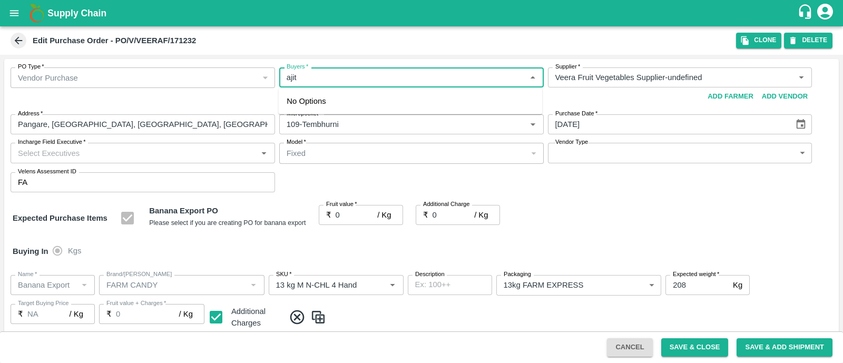
type input "ajit"
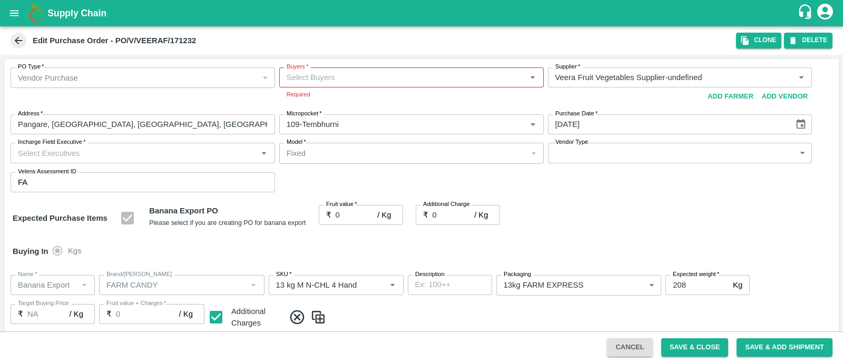
click at [358, 171] on div "PO Type   * Vendor Purchase 2 PO Type Buyers   * Buyers   * Required Supplier  …" at bounding box center [421, 130] width 835 height 142
click at [344, 78] on input "Buyers   *" at bounding box center [403, 78] width 241 height 14
click at [327, 99] on div "No Options" at bounding box center [410, 101] width 264 height 26
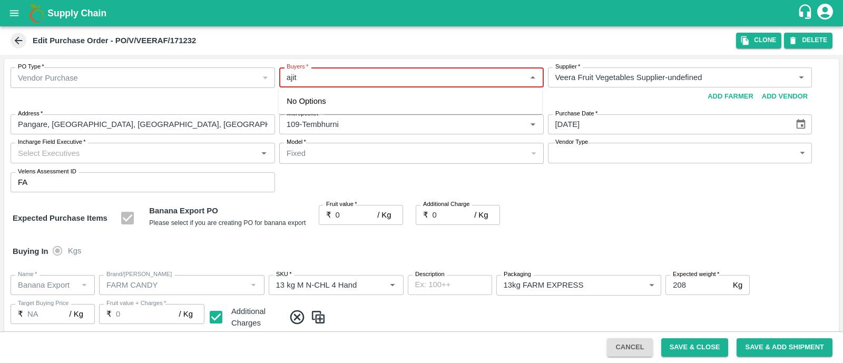
click at [327, 99] on div "No Options" at bounding box center [410, 101] width 264 height 26
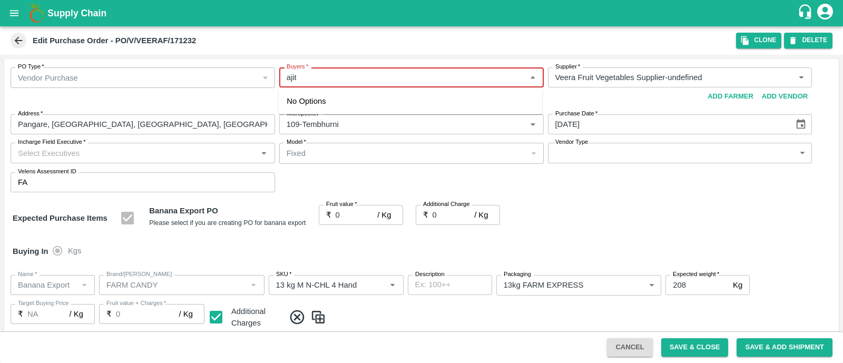
click at [327, 99] on div "No Options" at bounding box center [410, 101] width 264 height 26
click at [361, 79] on input "Buyers   *" at bounding box center [403, 78] width 241 height 14
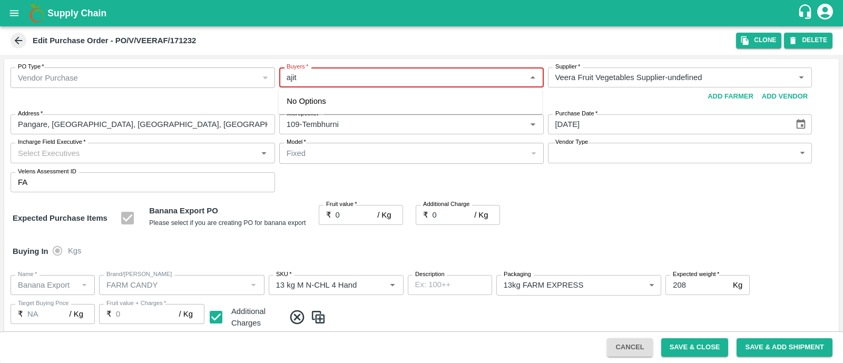
click at [361, 79] on input "Buyers   *" at bounding box center [403, 78] width 241 height 14
type input "ajit"
click at [351, 218] on input "0" at bounding box center [357, 215] width 42 height 20
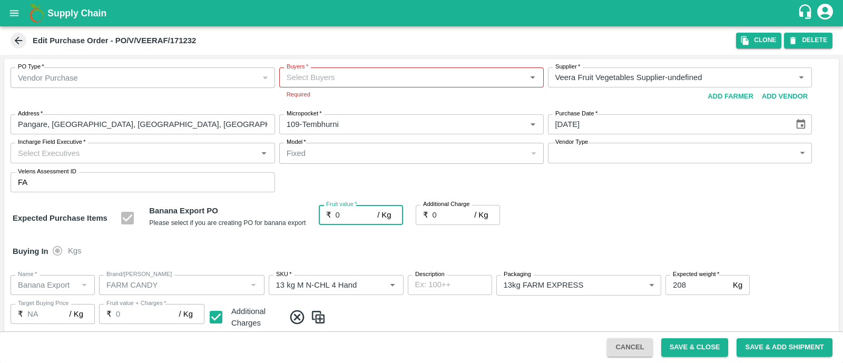
type input "02"
type input "2"
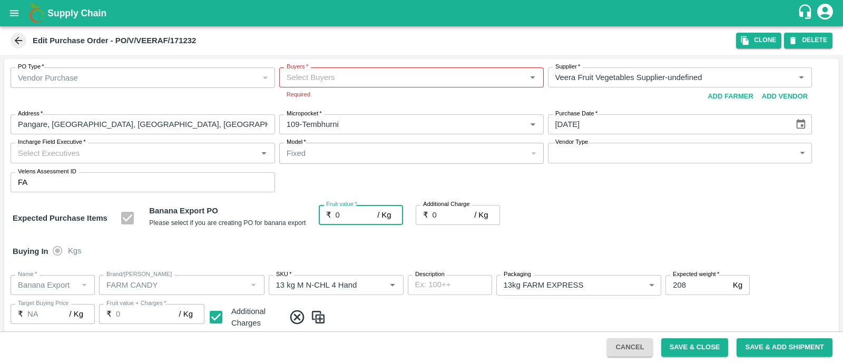
type input "2"
type input "025"
type input "25"
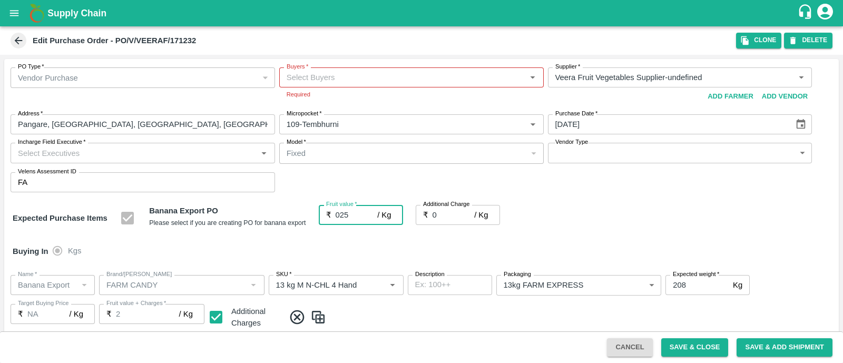
type input "25"
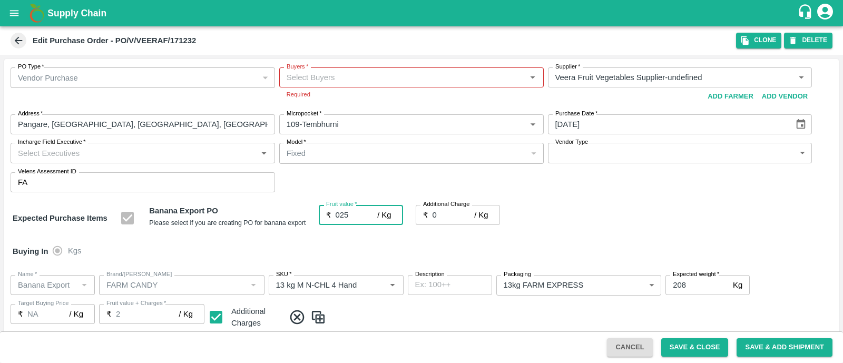
type input "25"
type input "2"
type input "27"
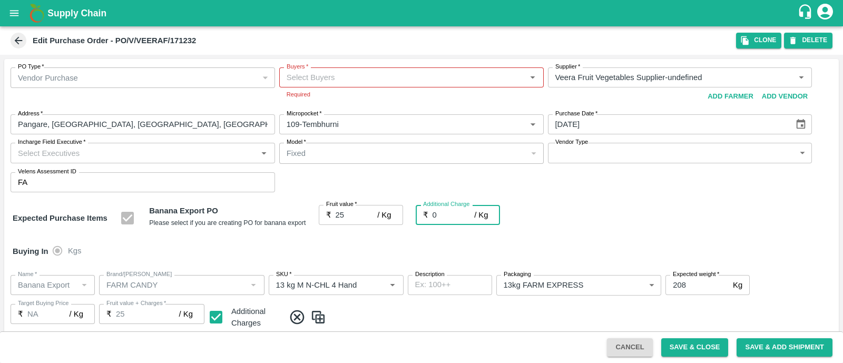
type input "27"
type input "2.7"
type input "27.7"
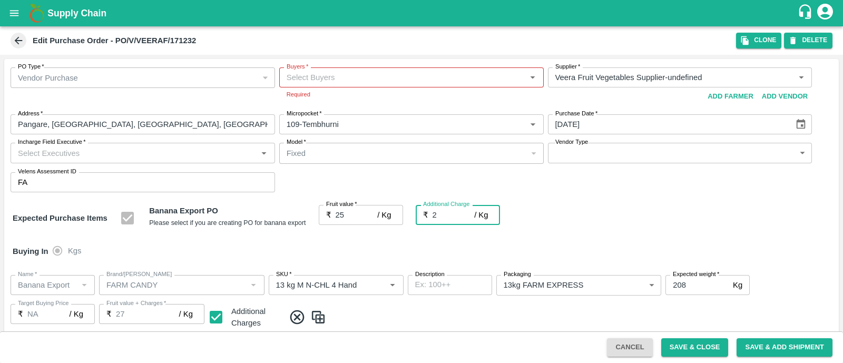
type input "27.7"
type input "2.75"
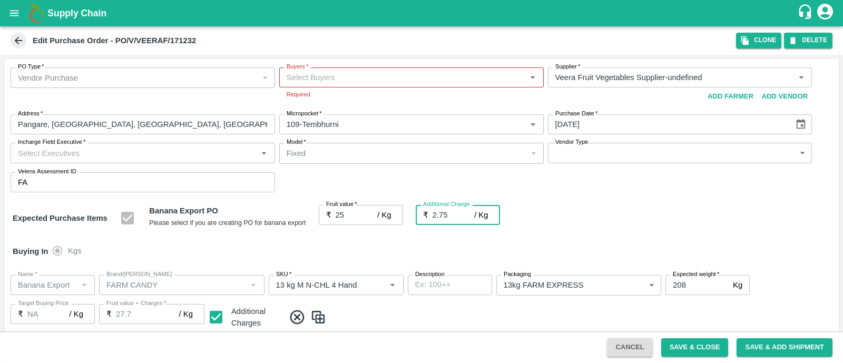
type input "27.75"
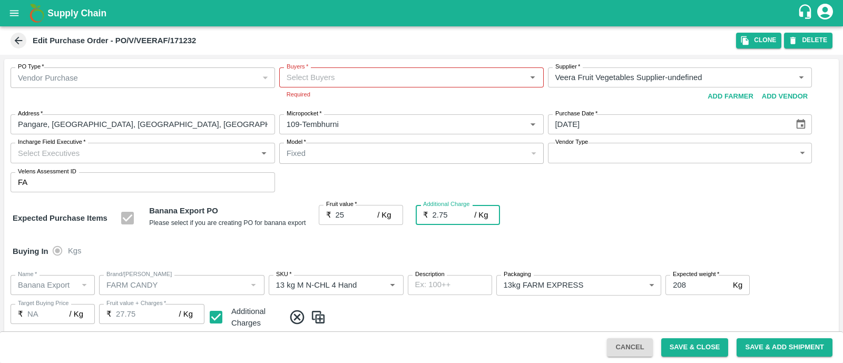
type input "2.75"
click at [568, 209] on div "Expected Purchase Items Banana Export PO Please select if you are creating PO f…" at bounding box center [422, 218] width 818 height 27
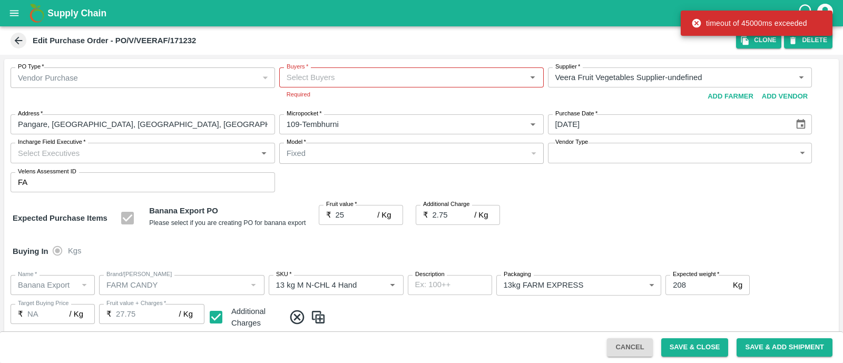
click at [214, 147] on input "Incharge Field Executive   *" at bounding box center [134, 153] width 241 height 14
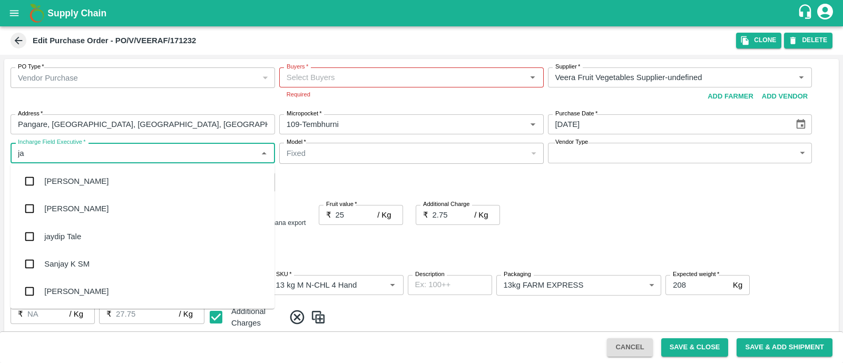
type input "jay"
click at [106, 229] on div "jaydip Tale" at bounding box center [143, 236] width 264 height 27
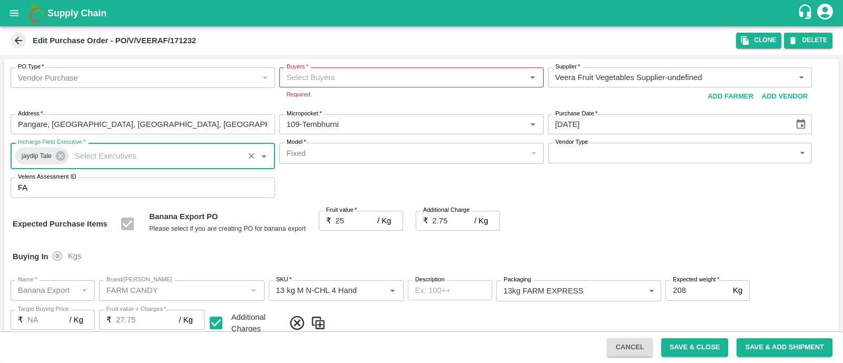
click at [362, 79] on input "Buyers   *" at bounding box center [403, 78] width 241 height 14
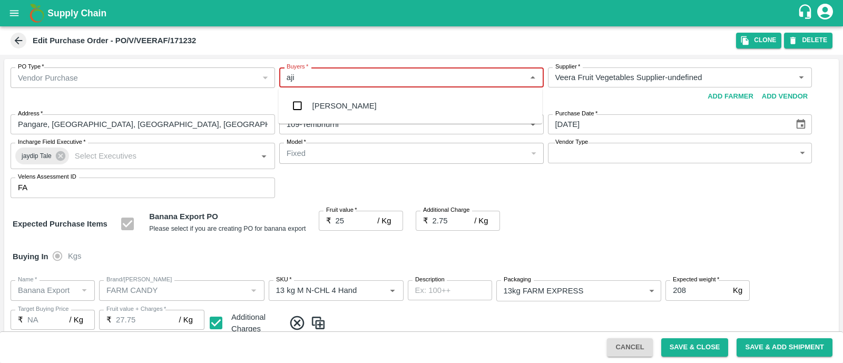
type input "ajit"
click at [317, 100] on div "Ajit Otari" at bounding box center [345, 106] width 64 height 12
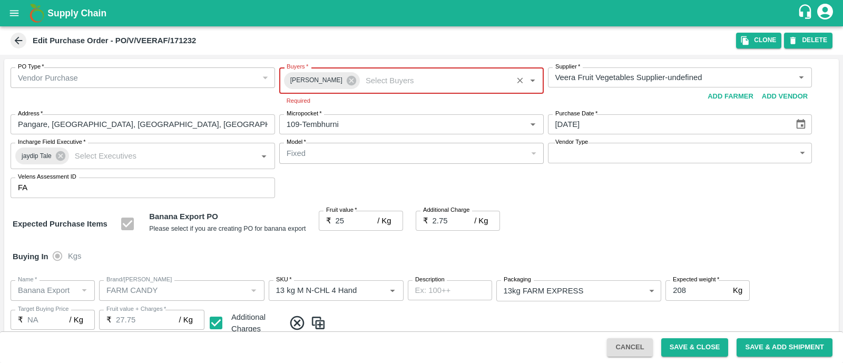
click at [604, 157] on body "Supply Chain Edit Purchase Order - PO/V/VEERAF/171232 Clone DELETE PO Type   * …" at bounding box center [421, 181] width 843 height 363
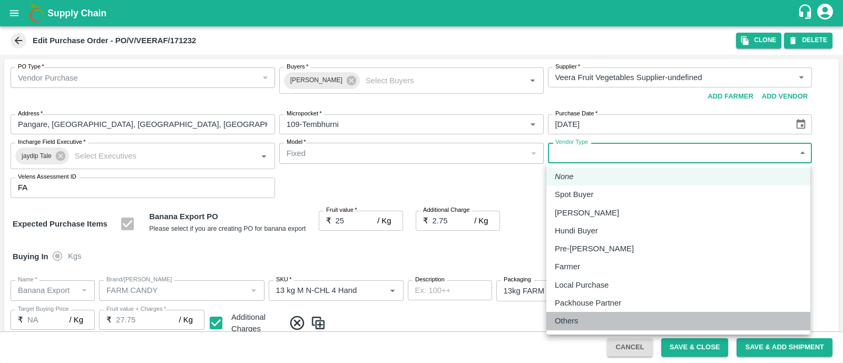
click at [577, 317] on p "Others" at bounding box center [567, 321] width 24 height 12
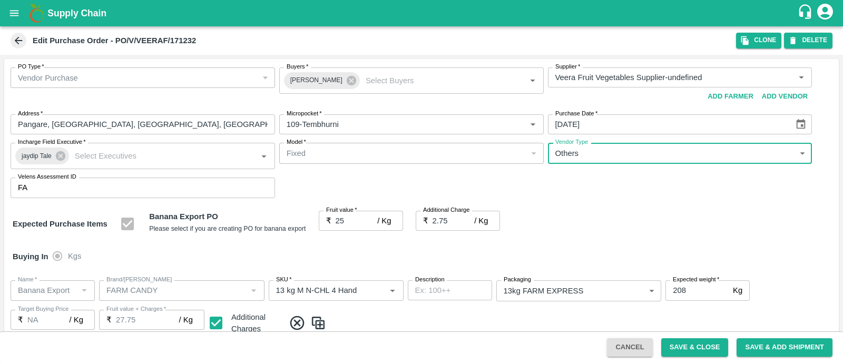
type input "OTHER"
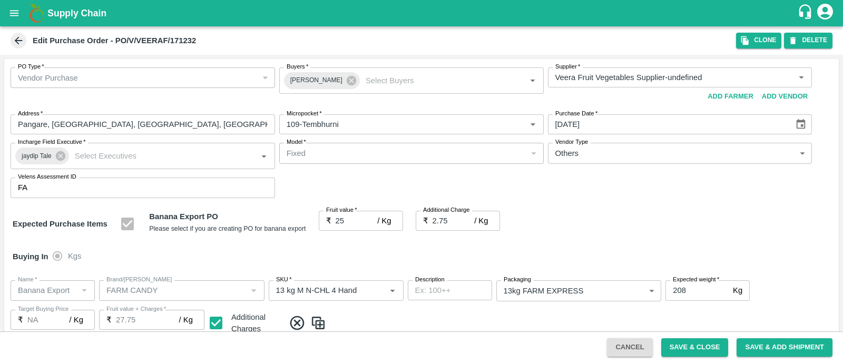
click at [589, 227] on div "Expected Purchase Items Banana Export PO Please select if you are creating PO f…" at bounding box center [422, 224] width 818 height 27
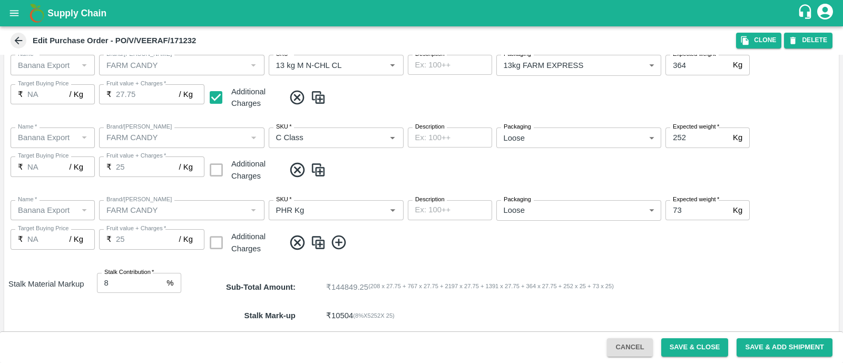
scroll to position [580, 0]
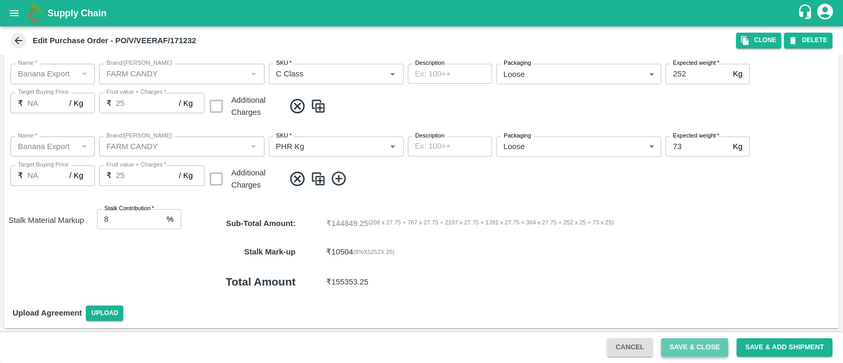
click at [683, 345] on button "Save & Close" at bounding box center [695, 347] width 67 height 18
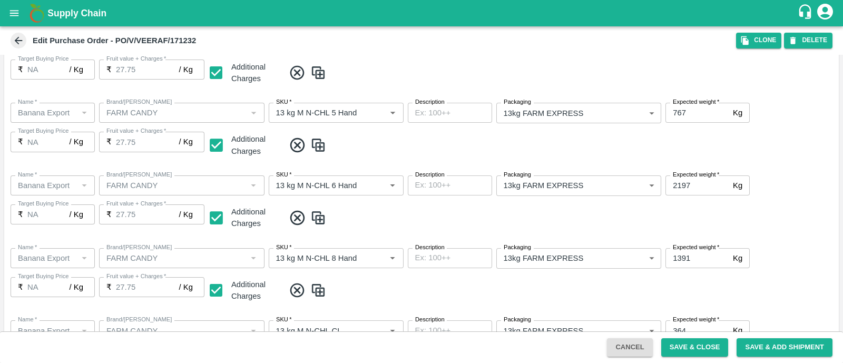
scroll to position [0, 0]
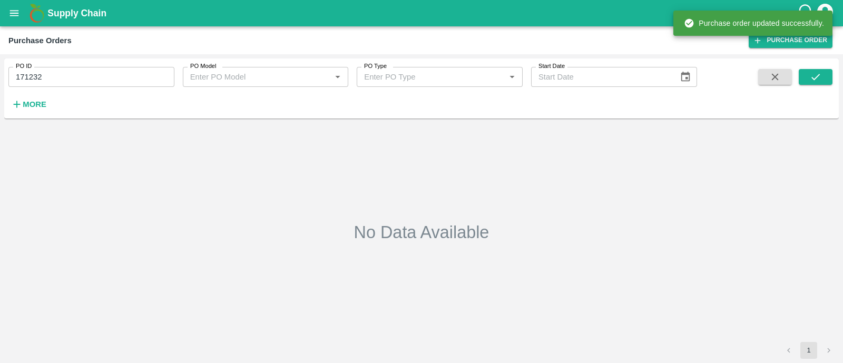
type input "171232"
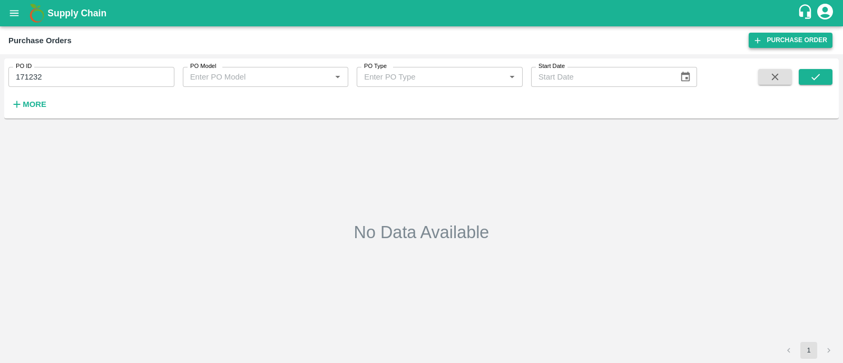
click at [772, 38] on link "Purchase Order" at bounding box center [791, 40] width 84 height 15
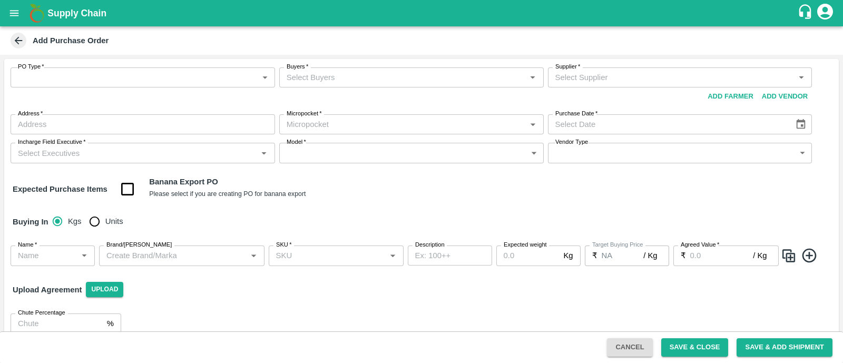
click at [192, 81] on body "Supply Chain Add Purchase Order PO Type   * ​ PO Type Buyers   * Buyers   * Sup…" at bounding box center [421, 181] width 843 height 363
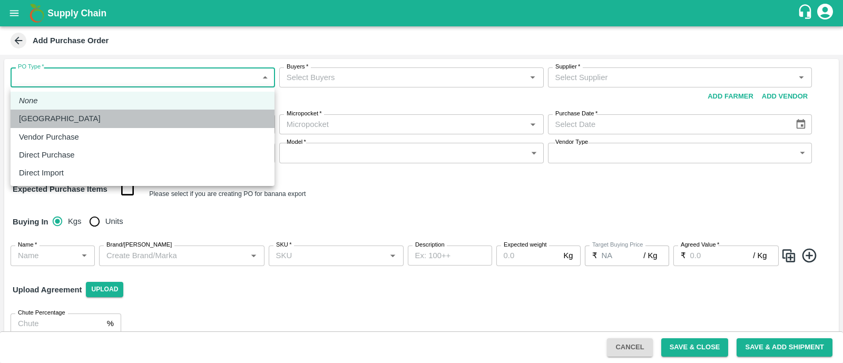
click at [150, 124] on div "[GEOGRAPHIC_DATA]" at bounding box center [142, 119] width 247 height 12
type input "1"
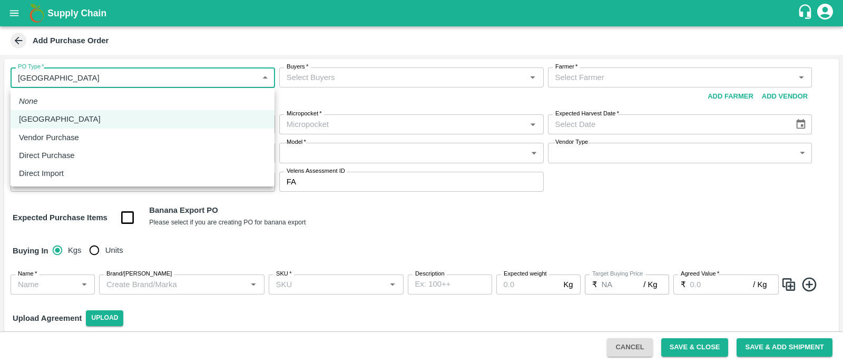
click at [133, 86] on body "Supply Chain Add Purchase Order PO Type   * Farm Gate 1 PO Type Buyers   * Buye…" at bounding box center [421, 181] width 843 height 363
click at [395, 215] on div at bounding box center [421, 181] width 843 height 363
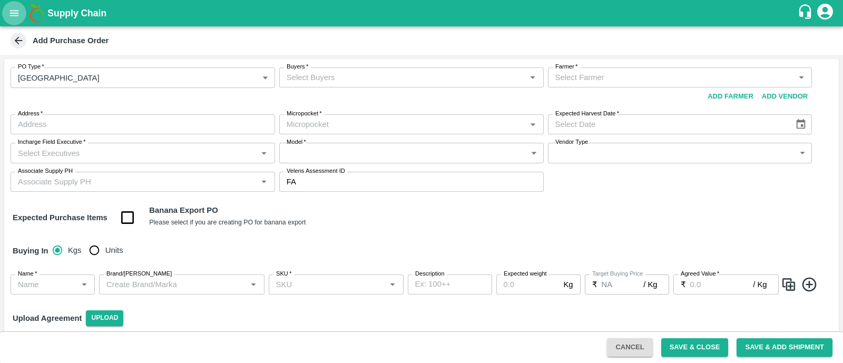
click at [9, 12] on icon "open drawer" at bounding box center [14, 13] width 12 height 12
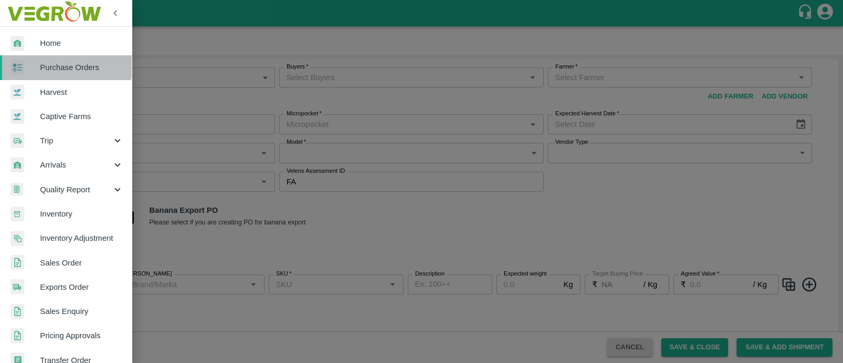
click at [51, 61] on link "Purchase Orders" at bounding box center [66, 67] width 132 height 24
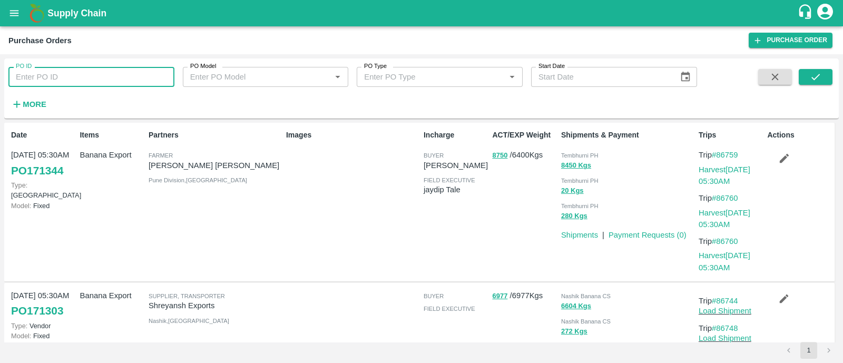
click at [119, 70] on input "PO ID" at bounding box center [91, 77] width 166 height 20
type input "171219"
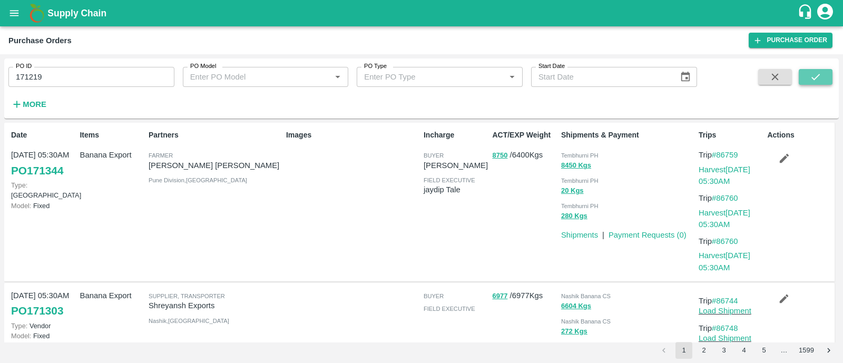
click at [818, 80] on icon "submit" at bounding box center [816, 77] width 12 height 12
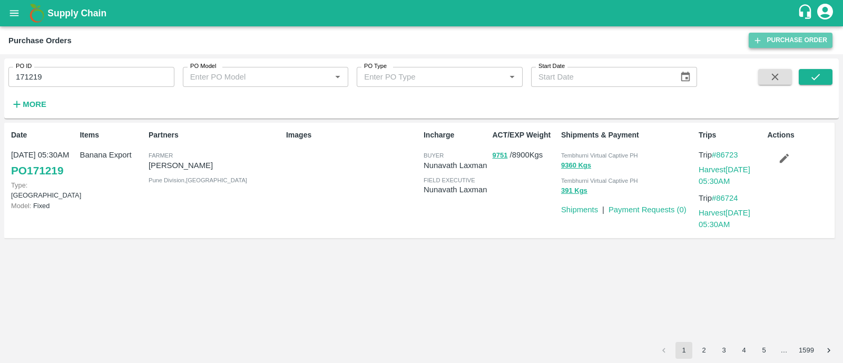
click at [777, 36] on link "Purchase Order" at bounding box center [791, 40] width 84 height 15
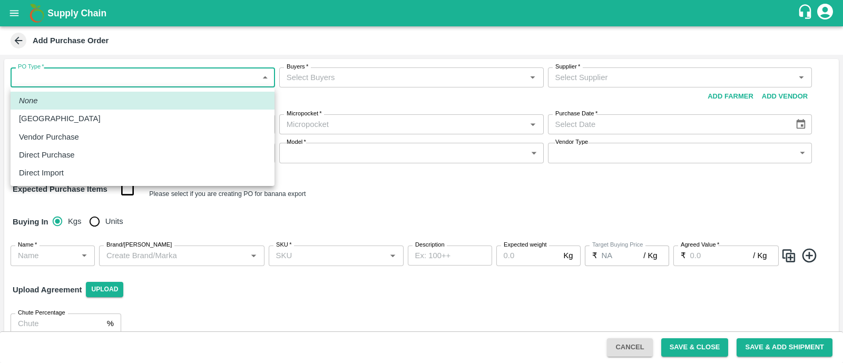
click at [134, 75] on body "Supply Chain Add Purchase Order PO Type   * ​ PO Type Buyers   * Buyers   * Sup…" at bounding box center [421, 181] width 843 height 363
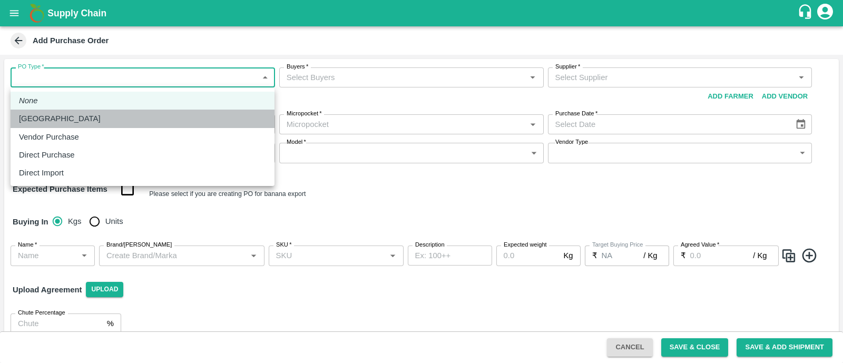
click at [99, 114] on div "[GEOGRAPHIC_DATA]" at bounding box center [142, 119] width 247 height 12
type input "1"
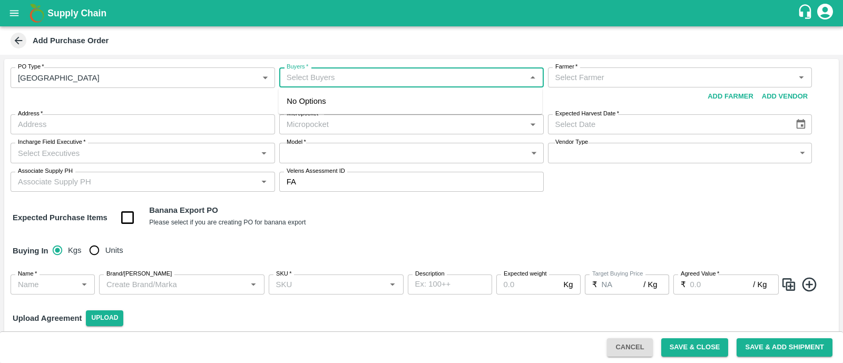
click at [371, 73] on input "Buyers   *" at bounding box center [403, 78] width 241 height 14
click at [344, 77] on input "Buyers   *" at bounding box center [403, 78] width 241 height 14
type input "lakshman"
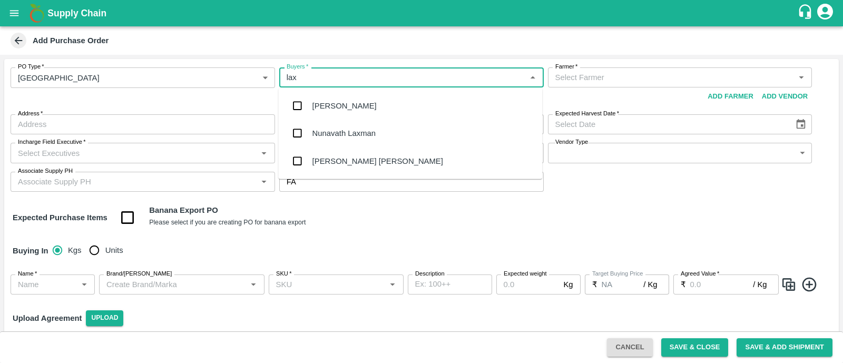
type input "laxm"
click at [354, 104] on div "Nunavath Laxman" at bounding box center [344, 106] width 63 height 12
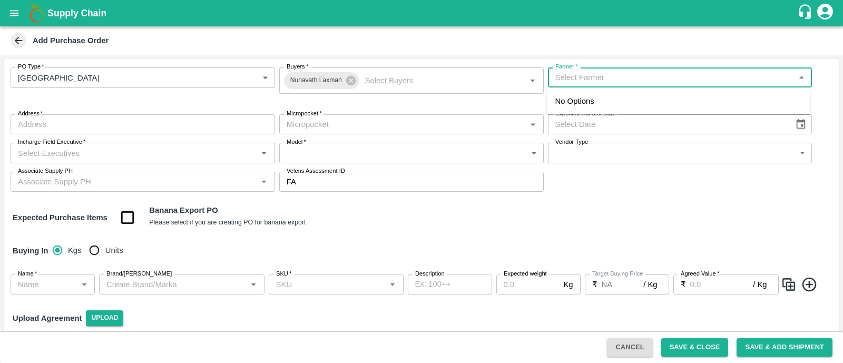
click at [596, 82] on input "Farmer   *" at bounding box center [671, 78] width 241 height 14
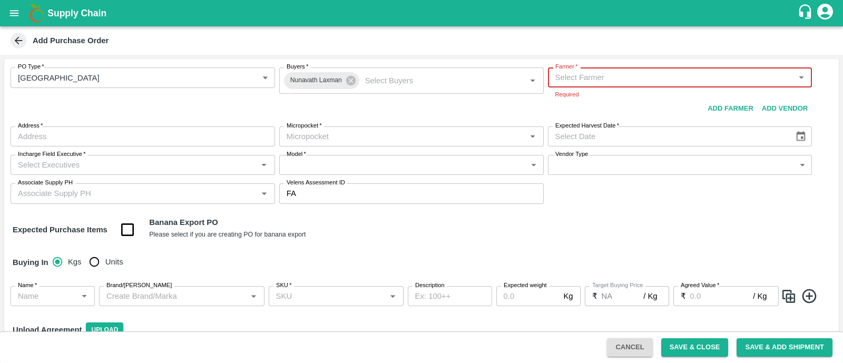
click at [610, 76] on input "Farmer   *" at bounding box center [671, 78] width 241 height 14
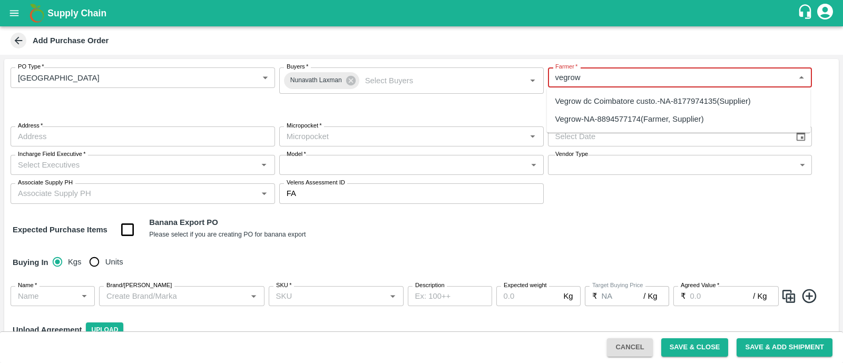
type input "vegrow"
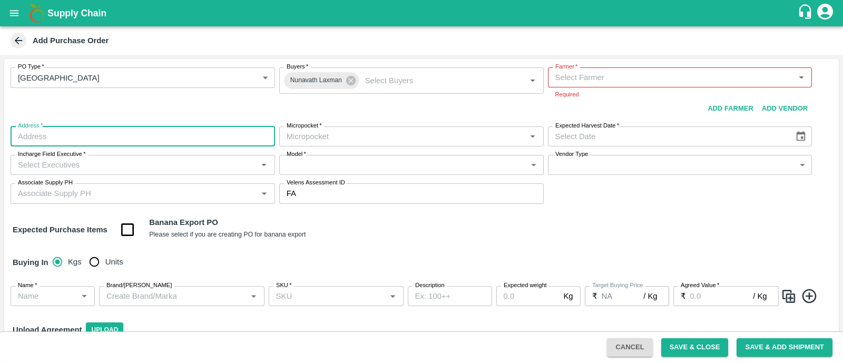
click at [209, 138] on input "Address   *" at bounding box center [143, 137] width 265 height 20
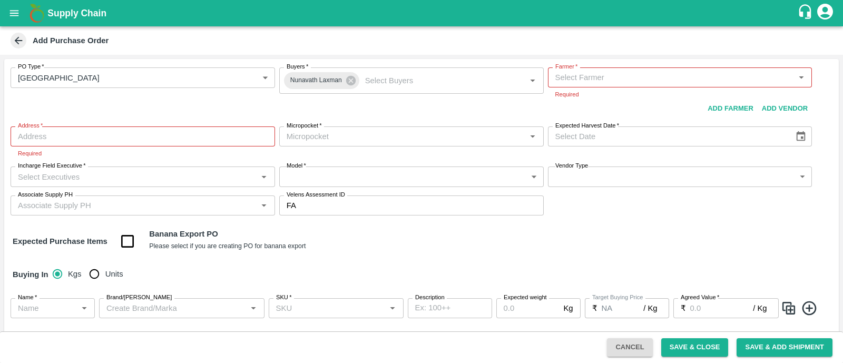
click at [619, 218] on div "PO Type   * Farm Gate 1 PO Type Buyers   * Nunavath Laxman Buyers   * Farmer   …" at bounding box center [421, 226] width 835 height 335
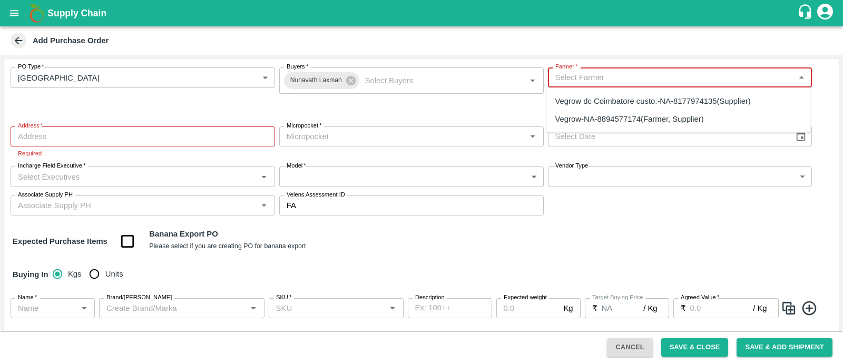
click at [628, 74] on input "Farmer   *" at bounding box center [671, 78] width 241 height 14
type input "sharda ramesh"
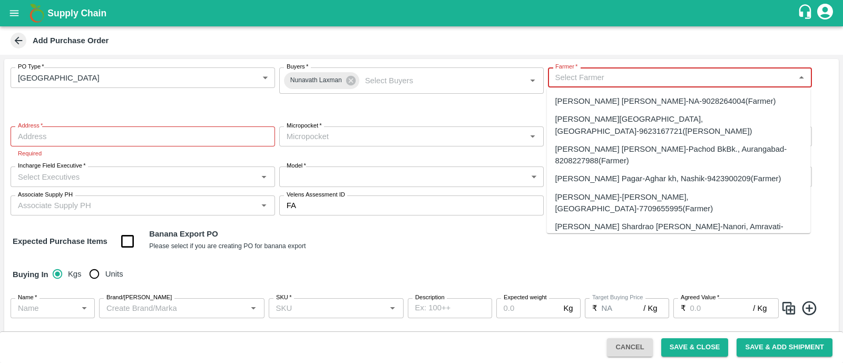
click at [577, 77] on input "Farmer   *" at bounding box center [671, 78] width 241 height 14
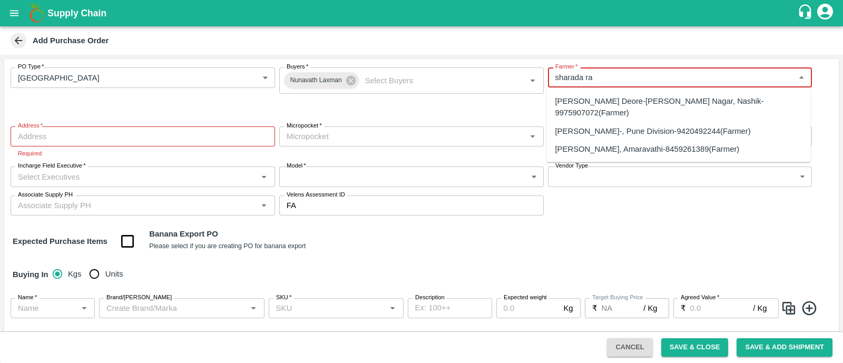
click at [593, 129] on div "Sharada Ramesh Shinde-, Pune Division-9420492244(Farmer)" at bounding box center [654, 131] width 196 height 12
type input "Sharada Ramesh Shinde-, Pune Division-9420492244(Farmer)"
type input ", Pune Division, , Maharashtra"
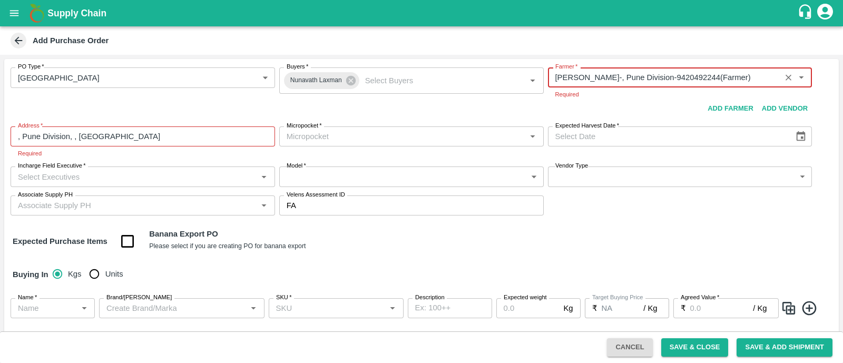
type input "Sharada Ramesh Shinde-, Pune Division-9420492244(Farmer)"
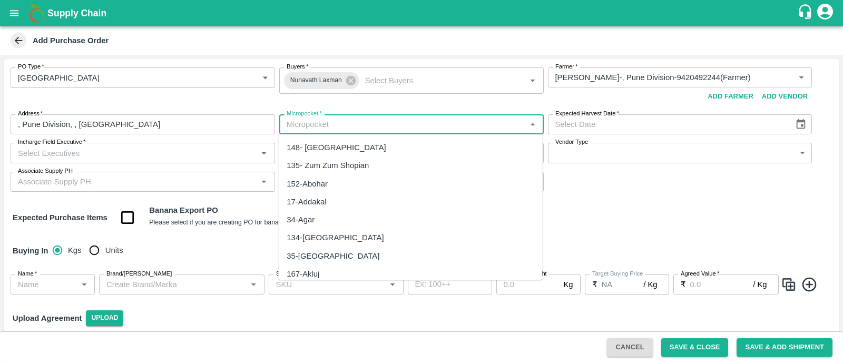
click at [380, 140] on body "Supply Chain Add Purchase Order PO Type   * Farm Gate 1 PO Type Buyers   * Nuna…" at bounding box center [421, 181] width 843 height 363
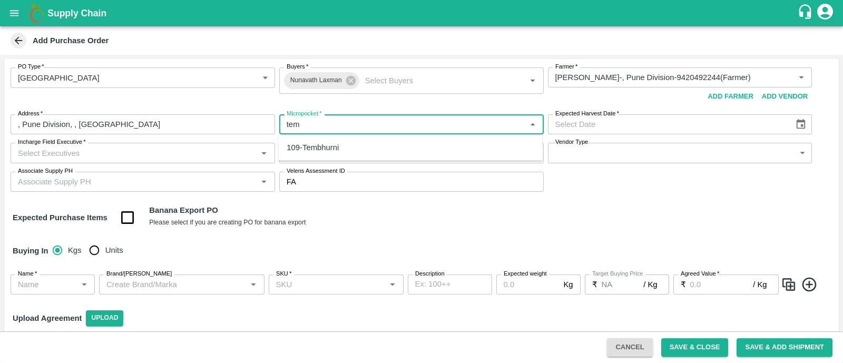
click at [353, 146] on div "109-Tembhurni" at bounding box center [410, 148] width 264 height 18
type input "109-Tembhurni"
type input "DD/MM/YYYY"
click at [652, 122] on input "DD/MM/YYYY" at bounding box center [667, 124] width 239 height 20
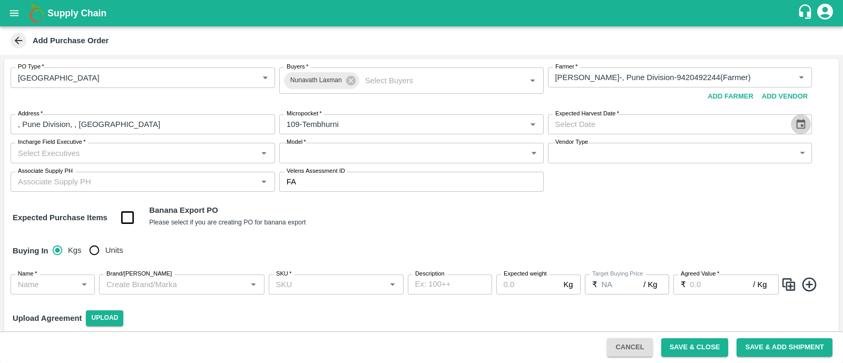
click at [797, 125] on icon "Choose date" at bounding box center [801, 124] width 9 height 10
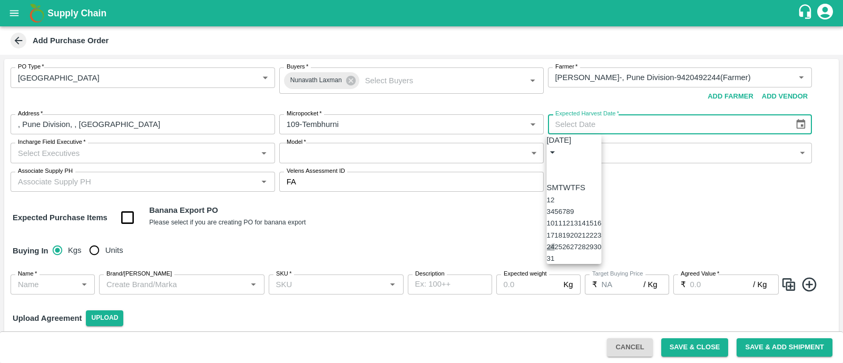
click at [555, 251] on button "24" at bounding box center [551, 247] width 8 height 8
type input "24/08/2025"
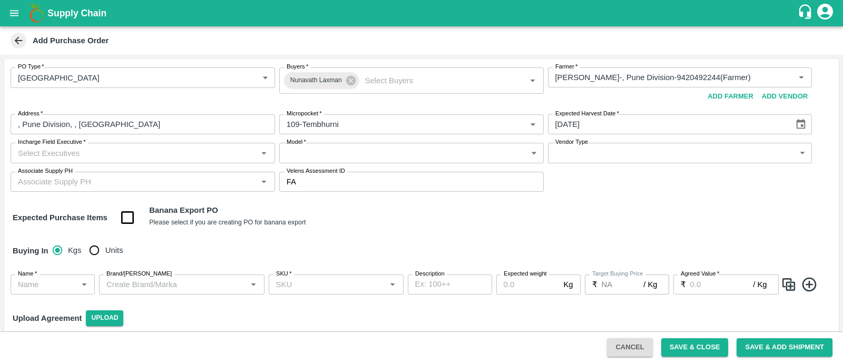
click at [143, 158] on input "Incharge Field Executive   *" at bounding box center [134, 153] width 241 height 14
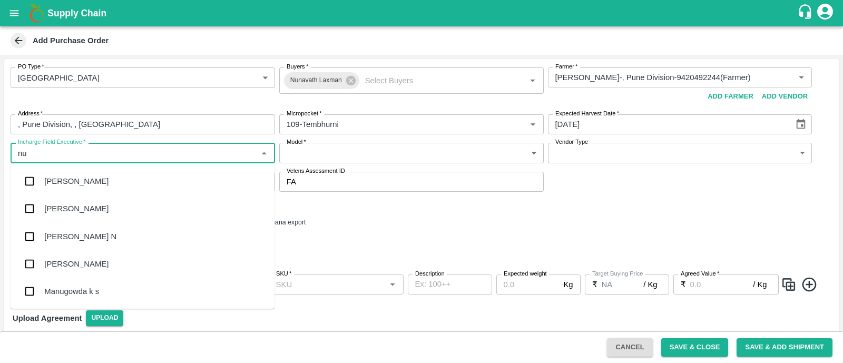
type input "nun"
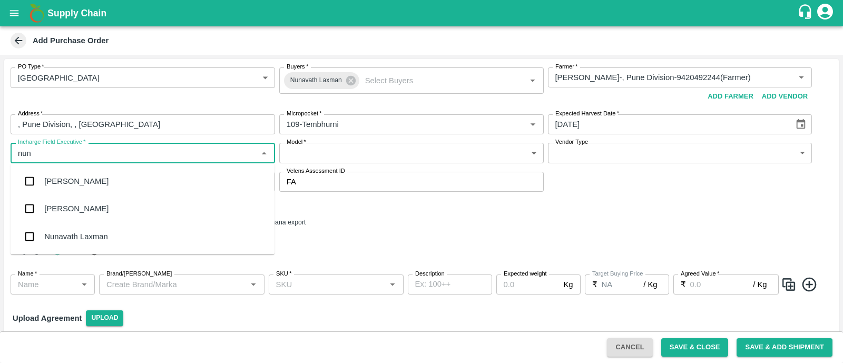
click at [82, 228] on div "Nunavath Laxman" at bounding box center [143, 236] width 264 height 27
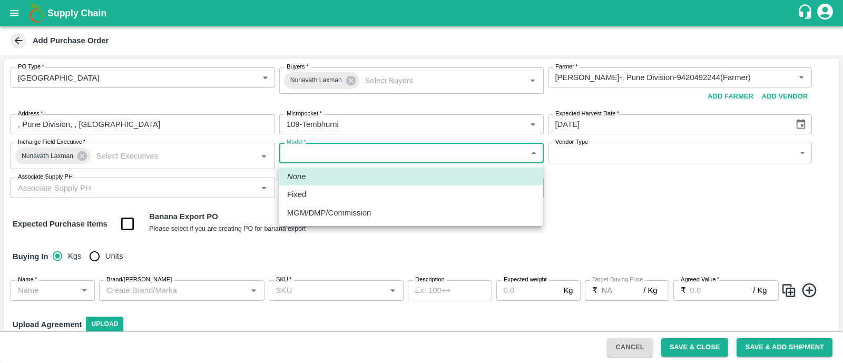
click at [338, 158] on body "Supply Chain Add Purchase Order PO Type   * Farm Gate 1 PO Type Buyers   * Nuna…" at bounding box center [421, 181] width 843 height 363
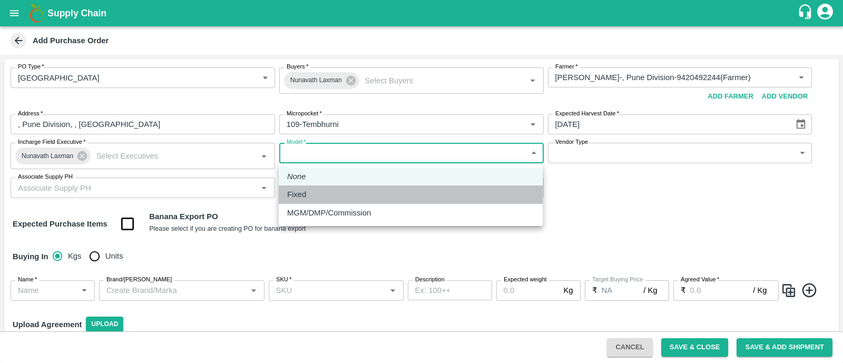
click at [327, 195] on div "Fixed" at bounding box center [410, 195] width 247 height 12
type input "Fixed"
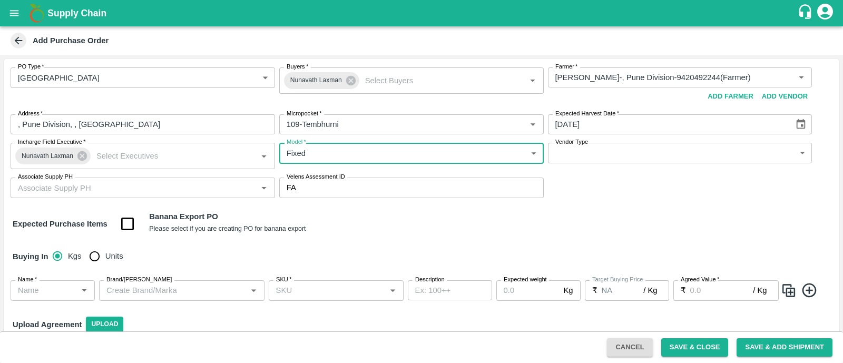
click at [631, 154] on body "Supply Chain Add Purchase Order PO Type   * Farm Gate 1 PO Type Buyers   * Nuna…" at bounding box center [421, 181] width 843 height 363
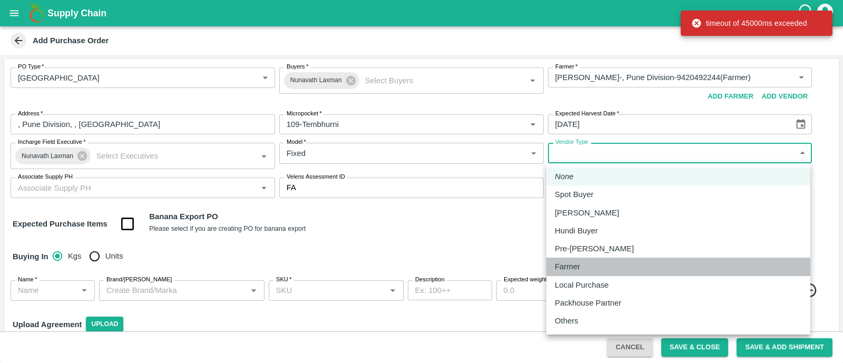
click at [601, 269] on div "Farmer" at bounding box center [678, 267] width 247 height 12
type input "FARMER"
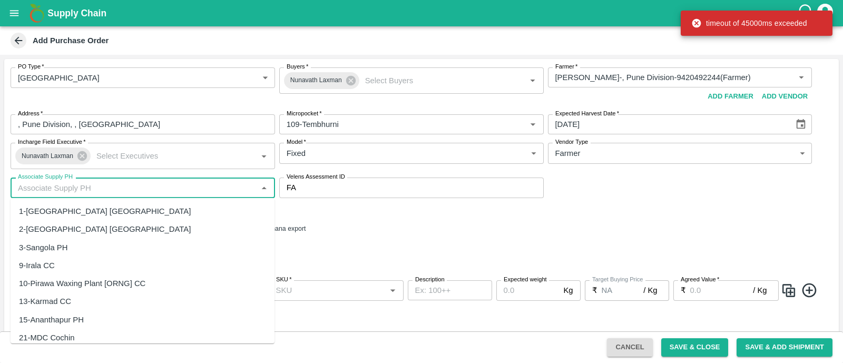
click at [111, 182] on input "Associate Supply PH" at bounding box center [134, 188] width 241 height 14
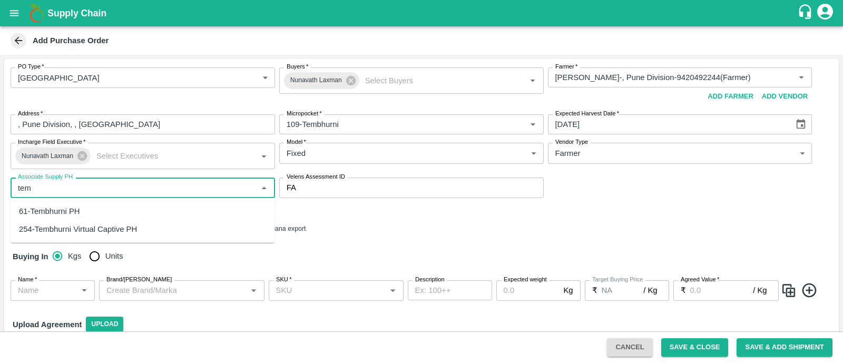
click at [97, 210] on div "61-Tembhurni PH" at bounding box center [143, 211] width 264 height 18
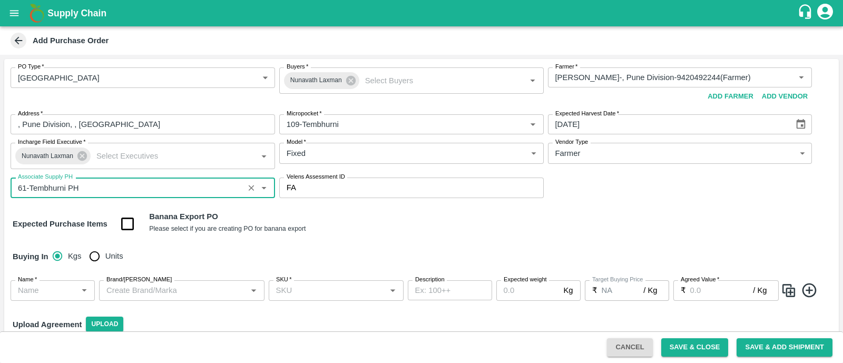
type input "61-Tembhurni PH"
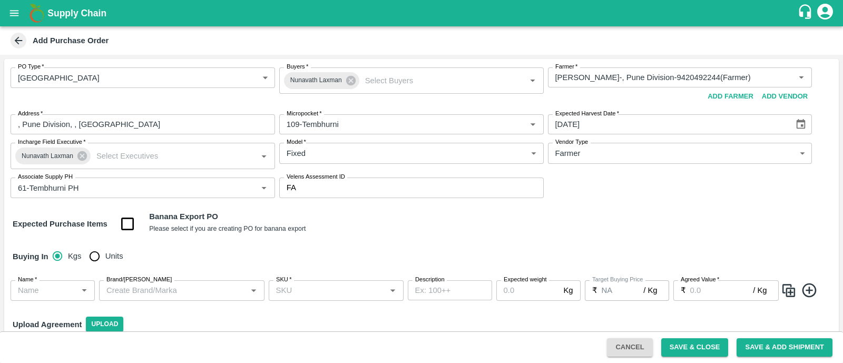
click at [356, 215] on div "Expected Purchase Items Banana Export PO Please select if you are creating PO f…" at bounding box center [422, 224] width 818 height 27
click at [129, 220] on input "checkbox" at bounding box center [127, 224] width 27 height 27
checkbox input "true"
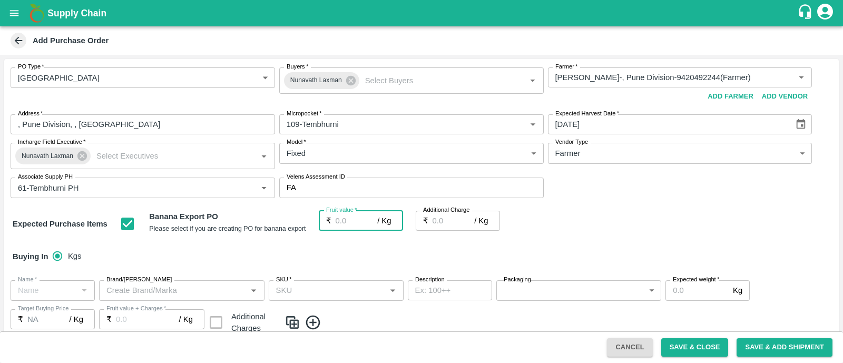
click at [353, 222] on input "Fruit value   *" at bounding box center [357, 221] width 42 height 20
type input "2"
type input "26"
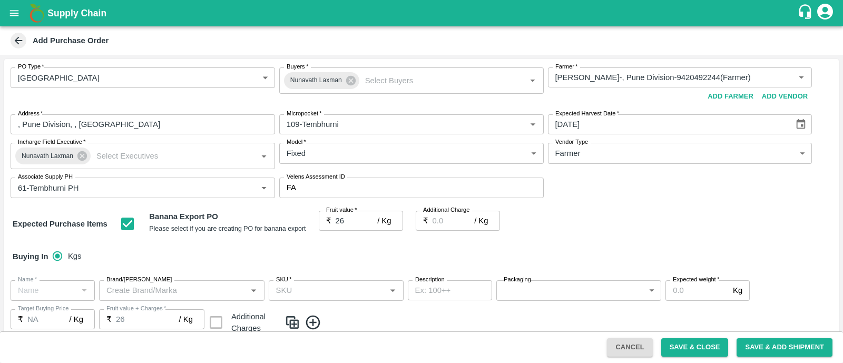
click at [411, 256] on div "Buying In Kgs" at bounding box center [421, 256] width 835 height 31
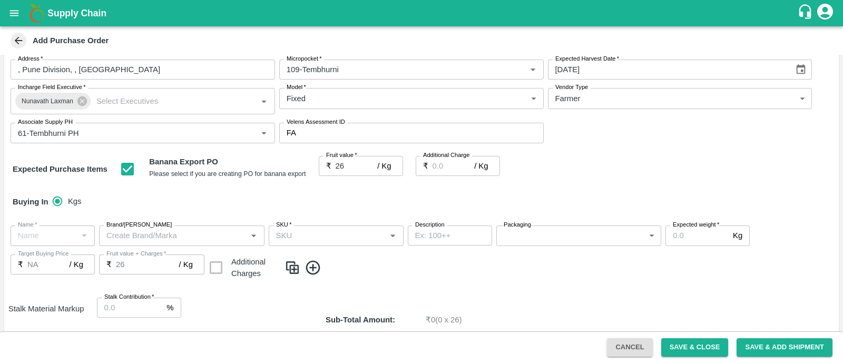
scroll to position [56, 0]
click at [318, 243] on div "SKU   *" at bounding box center [336, 235] width 135 height 20
type input "m n"
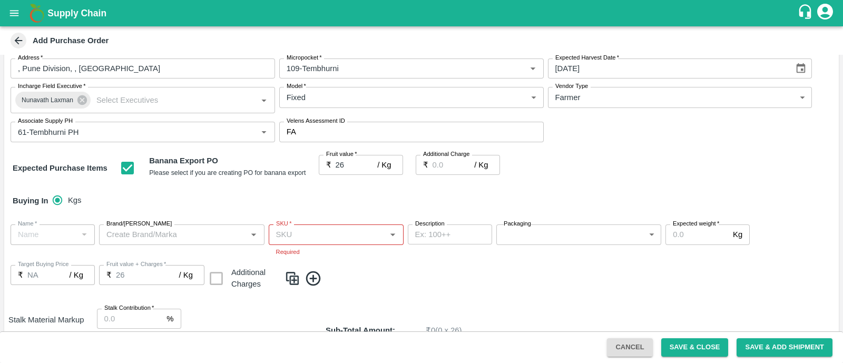
click at [427, 283] on div "Name   * Name   * Brand/Marka Brand/Marka SKU   * SKU   * Required Description …" at bounding box center [421, 258] width 835 height 84
click at [366, 257] on div "Name   * Name   * Brand/Marka Brand/Marka SKU   * SKU   * Required Description …" at bounding box center [421, 258] width 835 height 84
click at [355, 232] on input "SKU   *" at bounding box center [327, 235] width 111 height 14
click at [448, 273] on span at bounding box center [560, 278] width 550 height 17
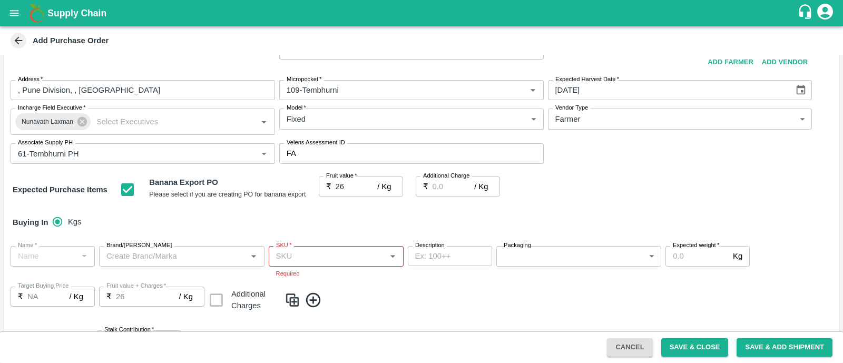
scroll to position [35, 0]
click at [420, 288] on div "Name   * Name   * Brand/Marka Brand/Marka SKU   * SKU   * Required Description …" at bounding box center [421, 279] width 835 height 84
click at [368, 254] on input "SKU   *" at bounding box center [327, 256] width 111 height 14
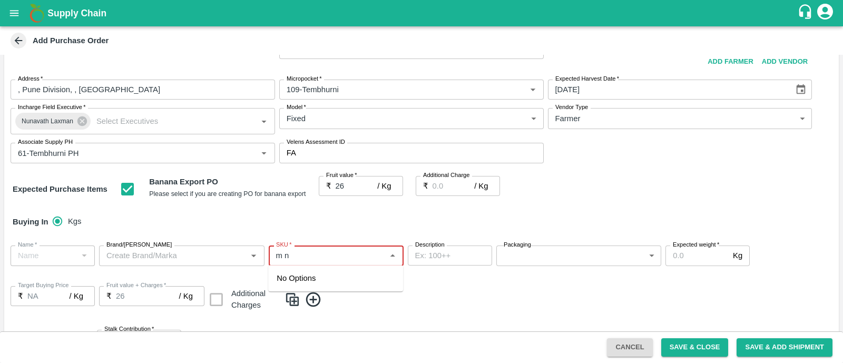
type input "m n"
click at [482, 321] on div "PO Type   * Farm Gate 1 PO Type Buyers   * Nunavath Laxman Buyers   * Farmer   …" at bounding box center [421, 272] width 835 height 497
click at [354, 228] on div "Buying In Kgs" at bounding box center [421, 222] width 835 height 31
click at [347, 253] on input "SKU   *" at bounding box center [327, 256] width 111 height 14
click at [381, 253] on input "SKU   *" at bounding box center [327, 256] width 111 height 14
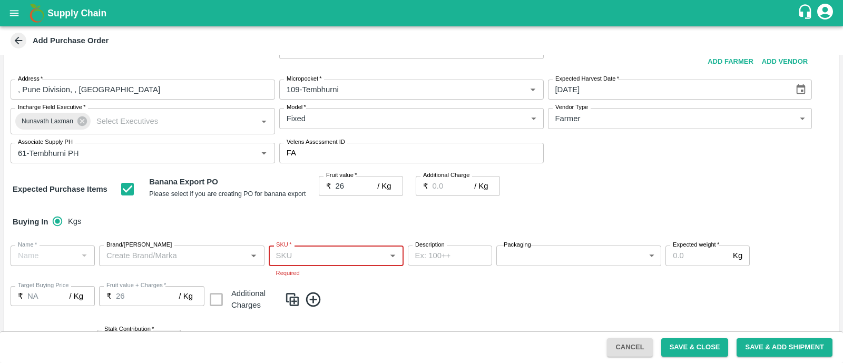
click at [381, 253] on input "SKU   *" at bounding box center [327, 256] width 111 height 14
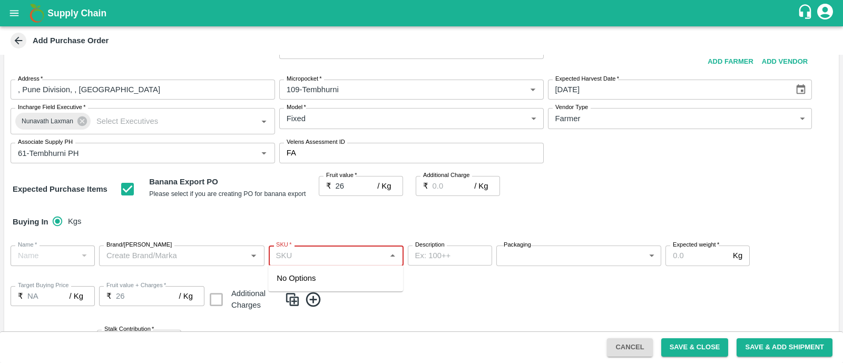
click at [381, 253] on input "SKU   *" at bounding box center [327, 256] width 111 height 14
click at [611, 231] on div "Buying In Kgs" at bounding box center [421, 222] width 835 height 31
click at [357, 265] on div "SKU   *" at bounding box center [336, 256] width 135 height 20
click at [556, 204] on div "PO Type   * Farm Gate 1 PO Type Buyers   * Nunavath Laxman Buyers   * Farmer   …" at bounding box center [421, 272] width 835 height 497
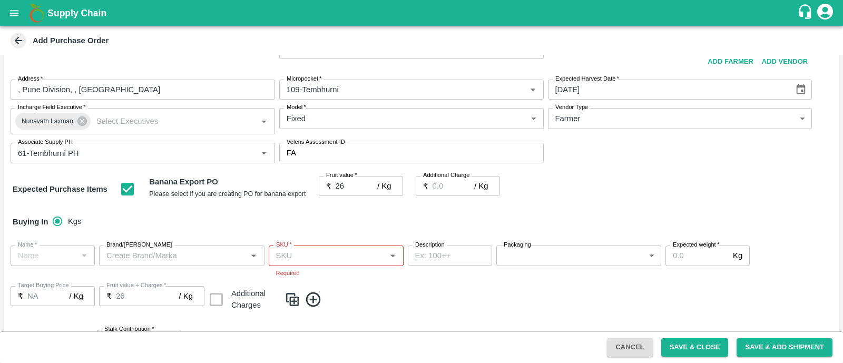
click at [516, 308] on div "Name   * Name   * Brand/Marka Brand/Marka SKU   * SKU   * Required Description …" at bounding box center [421, 279] width 835 height 84
click at [326, 250] on input "SKU   *" at bounding box center [327, 256] width 111 height 14
click at [395, 256] on icon "Close" at bounding box center [393, 256] width 12 height 12
click at [395, 256] on icon "Open" at bounding box center [393, 256] width 12 height 12
click at [395, 256] on icon "Close" at bounding box center [393, 256] width 12 height 12
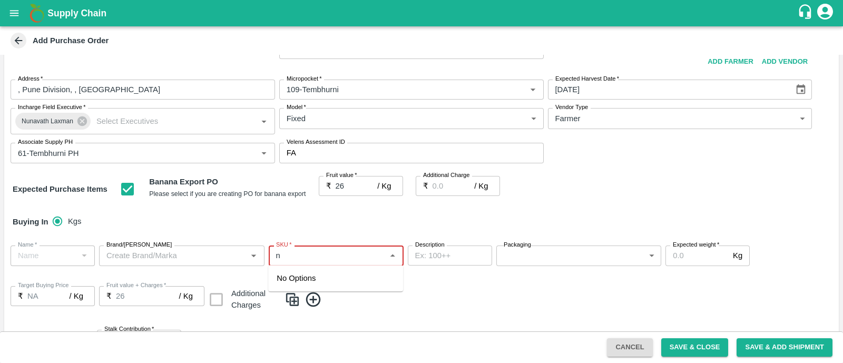
type input "n"
click at [396, 303] on span at bounding box center [560, 299] width 550 height 17
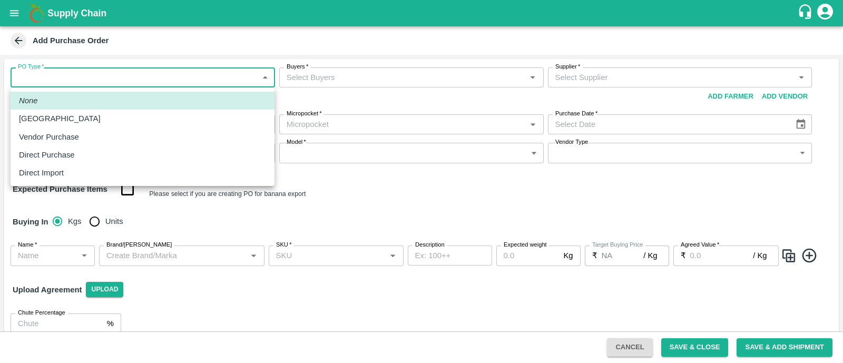
click at [206, 82] on body "Supply Chain Add Purchase Order PO Type   * ​ PO Type Buyers   * Buyers   * Sup…" at bounding box center [421, 181] width 843 height 363
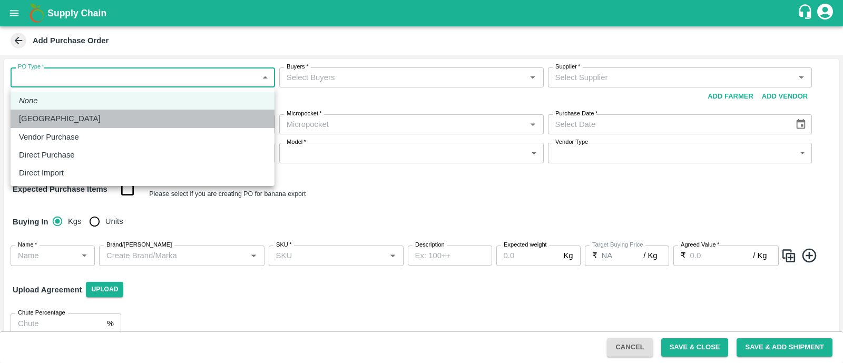
click at [137, 116] on div "[GEOGRAPHIC_DATA]" at bounding box center [142, 119] width 247 height 12
type input "1"
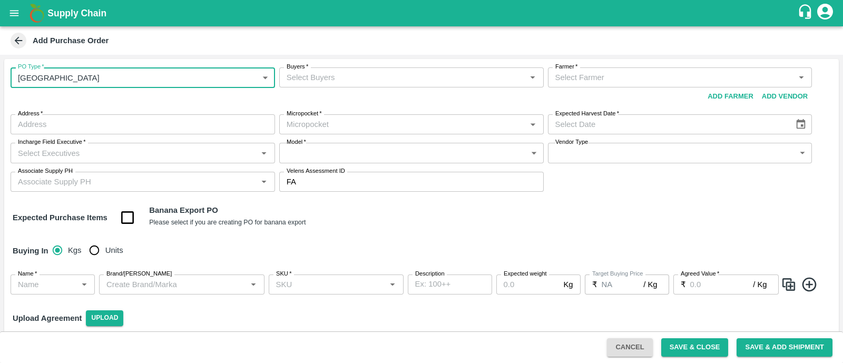
click at [335, 79] on input "Buyers   *" at bounding box center [403, 78] width 241 height 14
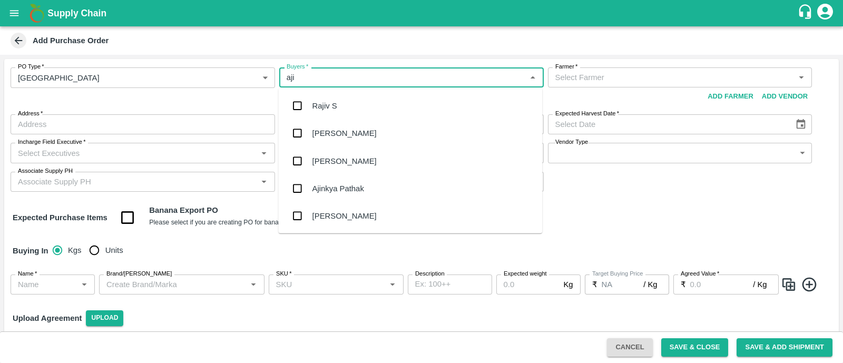
type input "ajit"
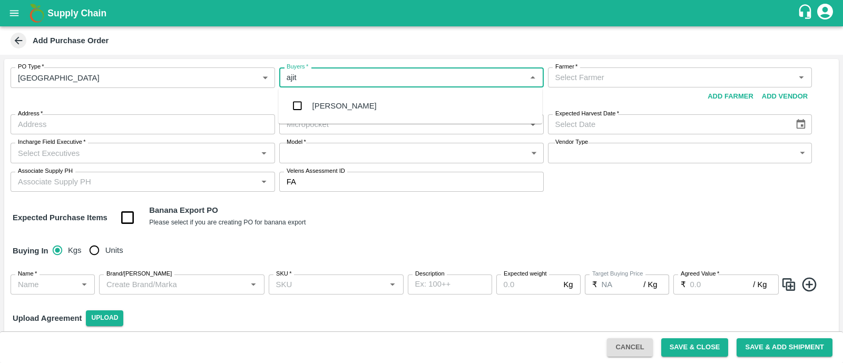
click at [323, 105] on ul "[PERSON_NAME]" at bounding box center [410, 106] width 264 height 36
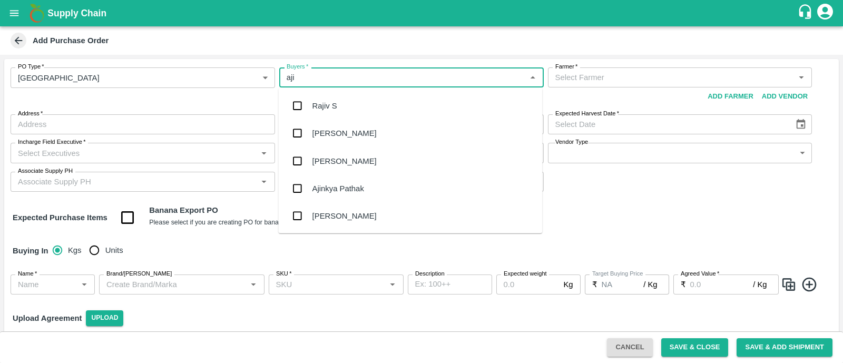
type input "ajit"
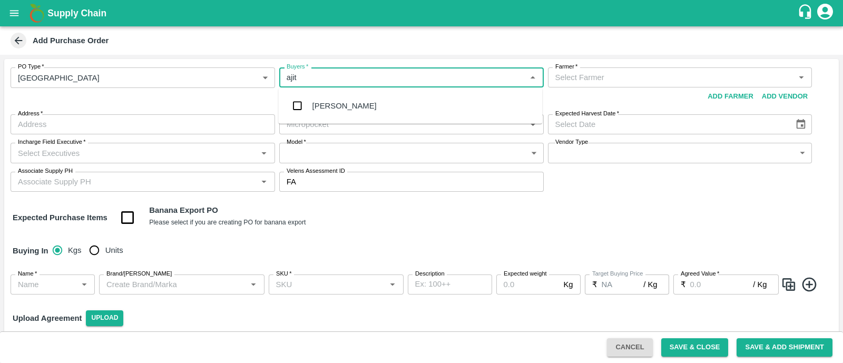
click at [332, 116] on div "[PERSON_NAME]" at bounding box center [410, 105] width 264 height 27
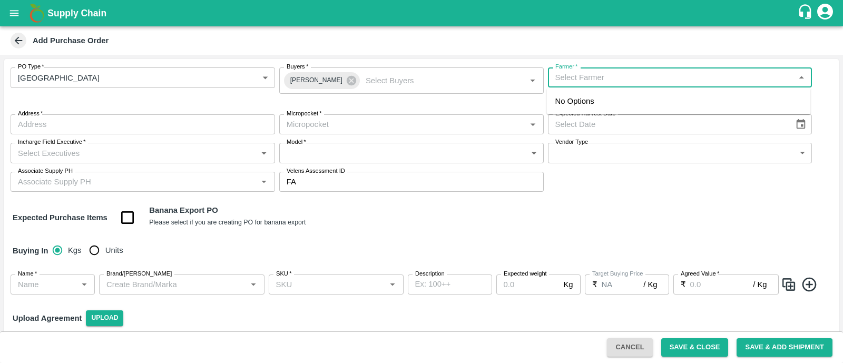
click at [585, 80] on input "Farmer   *" at bounding box center [671, 78] width 241 height 14
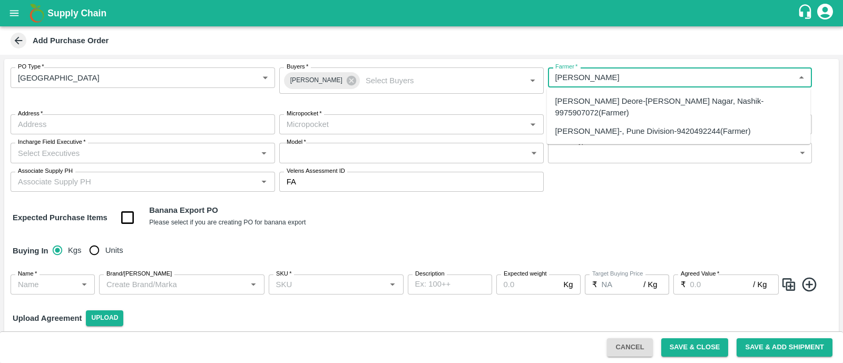
click at [605, 125] on div "Sharada Ramesh Shinde-, Pune Division-9420492244(Farmer)" at bounding box center [654, 131] width 196 height 12
type input "Sharada Ramesh Shinde-, Pune Division-9420492244(Farmer)"
type input ", Pune Division, , Maharashtra"
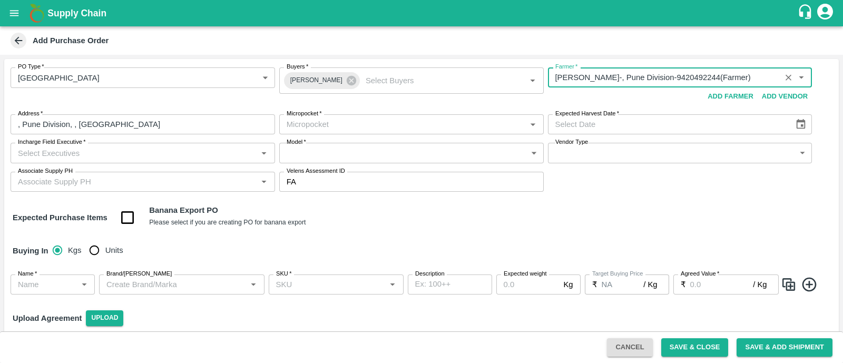
type input "Sharada Ramesh Shinde-, Pune Division-9420492244(Farmer)"
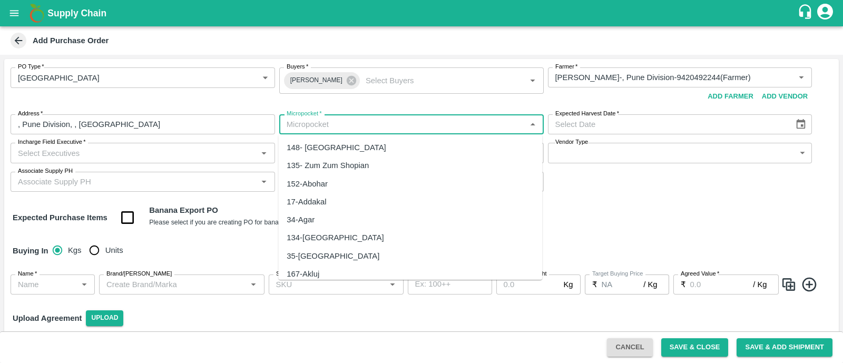
click at [405, 127] on input "Micropocket   *" at bounding box center [403, 125] width 241 height 14
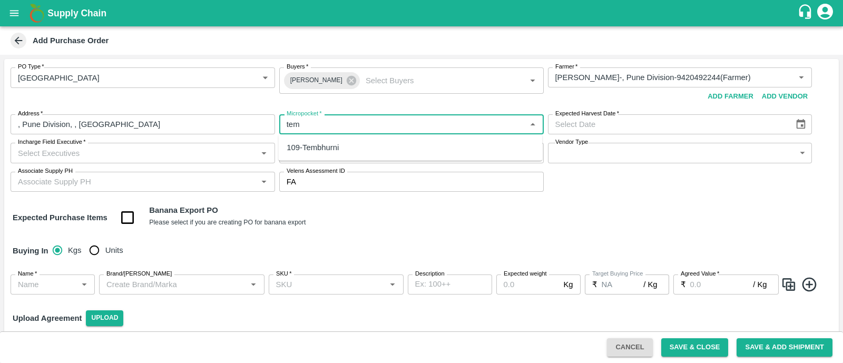
click at [363, 142] on div "109-Tembhurni" at bounding box center [410, 148] width 264 height 18
type input "109-Tembhurni"
type input "DD/MM/YYYY"
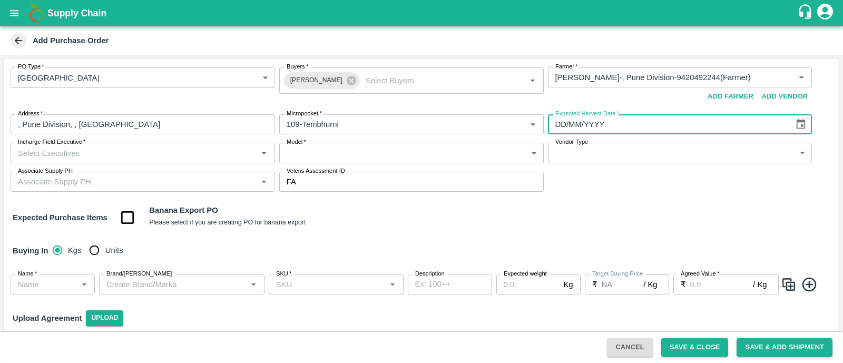
click at [616, 126] on input "DD/MM/YYYY" at bounding box center [667, 124] width 239 height 20
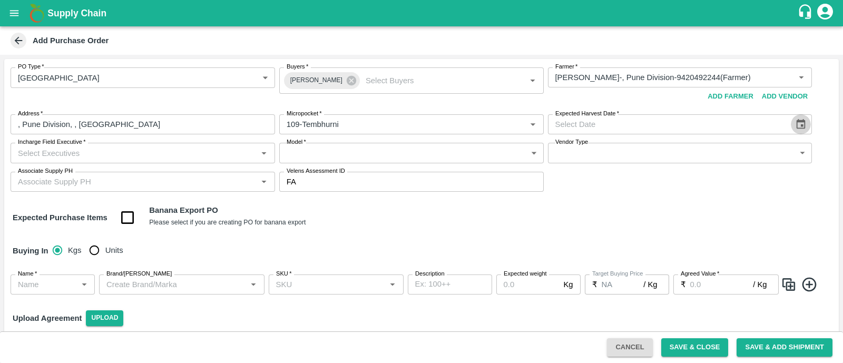
click at [797, 131] on button "Choose date" at bounding box center [801, 124] width 20 height 20
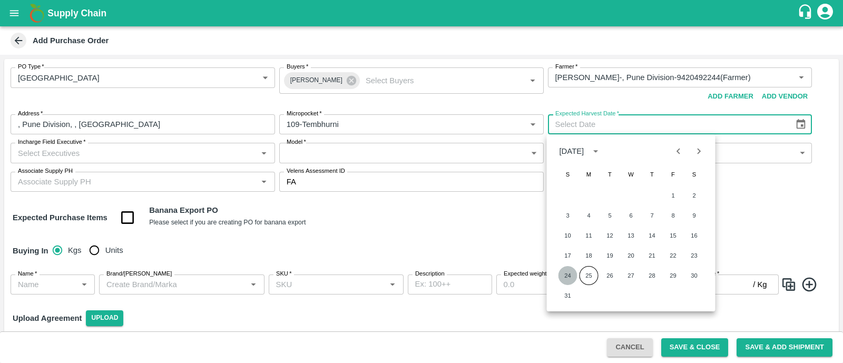
click at [574, 276] on button "24" at bounding box center [568, 275] width 19 height 19
type input "24/08/2025"
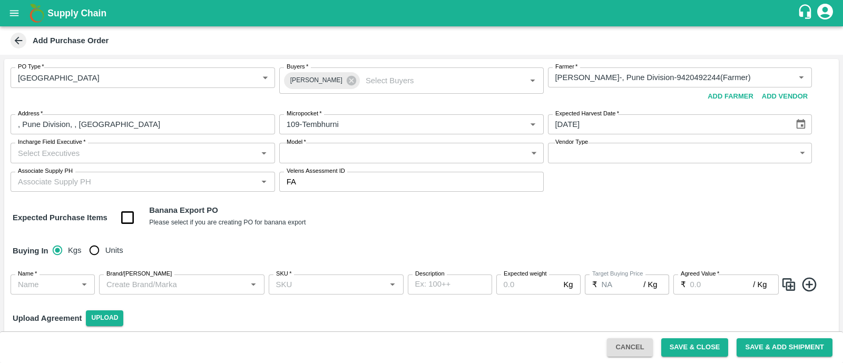
click at [150, 152] on input "Incharge Field Executive   *" at bounding box center [134, 153] width 241 height 14
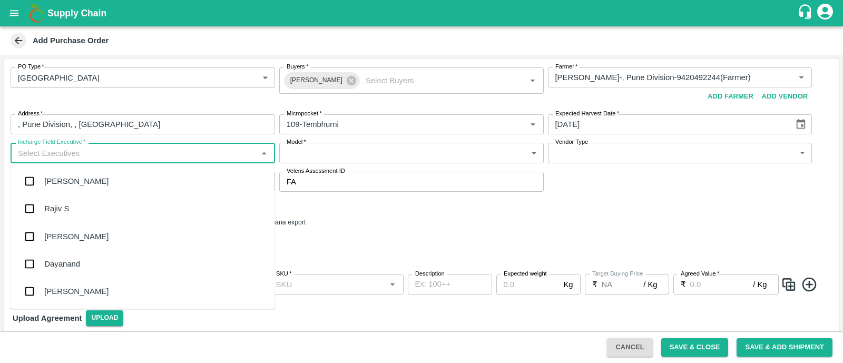
type input "j"
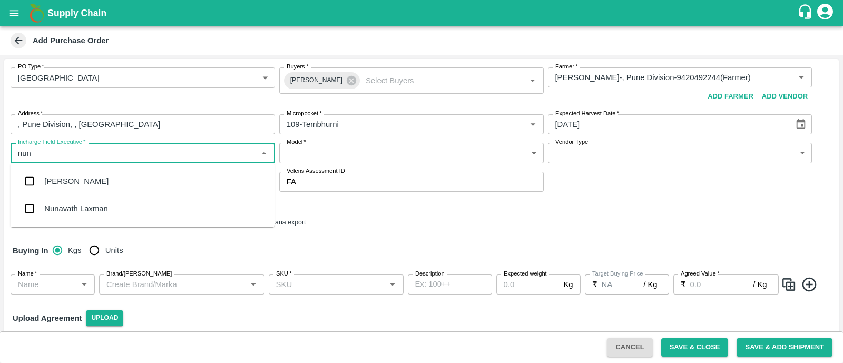
type input "nuna"
click at [105, 212] on div "Nunavath Laxman" at bounding box center [75, 209] width 63 height 12
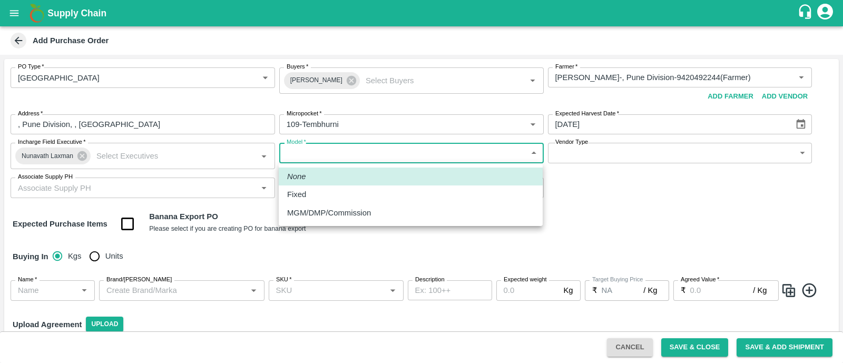
click at [373, 159] on body "Supply Chain Add Purchase Order PO Type   * Farm Gate 1 PO Type Buyers   * Ajit…" at bounding box center [421, 181] width 843 height 363
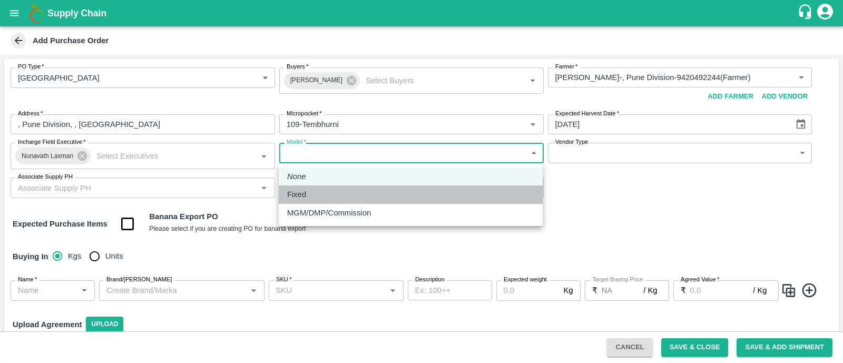
click at [357, 192] on div "Fixed" at bounding box center [410, 195] width 247 height 12
type input "Fixed"
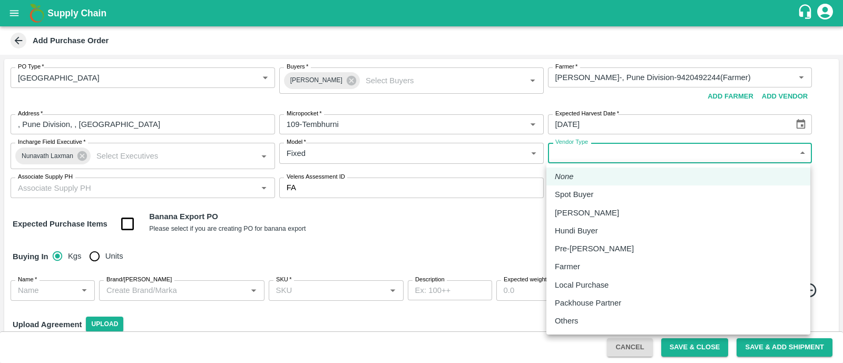
click at [615, 150] on body "Supply Chain Add Purchase Order PO Type   * Farm Gate 1 PO Type Buyers   * Ajit…" at bounding box center [421, 181] width 843 height 363
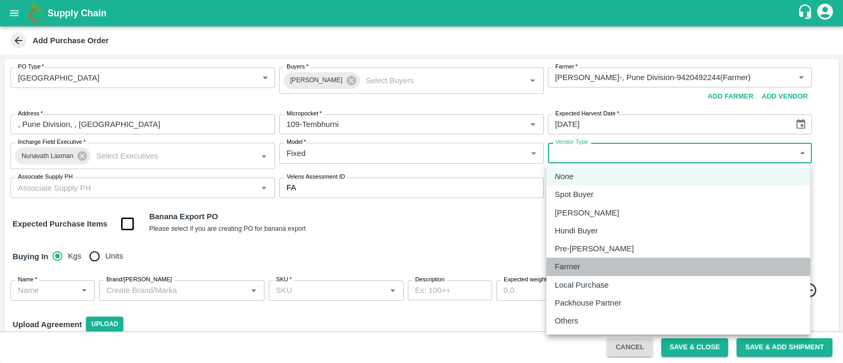
click at [587, 268] on div "Farmer" at bounding box center [678, 267] width 247 height 12
type input "FARMER"
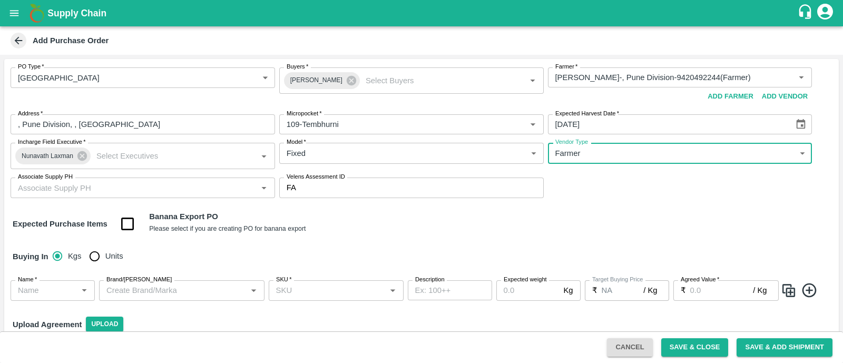
click at [129, 226] on input "checkbox" at bounding box center [127, 224] width 27 height 27
checkbox input "true"
type input "Banana Export"
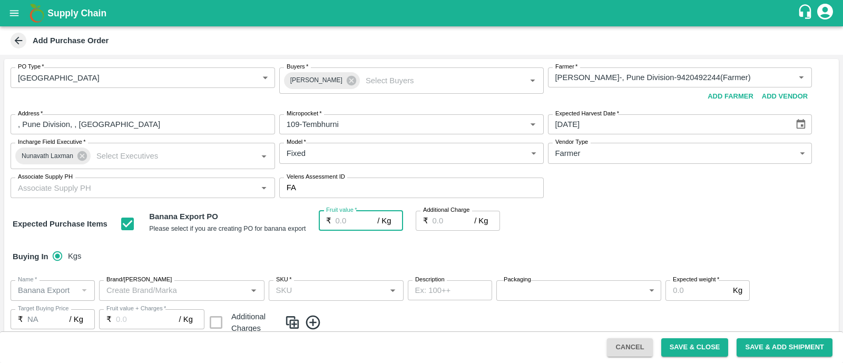
click at [346, 222] on input "Fruit value   *" at bounding box center [357, 221] width 42 height 20
type input "2"
type input "26"
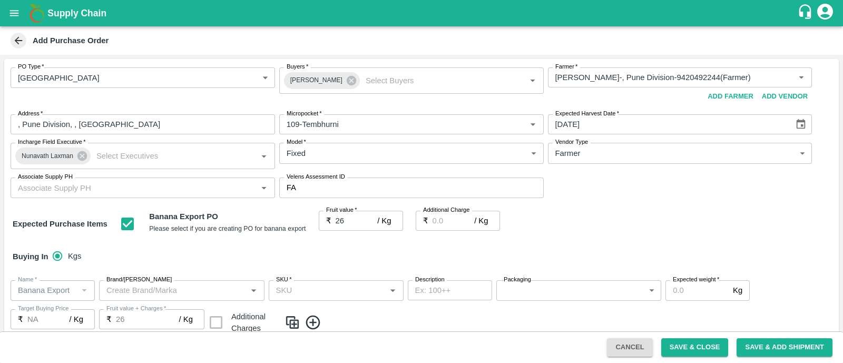
click at [347, 253] on div "Buying In Kgs" at bounding box center [421, 256] width 835 height 31
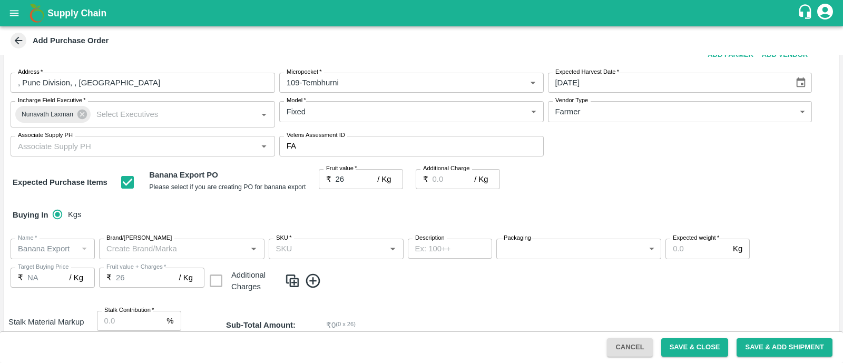
scroll to position [43, 0]
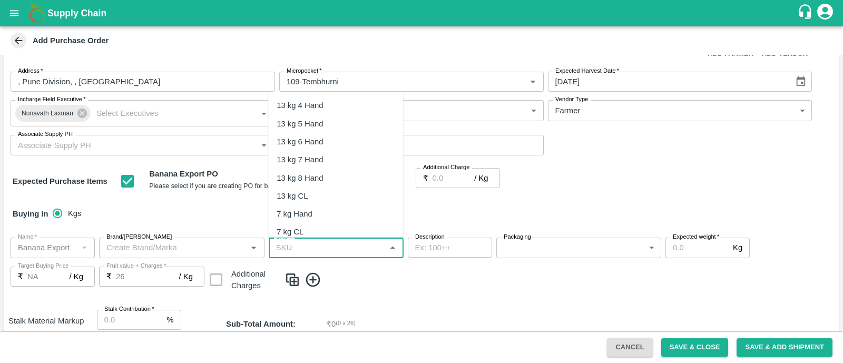
click at [335, 245] on input "SKU   *" at bounding box center [327, 248] width 111 height 14
click at [361, 104] on div "13 kg M N-CHL 4 Hand" at bounding box center [335, 105] width 135 height 18
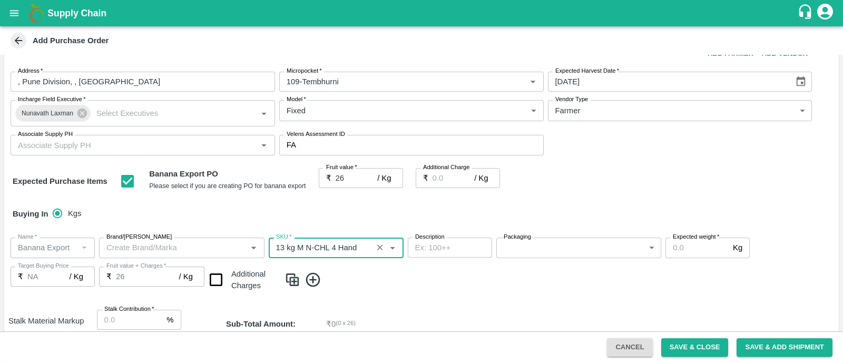
type input "13 kg M N-CHL 4 Hand"
click at [539, 247] on body "Supply Chain Add Purchase Order PO Type   * Farm Gate 1 PO Type Buyers   * Ajit…" at bounding box center [421, 181] width 843 height 363
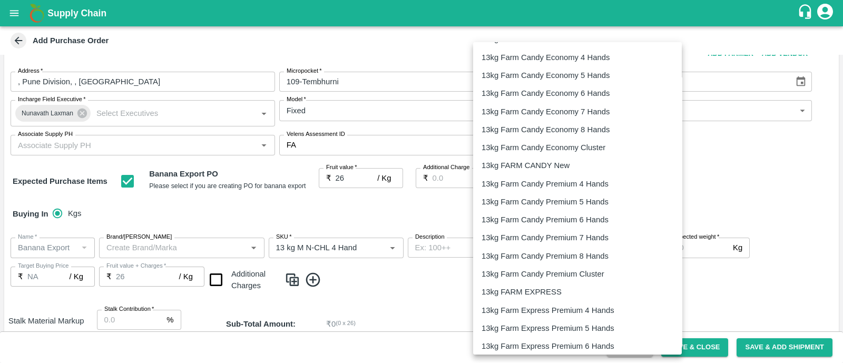
scroll to position [241, 0]
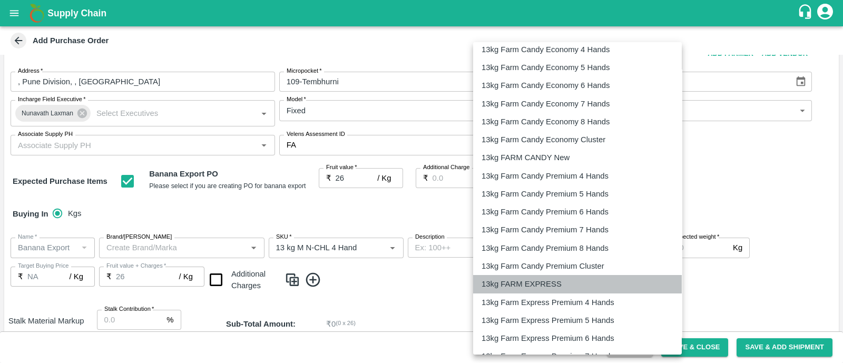
click at [546, 280] on p "13kg FARM EXPRESS" at bounding box center [522, 284] width 80 height 12
type input "468"
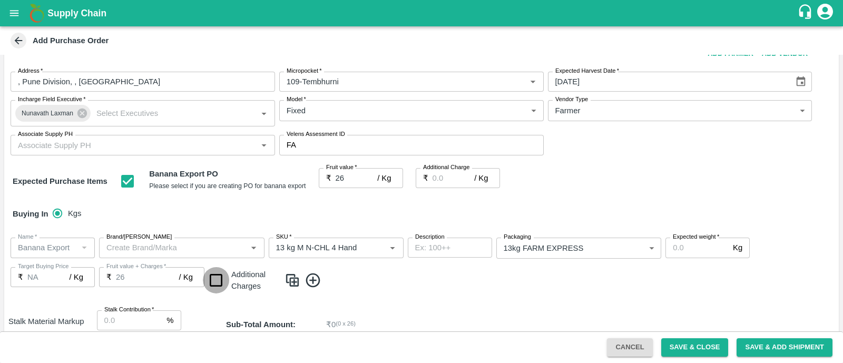
click at [219, 283] on input "checkbox" at bounding box center [216, 280] width 27 height 27
checkbox input "true"
click at [690, 250] on input "Expected weight   *" at bounding box center [697, 248] width 63 height 20
type input "1200"
click at [219, 275] on input "checkbox" at bounding box center [216, 280] width 27 height 27
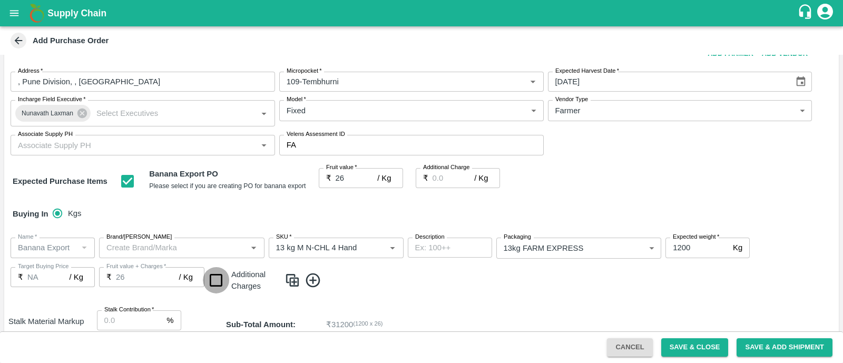
click at [219, 275] on input "checkbox" at bounding box center [216, 280] width 27 height 27
checkbox input "true"
click at [119, 324] on input "Stalk Contribution   *" at bounding box center [130, 321] width 66 height 20
type input "8"
click at [292, 283] on img at bounding box center [293, 280] width 16 height 17
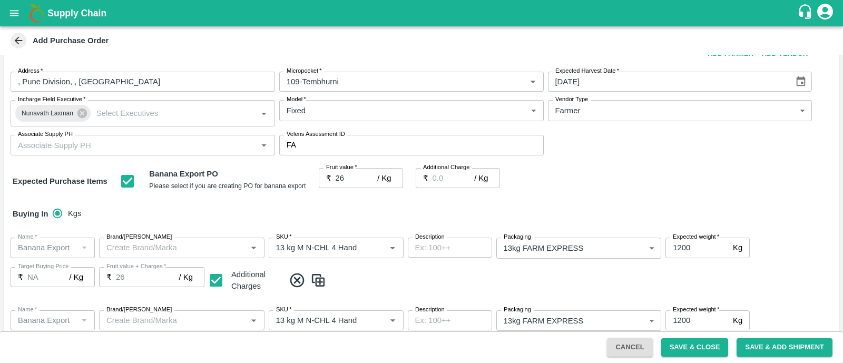
scroll to position [108, 0]
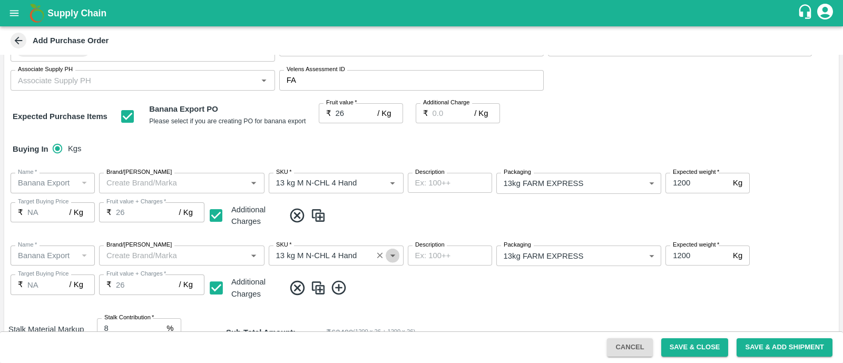
click at [395, 256] on icon "Open" at bounding box center [393, 256] width 12 height 12
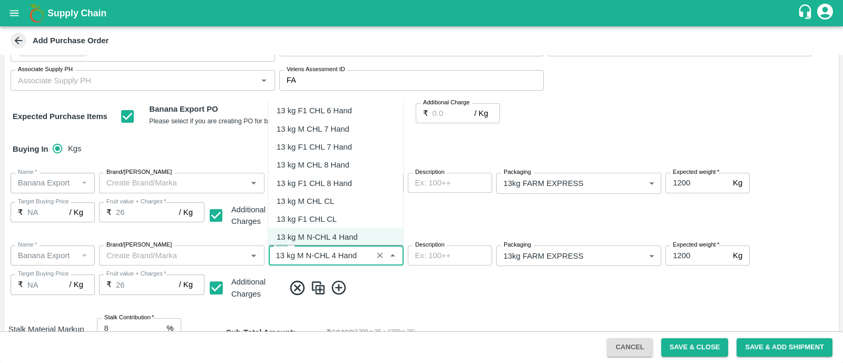
scroll to position [472, 0]
type input "13 kg M N-CHL 5 Hand"
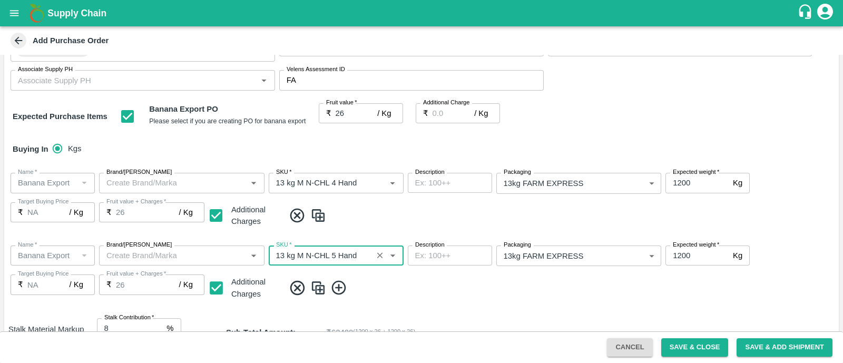
click at [325, 283] on img at bounding box center [319, 287] width 16 height 17
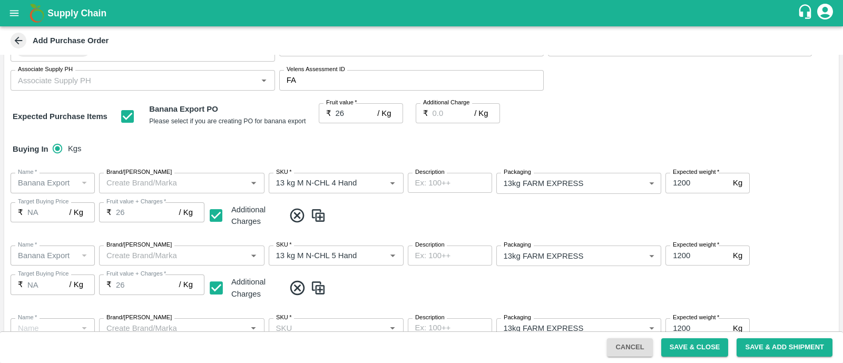
type input "Banana Export"
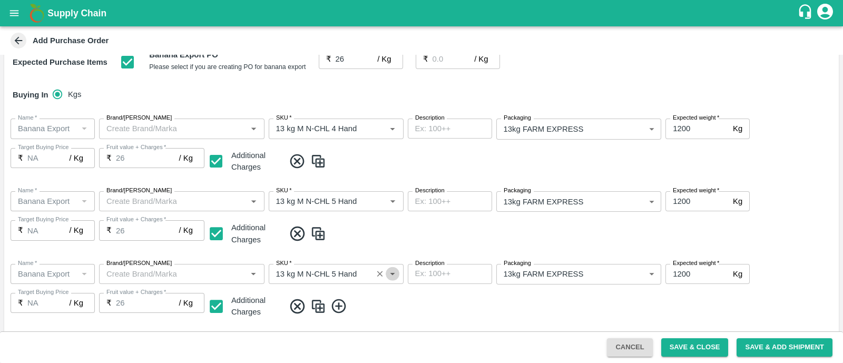
click at [395, 273] on icon "Open" at bounding box center [393, 274] width 12 height 12
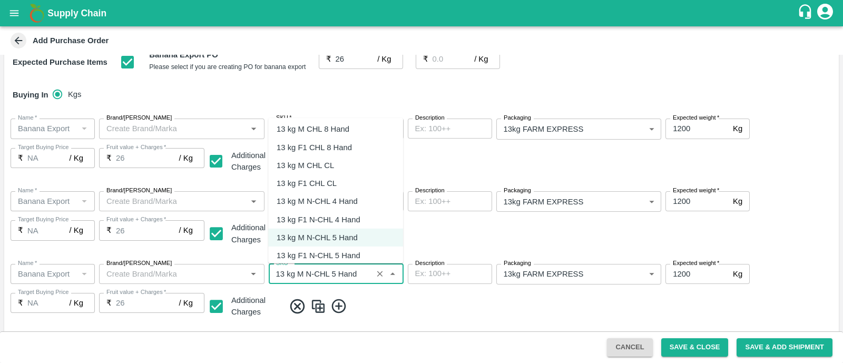
scroll to position [527, 0]
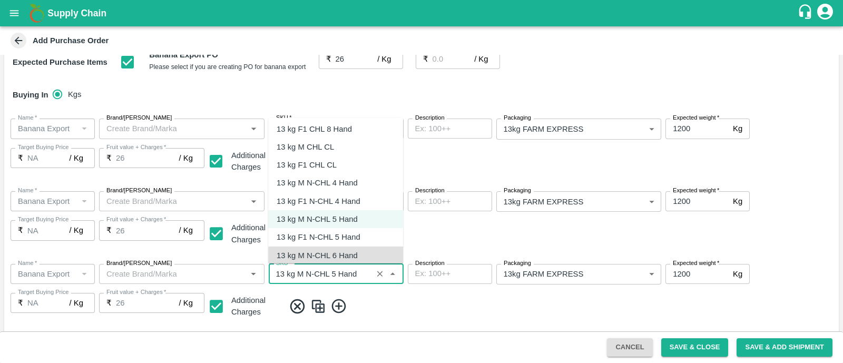
type input "13 kg M N-CHL 6 Hand"
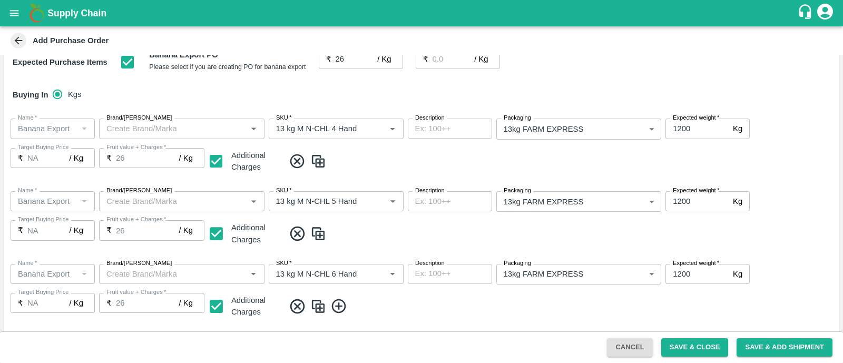
click at [319, 303] on img at bounding box center [319, 306] width 16 height 17
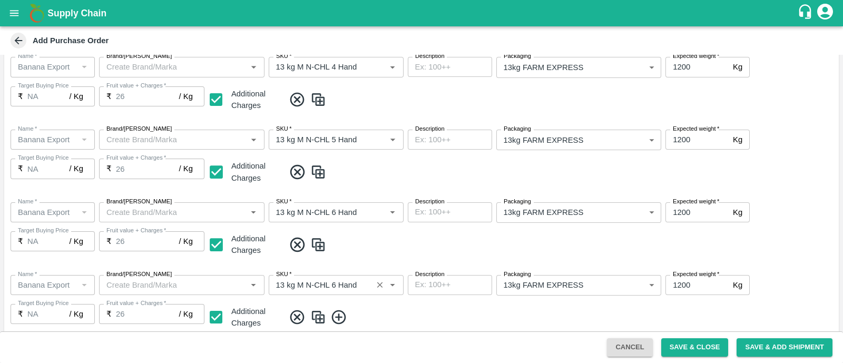
scroll to position [228, 0]
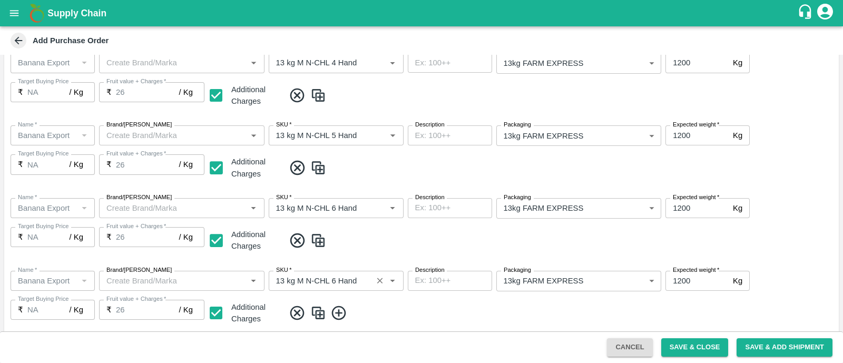
click at [395, 282] on icon "Open" at bounding box center [393, 281] width 12 height 12
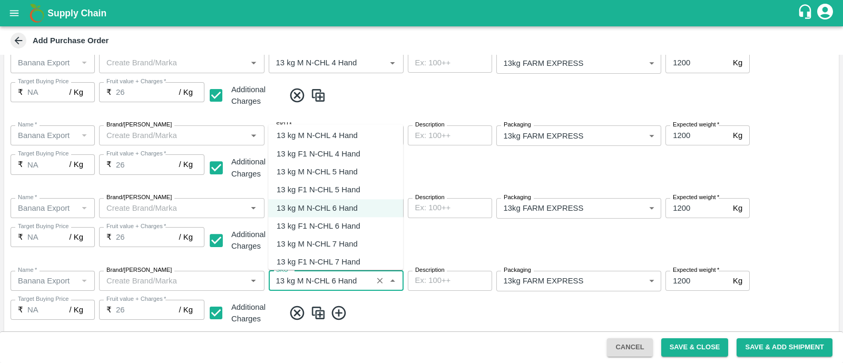
scroll to position [598, 0]
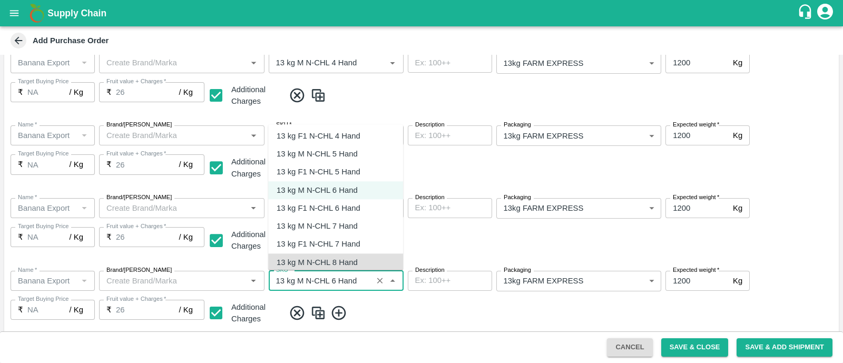
type input "13 kg M N-CHL 8 Hand"
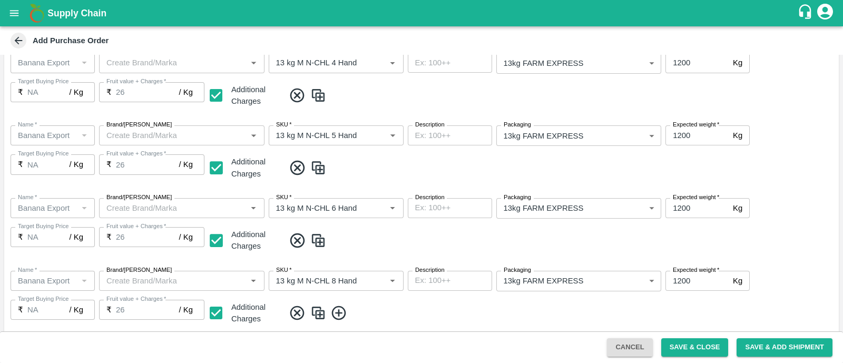
click at [418, 298] on div "Name   * Name   * Brand/Marka Brand/Marka SKU   * SKU   * Description x Descrip…" at bounding box center [421, 299] width 835 height 73
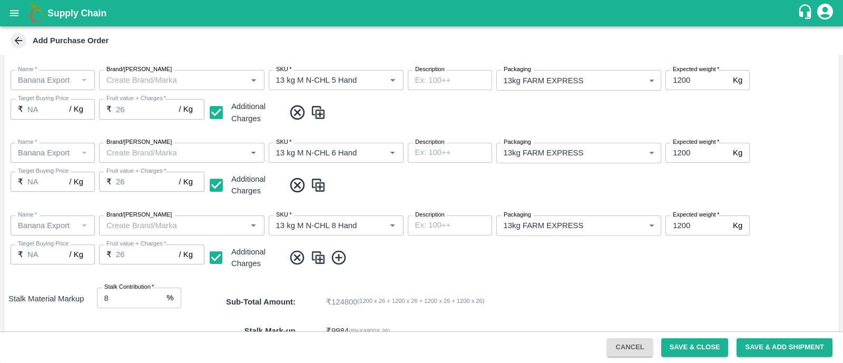
scroll to position [284, 0]
click at [315, 257] on img at bounding box center [319, 256] width 16 height 17
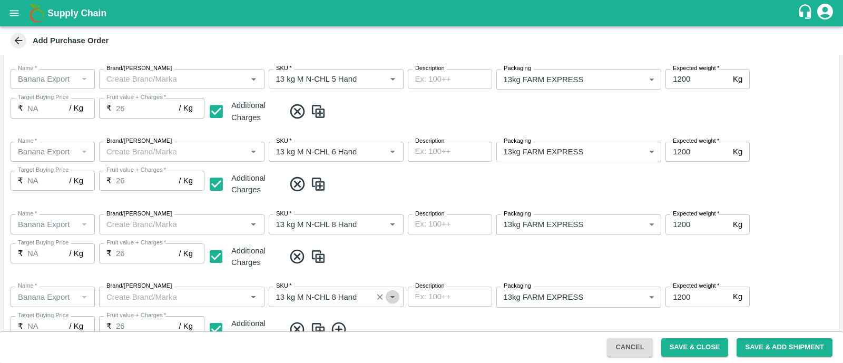
click at [395, 299] on icon "Open" at bounding box center [393, 297] width 12 height 12
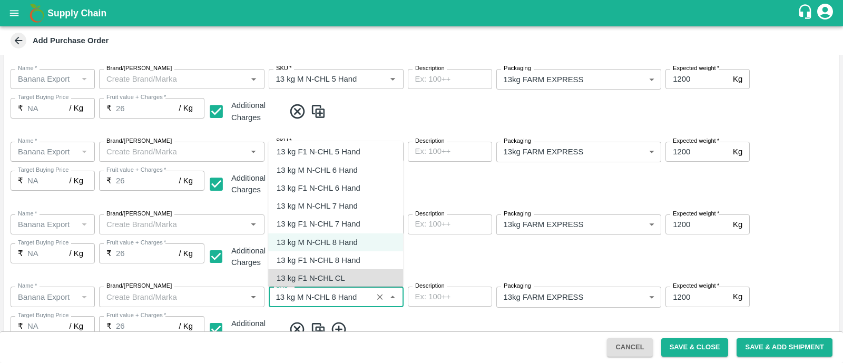
scroll to position [653, 0]
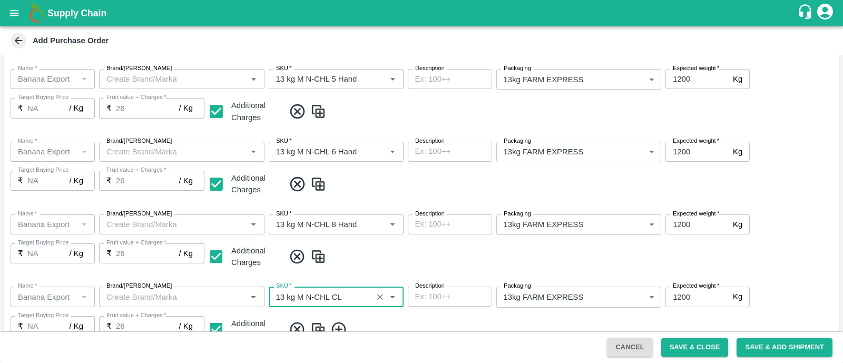
type input "13 kg M N-CHL CL"
click at [484, 255] on span at bounding box center [560, 256] width 550 height 17
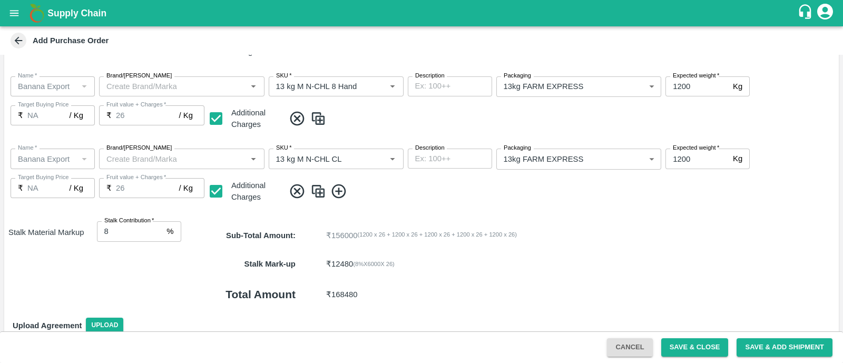
scroll to position [424, 0]
click at [336, 190] on icon at bounding box center [339, 189] width 14 height 14
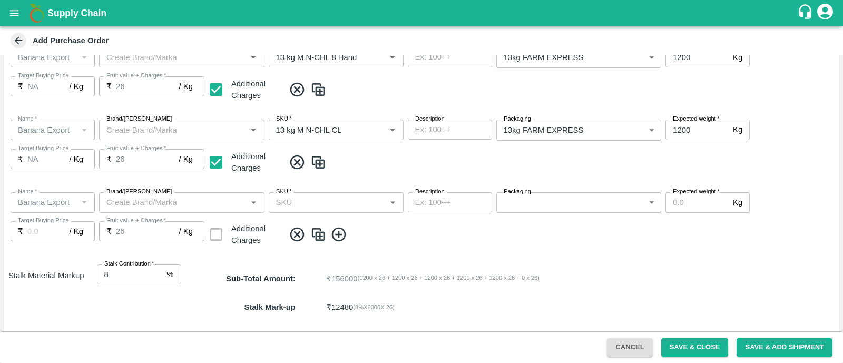
scroll to position [452, 0]
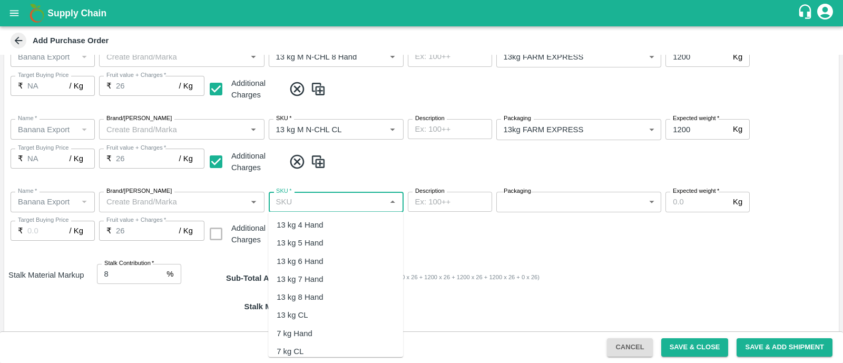
click at [337, 196] on input "SKU   *" at bounding box center [327, 202] width 111 height 14
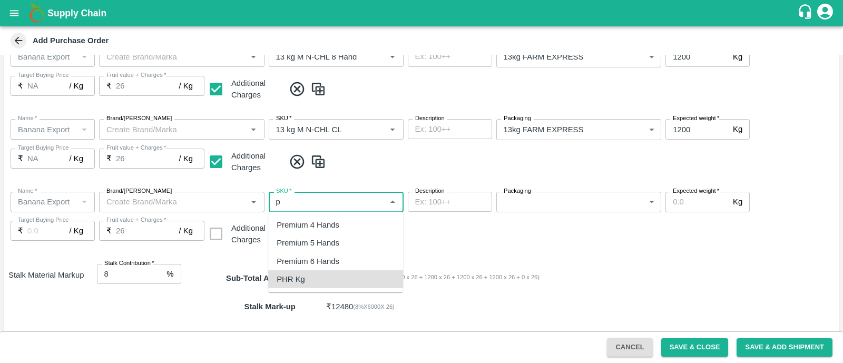
type input "PHR Kg"
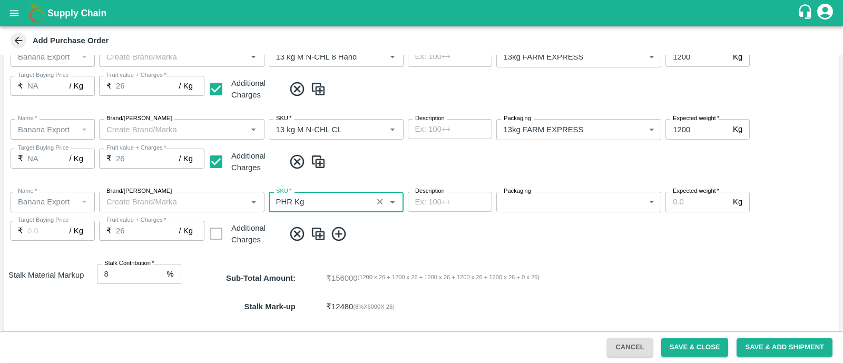
type input "NA"
type input "PHR Kg"
click at [544, 197] on body "Supply Chain Add Purchase Order PO Type   * Farm Gate 1 PO Type Buyers   * Ajit…" at bounding box center [421, 181] width 843 height 363
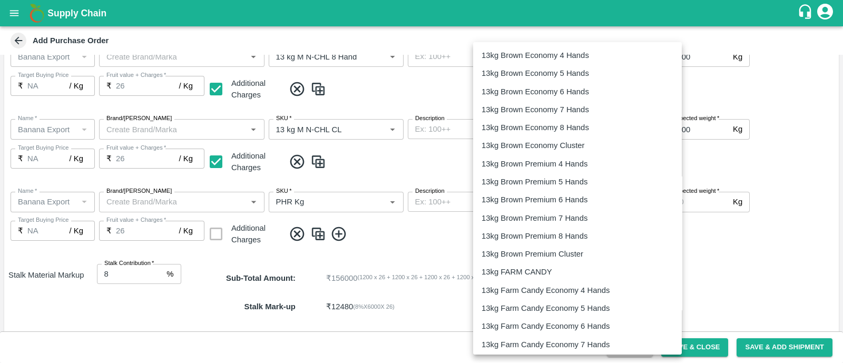
scroll to position [1664, 0]
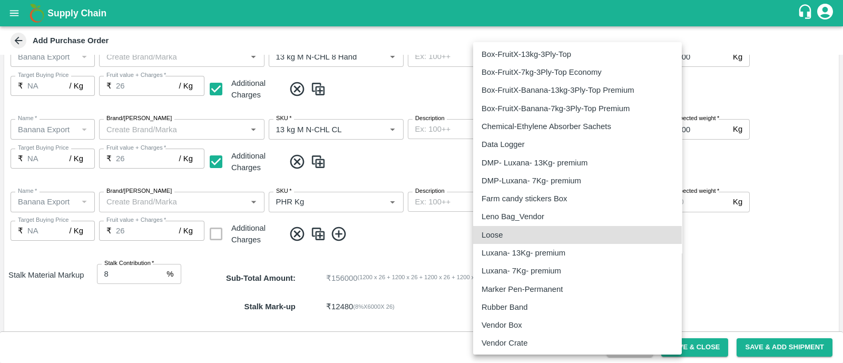
type input "258"
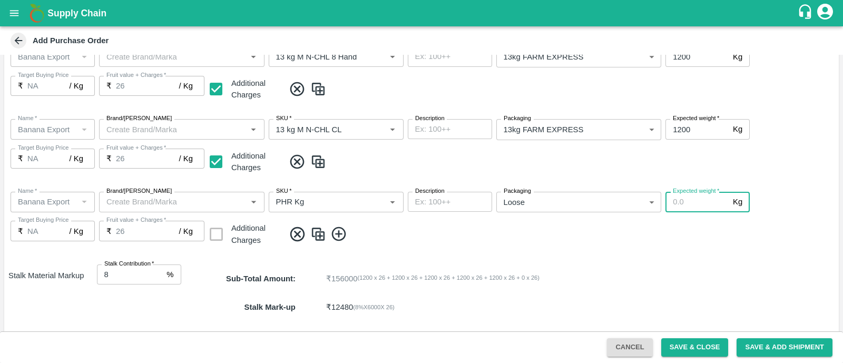
click at [688, 199] on input "Expected weight   *" at bounding box center [697, 202] width 63 height 20
type input "100"
click at [316, 235] on img at bounding box center [319, 234] width 16 height 17
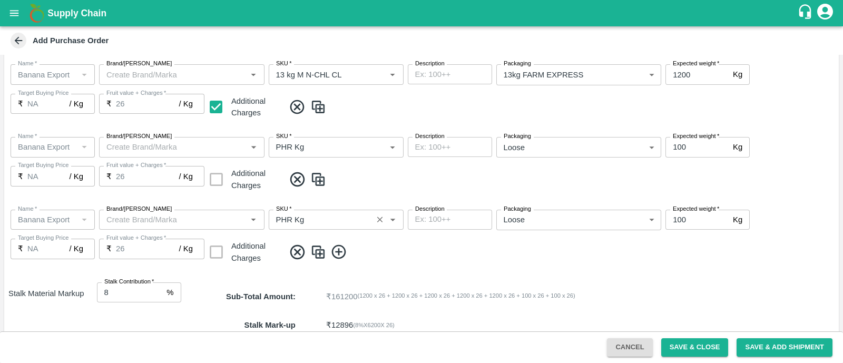
scroll to position [511, 0]
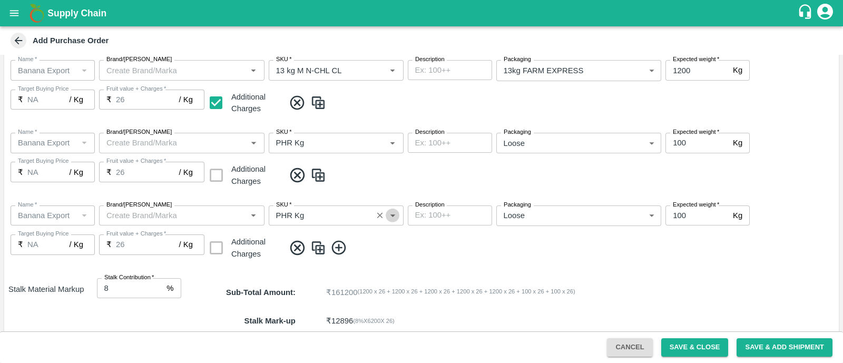
click at [394, 217] on icon "Open" at bounding box center [393, 216] width 12 height 12
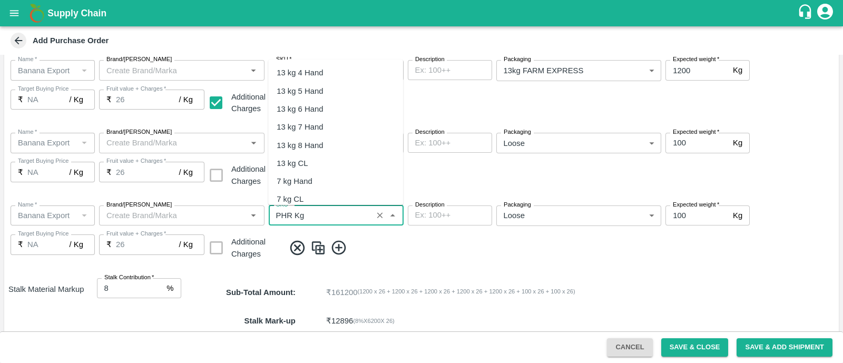
scroll to position [166, 0]
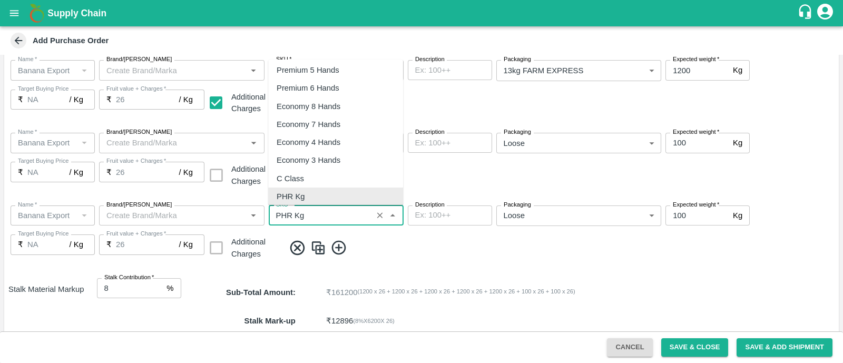
type input "C Class"
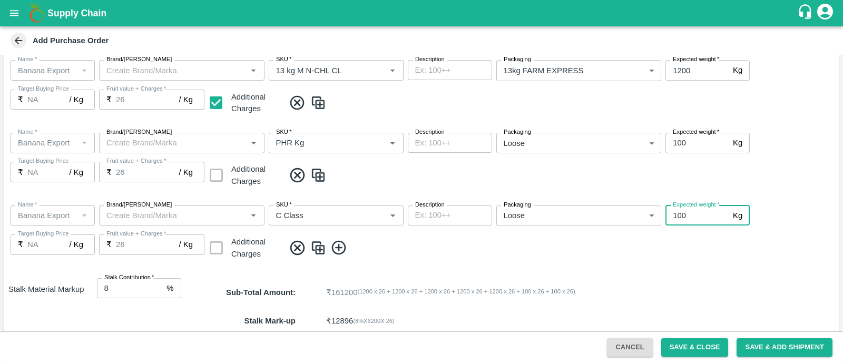
drag, startPoint x: 675, startPoint y: 215, endPoint x: 657, endPoint y: 217, distance: 18.6
click at [657, 217] on div "Name   * Name   * Brand/Marka Brand/Marka SKU   * SKU   * Description x Descrip…" at bounding box center [421, 233] width 835 height 73
type input "300"
click at [667, 259] on div "Name   * Name   * Brand/Marka Brand/Marka SKU   * SKU   * Description x Descrip…" at bounding box center [421, 233] width 835 height 73
click at [706, 304] on div "Sub-Total Amount : ₹ 166400 ( 1200 x 26 + 1200 x 26 + 1200 x 26 + 1200 x 26 + 1…" at bounding box center [510, 292] width 658 height 28
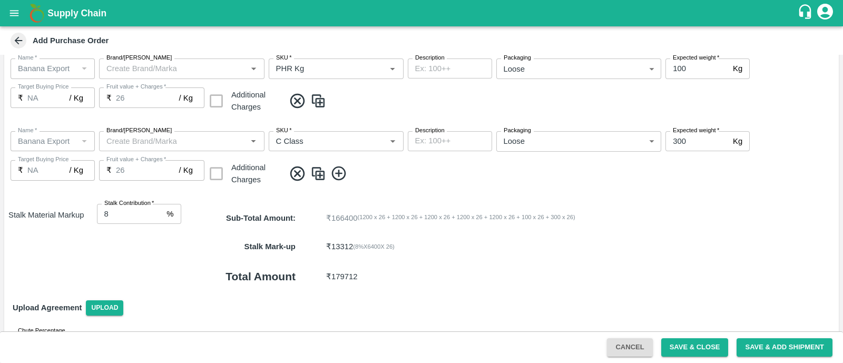
scroll to position [617, 0]
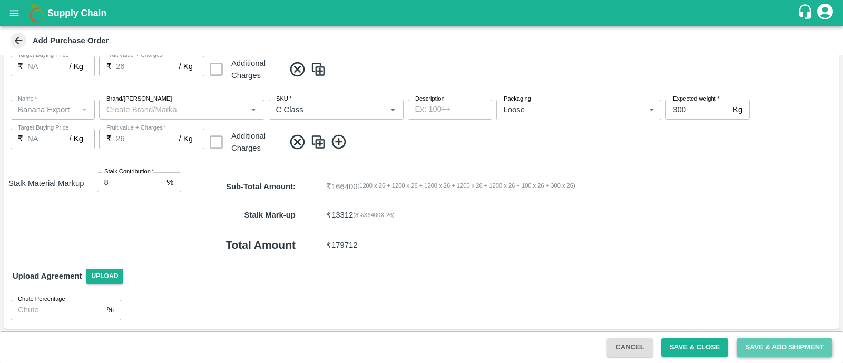
click at [751, 346] on button "Save & Add Shipment" at bounding box center [785, 347] width 96 height 18
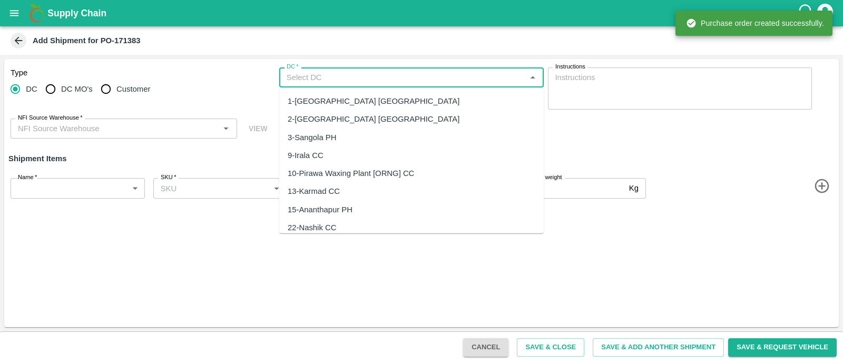
click at [350, 83] on input "DC   *" at bounding box center [403, 78] width 241 height 14
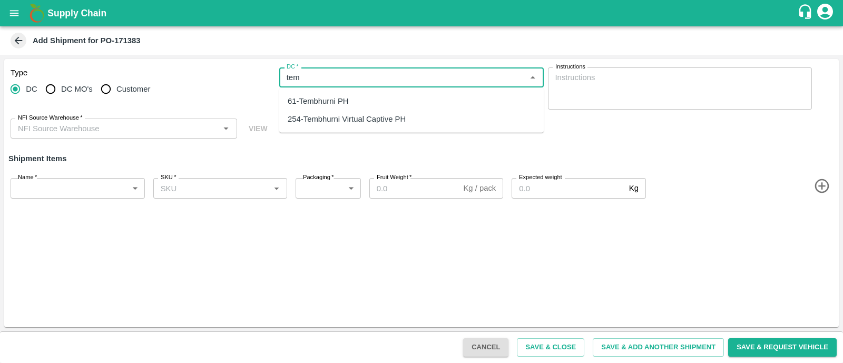
click at [353, 121] on div "254-Tembhurni Virtual Captive PH" at bounding box center [347, 119] width 118 height 12
type input "254-Tembhurni Virtual Captive PH"
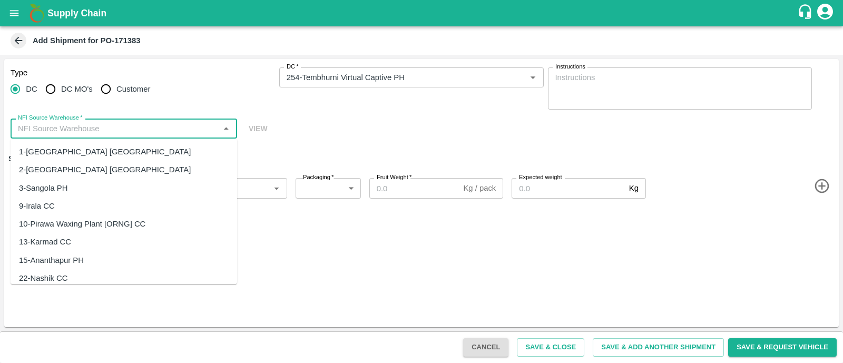
click at [187, 125] on input "NFI Source Warehouse   *" at bounding box center [115, 129] width 203 height 14
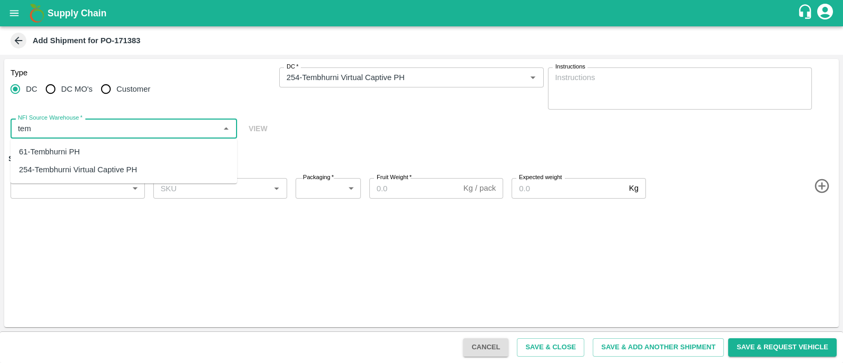
click at [115, 151] on div "61-Tembhurni PH" at bounding box center [124, 152] width 227 height 18
type input "61-Tembhurni PH"
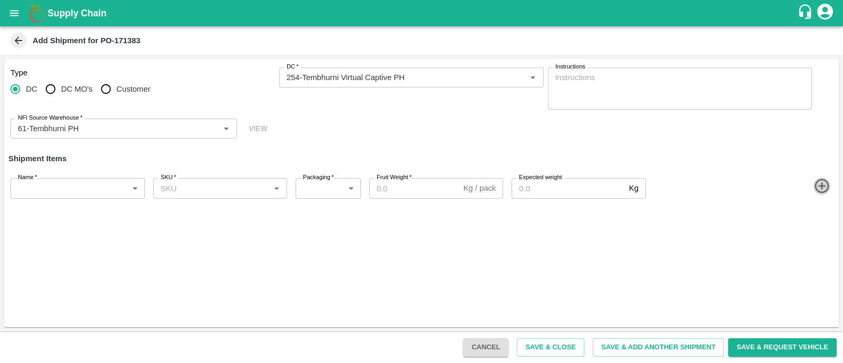
click at [821, 189] on icon "button" at bounding box center [822, 186] width 17 height 17
click at [824, 220] on icon "button" at bounding box center [822, 223] width 17 height 17
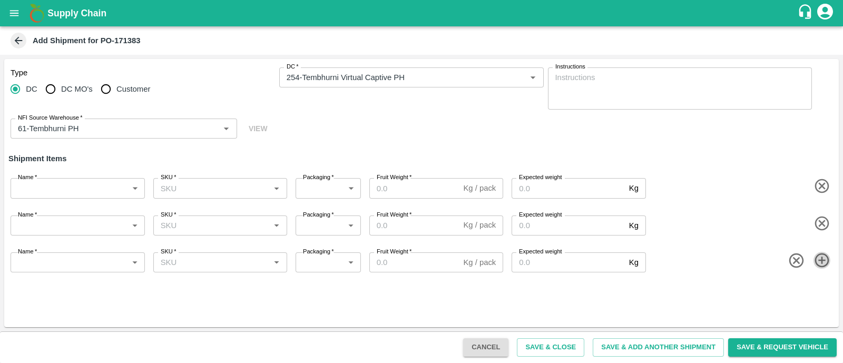
click at [825, 262] on icon "button" at bounding box center [822, 260] width 17 height 17
click at [825, 291] on icon "button" at bounding box center [822, 297] width 14 height 14
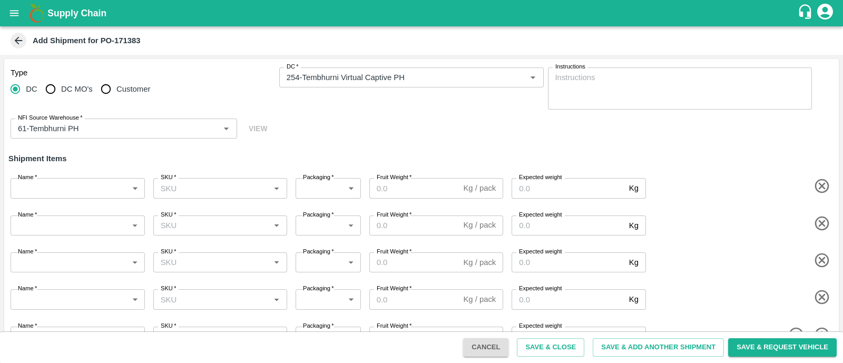
scroll to position [27, 0]
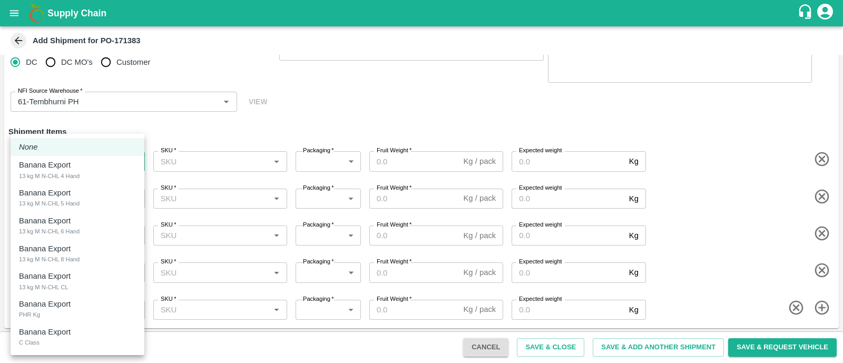
click at [101, 166] on body "Supply Chain Add Shipment for PO-171383 Type DC DC MO's Customer DC   * DC   * …" at bounding box center [421, 181] width 843 height 363
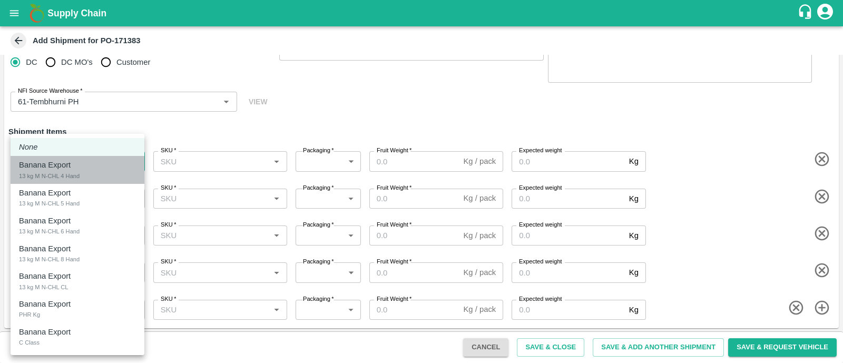
click at [101, 166] on div "Banana Export 13 kg M N-CHL 4 Hand" at bounding box center [77, 170] width 117 height 22
type input "1944136"
type input "468"
type input "1200"
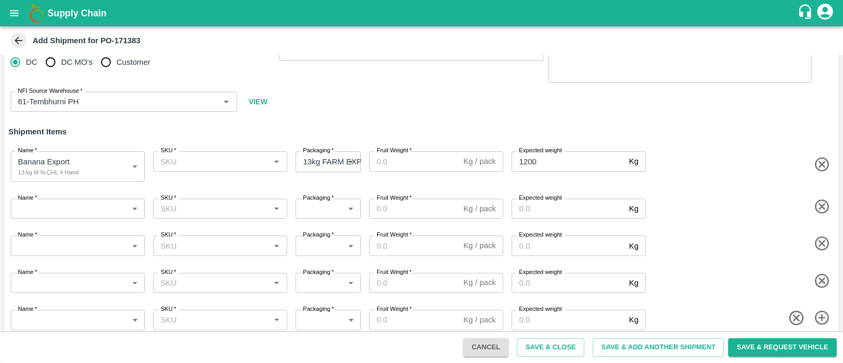
click at [99, 197] on div "Name   * ​ Name" at bounding box center [75, 207] width 139 height 24
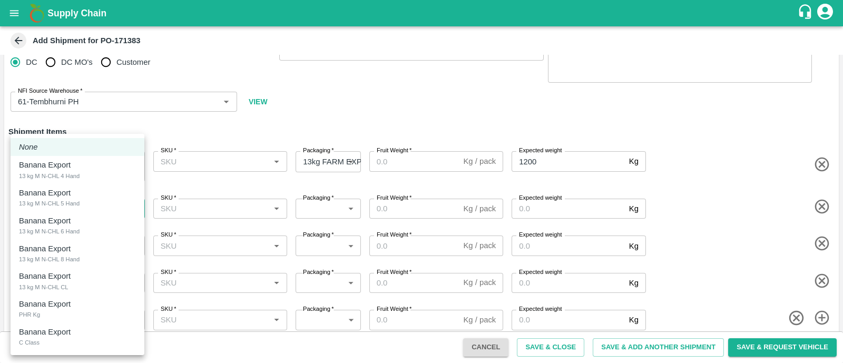
click at [100, 203] on body "Supply Chain Add Shipment for PO-171383 Type DC DC MO's Customer DC   * DC   * …" at bounding box center [421, 181] width 843 height 363
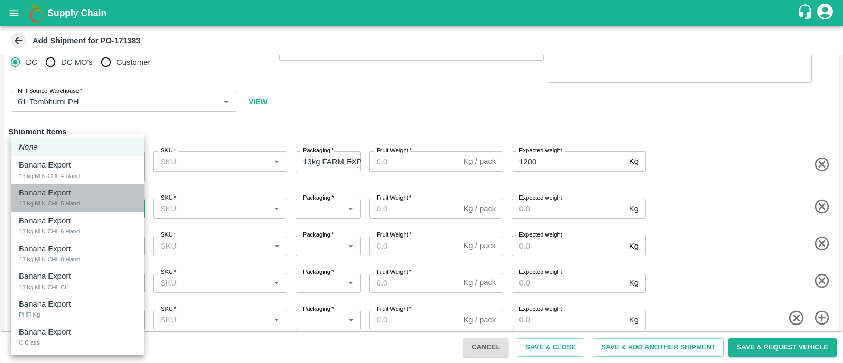
click at [84, 201] on div "Banana Export 13 kg M N-CHL 5 Hand" at bounding box center [77, 198] width 117 height 22
type input "1944137"
type input "468"
type input "1200"
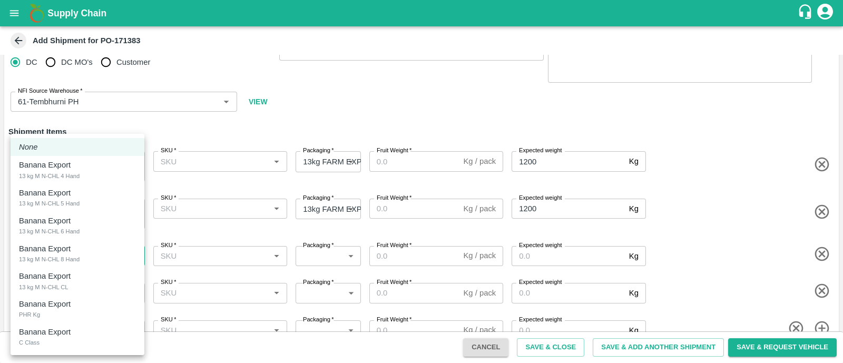
click at [89, 251] on body "Supply Chain Add Shipment for PO-171383 Type DC DC MO's Customer DC   * DC   * …" at bounding box center [421, 181] width 843 height 363
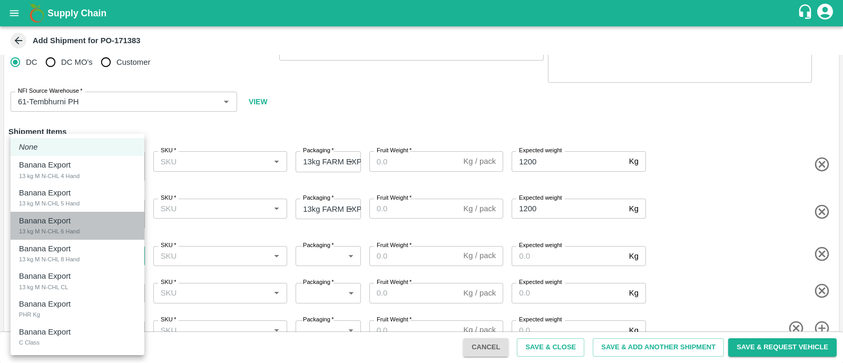
click at [96, 226] on div "Banana Export 13 kg M N-CHL 6 Hand" at bounding box center [77, 226] width 117 height 22
type input "1944138"
type input "468"
type input "1200"
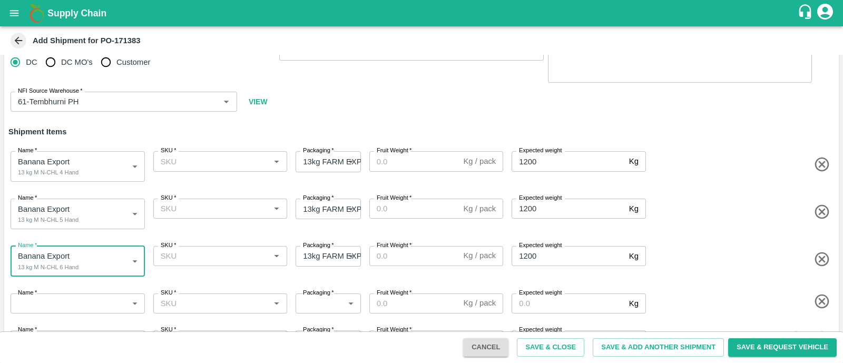
scroll to position [57, 0]
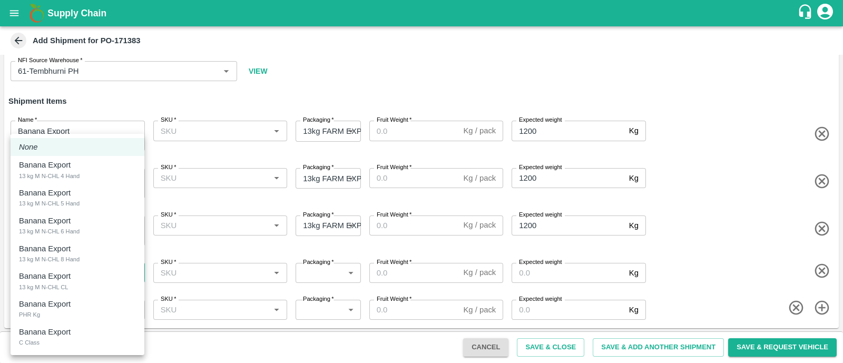
click at [89, 270] on body "Supply Chain Add Shipment for PO-171383 Type DC DC MO's Customer DC   * DC   * …" at bounding box center [421, 181] width 843 height 363
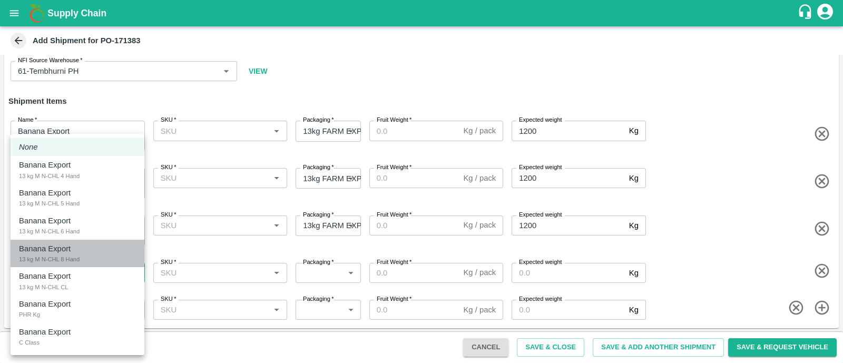
click at [90, 262] on div "Banana Export 13 kg M N-CHL 8 Hand" at bounding box center [77, 254] width 117 height 22
type input "1944139"
type input "468"
type input "1200"
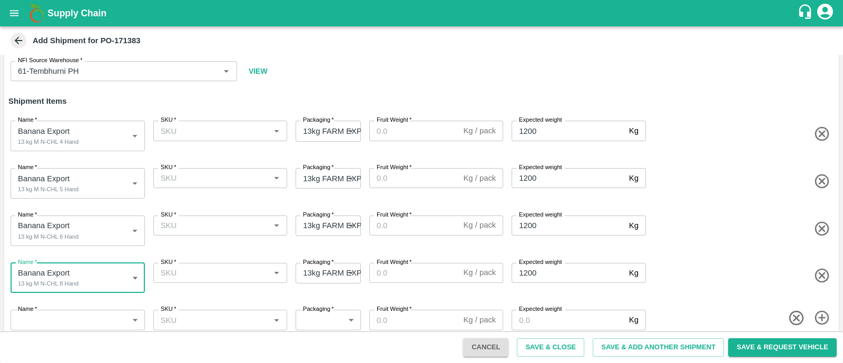
scroll to position [68, 0]
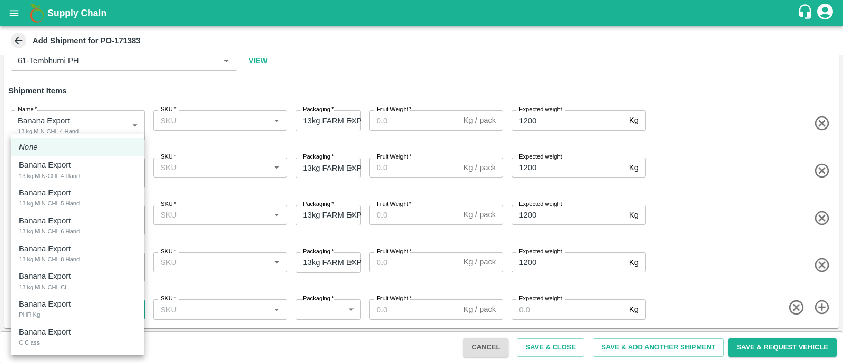
click at [82, 305] on body "Supply Chain Add Shipment for PO-171383 Type DC DC MO's Customer DC   * DC   * …" at bounding box center [421, 181] width 843 height 363
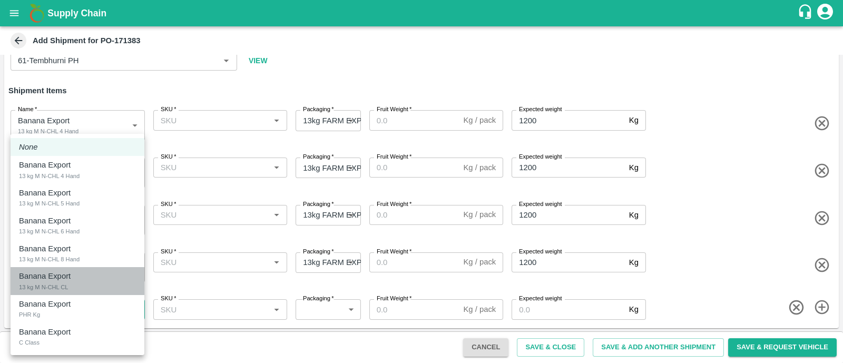
click at [86, 288] on div "Banana Export 13 kg M N-CHL CL" at bounding box center [77, 281] width 117 height 22
type input "1944140"
type input "468"
type input "1200"
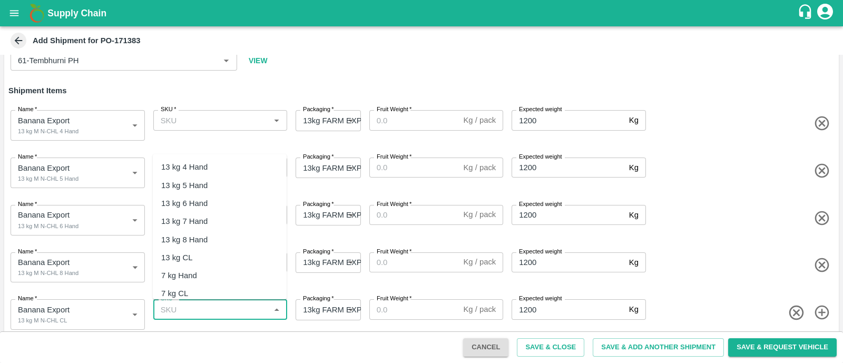
click at [230, 311] on input "SKU   *" at bounding box center [212, 310] width 111 height 14
click at [240, 258] on div "13 kg M N-CHL CL" at bounding box center [220, 258] width 134 height 18
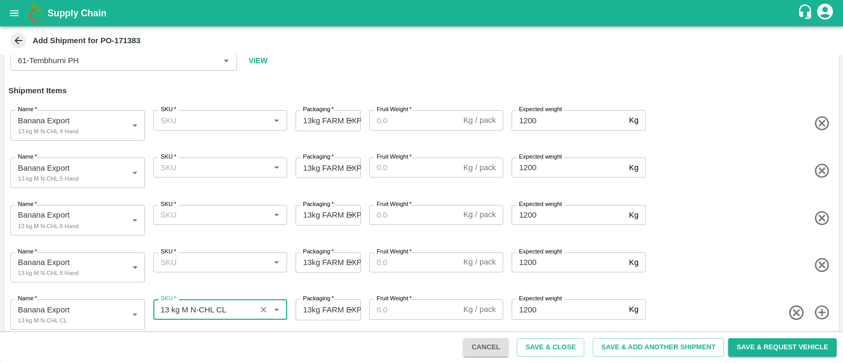
type input "13 kg M N-CHL CL"
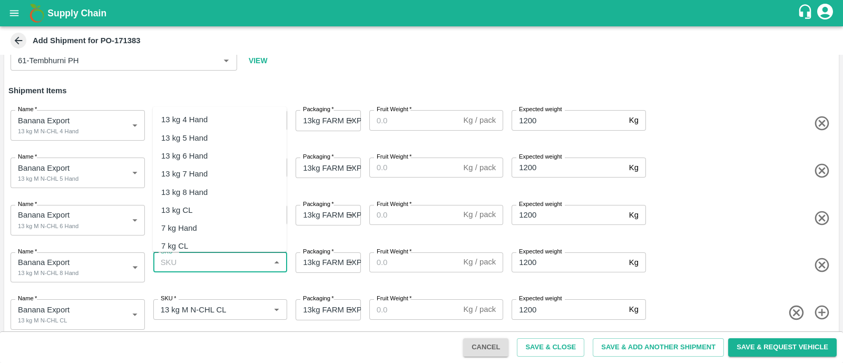
click at [219, 261] on input "SKU   *" at bounding box center [212, 263] width 111 height 14
click at [235, 188] on div "13 kg M N-CHL 8 Hand" at bounding box center [201, 193] width 81 height 12
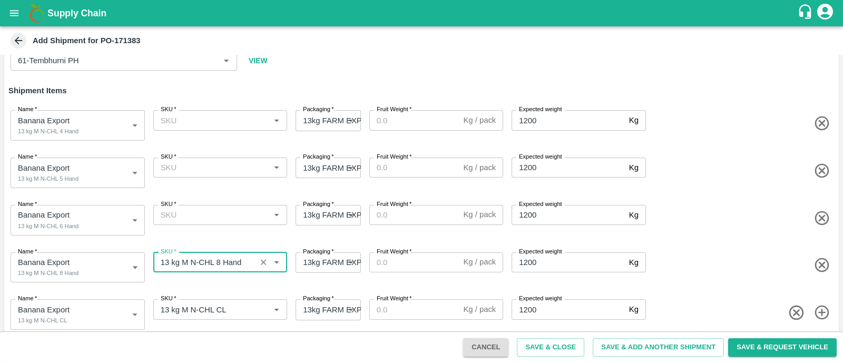
type input "13 kg M N-CHL 8 Hand"
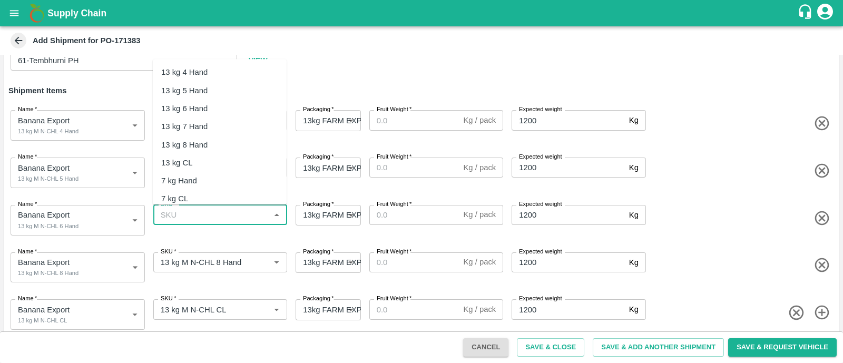
click at [215, 221] on input "SKU   *" at bounding box center [212, 215] width 111 height 14
click at [241, 110] on div "13 kg M N-CHL 6 Hand" at bounding box center [201, 109] width 81 height 12
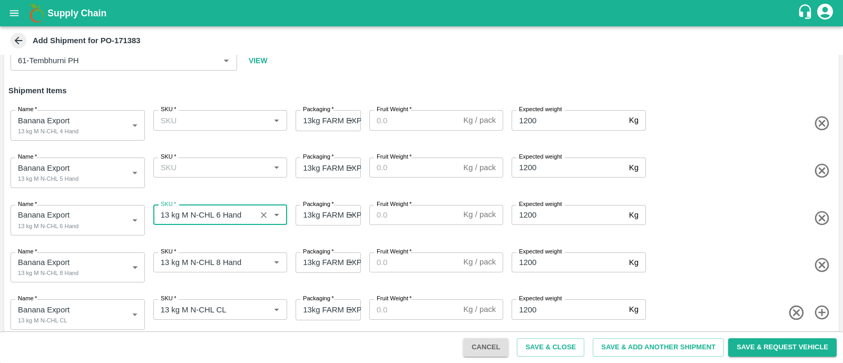
type input "13 kg M N-CHL 6 Hand"
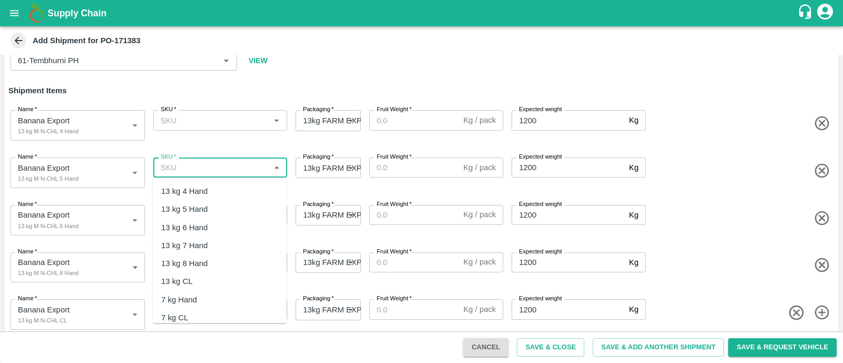
click at [225, 166] on input "SKU   *" at bounding box center [212, 168] width 111 height 14
click at [222, 209] on div "13 kg M N-CHL 5 Hand" at bounding box center [201, 209] width 81 height 12
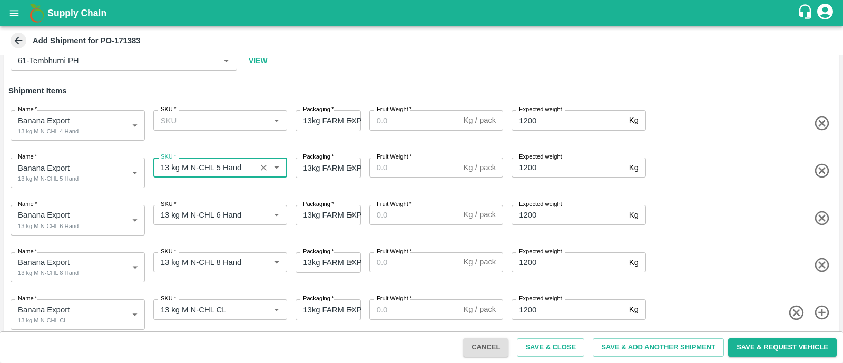
type input "13 kg M N-CHL 5 Hand"
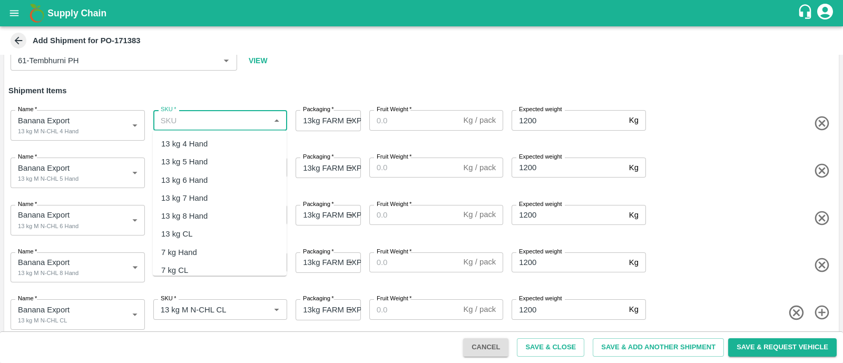
click at [221, 124] on input "SKU   *" at bounding box center [212, 120] width 111 height 14
click at [227, 147] on div "13 kg M N-CHL 4 Hand" at bounding box center [201, 144] width 81 height 12
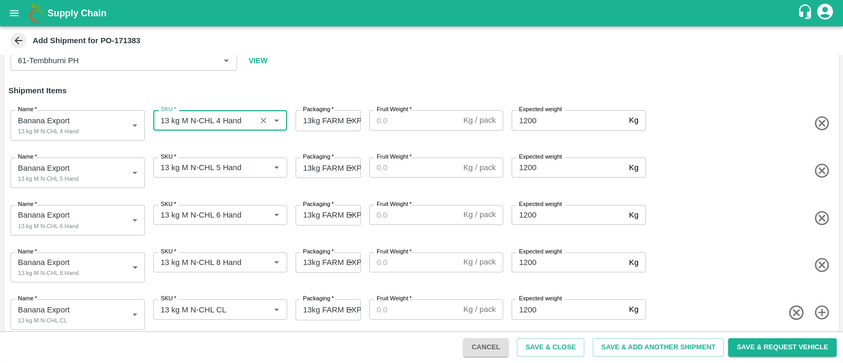
type input "13 kg M N-CHL 4 Hand"
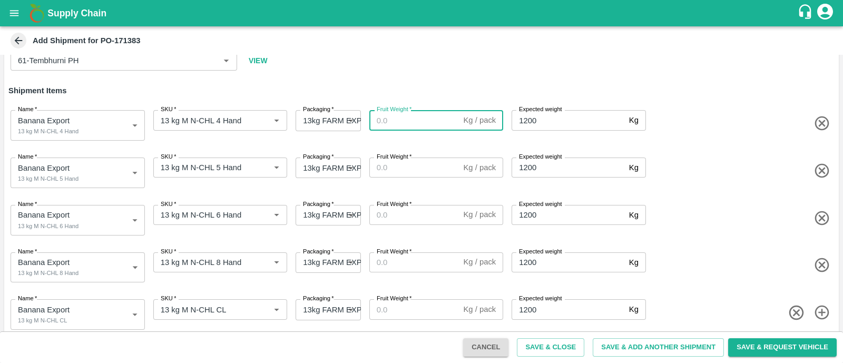
click at [404, 125] on input "Fruit Weight   *" at bounding box center [415, 120] width 90 height 20
type input "13"
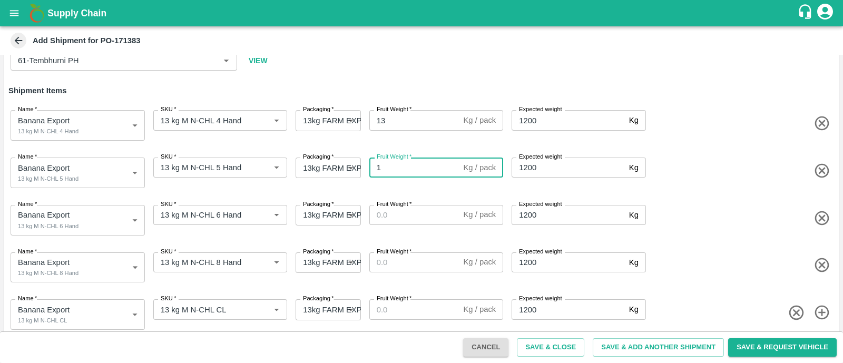
click at [398, 168] on input "1" at bounding box center [415, 168] width 90 height 20
type input "13"
click at [405, 224] on input "Fruit Weight   *" at bounding box center [415, 215] width 90 height 20
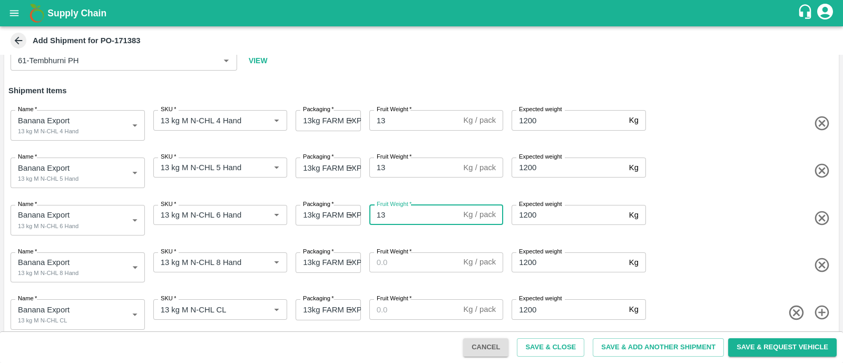
type input "13"
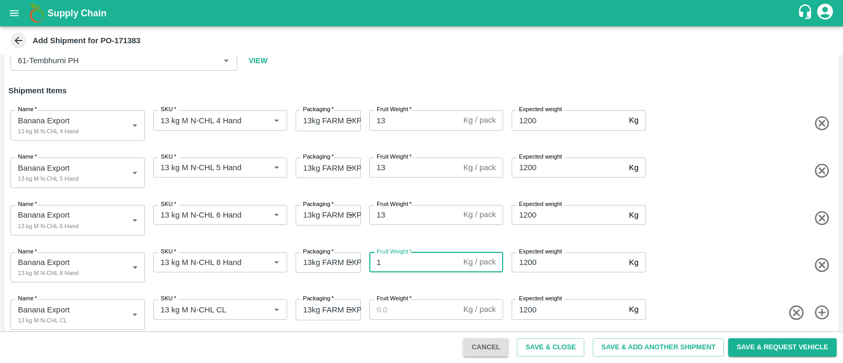
click at [406, 263] on input "1" at bounding box center [415, 263] width 90 height 20
type input "13"
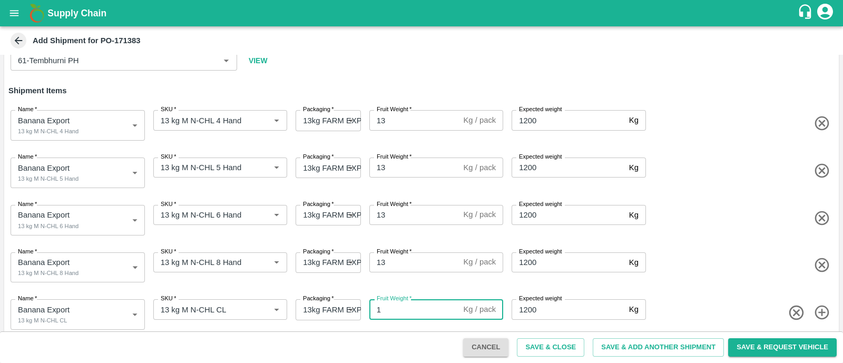
click at [408, 308] on input "1" at bounding box center [415, 309] width 90 height 20
type input "13"
click at [633, 340] on button "Save & Add Another Shipment" at bounding box center [658, 347] width 131 height 18
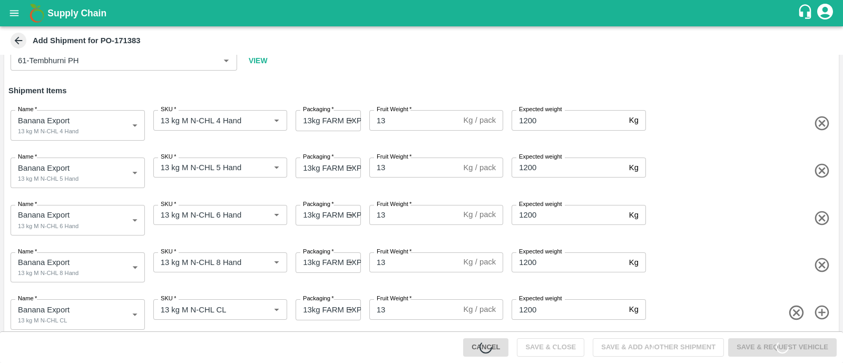
scroll to position [0, 0]
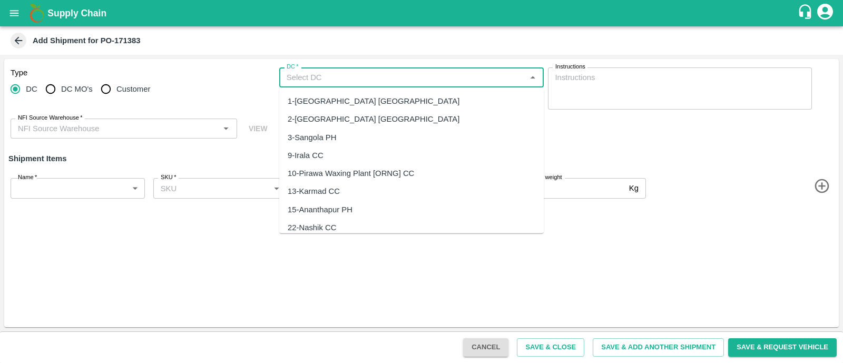
click at [347, 76] on input "DC   *" at bounding box center [403, 78] width 241 height 14
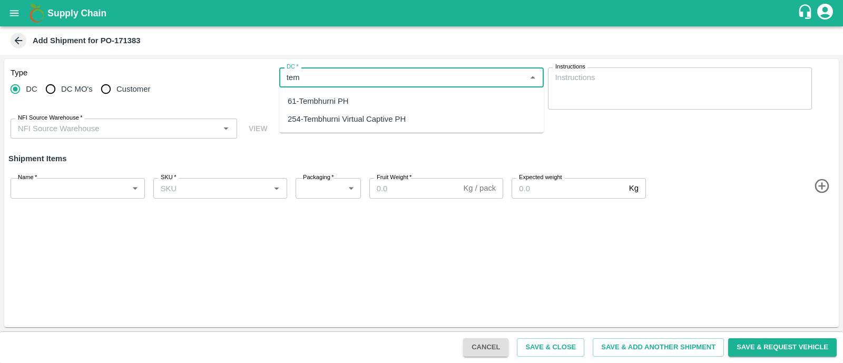
click at [346, 96] on div "61-Tembhurni PH" at bounding box center [318, 101] width 61 height 12
type input "61-Tembhurni PH"
click at [521, 79] on icon "Clear" at bounding box center [521, 78] width 6 height 6
click at [424, 122] on div "254-Tembhurni Virtual Captive PH" at bounding box center [411, 119] width 265 height 18
type input "254-Tembhurni Virtual Captive PH"
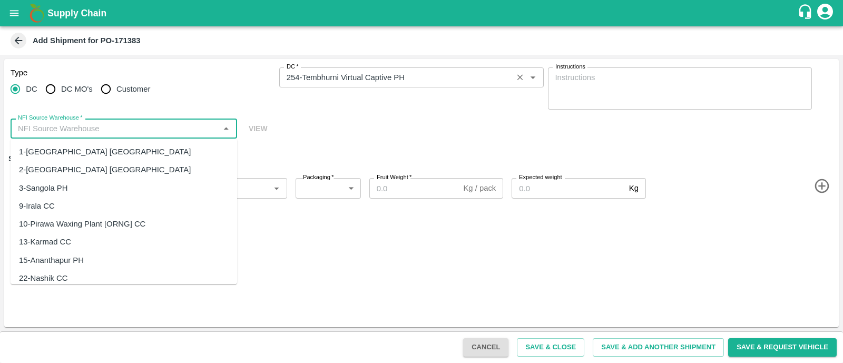
click at [129, 122] on input "NFI Source Warehouse   *" at bounding box center [115, 129] width 203 height 14
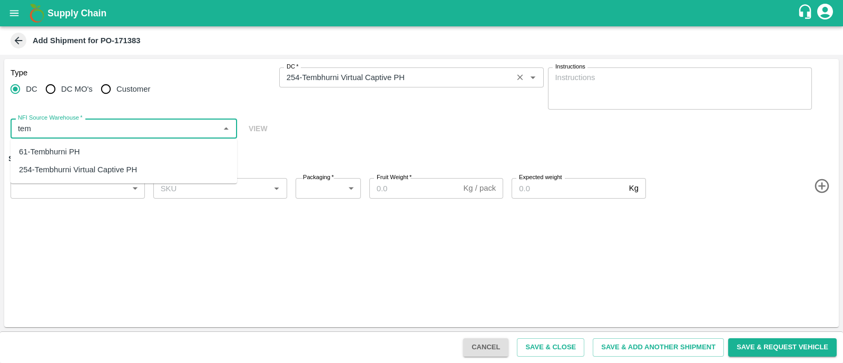
click at [98, 146] on div "61-Tembhurni PH" at bounding box center [124, 152] width 227 height 18
type input "61-Tembhurni PH"
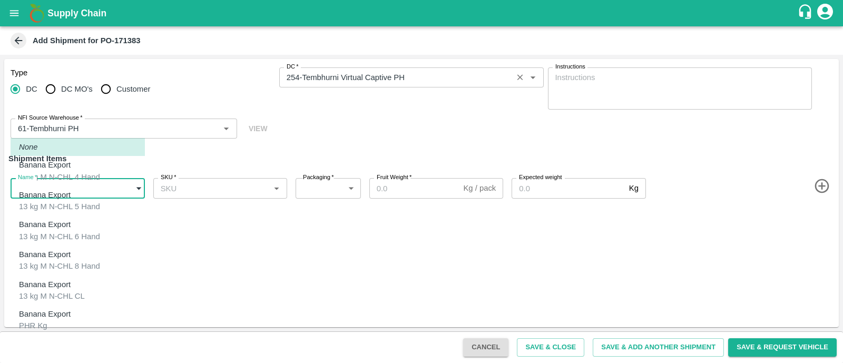
click at [108, 189] on body "Supply Chain Add Shipment for PO-171383 Type [GEOGRAPHIC_DATA] DC MO's Customer…" at bounding box center [421, 181] width 843 height 363
click at [76, 308] on div "Banana Export PHR Kg" at bounding box center [47, 320] width 57 height 24
type input "1944141"
type input "258"
type input "100"
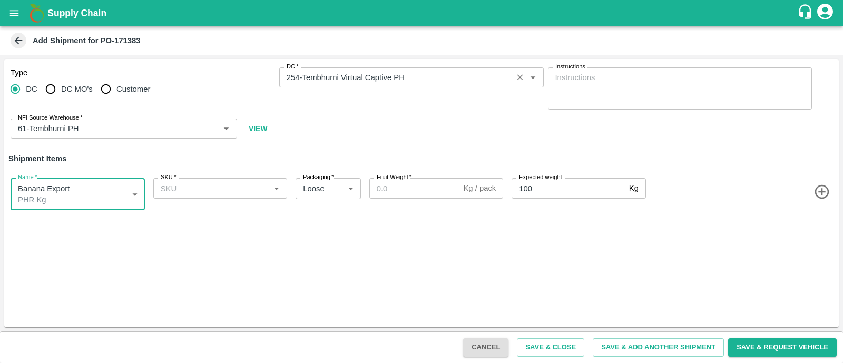
click at [241, 191] on input "SKU   *" at bounding box center [212, 188] width 111 height 14
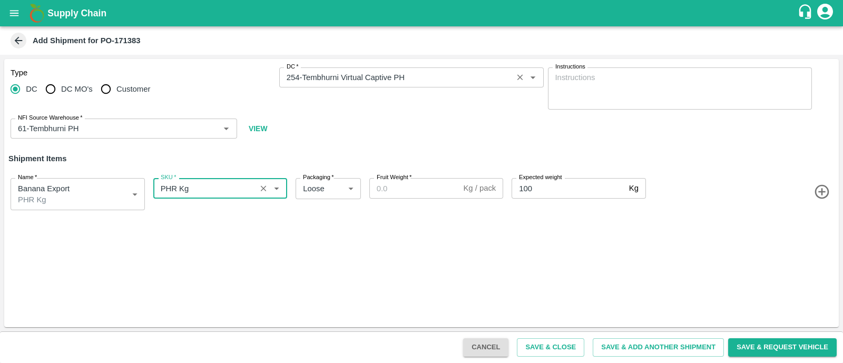
type input "PHR Kg"
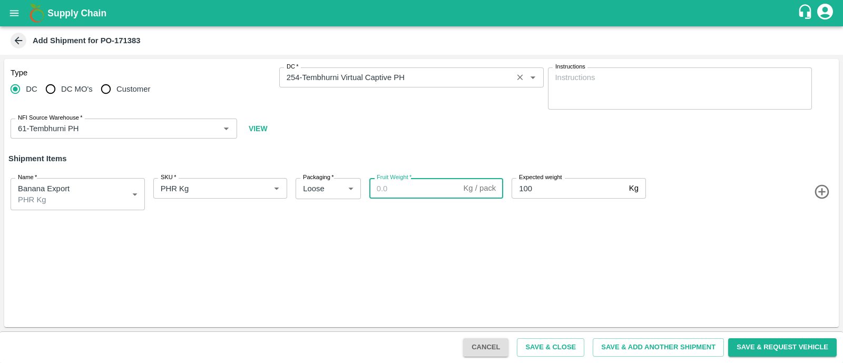
click at [393, 185] on input "Fruit Weight   *" at bounding box center [415, 188] width 90 height 20
type input "114"
click at [663, 341] on button "Save & Add Another Shipment" at bounding box center [658, 347] width 131 height 18
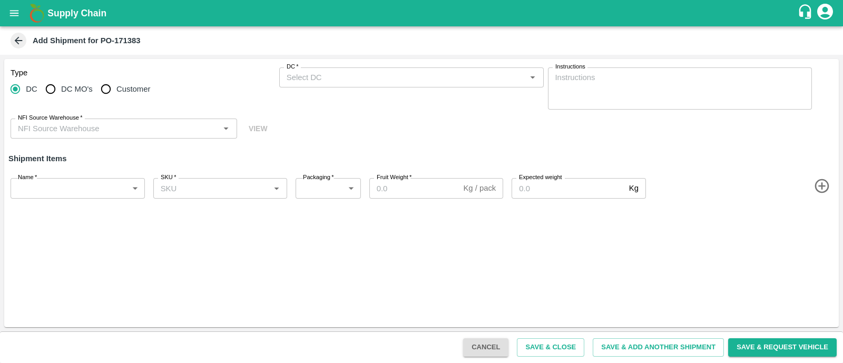
click at [383, 85] on div "DC   *" at bounding box center [411, 77] width 265 height 20
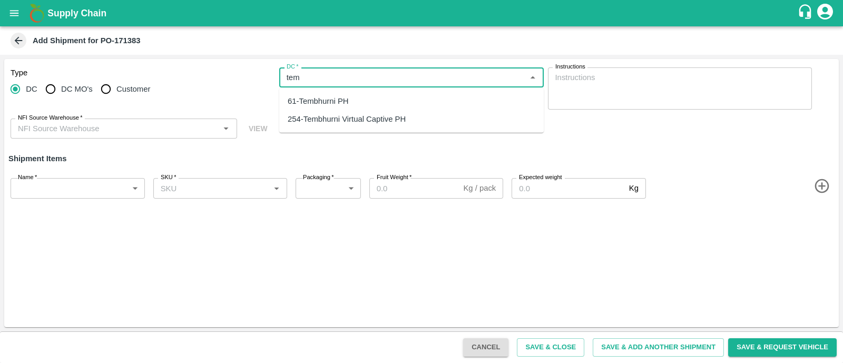
click at [353, 117] on div "254-Tembhurni Virtual Captive PH" at bounding box center [347, 119] width 118 height 12
type input "254-Tembhurni Virtual Captive PH"
click at [86, 133] on input "NFI Source Warehouse   *" at bounding box center [115, 129] width 203 height 14
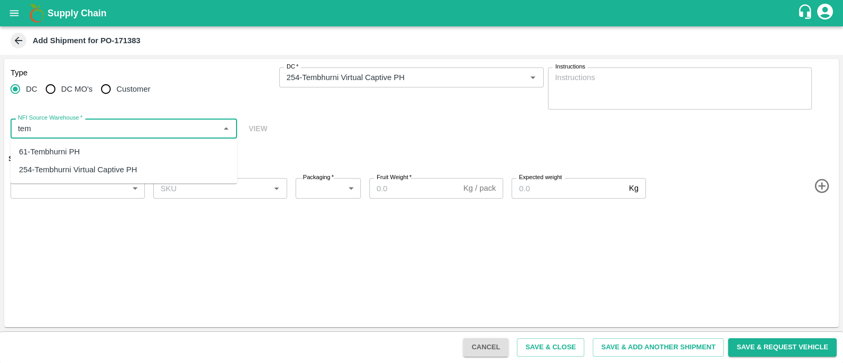
click at [94, 163] on div "254-Tembhurni Virtual Captive PH" at bounding box center [124, 170] width 227 height 18
type input "254-Tembhurni Virtual Captive PH"
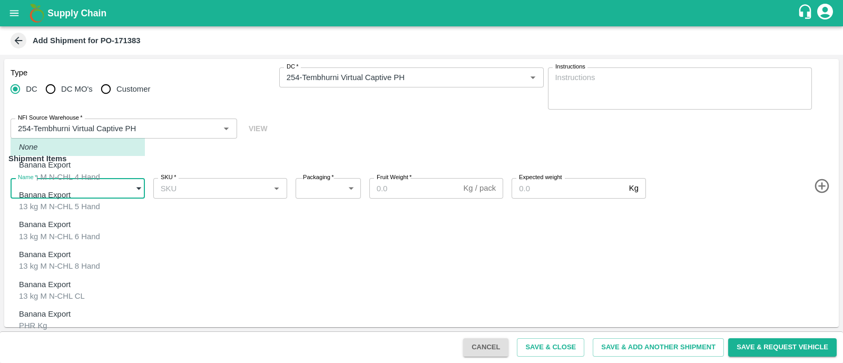
click at [100, 192] on body "Supply Chain Add Shipment for PO-171383 Type [GEOGRAPHIC_DATA] DC MO's Customer…" at bounding box center [421, 181] width 843 height 363
click at [65, 338] on p "Banana Export" at bounding box center [45, 344] width 52 height 12
type input "1944142"
type input "258"
type input "300"
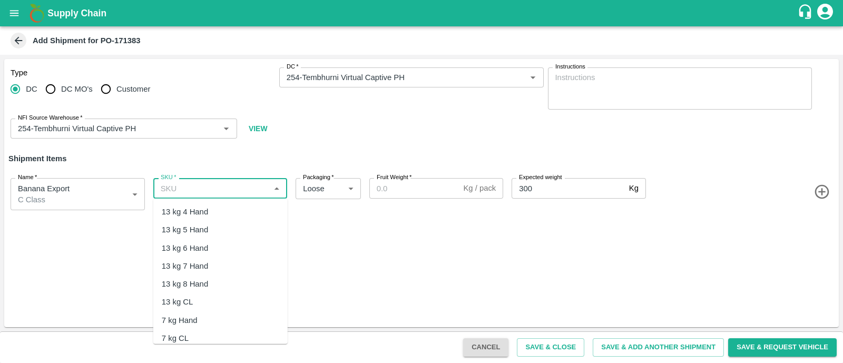
click at [203, 188] on input "SKU   *" at bounding box center [212, 188] width 111 height 14
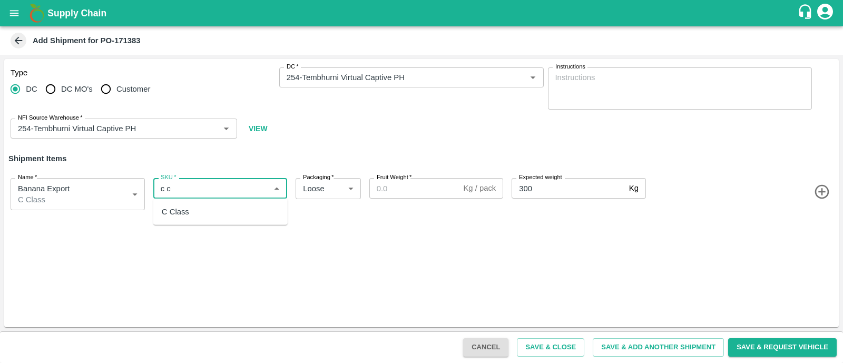
click at [211, 209] on div "C Class" at bounding box center [220, 212] width 134 height 18
type input "C Class"
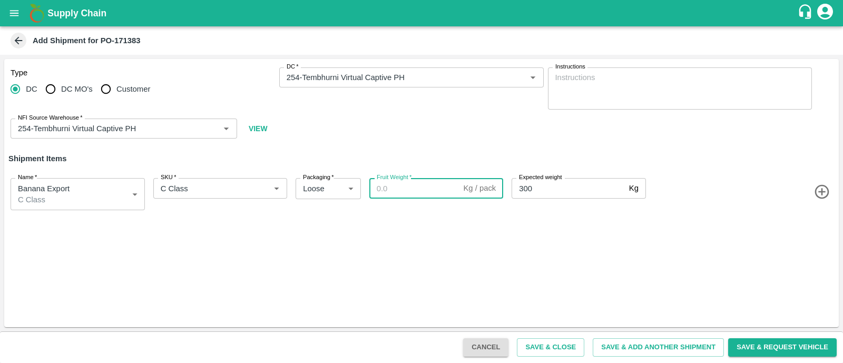
click at [408, 191] on input "Fruit Weight   *" at bounding box center [415, 188] width 90 height 20
type input "401"
click at [481, 260] on div "Type DC DC MO's Customer DC   * DC   * Instructions x Instructions NFI Source W…" at bounding box center [421, 193] width 835 height 268
click at [566, 345] on button "Save & Close" at bounding box center [550, 347] width 67 height 18
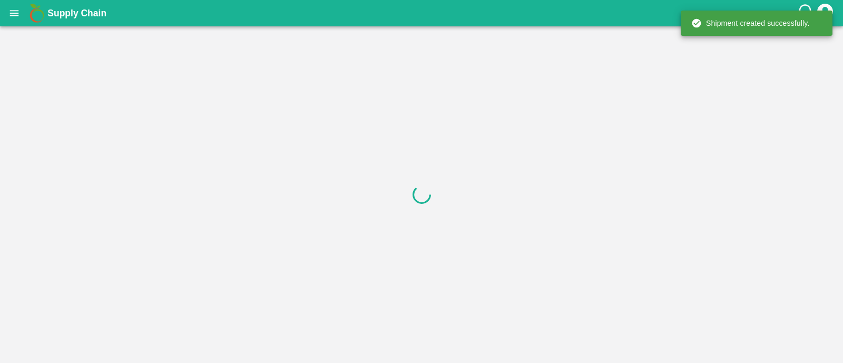
click at [20, 12] on icon "open drawer" at bounding box center [14, 13] width 12 height 12
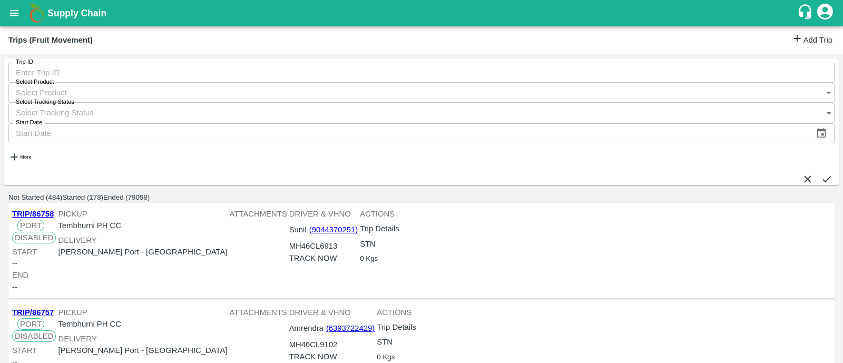
click at [817, 43] on link "Add Trip" at bounding box center [812, 40] width 41 height 15
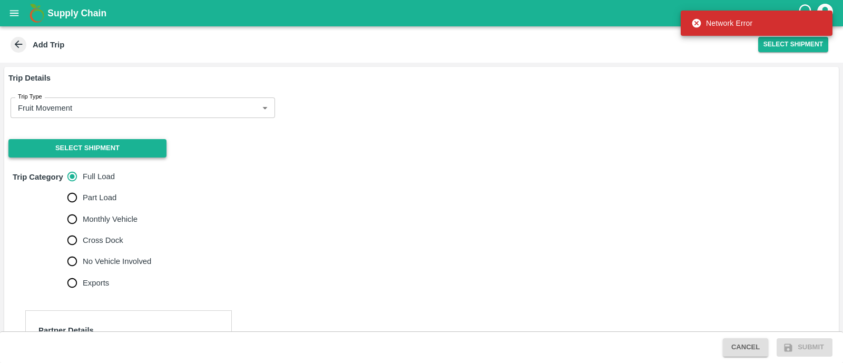
click at [119, 149] on button "Select Shipment" at bounding box center [87, 148] width 158 height 18
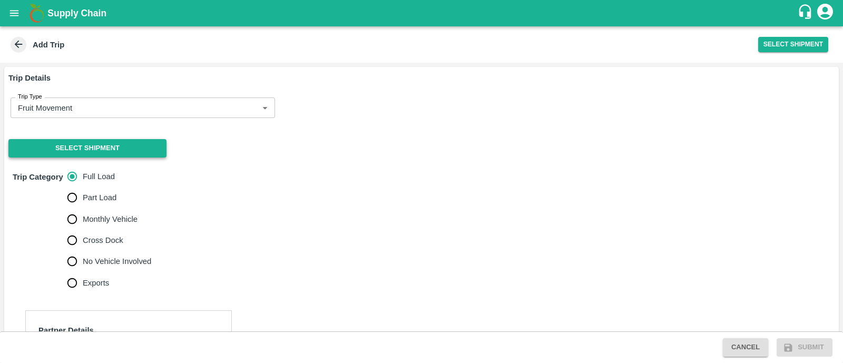
click at [119, 149] on button "Select Shipment" at bounding box center [87, 148] width 158 height 18
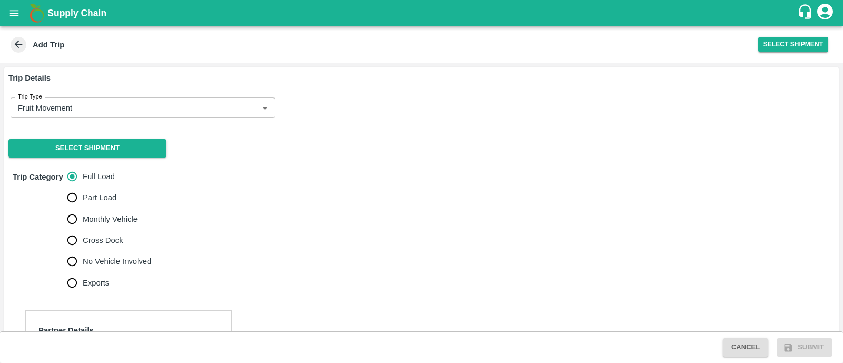
click at [14, 14] on icon "open drawer" at bounding box center [14, 13] width 12 height 12
click at [231, 363] on div at bounding box center [421, 363] width 843 height 0
click at [129, 151] on button "Select Shipment" at bounding box center [87, 148] width 158 height 18
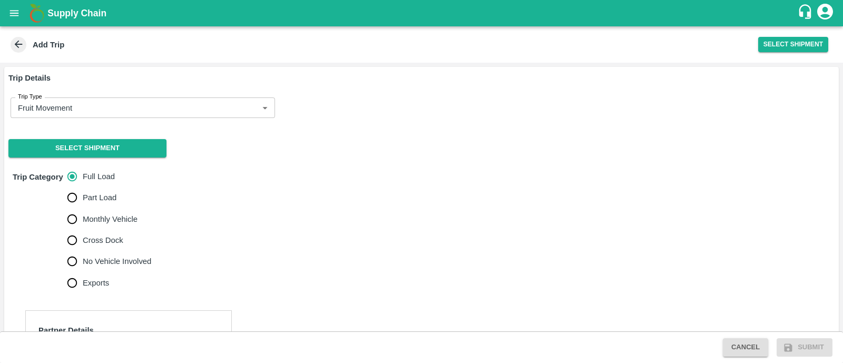
click at [9, 11] on icon "open drawer" at bounding box center [14, 13] width 12 height 12
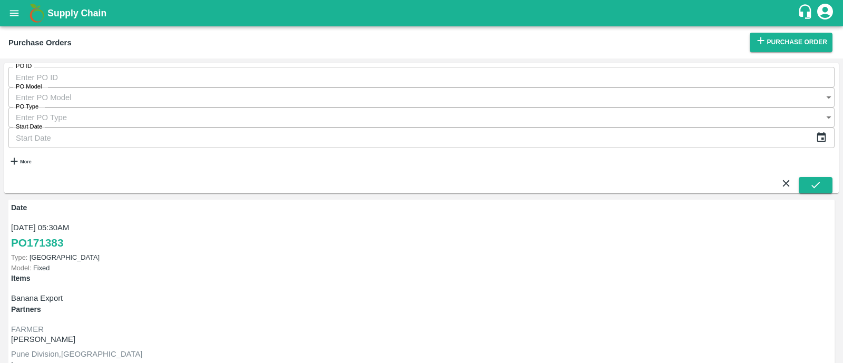
click at [19, 20] on button "open drawer" at bounding box center [14, 13] width 24 height 24
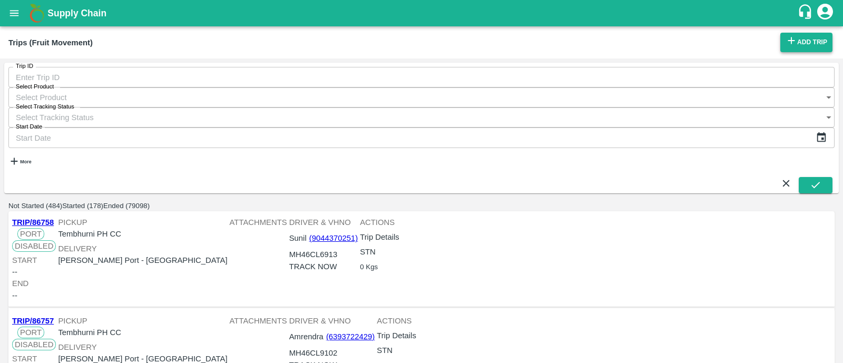
click at [814, 36] on link "Add Trip" at bounding box center [807, 43] width 52 height 20
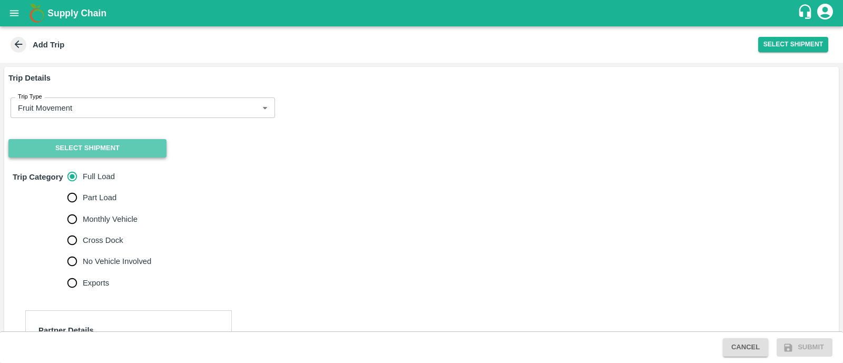
click at [127, 144] on button "Select Shipment" at bounding box center [87, 148] width 158 height 18
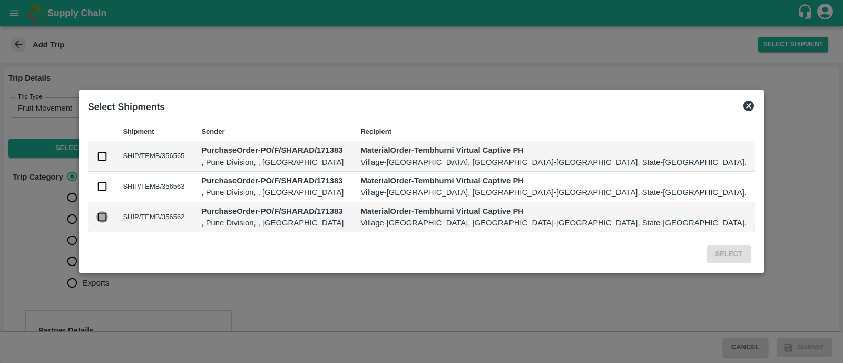
click at [108, 218] on input "checkbox" at bounding box center [102, 217] width 12 height 12
checkbox input "true"
click at [707, 257] on button "Select" at bounding box center [729, 254] width 44 height 18
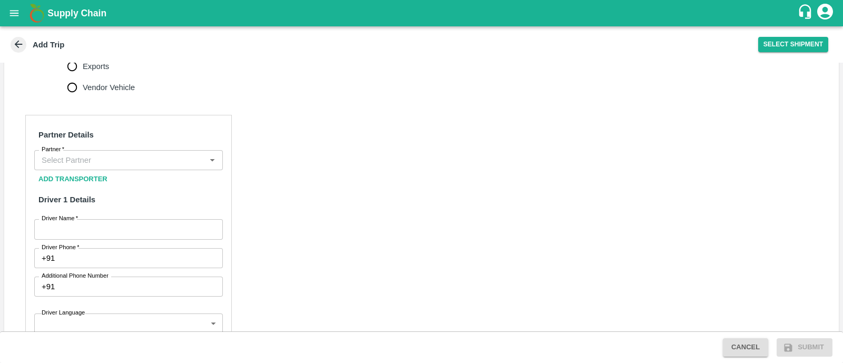
scroll to position [436, 0]
click at [120, 153] on input "Partner   *" at bounding box center [119, 160] width 165 height 14
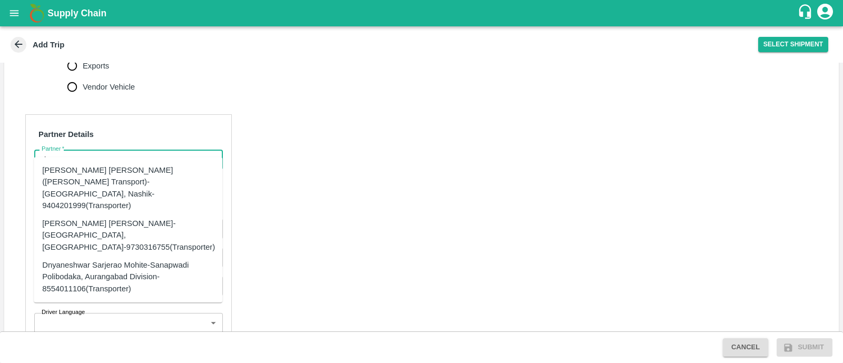
click at [125, 218] on div "[PERSON_NAME] [PERSON_NAME]-[GEOGRAPHIC_DATA], [GEOGRAPHIC_DATA]-9730316755(Tra…" at bounding box center [128, 235] width 173 height 35
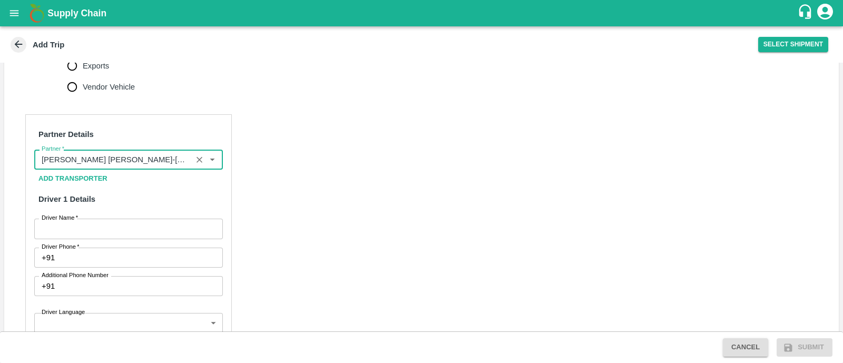
type input "[PERSON_NAME] [PERSON_NAME]-[GEOGRAPHIC_DATA], [GEOGRAPHIC_DATA]-9730316755(Tra…"
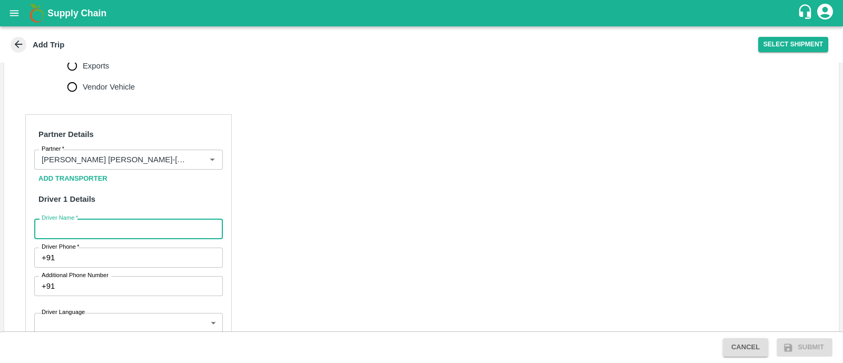
click at [110, 220] on input "Driver Name   *" at bounding box center [128, 229] width 189 height 20
type input "Godse"
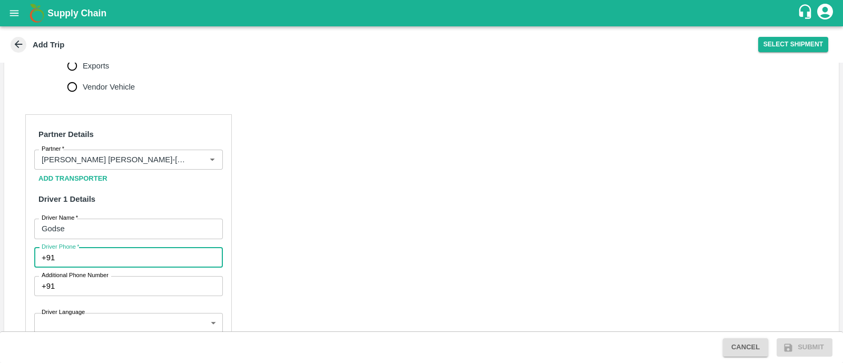
click at [112, 248] on input "Driver Phone   *" at bounding box center [141, 258] width 164 height 20
type input "9975280177"
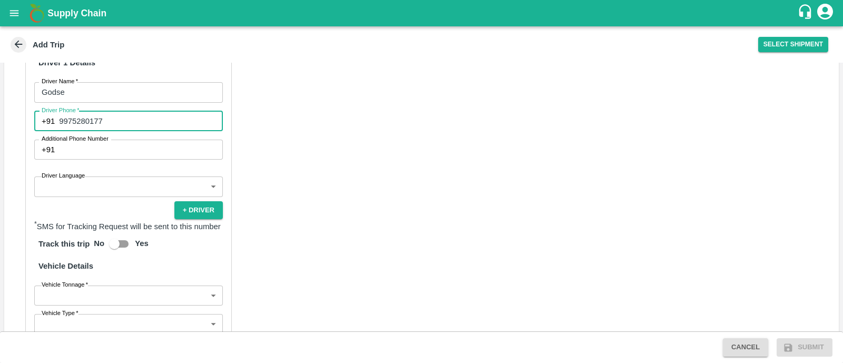
scroll to position [573, 0]
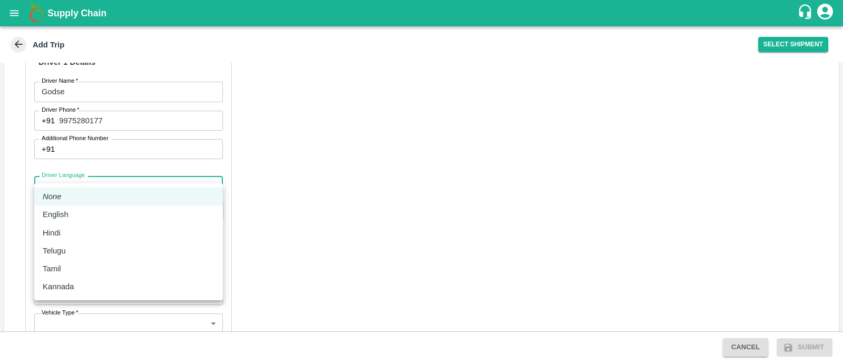
click at [118, 179] on body "Supply Chain Add Trip Select Shipment Trip Details Trip Type Fruit Movement 1 T…" at bounding box center [421, 181] width 843 height 363
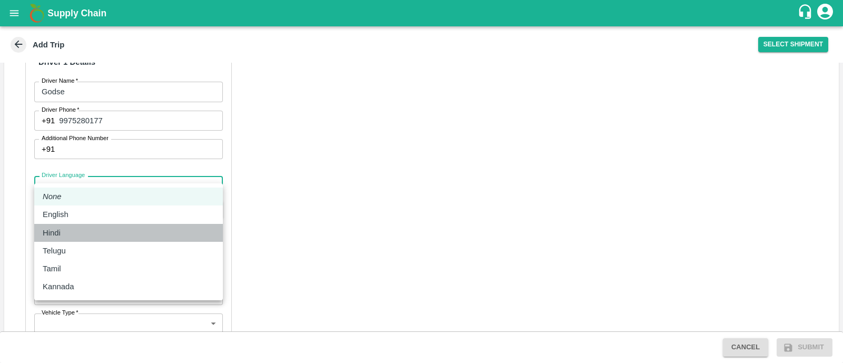
click at [84, 231] on div "Hindi" at bounding box center [129, 233] width 172 height 12
type input "hi"
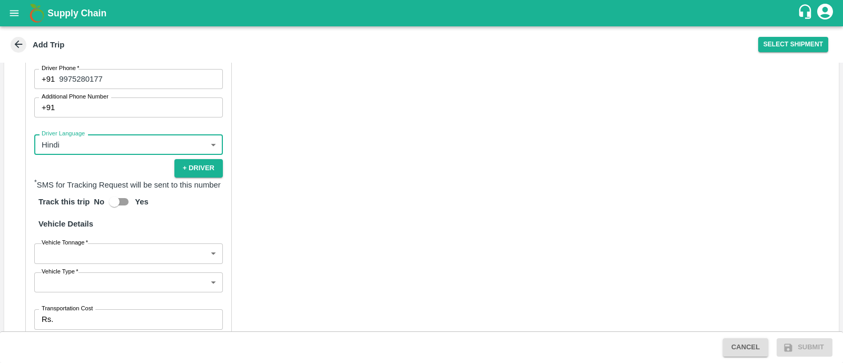
scroll to position [630, 0]
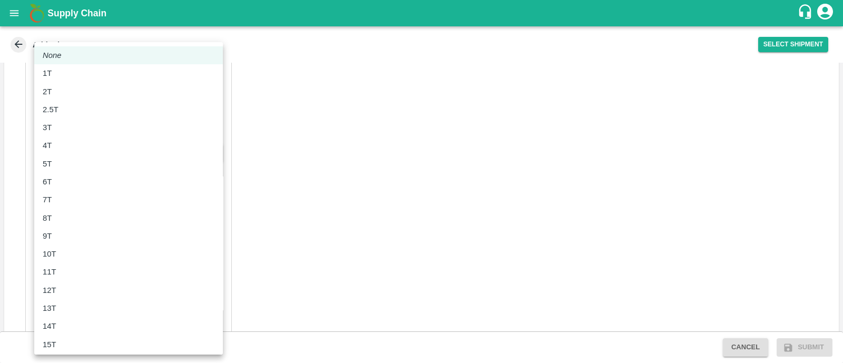
click at [84, 231] on body "Supply Chain Add Trip Select Shipment Trip Details Trip Type Fruit Movement 1 T…" at bounding box center [421, 181] width 843 height 363
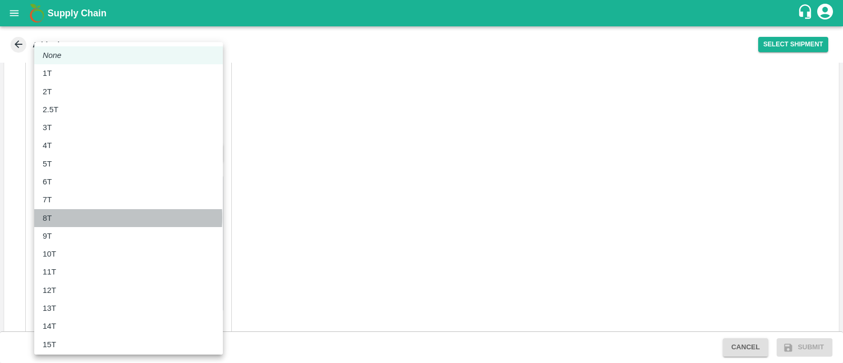
click at [75, 217] on div "8T" at bounding box center [129, 218] width 172 height 12
type input "8000"
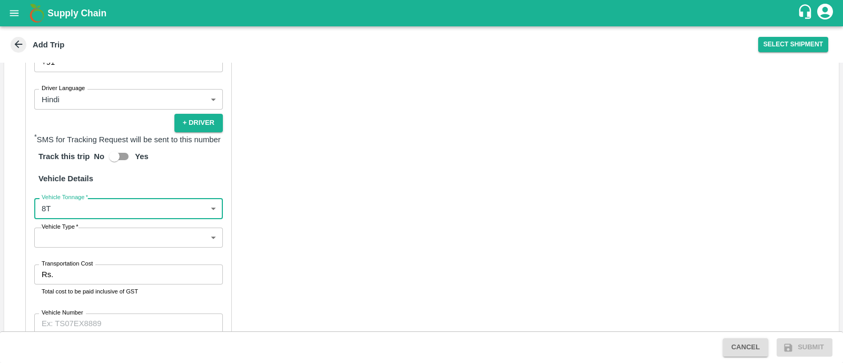
scroll to position [661, 0]
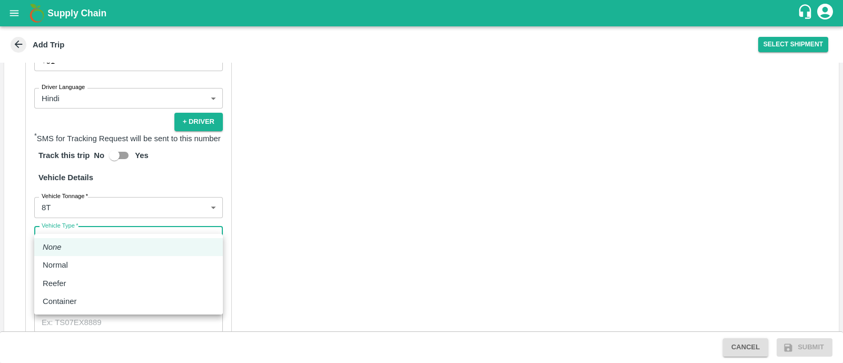
click at [78, 222] on body "Supply Chain Add Trip Select Shipment Trip Details Trip Type Fruit Movement 1 T…" at bounding box center [421, 181] width 843 height 363
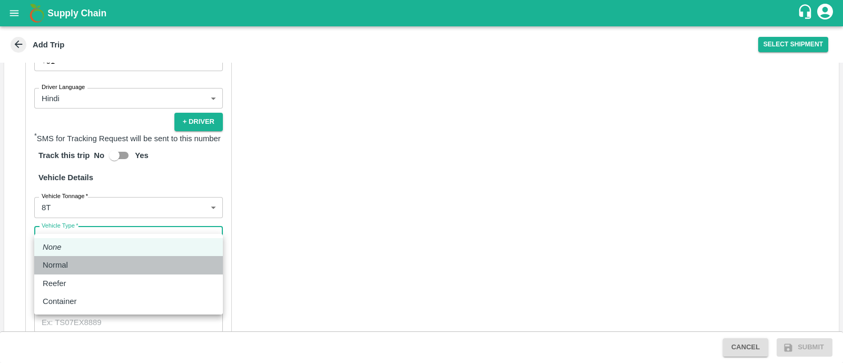
click at [78, 265] on div "Normal" at bounding box center [129, 265] width 172 height 12
type input "Normal"
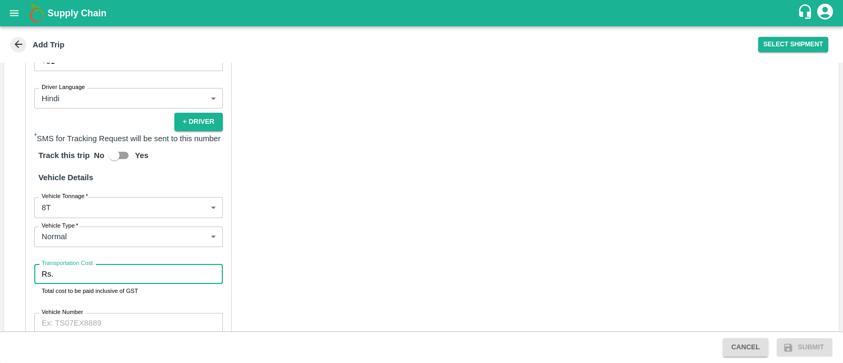
click at [99, 265] on input "Transportation Cost" at bounding box center [140, 274] width 166 height 20
type input "5257"
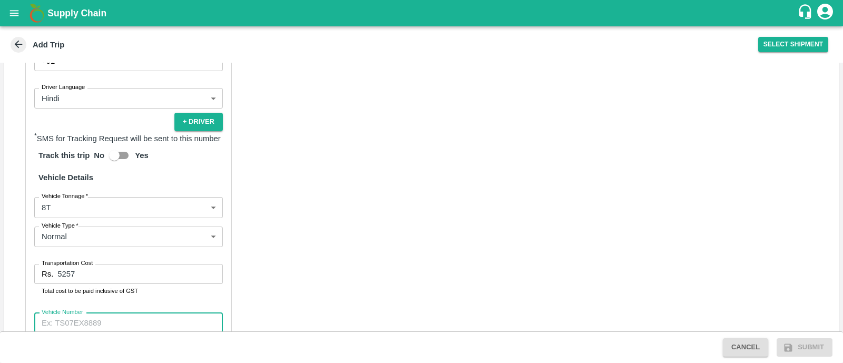
click at [113, 313] on input "Vehicle Number" at bounding box center [128, 323] width 189 height 20
type input "MH45AX3780"
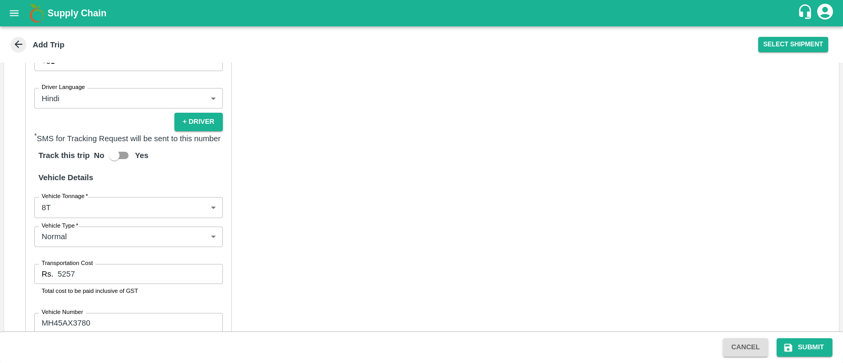
click at [293, 244] on div "Partner Details Partner   * Partner Add Transporter Driver 1 Details Driver Nam…" at bounding box center [421, 136] width 835 height 519
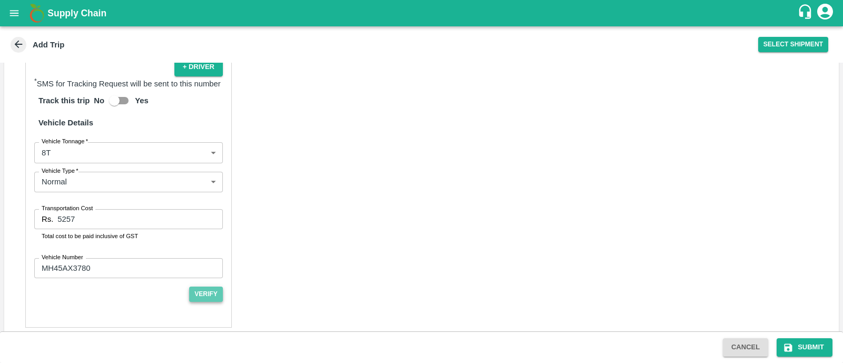
click at [205, 287] on button "Verify" at bounding box center [206, 294] width 34 height 15
click at [822, 342] on button "Submit" at bounding box center [805, 347] width 56 height 18
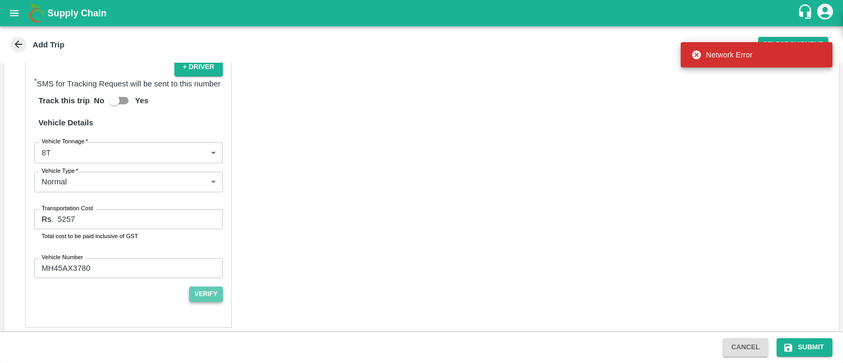
click at [195, 287] on button "Verify" at bounding box center [206, 294] width 34 height 15
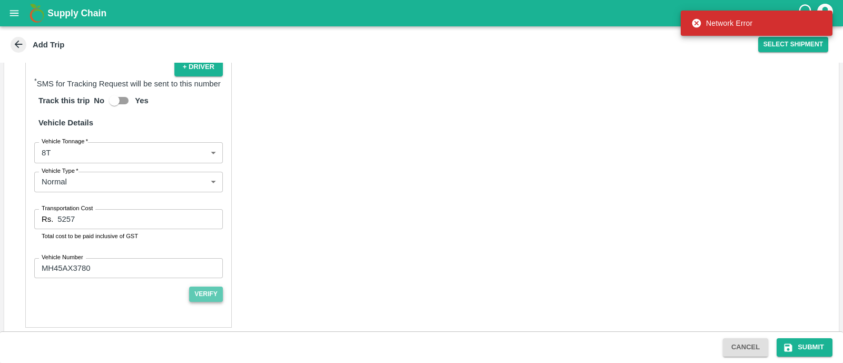
click at [195, 287] on button "Verify" at bounding box center [206, 294] width 34 height 15
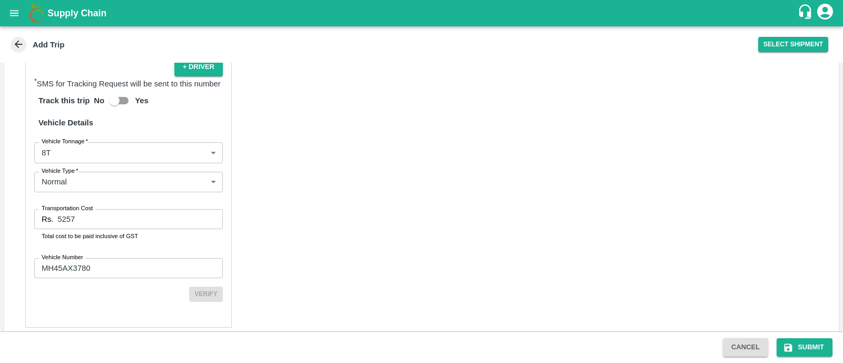
scroll to position [713, 0]
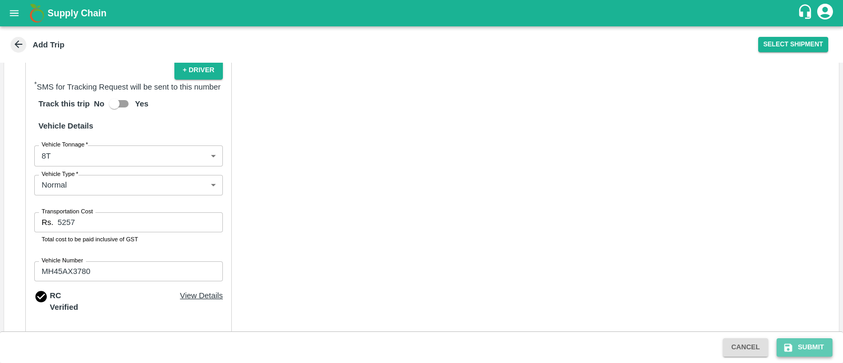
click at [796, 349] on button "Submit" at bounding box center [805, 347] width 56 height 18
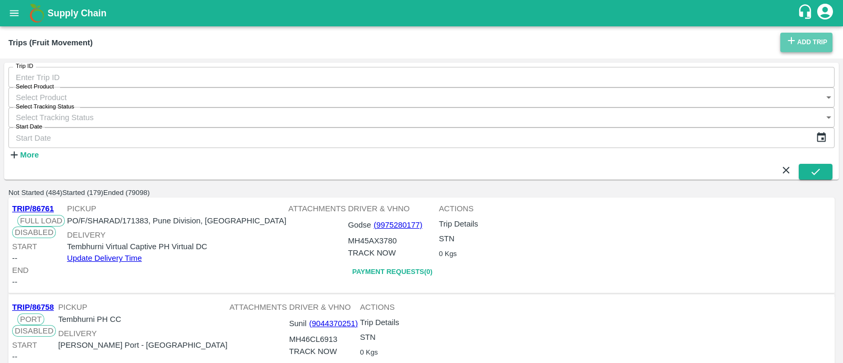
click at [803, 35] on link "Add Trip" at bounding box center [807, 43] width 52 height 20
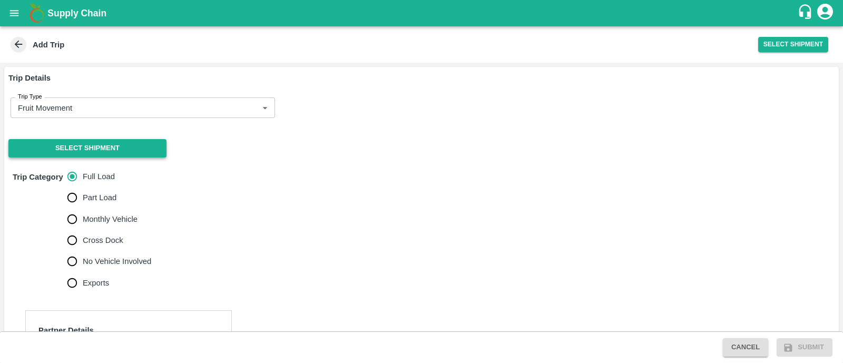
click at [118, 146] on button "Select Shipment" at bounding box center [87, 148] width 158 height 18
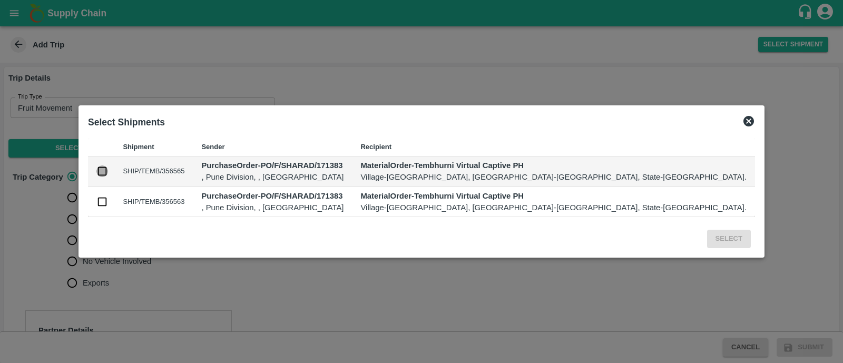
click at [108, 171] on input "checkbox" at bounding box center [102, 172] width 12 height 12
checkbox input "true"
click at [108, 201] on input "checkbox" at bounding box center [102, 202] width 12 height 12
checkbox input "true"
click at [707, 235] on button "Select" at bounding box center [729, 239] width 44 height 18
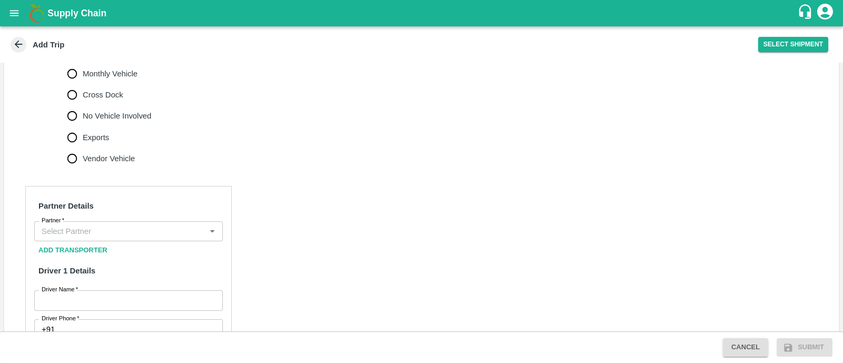
scroll to position [364, 0]
click at [74, 106] on input "No Vehicle Involved" at bounding box center [72, 116] width 21 height 21
radio input "true"
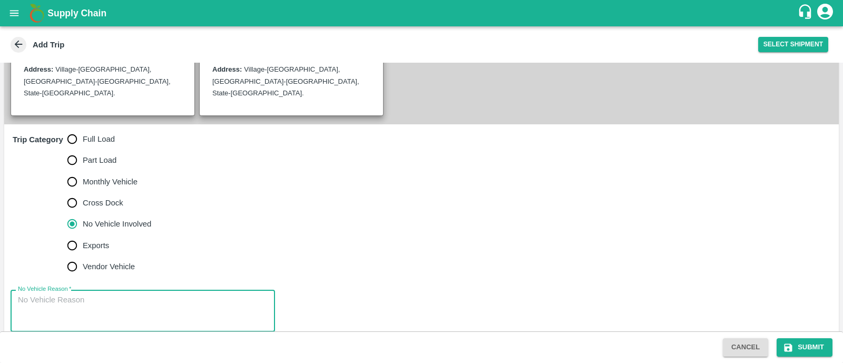
click at [65, 295] on textarea "No Vehicle Reason   *" at bounding box center [143, 311] width 250 height 33
type textarea "Field Dump"
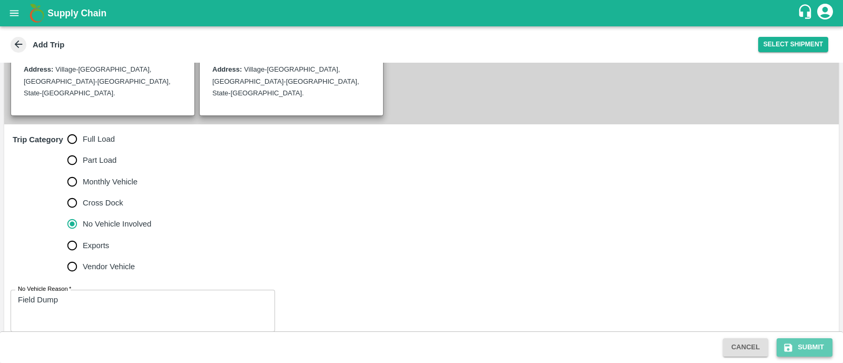
click at [793, 352] on icon "submit" at bounding box center [788, 348] width 11 height 11
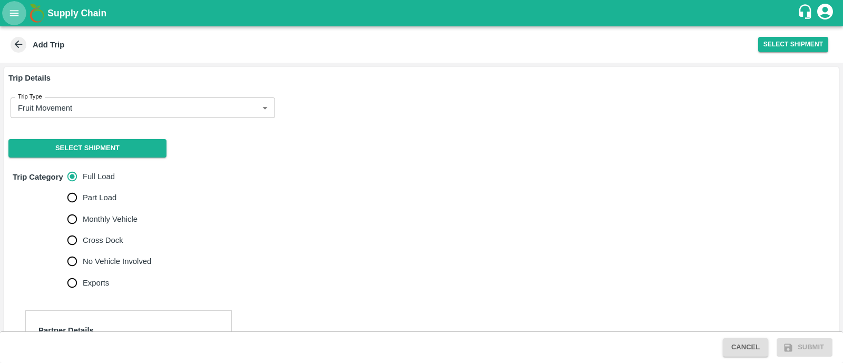
click at [15, 14] on icon "open drawer" at bounding box center [14, 13] width 12 height 12
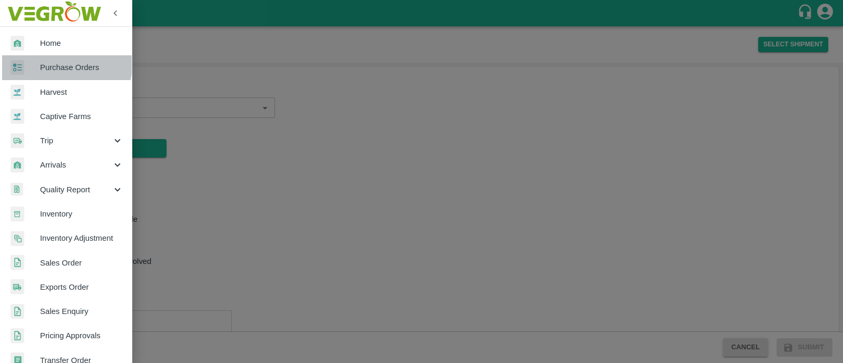
click at [45, 60] on link "Purchase Orders" at bounding box center [66, 67] width 132 height 24
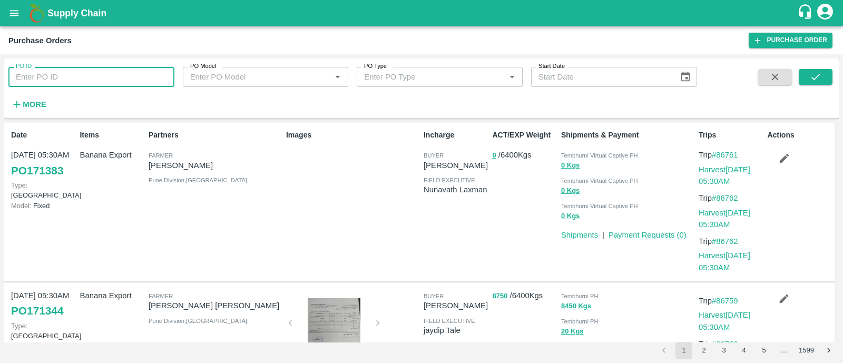
click at [98, 77] on input "PO ID" at bounding box center [91, 77] width 166 height 20
type input "171383"
click at [823, 75] on button "submit" at bounding box center [816, 77] width 34 height 16
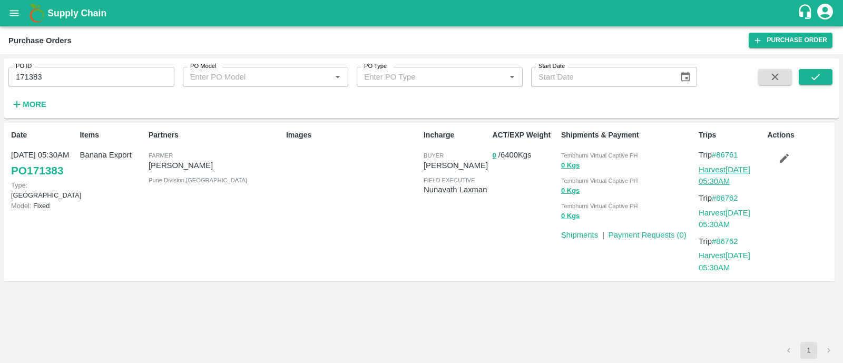
click at [737, 166] on link "Harvest 24 Aug, 05:30AM" at bounding box center [725, 176] width 52 height 20
click at [817, 73] on icon "submit" at bounding box center [816, 77] width 12 height 12
click at [590, 234] on link "Shipments" at bounding box center [579, 235] width 37 height 8
click at [782, 156] on icon "button" at bounding box center [785, 158] width 12 height 12
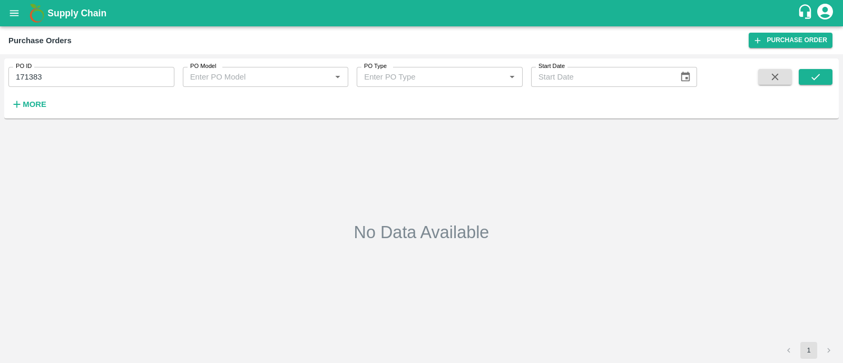
type input "171383"
click at [811, 81] on icon "submit" at bounding box center [816, 77] width 12 height 12
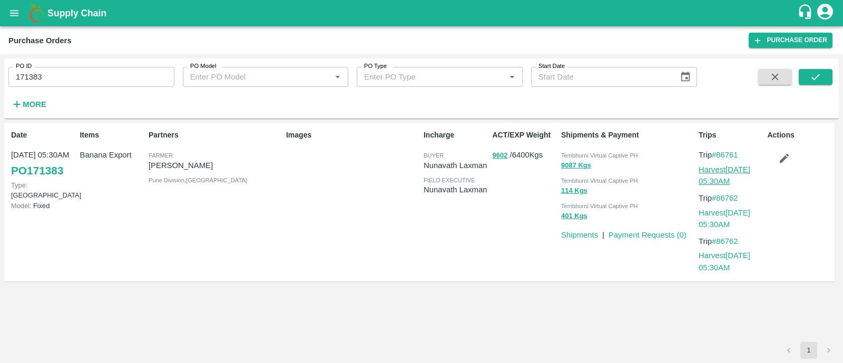
click at [731, 170] on link "Harvest 24 Aug, 05:30AM" at bounding box center [725, 176] width 52 height 20
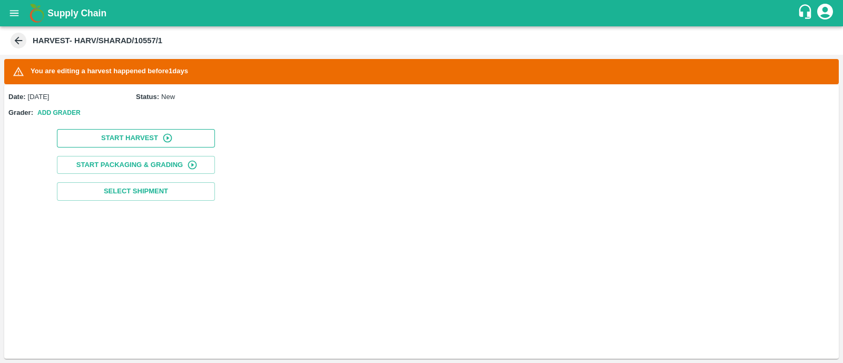
click at [151, 132] on button "Start Harvest" at bounding box center [136, 138] width 158 height 18
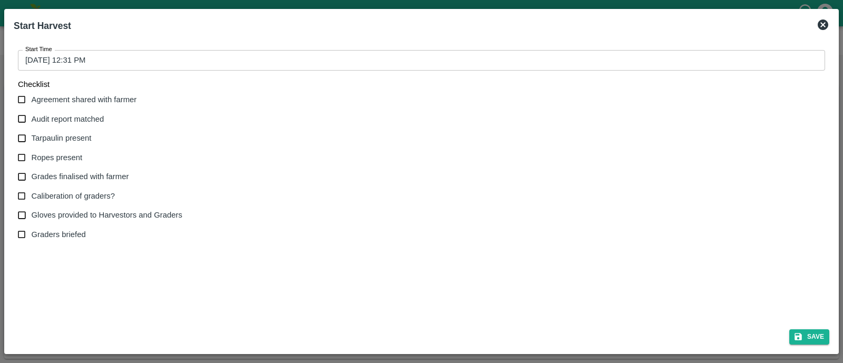
click at [90, 101] on span "Agreement shared with farmer" at bounding box center [84, 100] width 105 height 12
click at [32, 101] on input "Agreement shared with farmer" at bounding box center [22, 100] width 20 height 20
checkbox input "true"
click at [77, 120] on span "Audit report matched" at bounding box center [68, 119] width 73 height 12
click at [32, 120] on input "Audit report matched" at bounding box center [22, 119] width 20 height 20
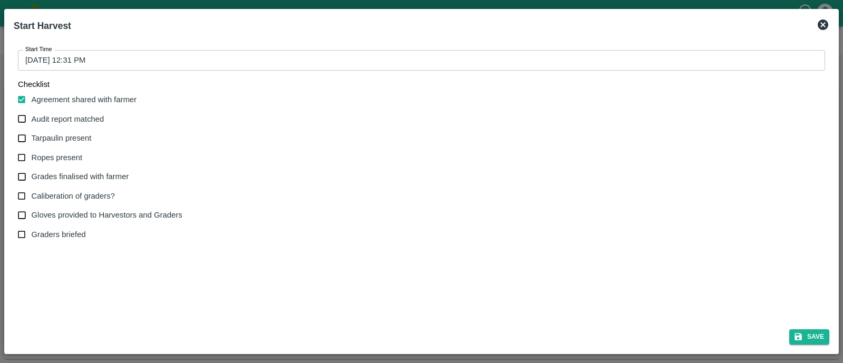
checkbox input "true"
click at [75, 139] on span "Tarpaulin present" at bounding box center [62, 138] width 60 height 12
click at [32, 139] on input "Tarpaulin present" at bounding box center [22, 139] width 20 height 20
checkbox input "true"
click at [70, 152] on span "Ropes present" at bounding box center [57, 158] width 51 height 12
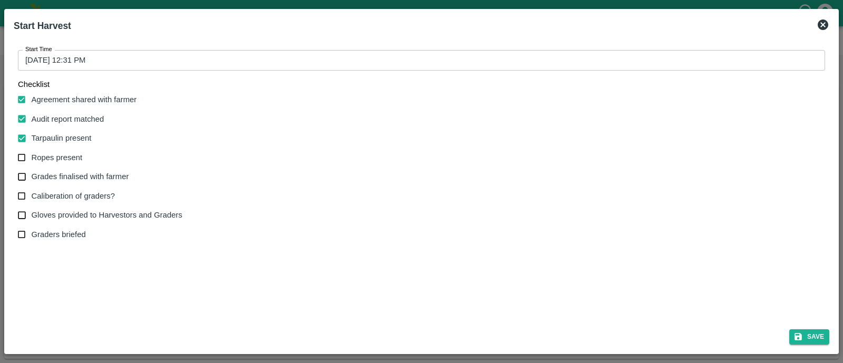
click at [32, 152] on input "Ropes present" at bounding box center [22, 158] width 20 height 20
checkbox input "true"
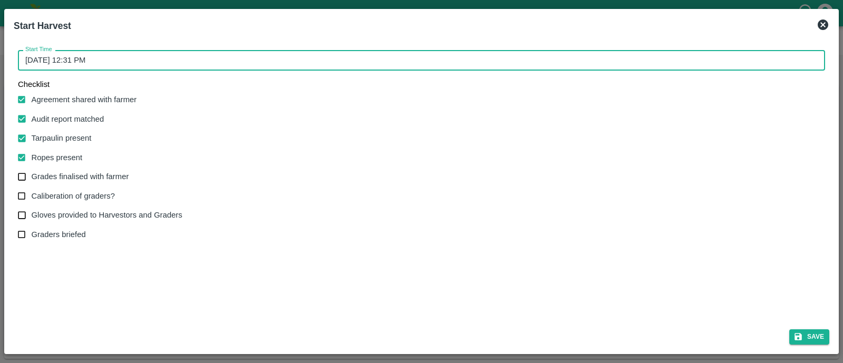
click at [158, 57] on input "[DATE] 12:31 PM" at bounding box center [418, 60] width 800 height 20
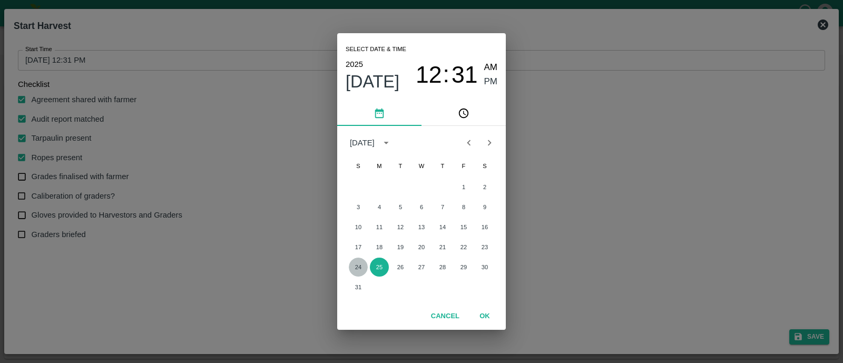
click at [360, 263] on button "24" at bounding box center [358, 267] width 19 height 19
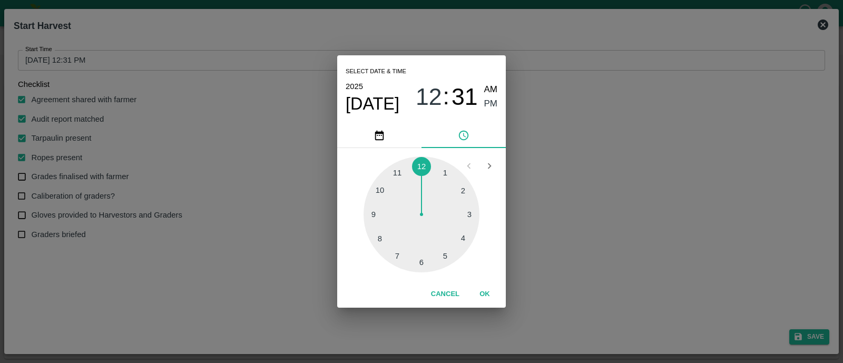
click at [380, 189] on div at bounding box center [422, 215] width 116 height 116
click at [425, 170] on div at bounding box center [422, 215] width 116 height 116
drag, startPoint x: 495, startPoint y: 80, endPoint x: 494, endPoint y: 85, distance: 5.4
click at [494, 85] on div "[DATE] 10 : 01 AM PM" at bounding box center [422, 97] width 152 height 35
click at [494, 85] on span "AM" at bounding box center [491, 90] width 14 height 14
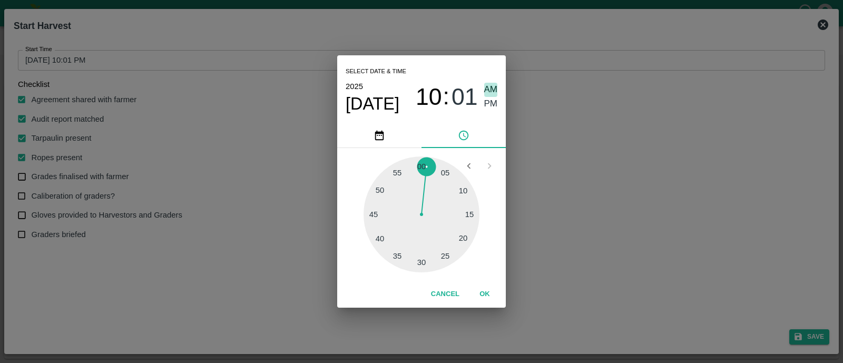
type input "[DATE] 10:01 AM"
click at [486, 291] on button "OK" at bounding box center [485, 294] width 34 height 18
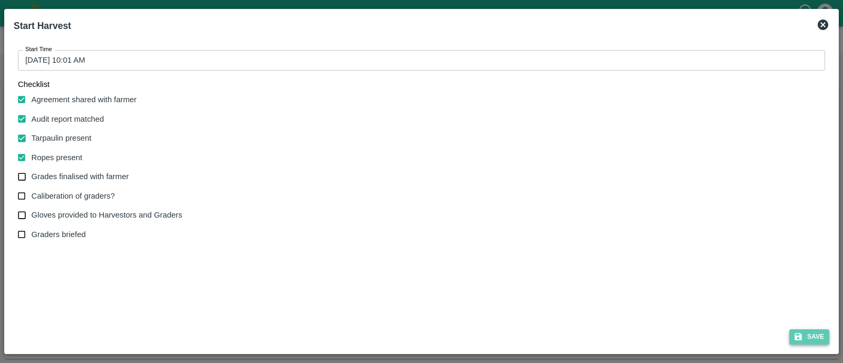
click at [812, 338] on button "Save" at bounding box center [810, 336] width 40 height 15
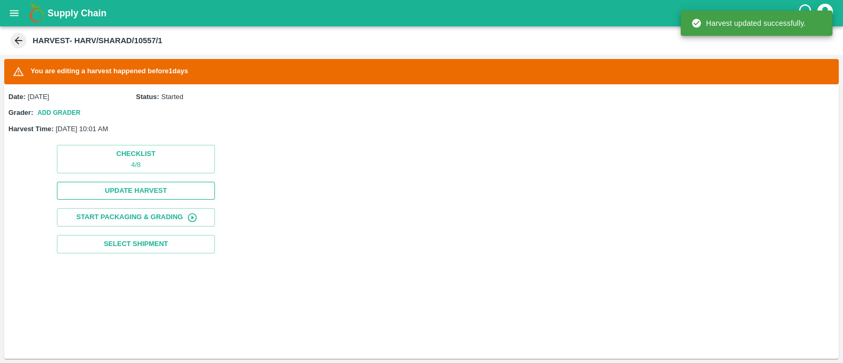
click at [155, 196] on button "Update Harvest" at bounding box center [136, 191] width 158 height 18
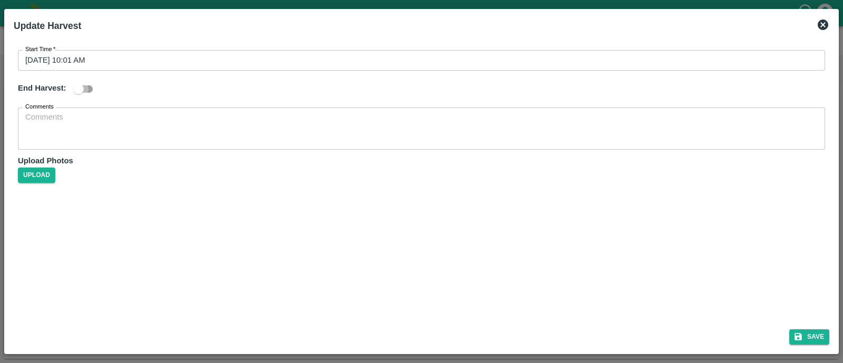
click at [85, 92] on input "checkbox" at bounding box center [79, 89] width 60 height 20
checkbox input "true"
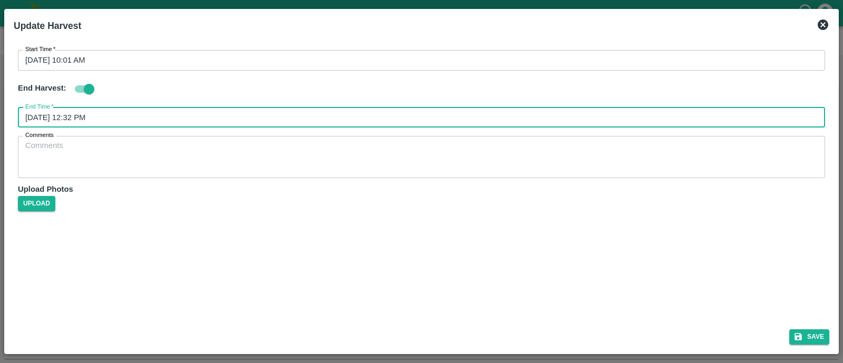
click at [110, 111] on input "[DATE] 12:32 PM" at bounding box center [418, 118] width 800 height 20
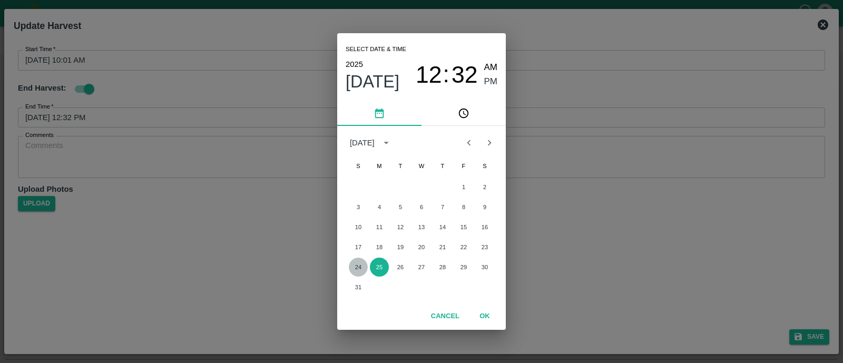
click at [358, 267] on button "24" at bounding box center [358, 267] width 19 height 19
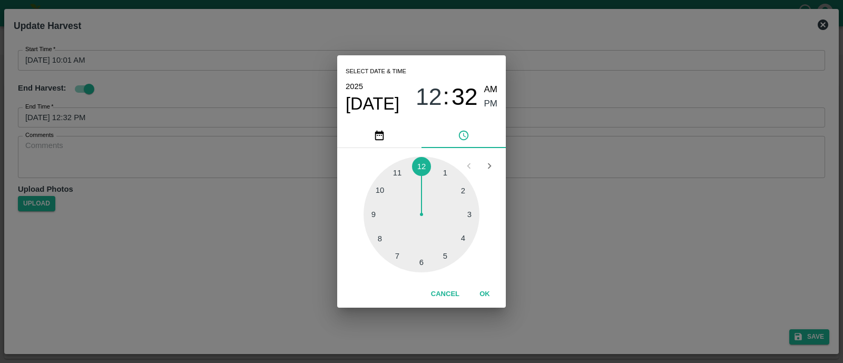
click at [442, 257] on div at bounding box center [422, 215] width 116 height 116
type input "[DATE] 05:32 PM"
click at [484, 290] on button "OK" at bounding box center [485, 294] width 34 height 18
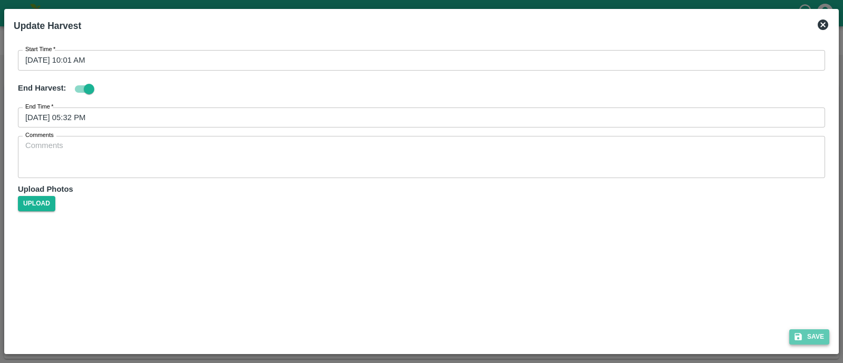
click at [816, 333] on button "Save" at bounding box center [810, 336] width 40 height 15
click at [813, 341] on button "Save" at bounding box center [810, 336] width 40 height 15
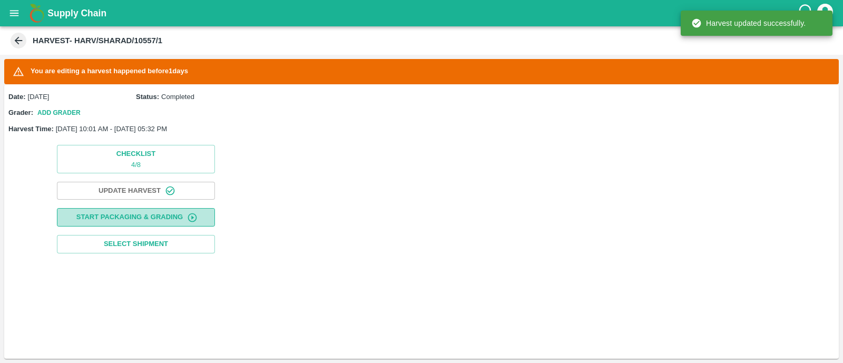
click at [128, 216] on button "Start Packaging & Grading" at bounding box center [136, 217] width 158 height 18
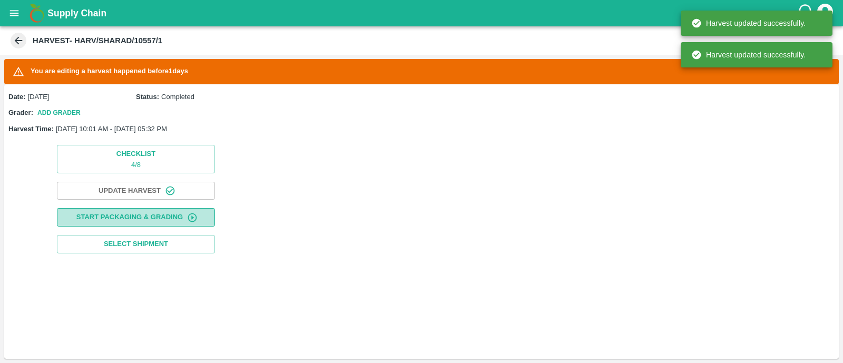
click at [131, 212] on button "Start Packaging & Grading" at bounding box center [136, 217] width 158 height 18
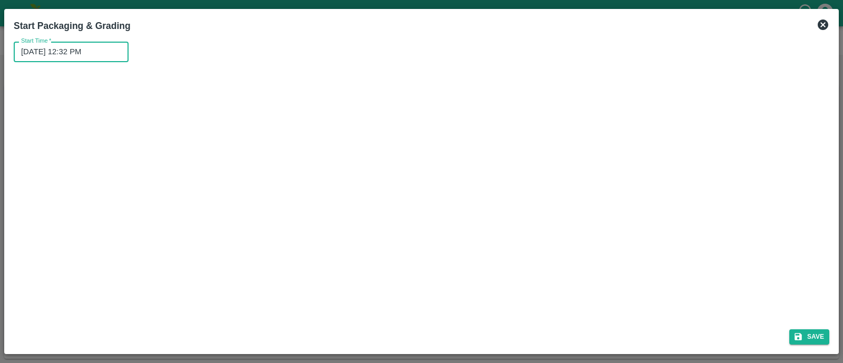
click at [102, 53] on input "25/08/2025 12:32 PM" at bounding box center [68, 52] width 108 height 20
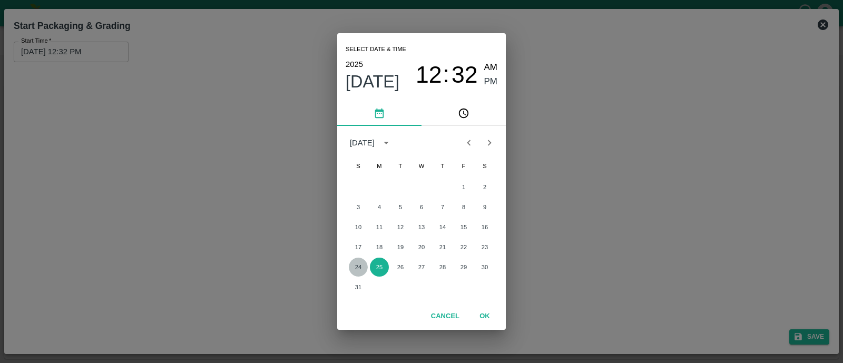
click at [361, 266] on button "24" at bounding box center [358, 267] width 19 height 19
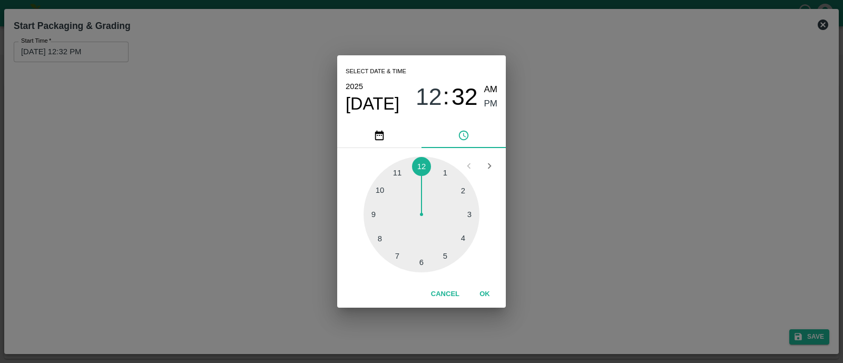
click at [383, 187] on div at bounding box center [422, 215] width 116 height 116
click at [425, 172] on div at bounding box center [422, 215] width 116 height 116
click at [488, 91] on span "AM" at bounding box center [491, 90] width 14 height 14
type input "24/08/2025 10:01 AM"
click at [482, 294] on button "OK" at bounding box center [485, 294] width 34 height 18
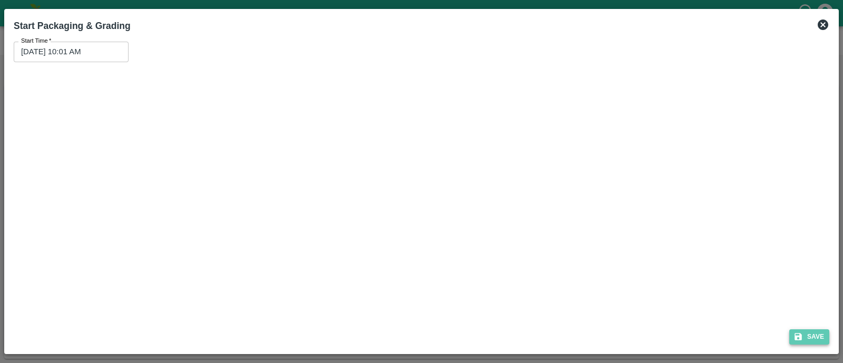
click at [817, 333] on button "Save" at bounding box center [810, 336] width 40 height 15
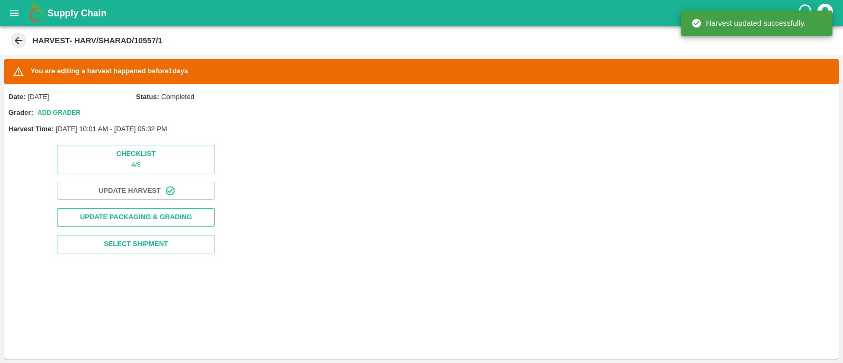
click at [136, 220] on button "Update Packaging & Grading" at bounding box center [136, 217] width 158 height 18
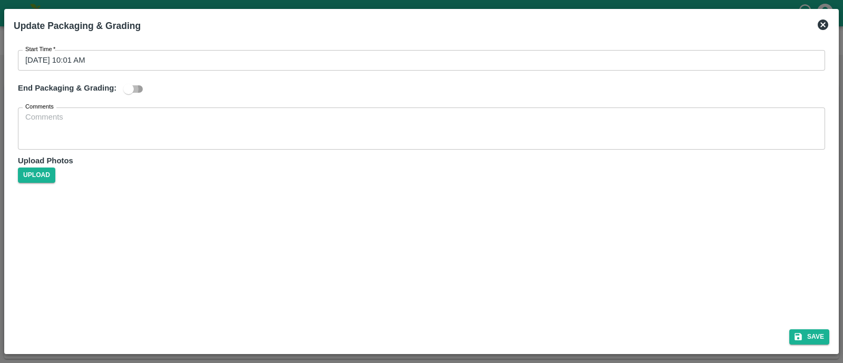
click at [134, 91] on input "checkbox" at bounding box center [129, 89] width 60 height 20
checkbox input "true"
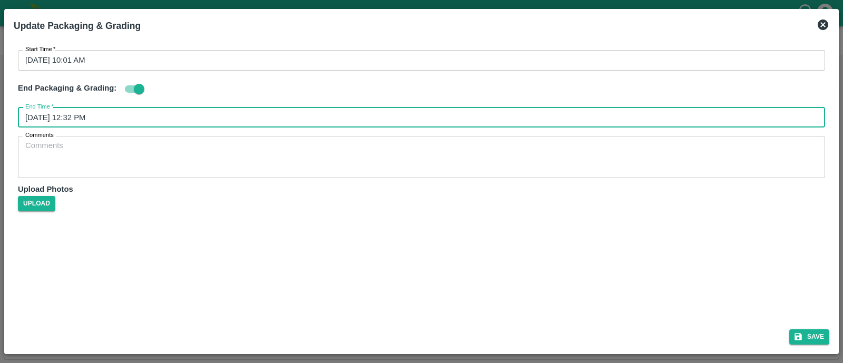
click at [127, 110] on input "25/08/2025 12:32 PM" at bounding box center [418, 118] width 800 height 20
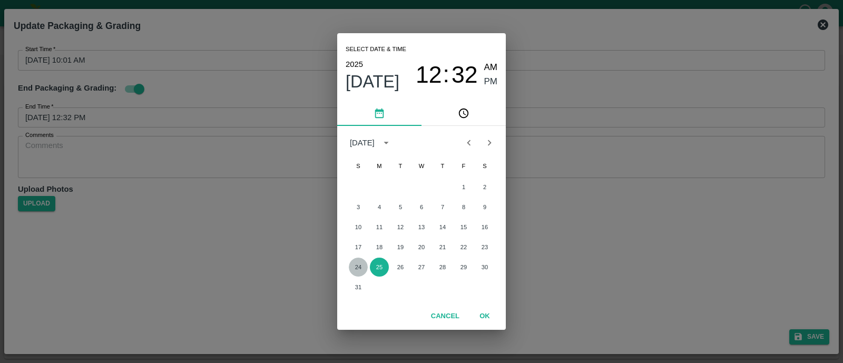
click at [361, 270] on button "24" at bounding box center [358, 267] width 19 height 19
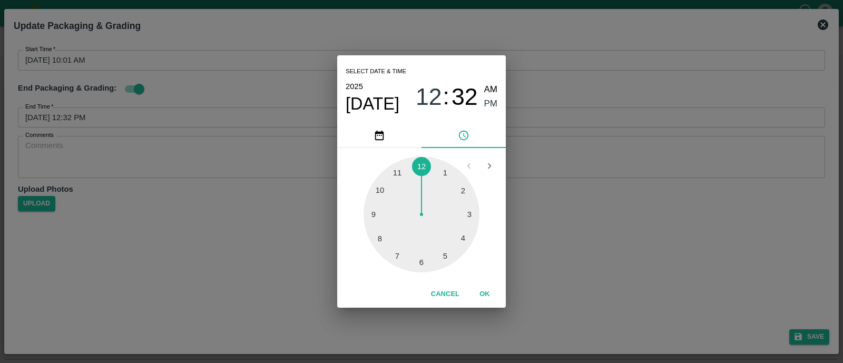
click at [441, 253] on div at bounding box center [422, 215] width 116 height 116
type input "24/08/2025 05:32 PM"
click at [489, 290] on button "OK" at bounding box center [485, 294] width 34 height 18
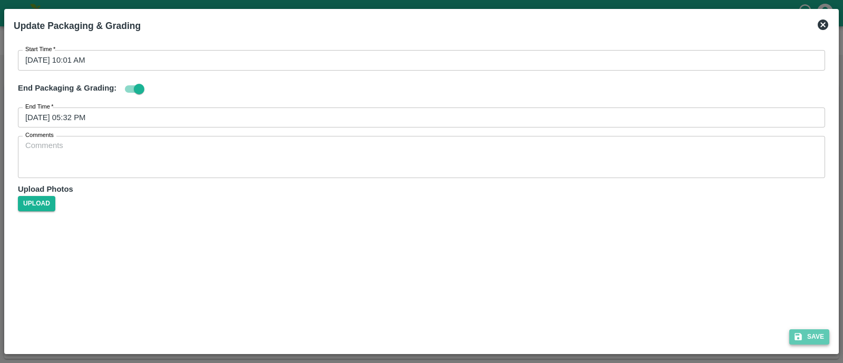
click at [809, 338] on button "Save" at bounding box center [810, 336] width 40 height 15
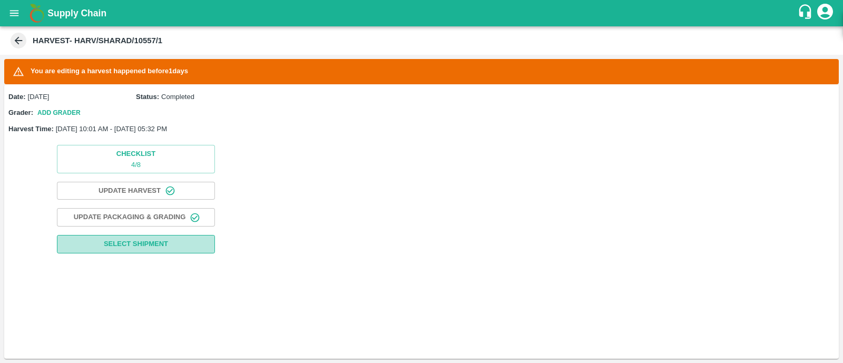
click at [163, 238] on span "Select Shipment" at bounding box center [136, 244] width 64 height 12
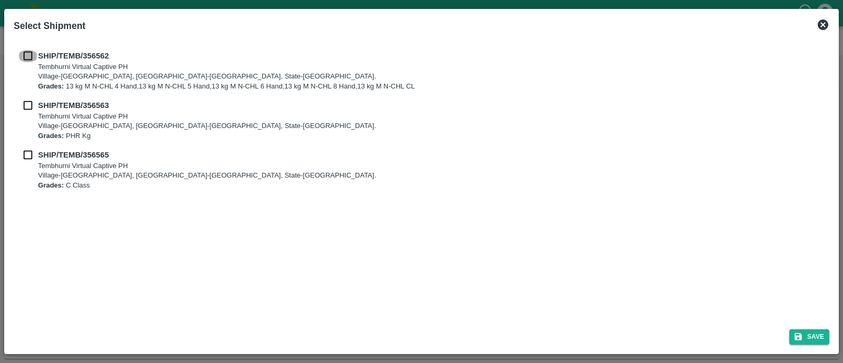
click at [31, 57] on input "checkbox" at bounding box center [28, 56] width 20 height 12
checkbox input "true"
click at [26, 105] on input "checkbox" at bounding box center [28, 106] width 20 height 12
checkbox input "true"
click at [26, 156] on input "checkbox" at bounding box center [28, 155] width 20 height 12
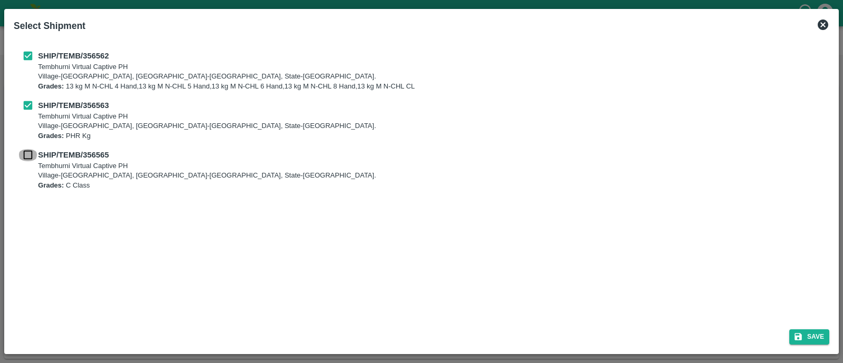
checkbox input "true"
click at [800, 336] on icon "submit" at bounding box center [798, 336] width 7 height 7
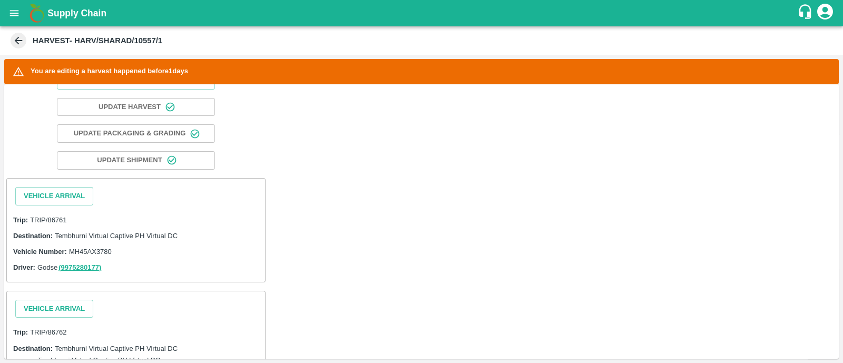
scroll to position [84, 0]
click at [88, 198] on button "Vehicle Arrival" at bounding box center [54, 196] width 78 height 18
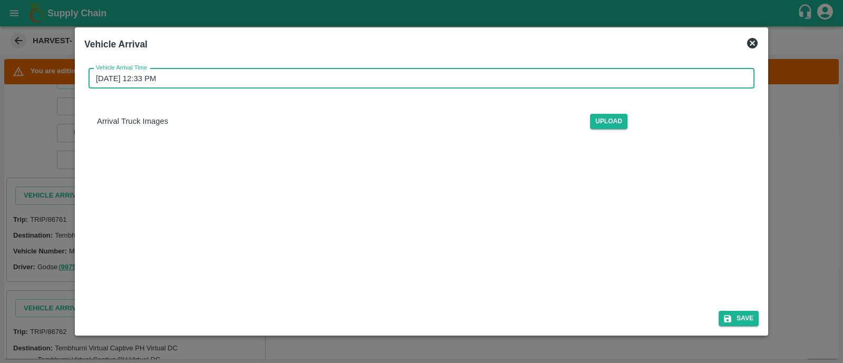
click at [219, 83] on input "25/08/2025 12:33 PM" at bounding box center [418, 79] width 659 height 20
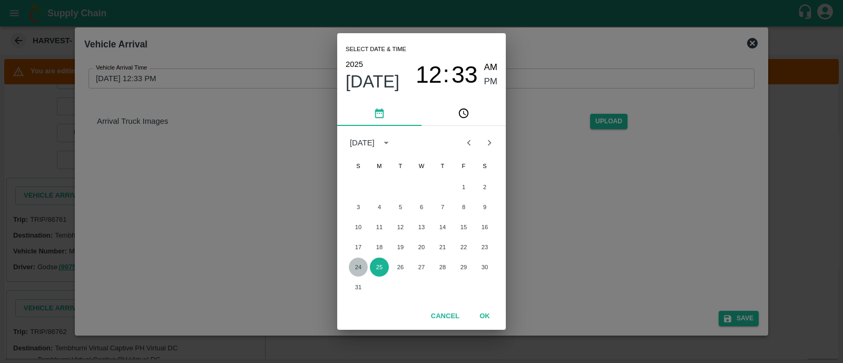
click at [358, 267] on button "24" at bounding box center [358, 267] width 19 height 19
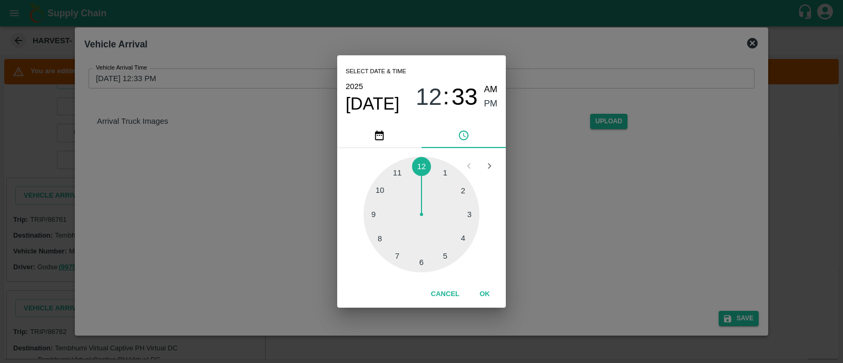
click at [377, 192] on div at bounding box center [422, 215] width 116 height 116
click at [428, 168] on div at bounding box center [422, 215] width 116 height 116
click at [493, 94] on span "AM" at bounding box center [491, 90] width 14 height 14
type input "24/08/2025 10:01 AM"
click at [487, 294] on button "OK" at bounding box center [485, 294] width 34 height 18
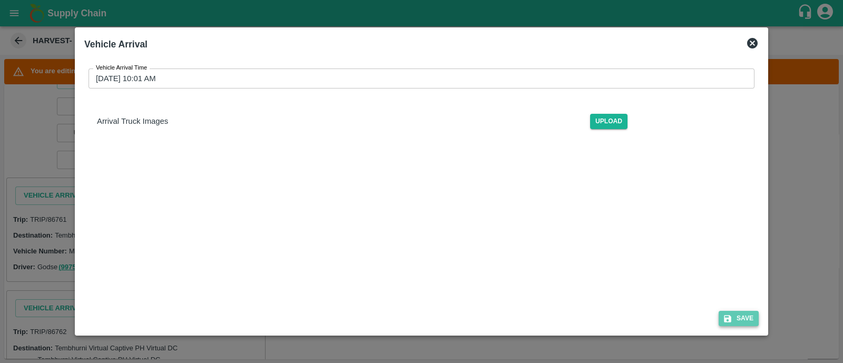
click at [733, 315] on icon "submit" at bounding box center [727, 318] width 9 height 9
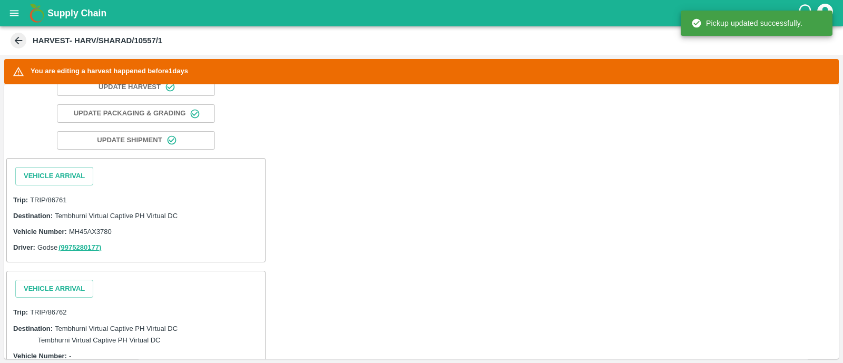
scroll to position [105, 0]
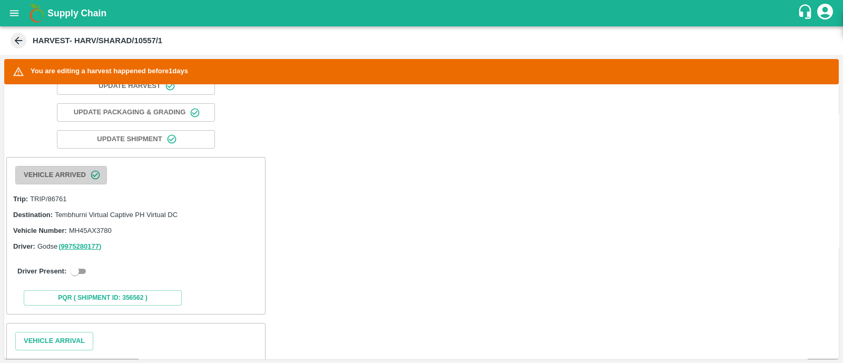
click at [73, 175] on button "Vehicle Arrived" at bounding box center [61, 175] width 92 height 18
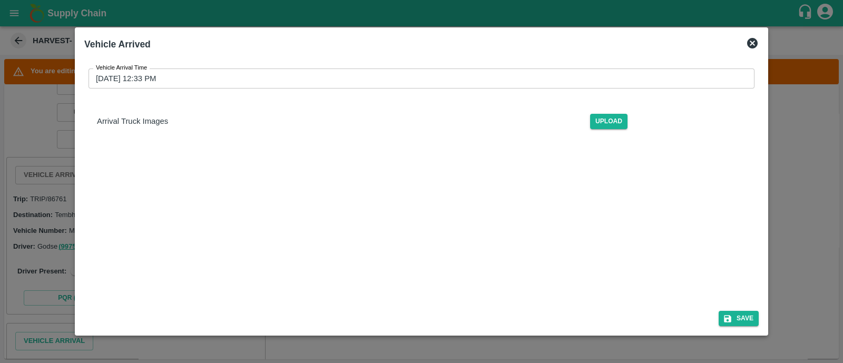
click at [46, 175] on div at bounding box center [421, 181] width 843 height 363
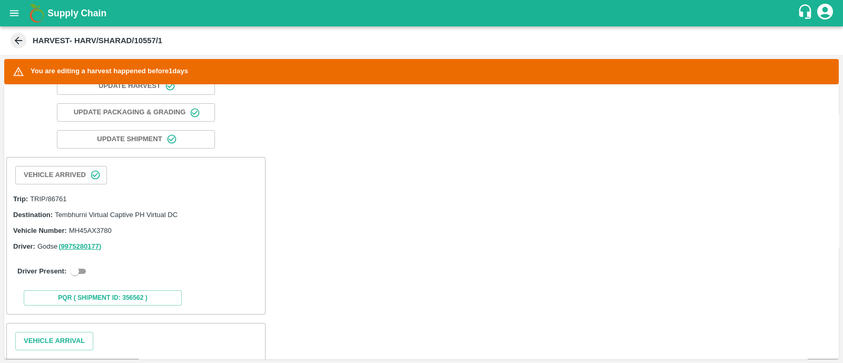
click at [85, 278] on div "Driver Present:" at bounding box center [136, 272] width 250 height 30
click at [85, 277] on div "Driver Present:" at bounding box center [136, 272] width 250 height 30
click at [85, 276] on div "Driver Present:" at bounding box center [136, 272] width 250 height 30
click at [73, 266] on input "checkbox" at bounding box center [75, 271] width 38 height 13
checkbox input "true"
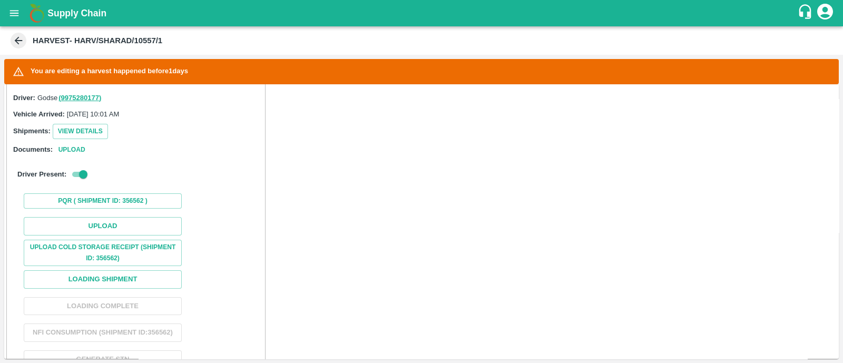
scroll to position [258, 0]
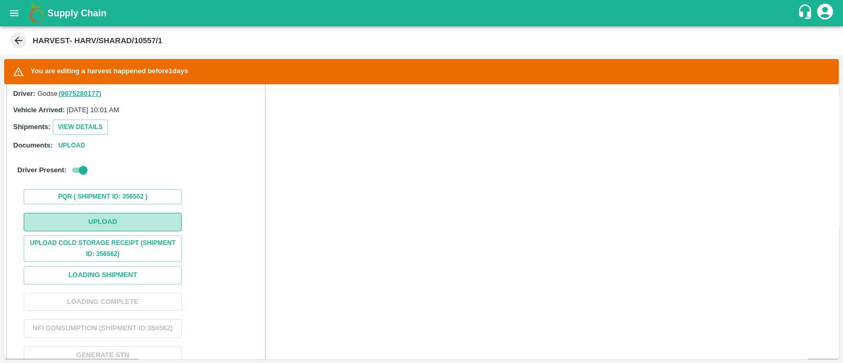
click at [123, 217] on button "Upload" at bounding box center [103, 222] width 158 height 18
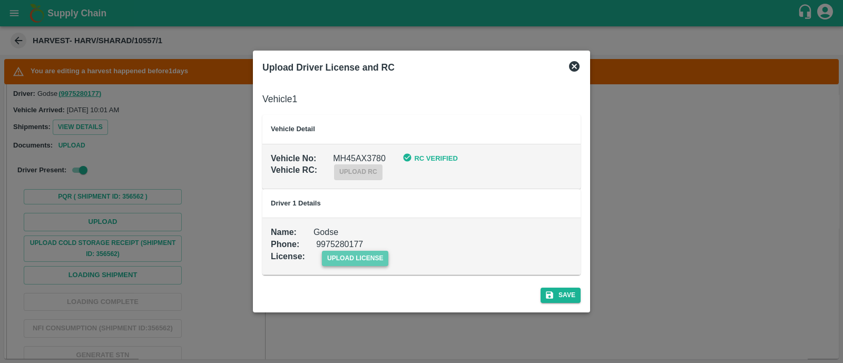
click at [351, 255] on span "upload license" at bounding box center [355, 258] width 67 height 15
click at [0, 0] on input "upload license" at bounding box center [0, 0] width 0 height 0
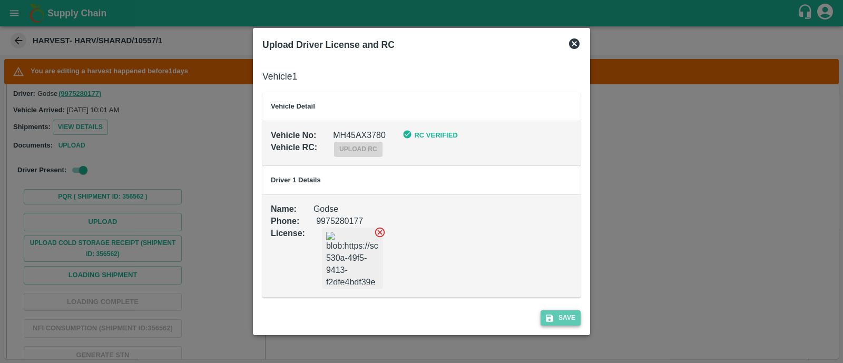
click at [557, 318] on button "Save" at bounding box center [561, 318] width 40 height 15
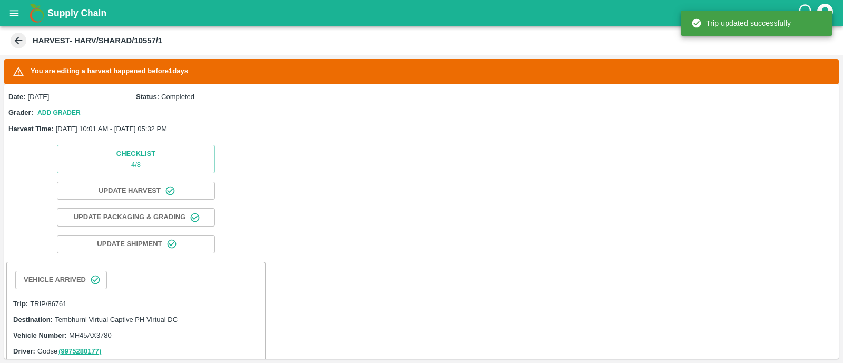
scroll to position [143, 0]
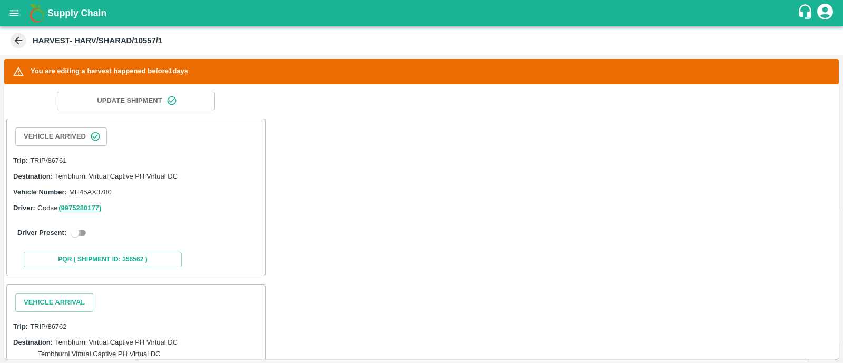
click at [84, 232] on input "checkbox" at bounding box center [75, 233] width 38 height 13
checkbox input "true"
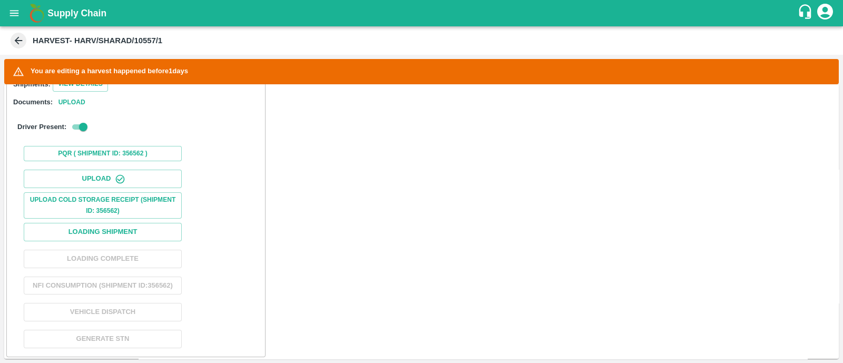
scroll to position [341, 0]
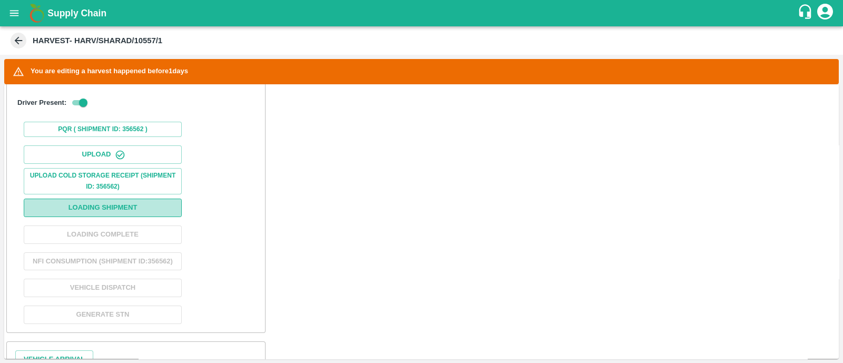
click at [112, 207] on button "Loading Shipment" at bounding box center [103, 208] width 158 height 18
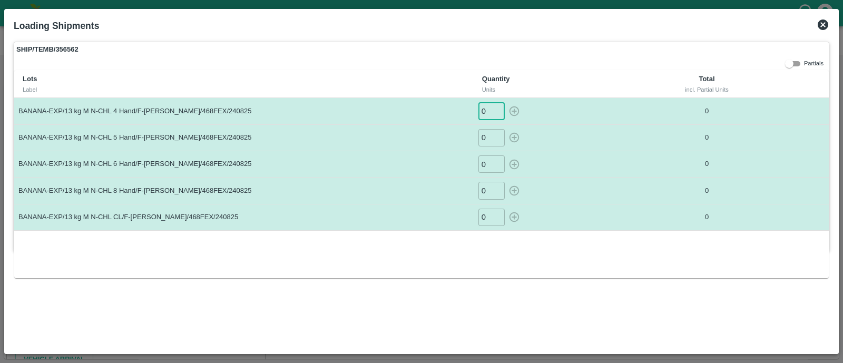
click at [491, 109] on input "0" at bounding box center [492, 110] width 26 height 17
type input "028"
type input "157"
type input "341"
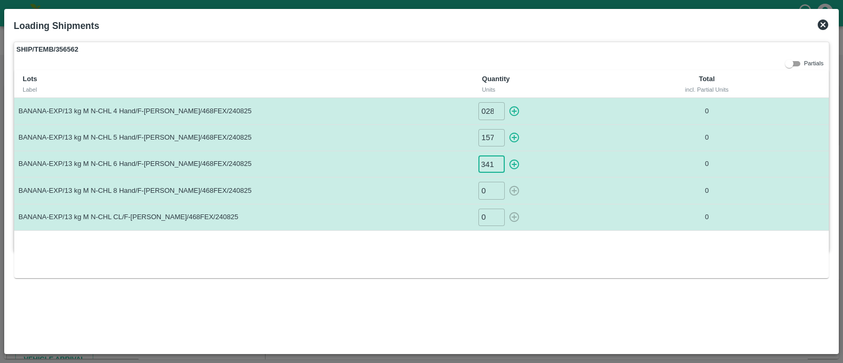
scroll to position [0, 0]
type input "41"
type input "132"
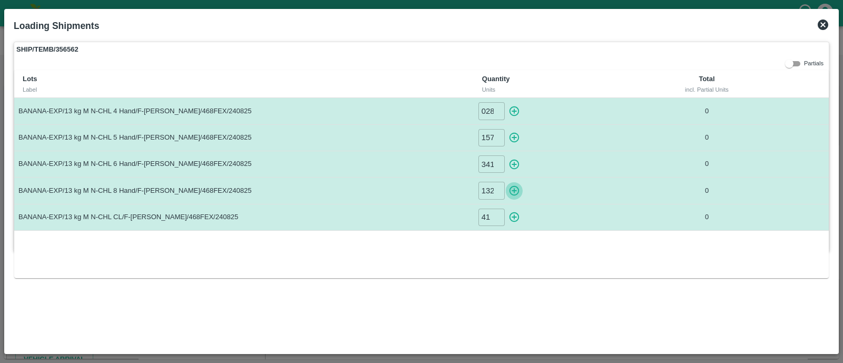
click at [506, 182] on button "button" at bounding box center [514, 190] width 17 height 17
click at [506, 209] on button "button" at bounding box center [514, 217] width 17 height 17
type input "132"
type input "0"
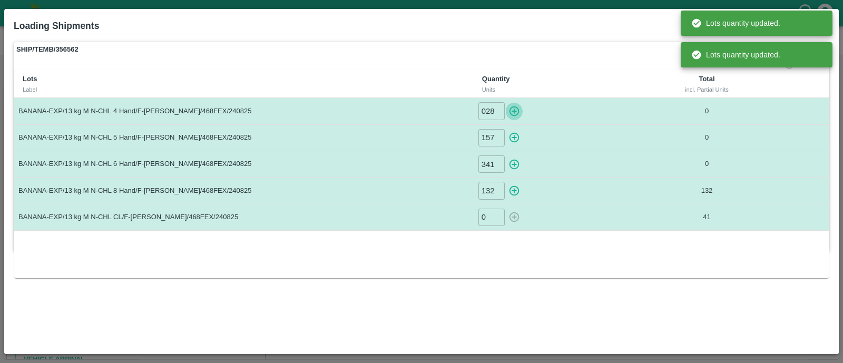
click at [506, 102] on button "button" at bounding box center [514, 110] width 17 height 17
type input "0"
click at [506, 129] on button "button" at bounding box center [514, 137] width 17 height 17
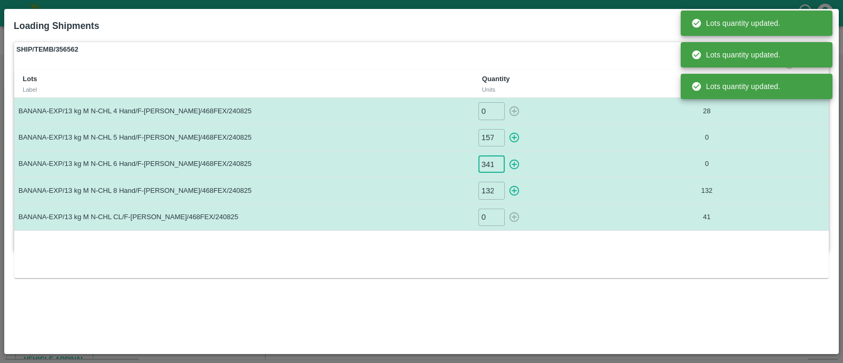
click at [506, 156] on button "button" at bounding box center [514, 164] width 17 height 17
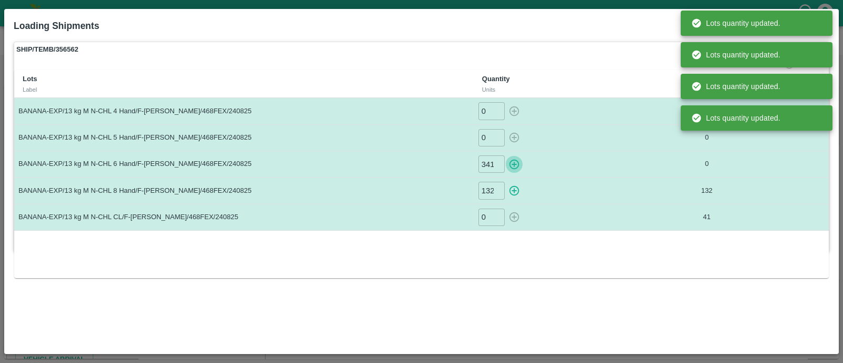
type input "157"
type input "0"
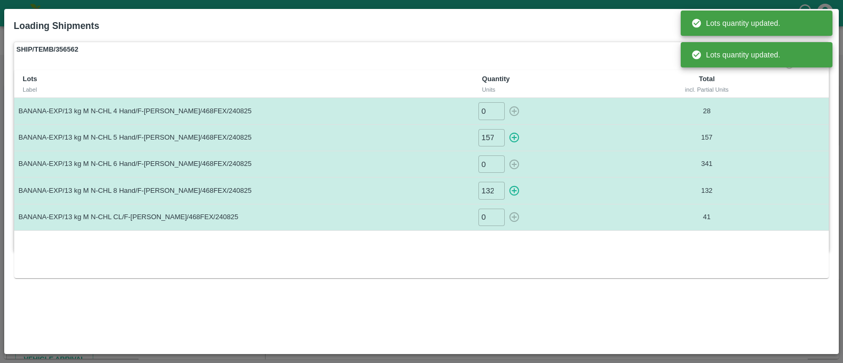
click at [659, 135] on p "157" at bounding box center [707, 138] width 134 height 10
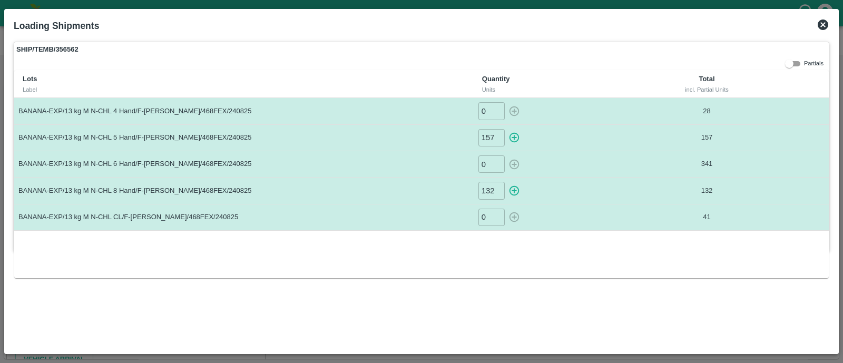
click at [820, 27] on icon at bounding box center [823, 25] width 11 height 11
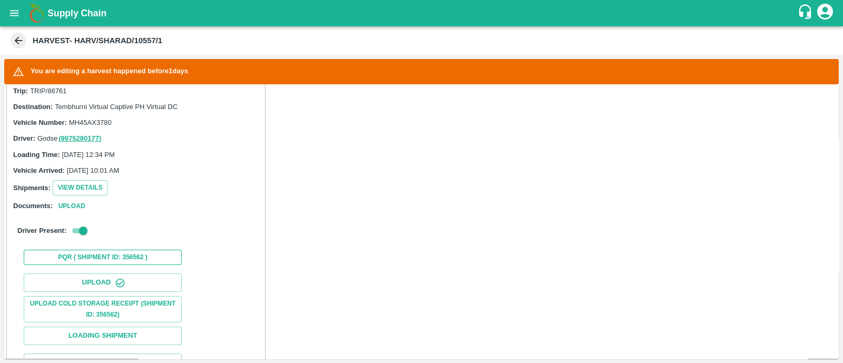
scroll to position [360, 0]
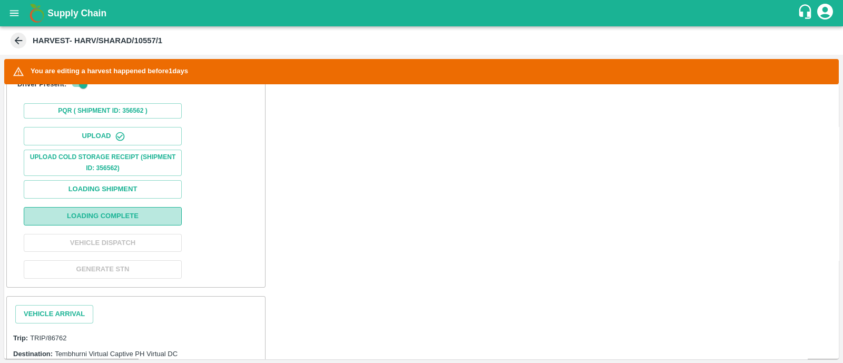
click at [103, 216] on button "Loading Complete" at bounding box center [103, 216] width 158 height 18
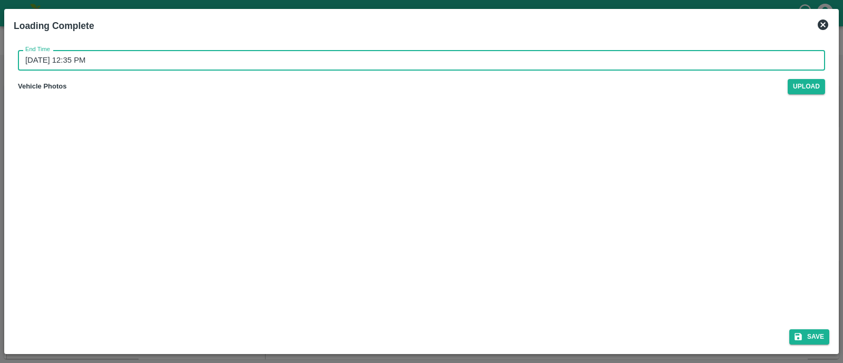
click at [306, 63] on input "25/08/2025 12:35 PM" at bounding box center [418, 60] width 800 height 20
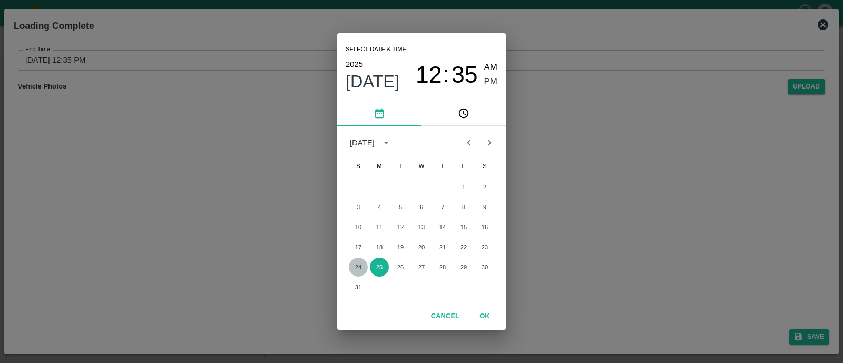
click at [352, 259] on button "24" at bounding box center [358, 267] width 19 height 19
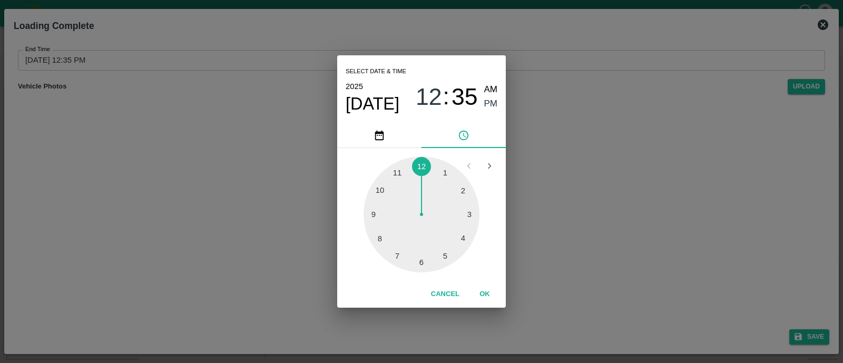
click at [449, 256] on div at bounding box center [422, 215] width 116 height 116
click at [486, 297] on button "OK" at bounding box center [485, 294] width 34 height 18
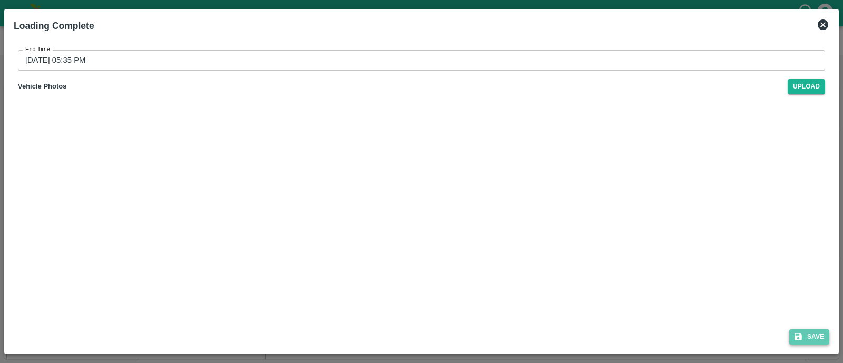
click at [806, 333] on button "Save" at bounding box center [810, 336] width 40 height 15
type input "25/08/2025 12:35 PM"
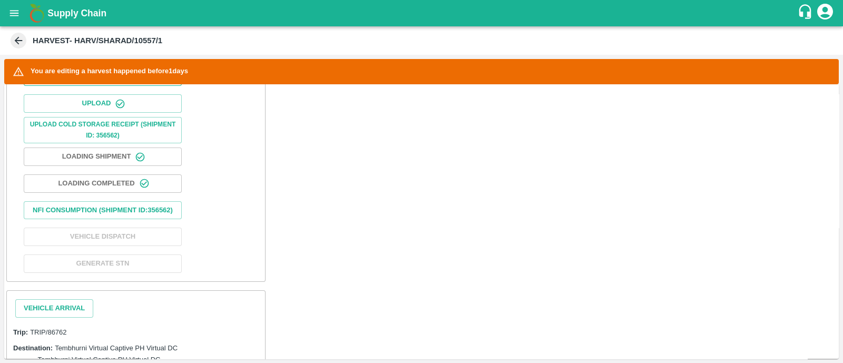
scroll to position [394, 0]
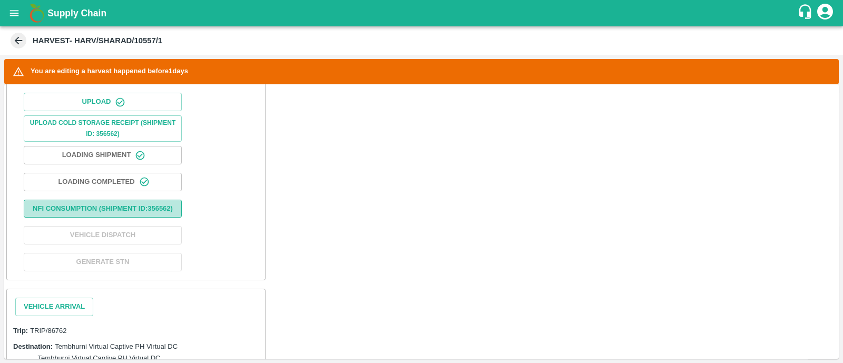
click at [127, 218] on button "Nfi Consumption (SHIPMENT ID: 356562 )" at bounding box center [103, 209] width 158 height 18
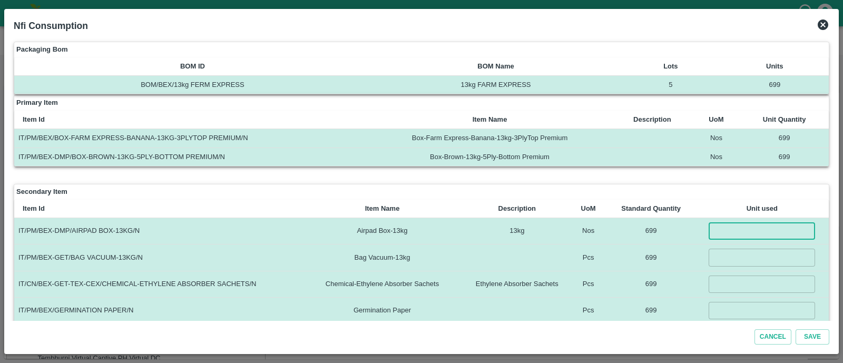
click at [722, 229] on input "number" at bounding box center [762, 230] width 106 height 17
type input "699"
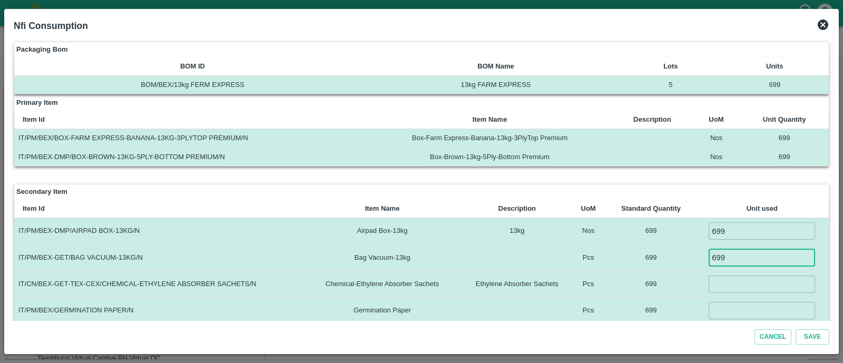
type input "699"
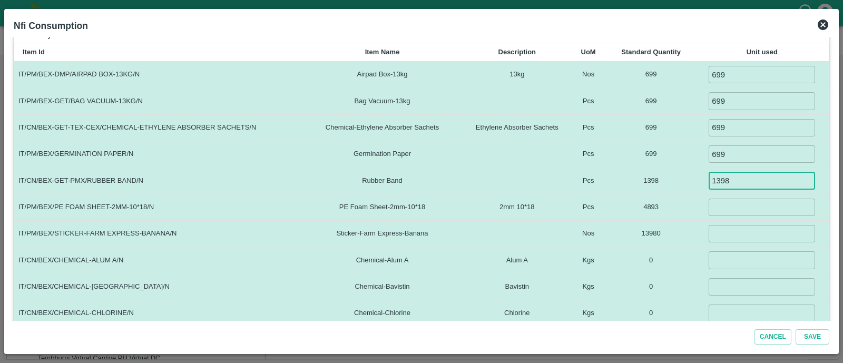
type input "1398"
type input "4893"
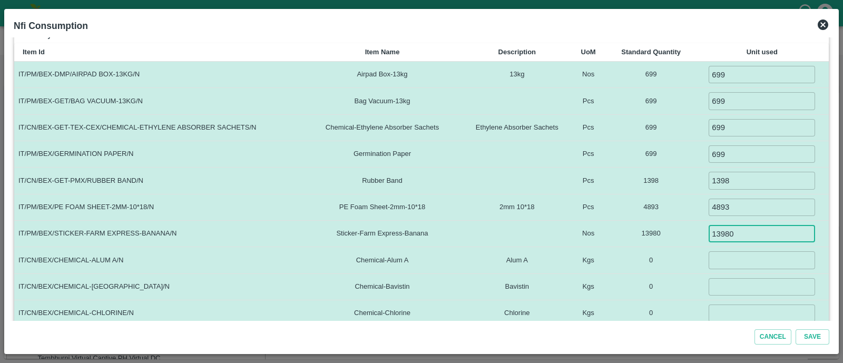
type input "13980"
type input "5"
type input "1.5"
type input "0.1"
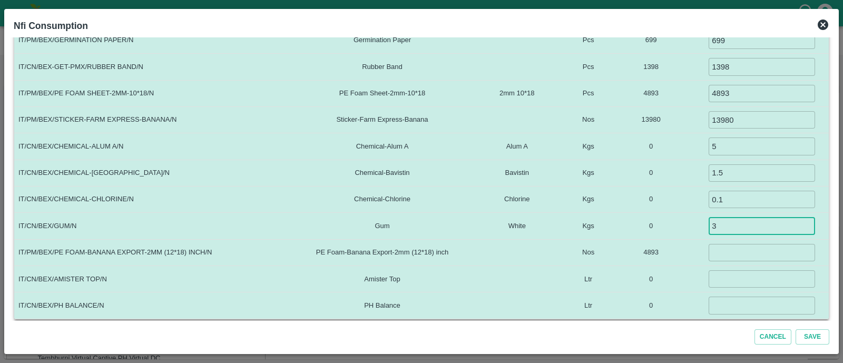
type input "3"
type input "0"
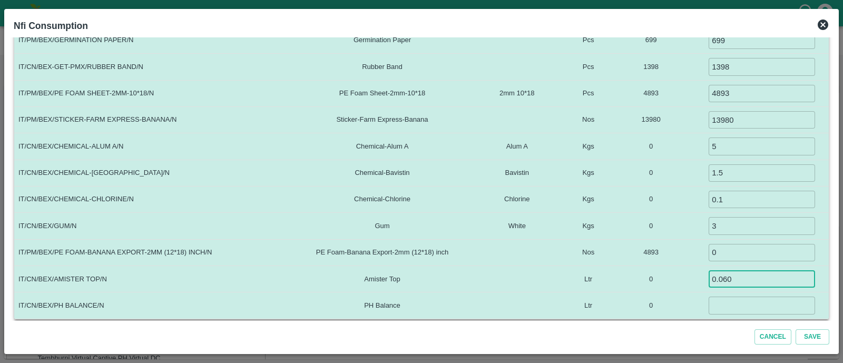
type input "0.060"
type input "0.035"
click at [796, 329] on button "Save" at bounding box center [813, 336] width 34 height 15
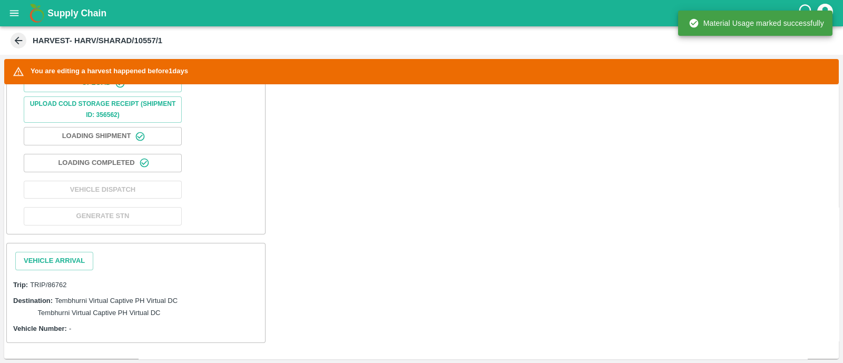
scroll to position [451, 0]
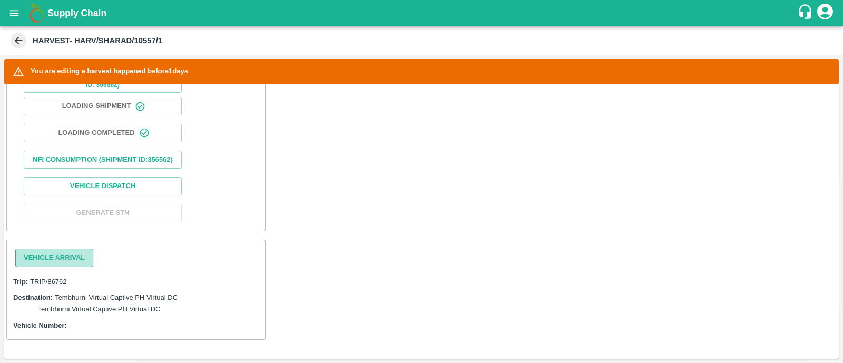
click at [75, 257] on button "Vehicle Arrival" at bounding box center [54, 258] width 78 height 18
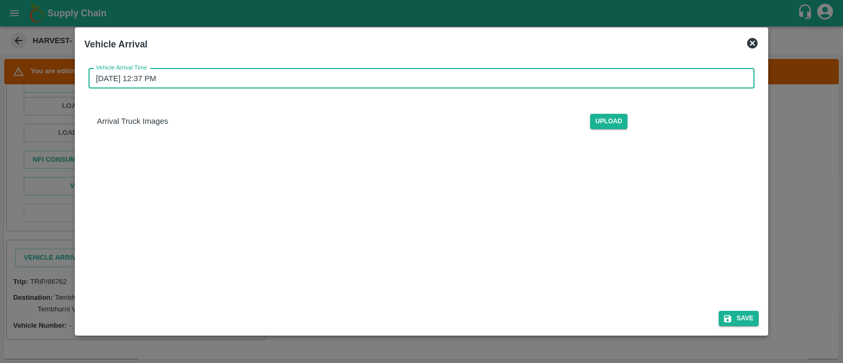
click at [211, 74] on input "25/08/2025 12:37 PM" at bounding box center [418, 79] width 659 height 20
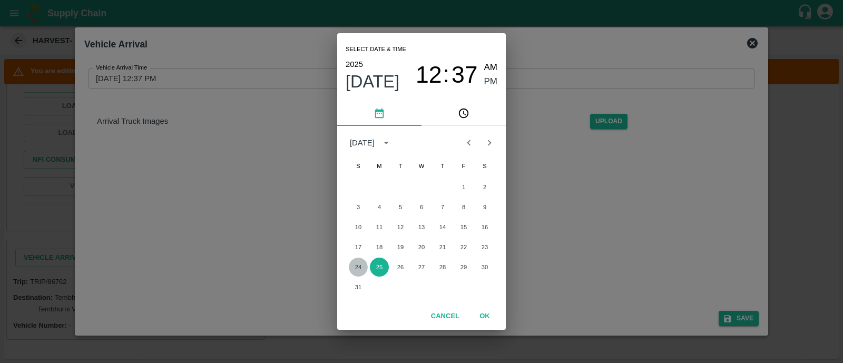
click at [365, 265] on button "24" at bounding box center [358, 267] width 19 height 19
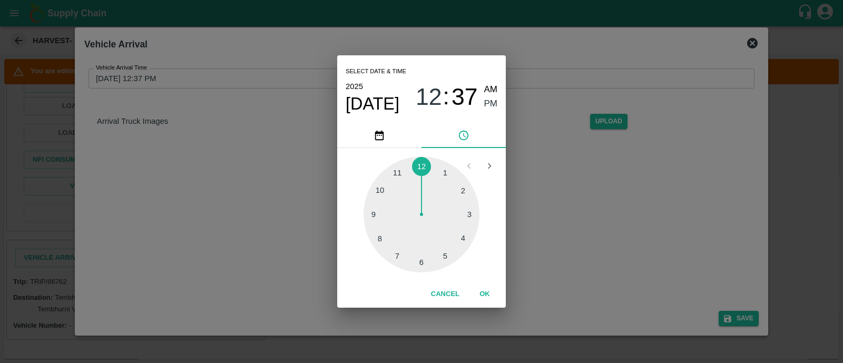
click at [382, 197] on div at bounding box center [422, 215] width 116 height 116
click at [425, 167] on div at bounding box center [422, 215] width 116 height 116
click at [489, 88] on span "AM" at bounding box center [491, 90] width 14 height 14
type input "24/08/2025 10:01 AM"
click at [484, 290] on button "OK" at bounding box center [485, 294] width 34 height 18
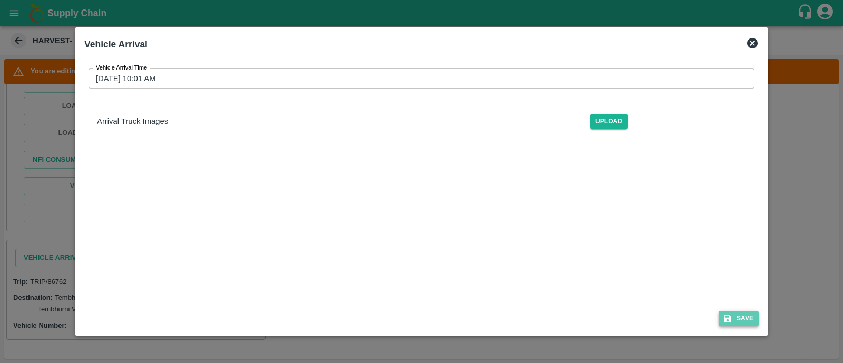
click at [739, 320] on button "Save" at bounding box center [739, 318] width 40 height 15
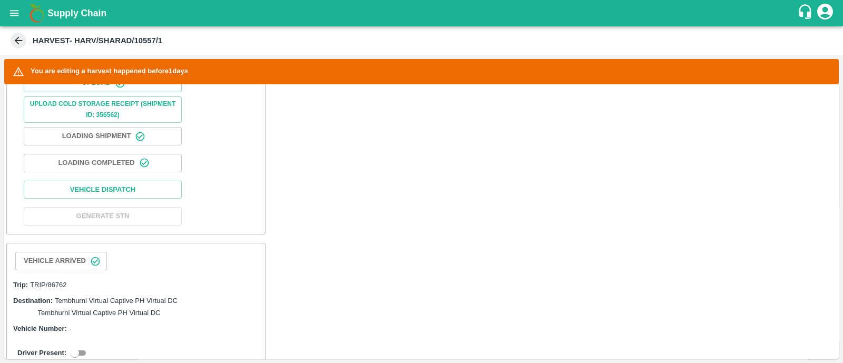
scroll to position [489, 0]
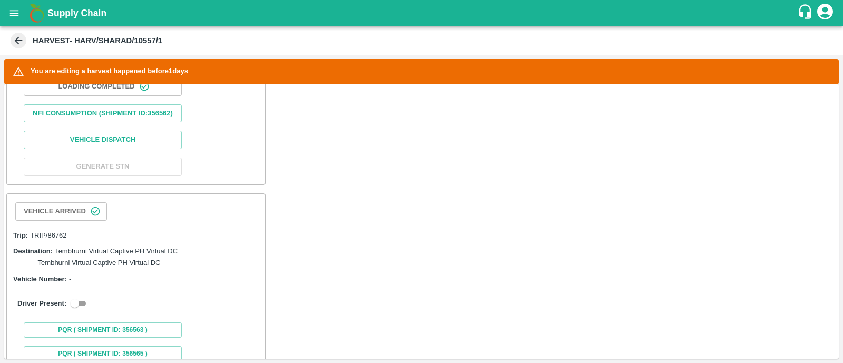
click at [84, 268] on span "Tembhurni Virtual Captive PH Virtual DC" at bounding box center [99, 263] width 123 height 10
click at [87, 310] on input "checkbox" at bounding box center [75, 303] width 38 height 13
checkbox input "true"
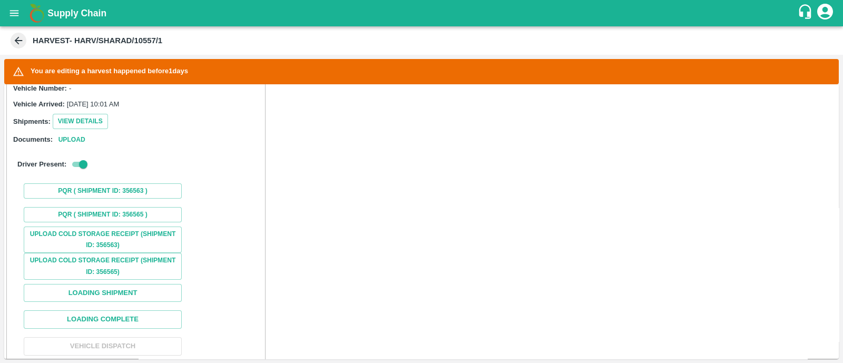
scroll to position [692, 0]
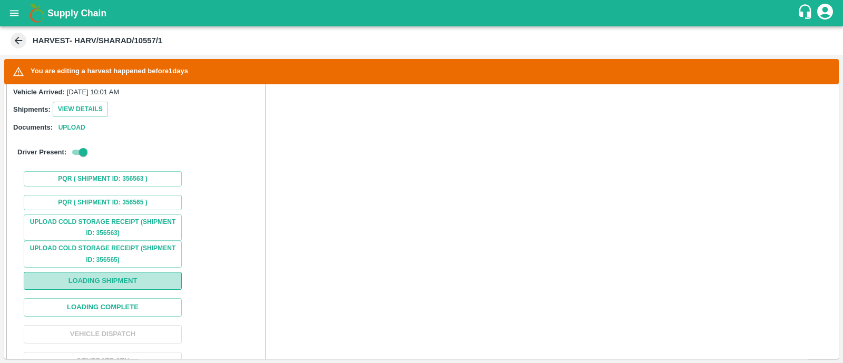
click at [115, 283] on button "Loading Shipment" at bounding box center [103, 281] width 158 height 18
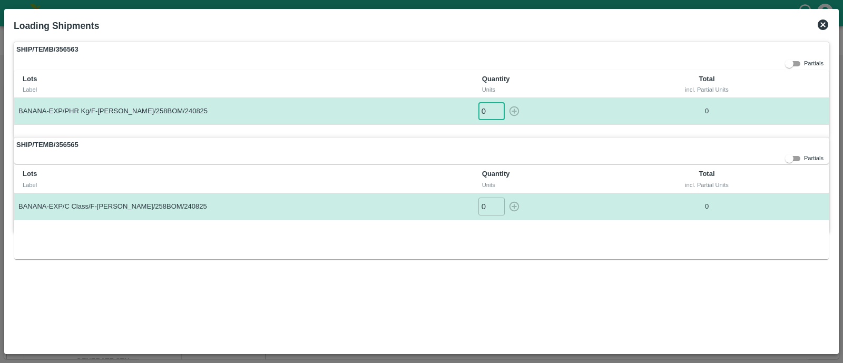
click at [490, 106] on input "0" at bounding box center [492, 110] width 26 height 17
type input "01"
click at [491, 201] on input "0" at bounding box center [492, 206] width 26 height 17
click at [522, 208] on button "button" at bounding box center [514, 206] width 17 height 17
type input "0"
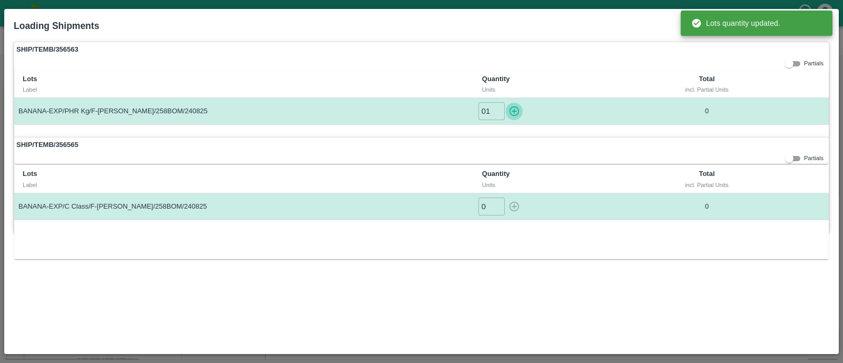
click at [517, 111] on icon "button" at bounding box center [515, 111] width 12 height 12
type input "0"
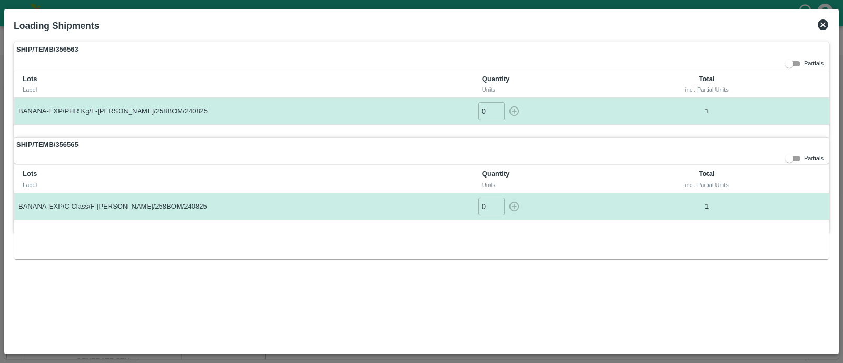
click at [821, 28] on icon at bounding box center [823, 25] width 11 height 11
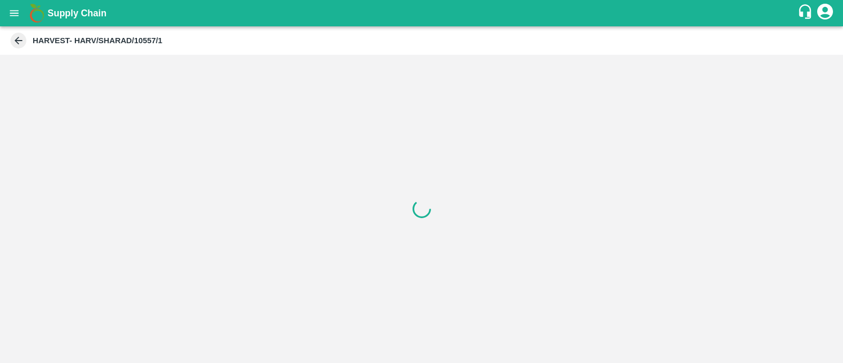
click at [219, 276] on div at bounding box center [421, 209] width 843 height 308
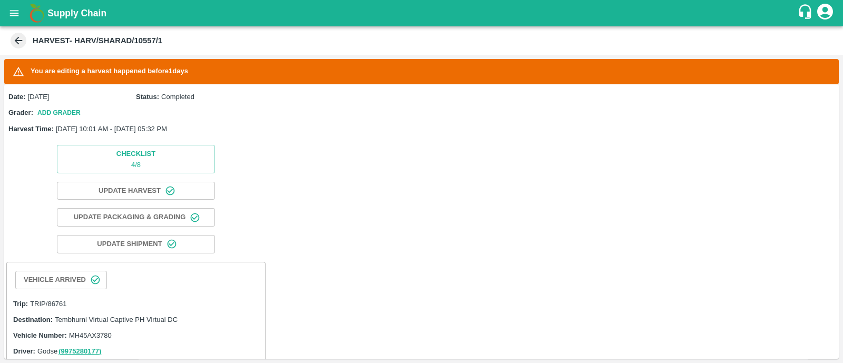
scroll to position [489, 0]
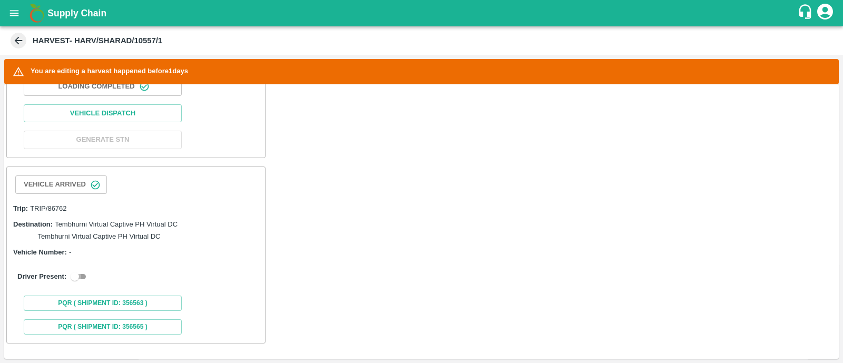
click at [81, 273] on input "checkbox" at bounding box center [75, 276] width 38 height 13
checkbox input "true"
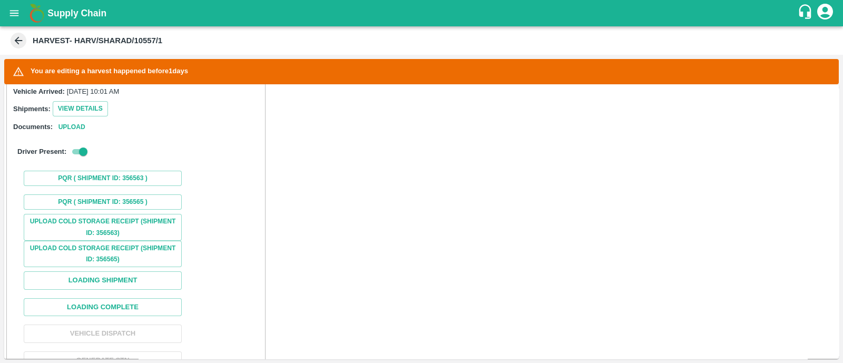
scroll to position [691, 0]
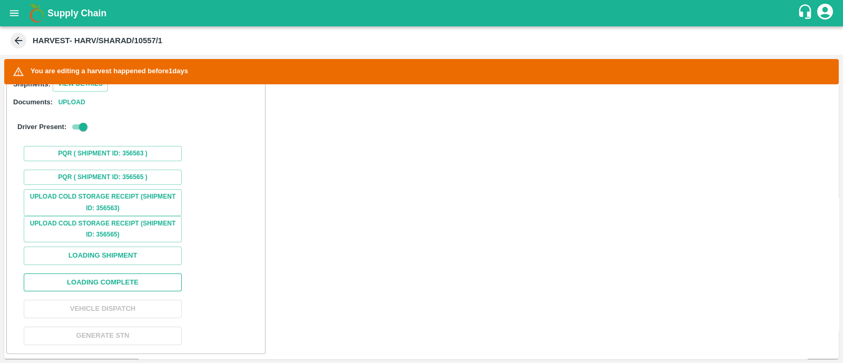
click at [100, 274] on button "Loading Complete" at bounding box center [103, 283] width 158 height 18
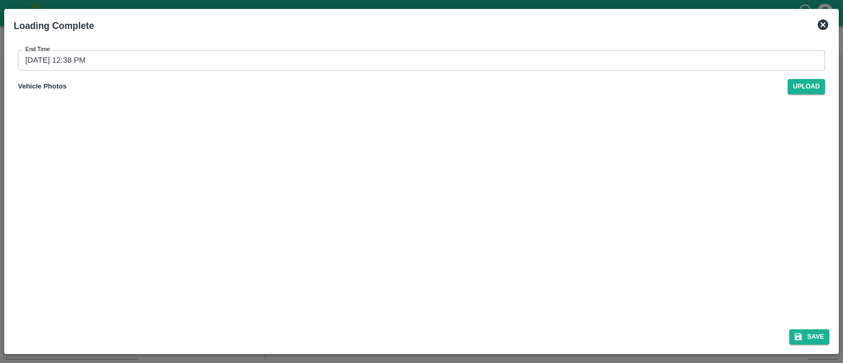
scroll to position [730, 0]
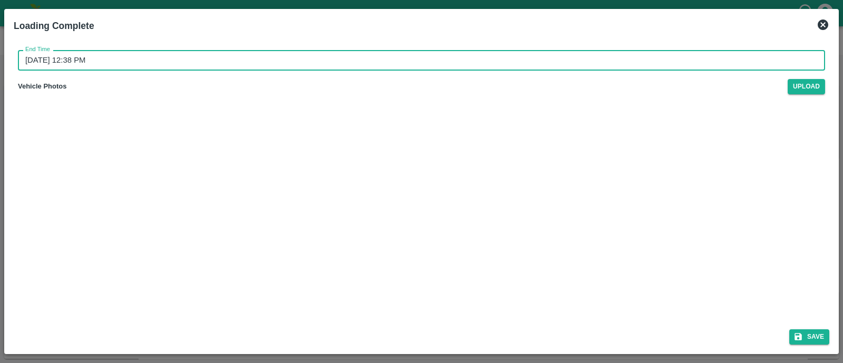
click at [213, 56] on input "25/08/2025 12:38 PM" at bounding box center [418, 60] width 800 height 20
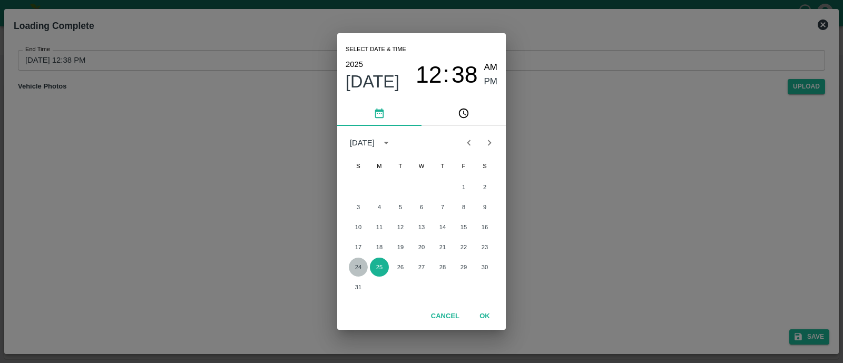
click at [355, 264] on button "24" at bounding box center [358, 267] width 19 height 19
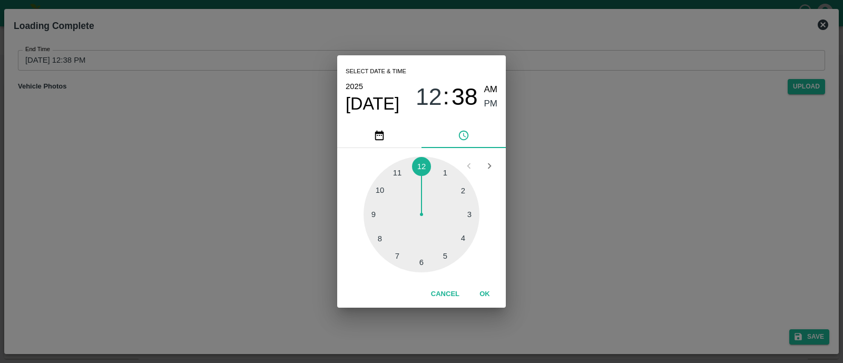
click at [445, 251] on div at bounding box center [422, 215] width 116 height 116
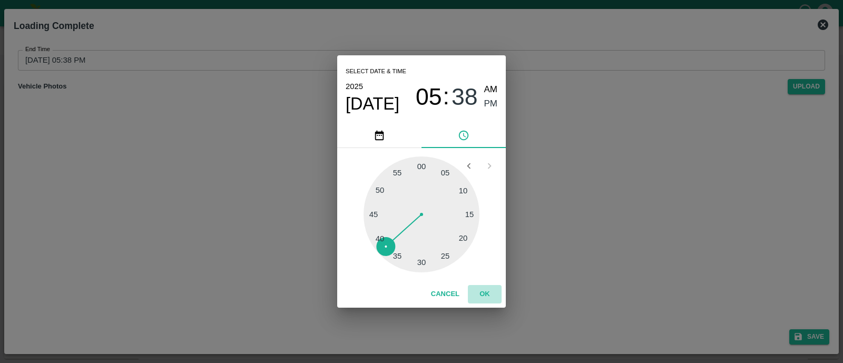
click at [486, 295] on button "OK" at bounding box center [485, 294] width 34 height 18
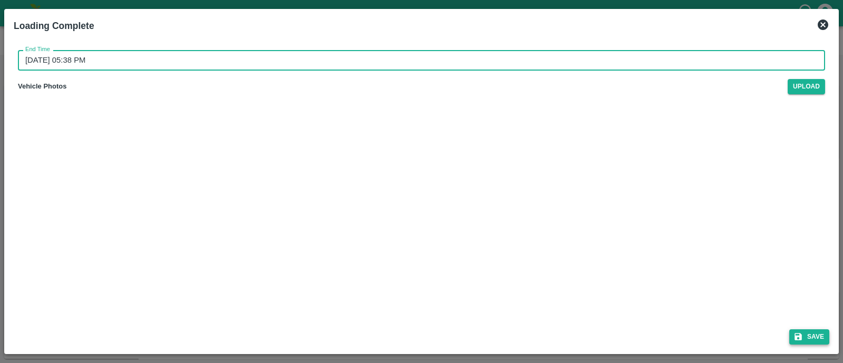
type input "25/08/2025 12:38 PM"
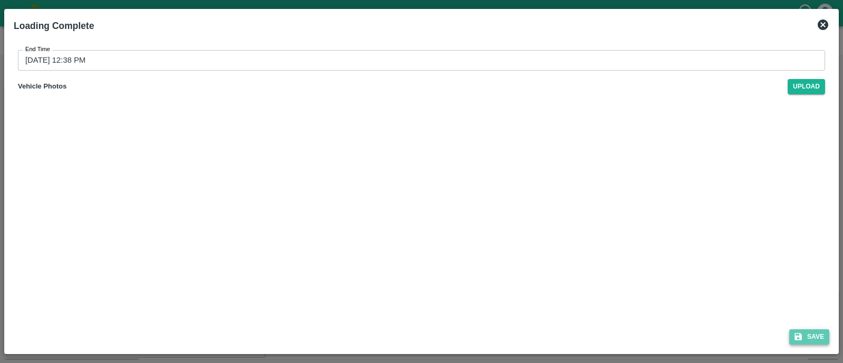
scroll to position [745, 0]
click at [810, 340] on button "Save" at bounding box center [810, 336] width 40 height 15
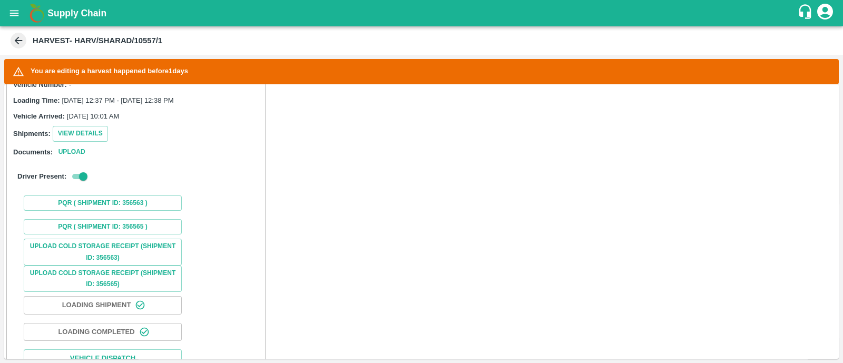
scroll to position [754, 0]
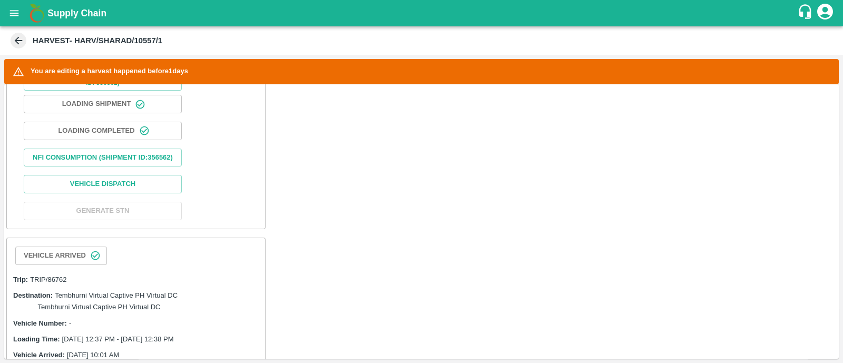
scroll to position [483, 0]
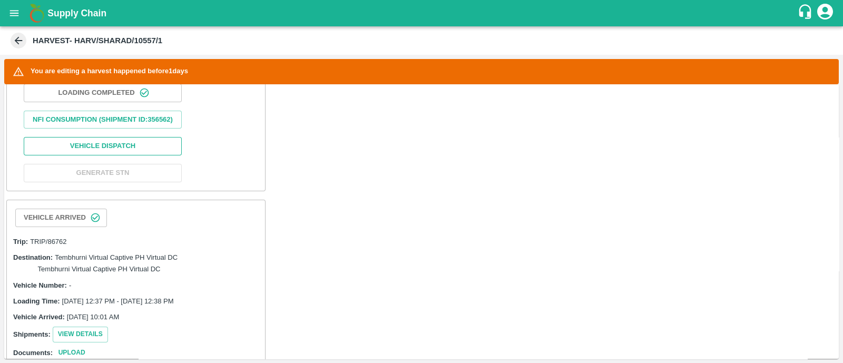
click at [133, 154] on button "Vehicle Dispatch" at bounding box center [103, 146] width 158 height 18
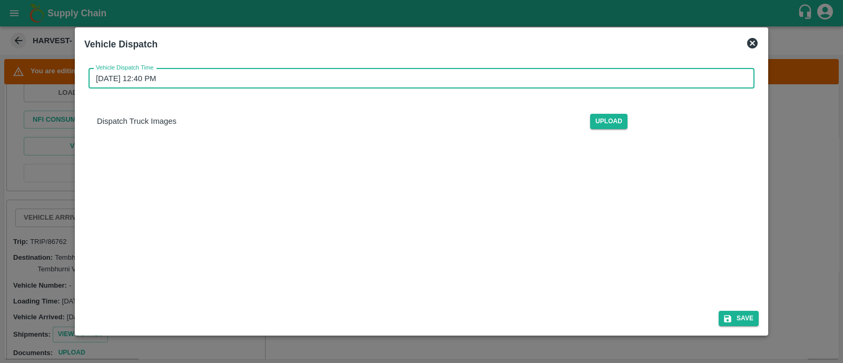
click at [226, 70] on input "25/08/2025 12:40 PM" at bounding box center [418, 79] width 659 height 20
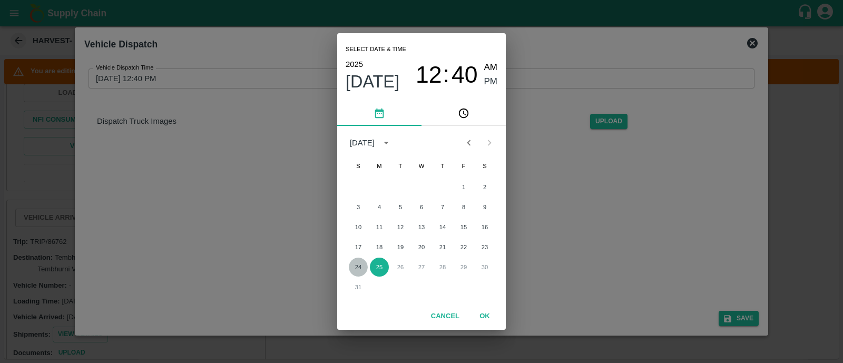
click at [360, 269] on button "24" at bounding box center [358, 267] width 19 height 19
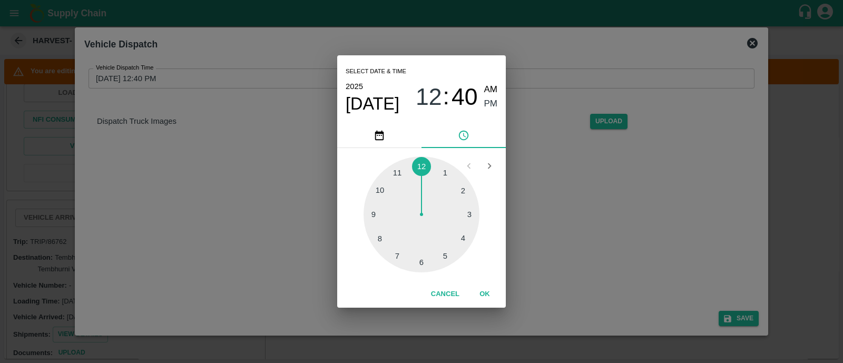
click at [446, 255] on div at bounding box center [422, 215] width 116 height 116
type input "24/08/2025 05:40 PM"
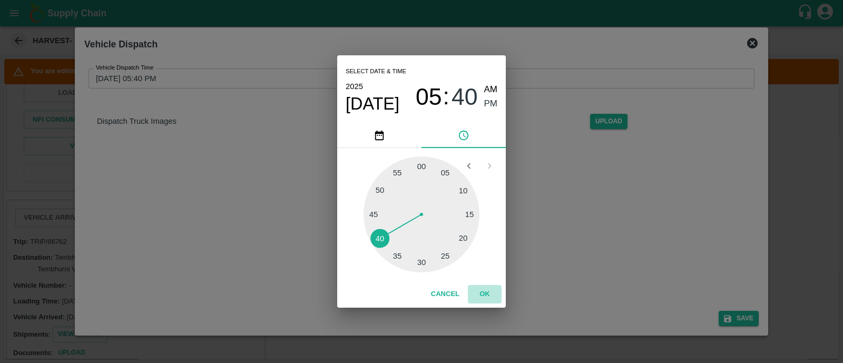
click at [484, 296] on button "OK" at bounding box center [485, 294] width 34 height 18
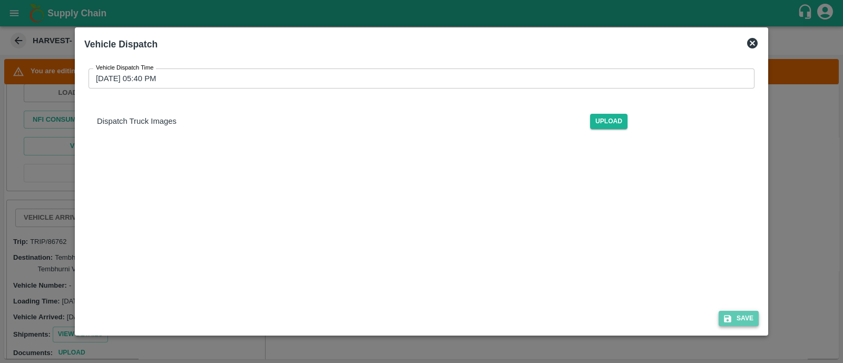
click at [738, 316] on button "Save" at bounding box center [739, 318] width 40 height 15
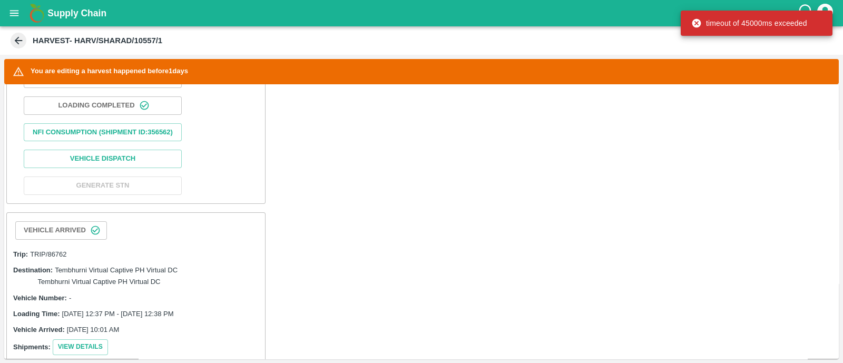
scroll to position [470, 0]
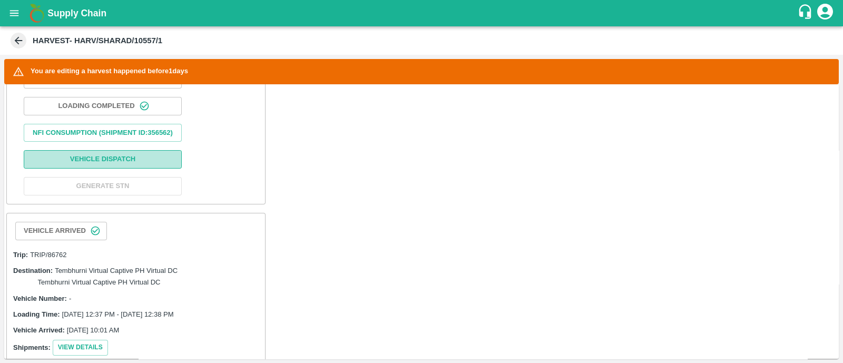
click at [160, 163] on button "Vehicle Dispatch" at bounding box center [103, 159] width 158 height 18
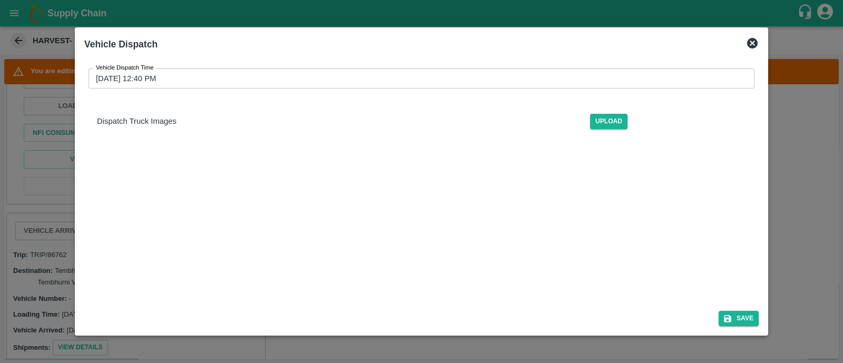
click at [239, 74] on input "25/08/2025 12:40 PM" at bounding box center [418, 79] width 659 height 20
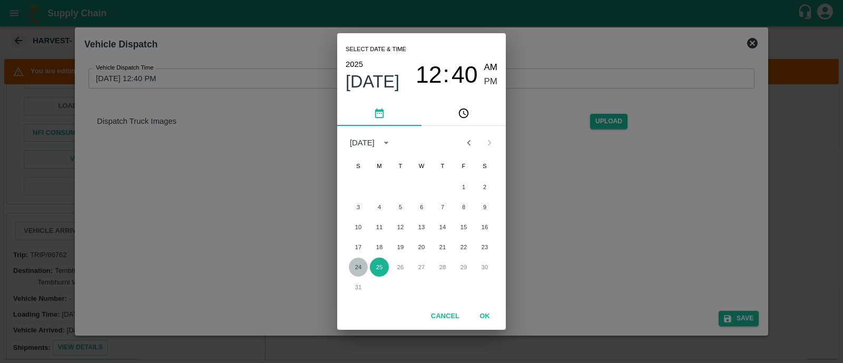
click at [361, 265] on button "24" at bounding box center [358, 267] width 19 height 19
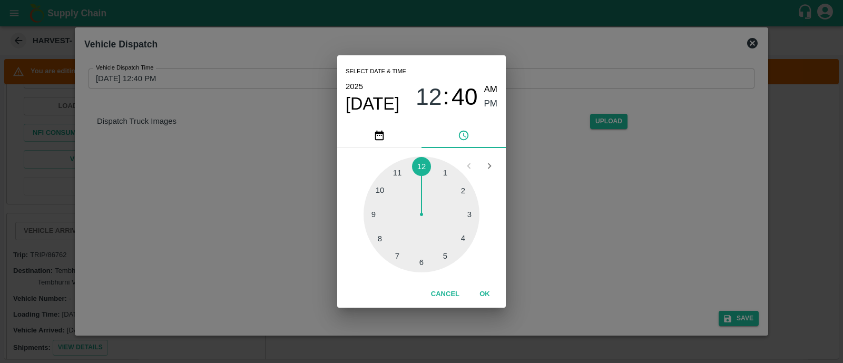
click at [443, 253] on div at bounding box center [422, 215] width 116 height 116
type input "24/08/2025 05:40 PM"
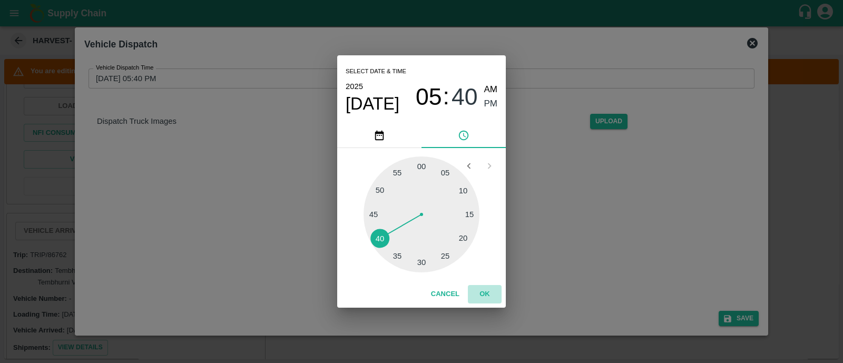
click at [487, 288] on button "OK" at bounding box center [485, 294] width 34 height 18
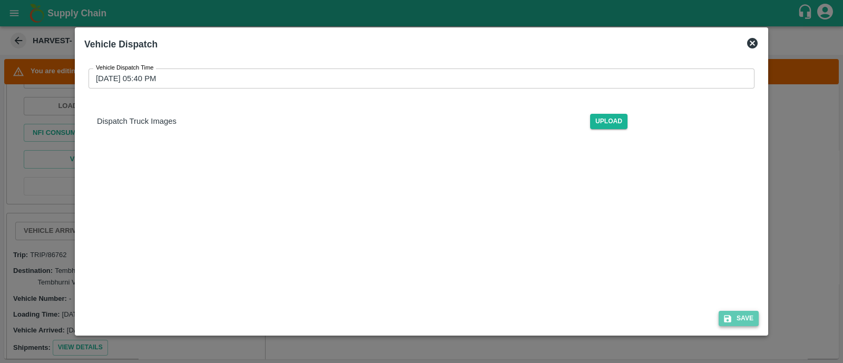
click at [752, 314] on button "Save" at bounding box center [739, 318] width 40 height 15
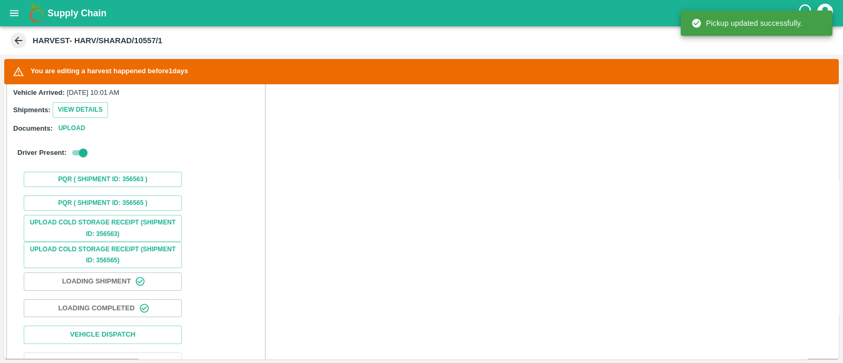
scroll to position [754, 0]
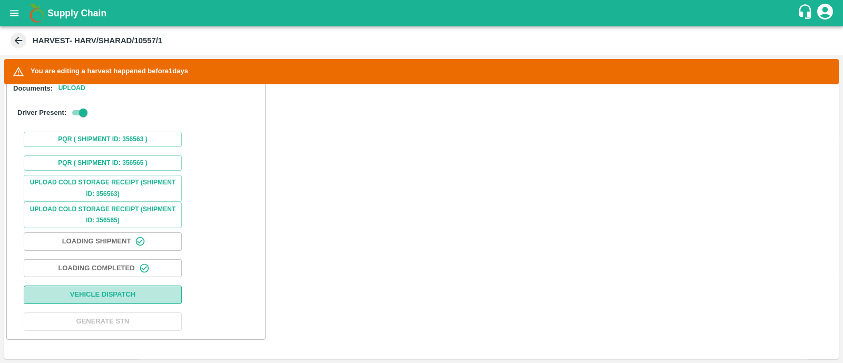
click at [124, 291] on button "Vehicle Dispatch" at bounding box center [103, 295] width 158 height 18
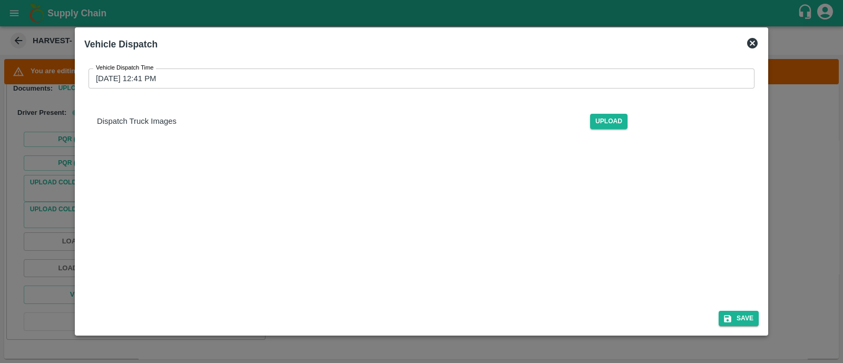
click at [289, 75] on input "25/08/2025 12:41 PM" at bounding box center [418, 79] width 659 height 20
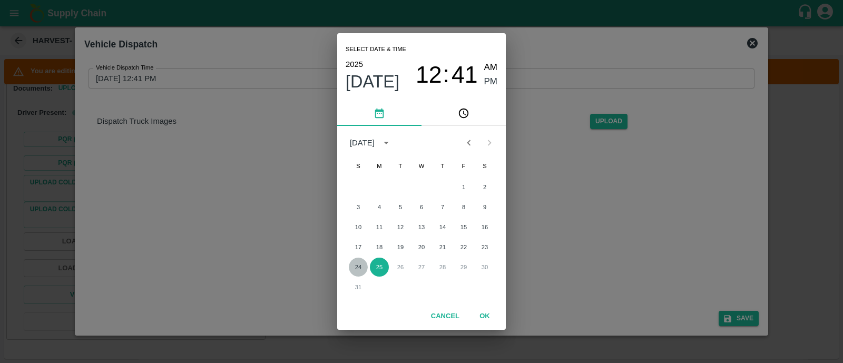
click at [358, 265] on button "24" at bounding box center [358, 267] width 19 height 19
type input "24/08/2025 12:41 PM"
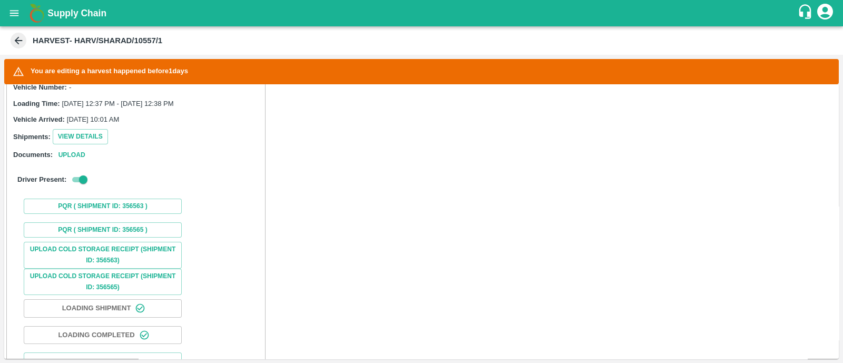
scroll to position [755, 0]
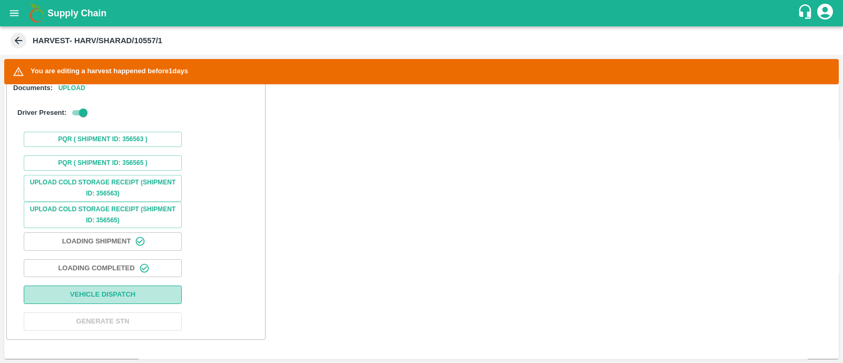
click at [139, 296] on button "Vehicle Dispatch" at bounding box center [103, 295] width 158 height 18
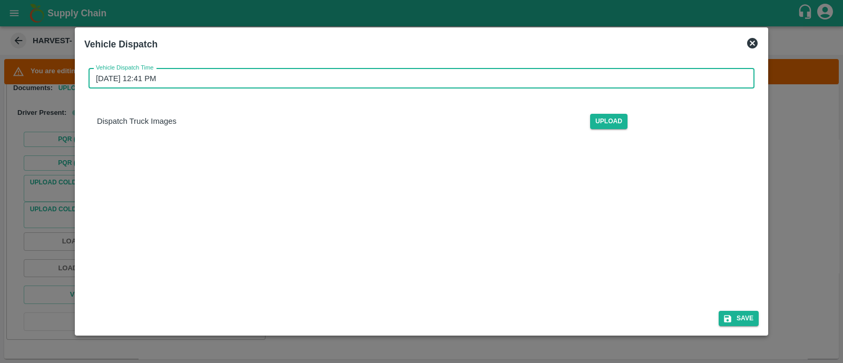
click at [320, 76] on input "24/08/2025 12:41 PM" at bounding box center [418, 79] width 659 height 20
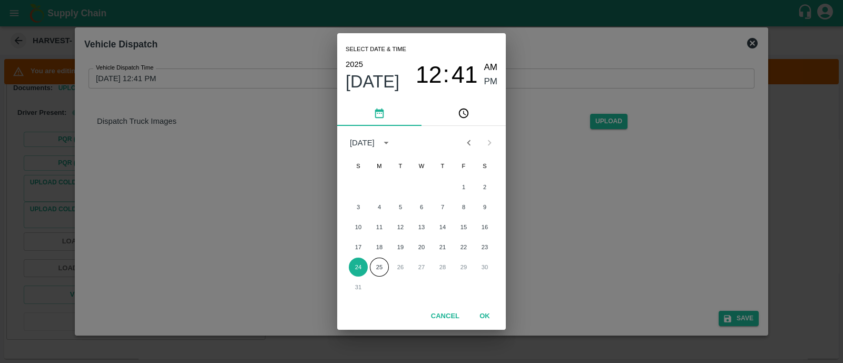
click at [455, 87] on span "41" at bounding box center [465, 74] width 26 height 27
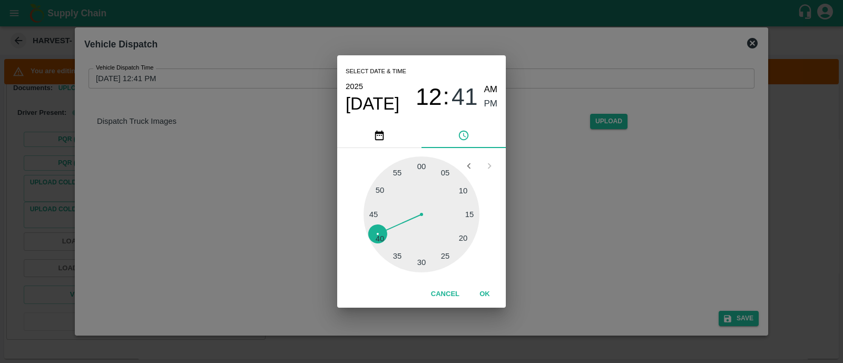
click at [437, 118] on div "Select date & time 2025 Aug 24 12 : 41 AM PM" at bounding box center [421, 88] width 169 height 67
click at [435, 108] on span "12" at bounding box center [429, 96] width 26 height 27
click at [445, 262] on div at bounding box center [422, 215] width 116 height 116
type input "24/08/2025 05:41 PM"
click at [487, 293] on button "OK" at bounding box center [485, 294] width 34 height 18
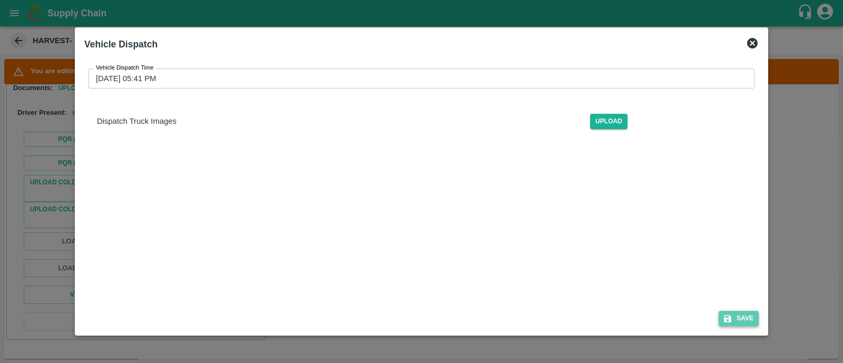
click at [746, 319] on button "Save" at bounding box center [739, 318] width 40 height 15
click at [710, 140] on div "Vehicle Dispatch Time 24/08/2025 05:41 PM Vehicle Dispatch Time Dispatch Truck …" at bounding box center [421, 103] width 675 height 86
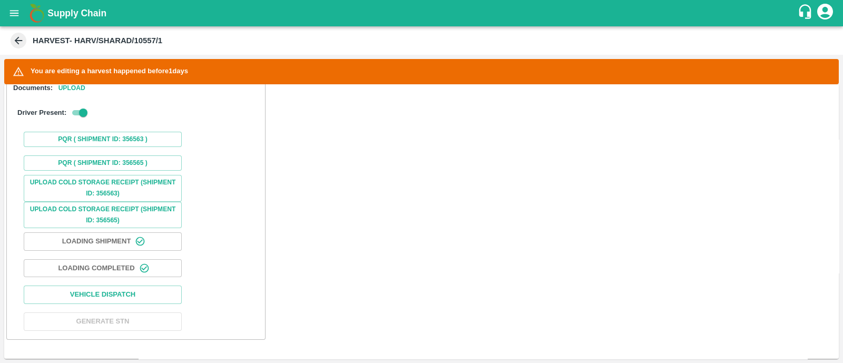
scroll to position [0, 0]
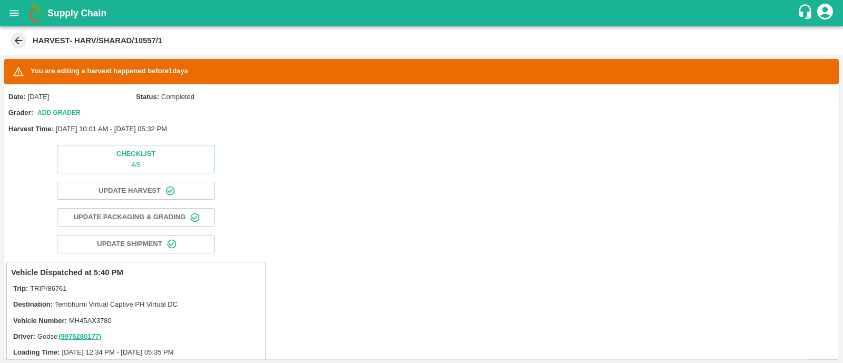
click at [247, 116] on div "Grader: Add Grader" at bounding box center [135, 112] width 255 height 12
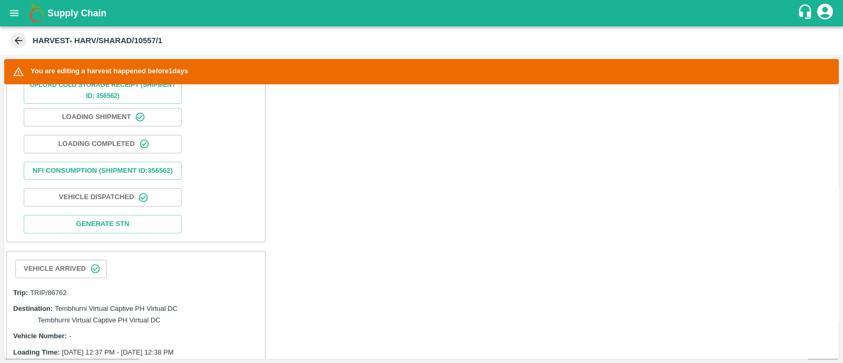
scroll to position [755, 0]
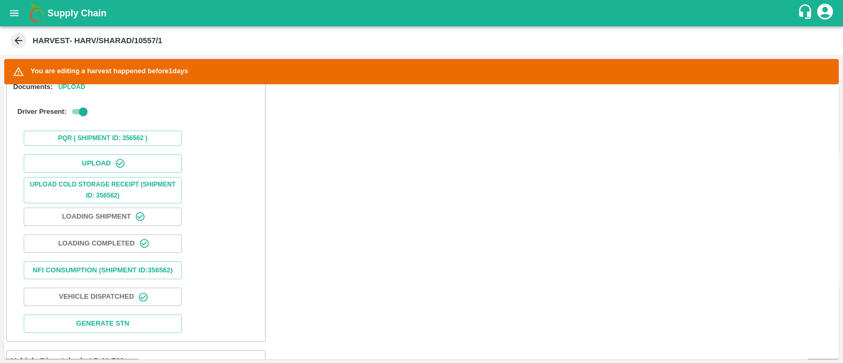
scroll to position [253, 0]
